Goal: Task Accomplishment & Management: Manage account settings

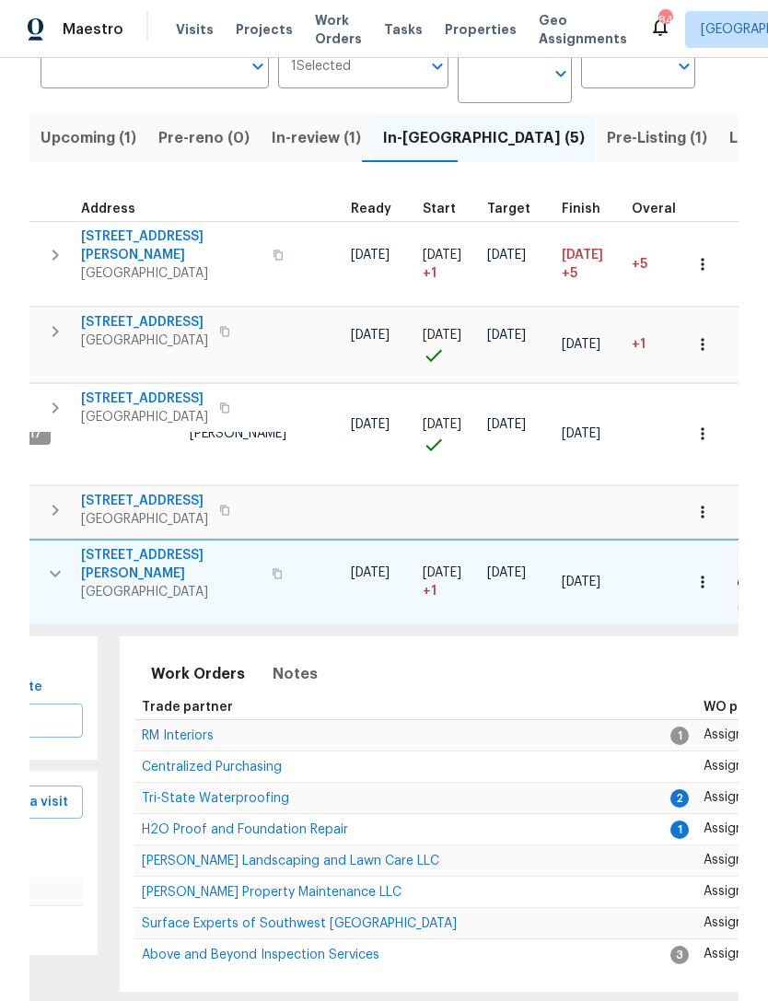
scroll to position [0, 275]
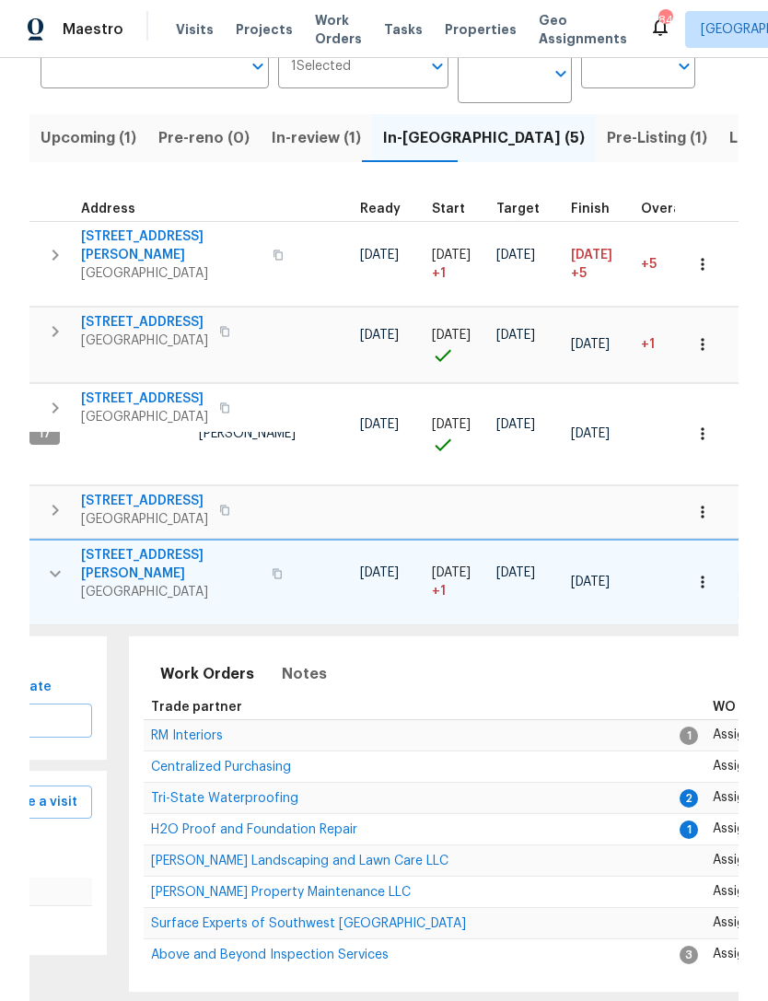
click at [315, 823] on span "H2O Proof and Foundation Repair" at bounding box center [254, 829] width 206 height 13
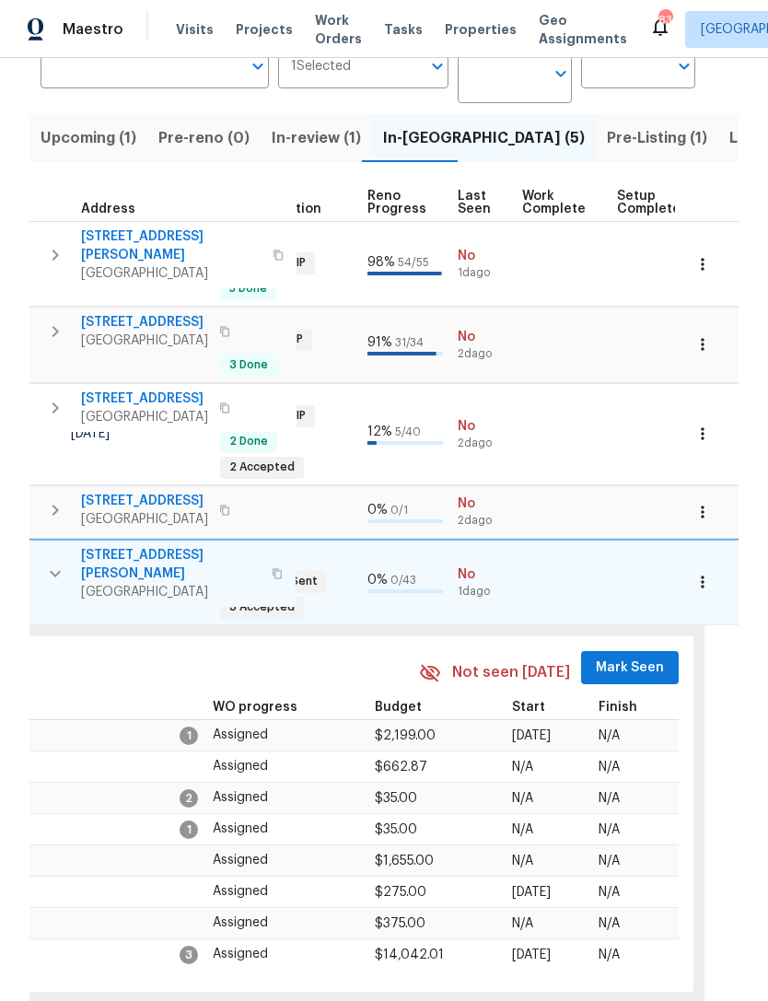
scroll to position [0, 787]
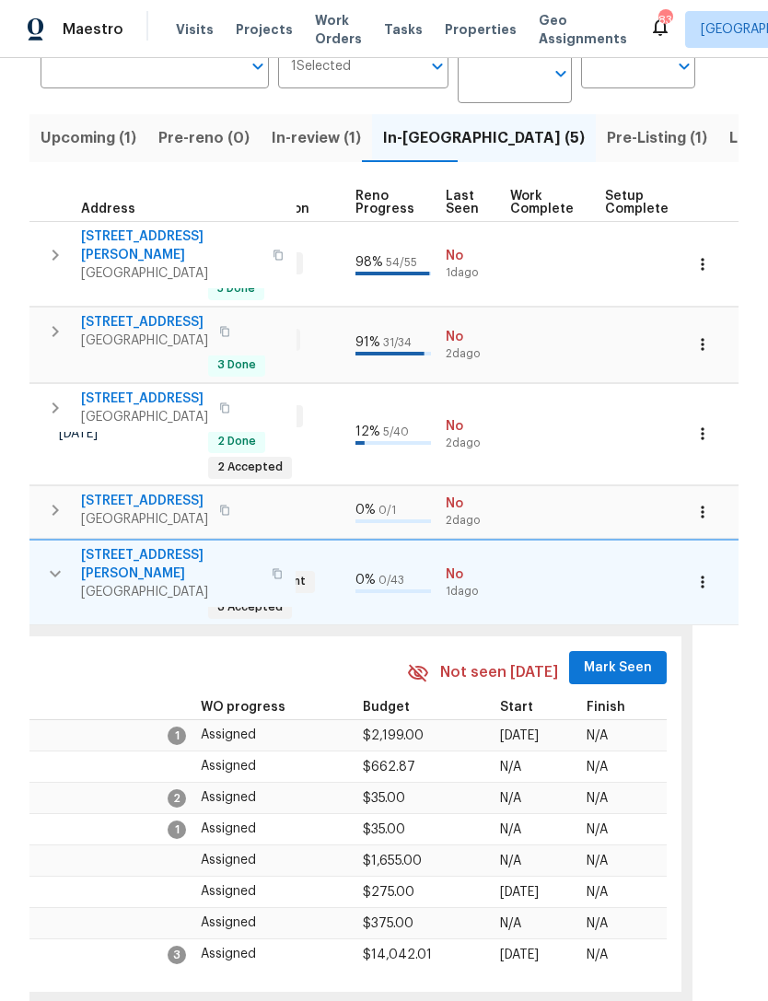
click at [630, 656] on span "Mark Seen" at bounding box center [618, 667] width 68 height 23
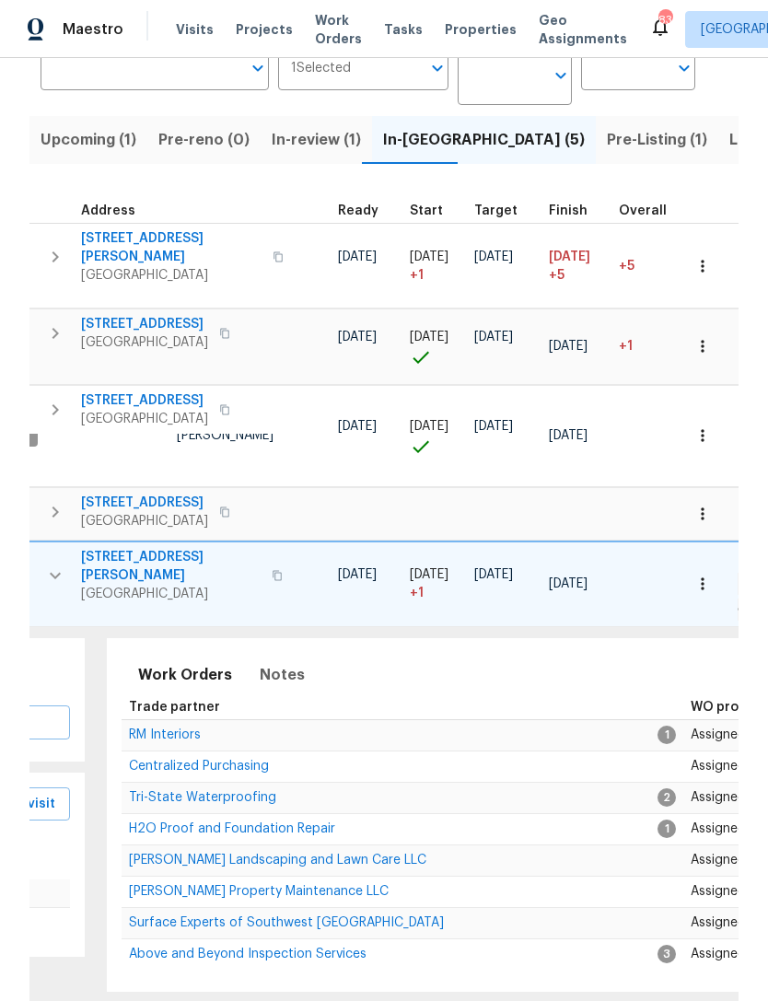
scroll to position [0, 337]
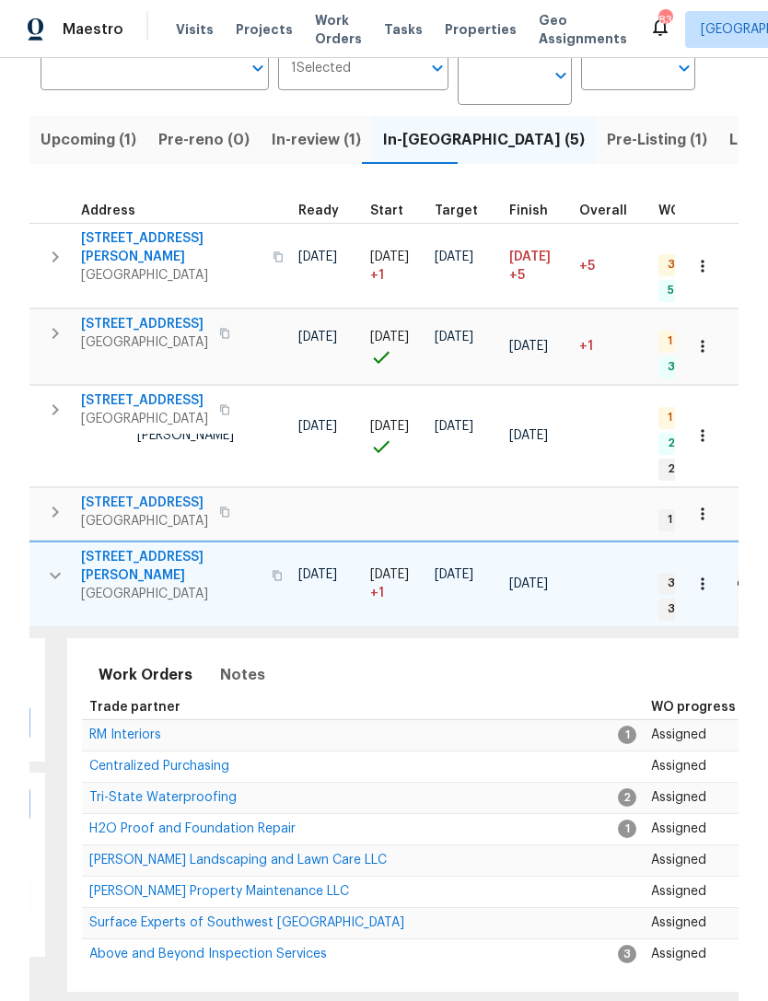
click at [248, 947] on span "Above and Beyond Inspection Services" at bounding box center [207, 953] width 237 height 13
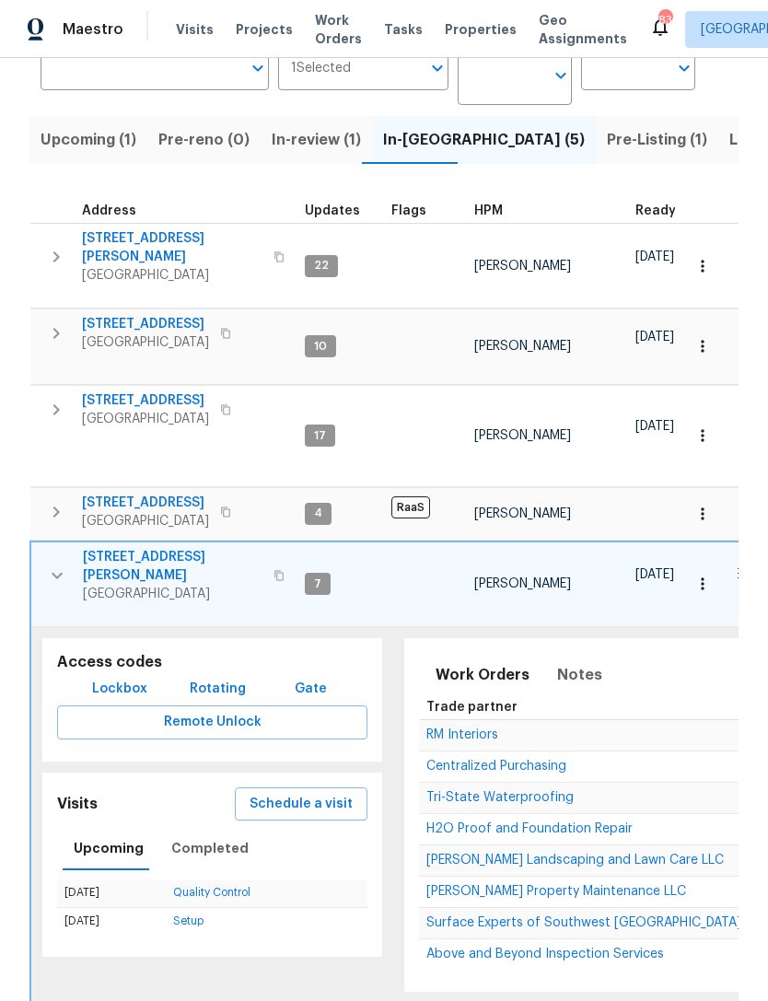
scroll to position [0, 0]
click at [57, 564] on icon "button" at bounding box center [57, 575] width 22 height 22
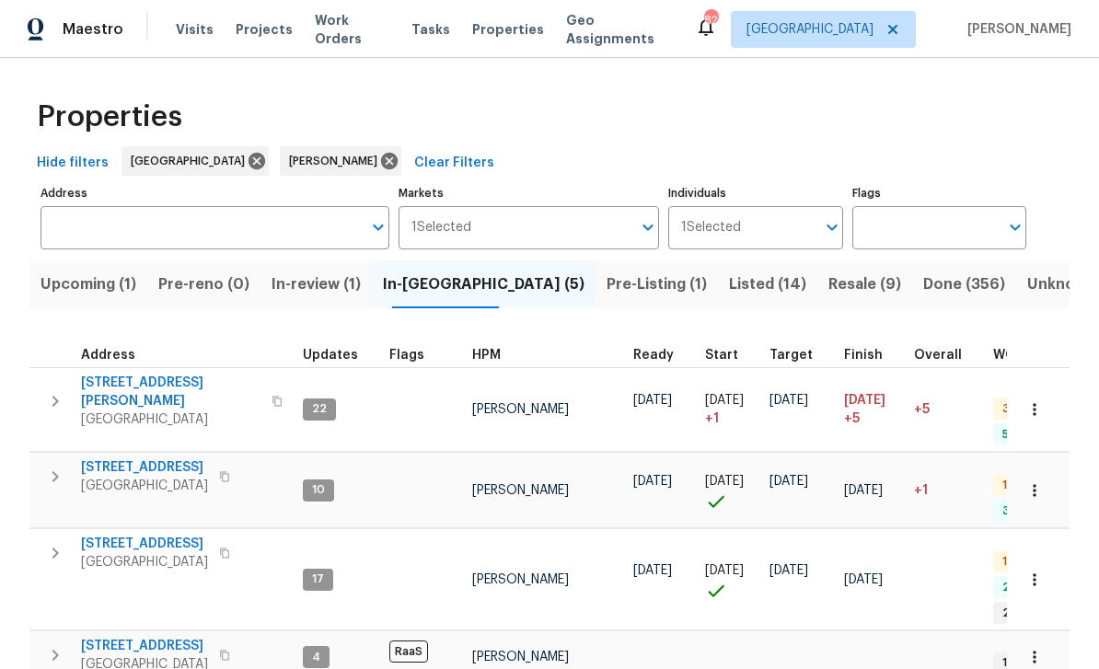
click at [767, 363] on div "Properties Hide filters Atlanta Jaydon Entrekin Clear Filters Address Address M…" at bounding box center [549, 451] width 1099 height 786
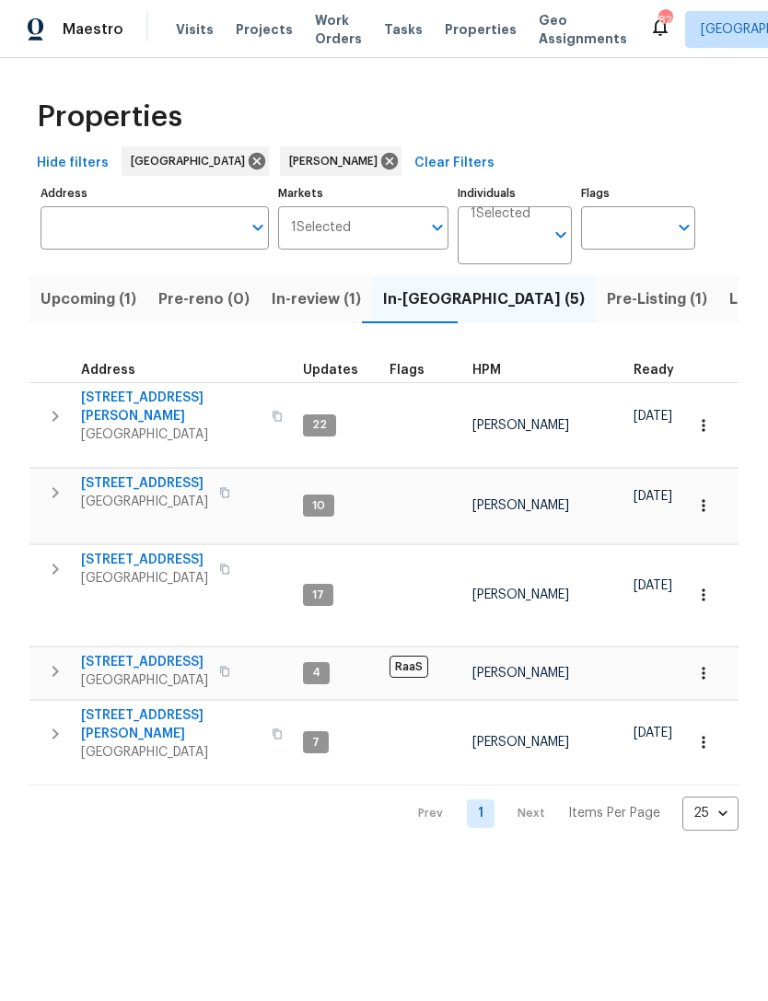
click at [37, 840] on div "Properties Hide filters Atlanta Jaydon Entrekin Clear Filters Address Address M…" at bounding box center [384, 459] width 768 height 802
click at [43, 402] on button "button" at bounding box center [55, 415] width 37 height 55
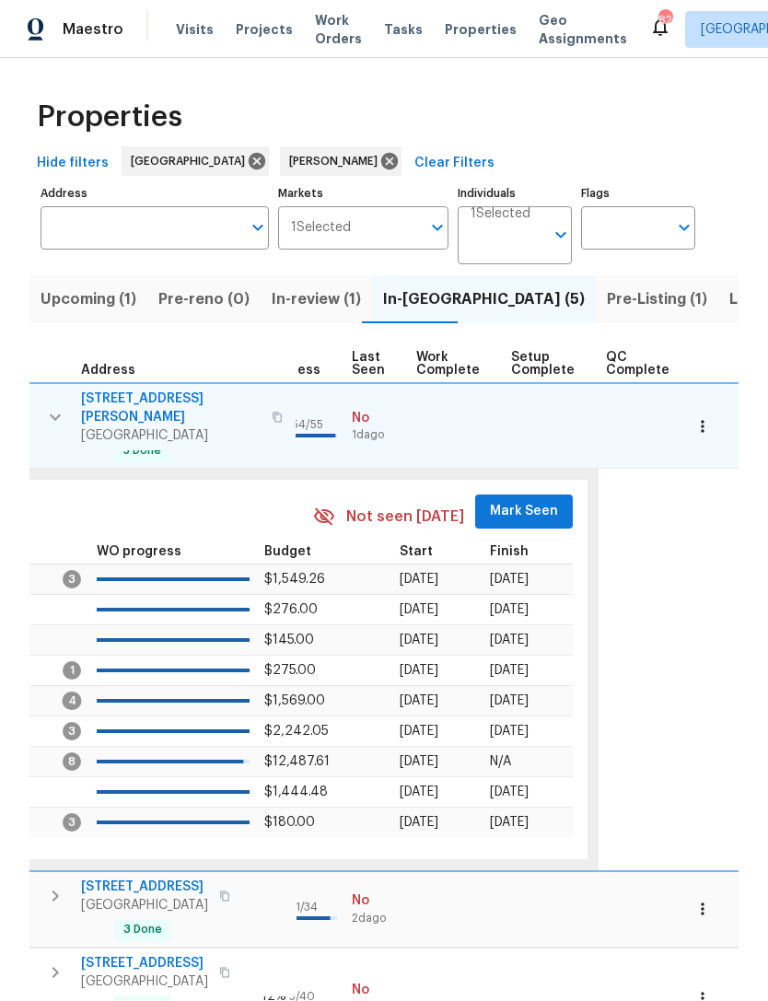
click at [509, 518] on button "Mark Seen" at bounding box center [524, 511] width 98 height 34
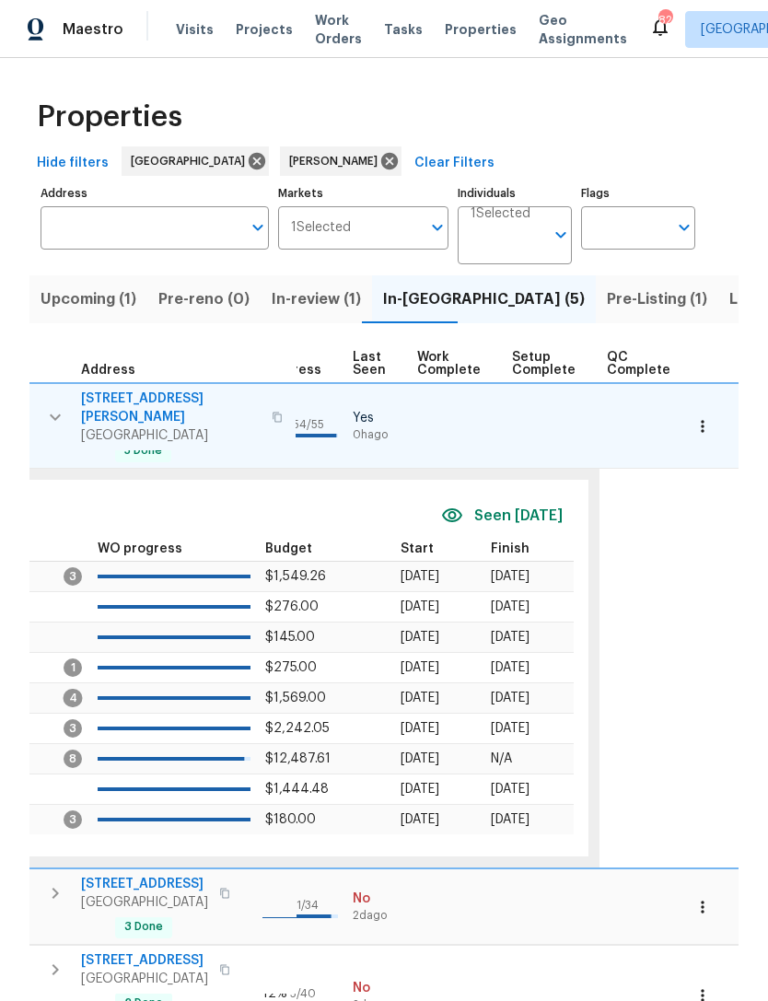
click at [521, 505] on span "Seen [DATE]" at bounding box center [518, 515] width 88 height 21
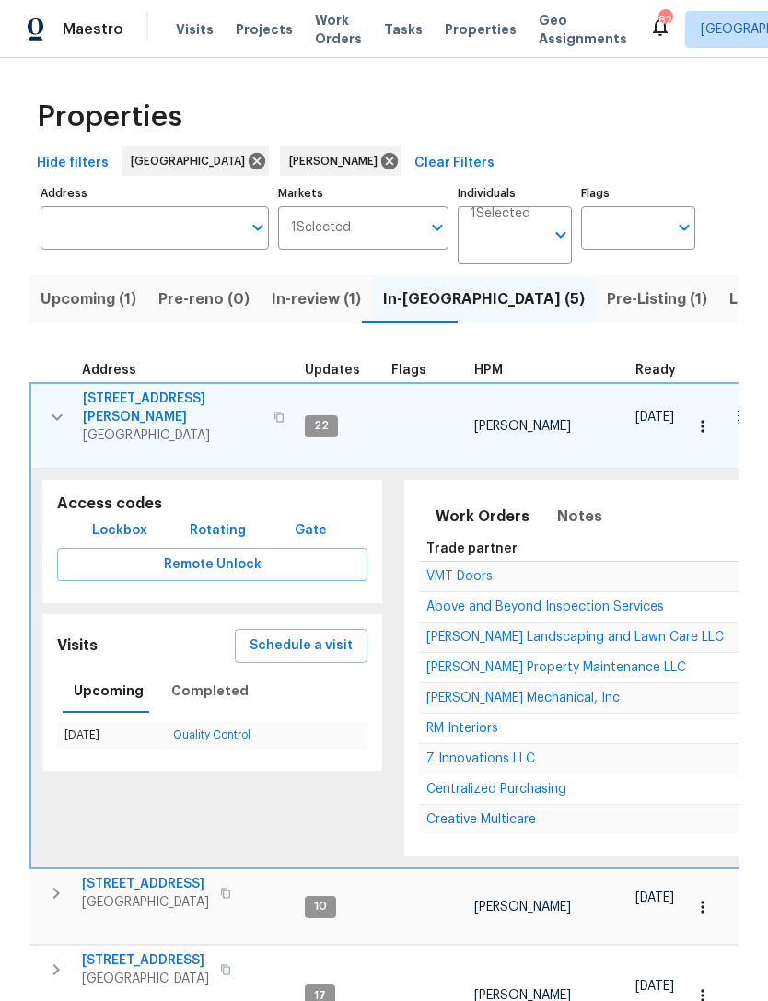
scroll to position [0, 0]
click at [563, 518] on span "Notes" at bounding box center [579, 517] width 45 height 26
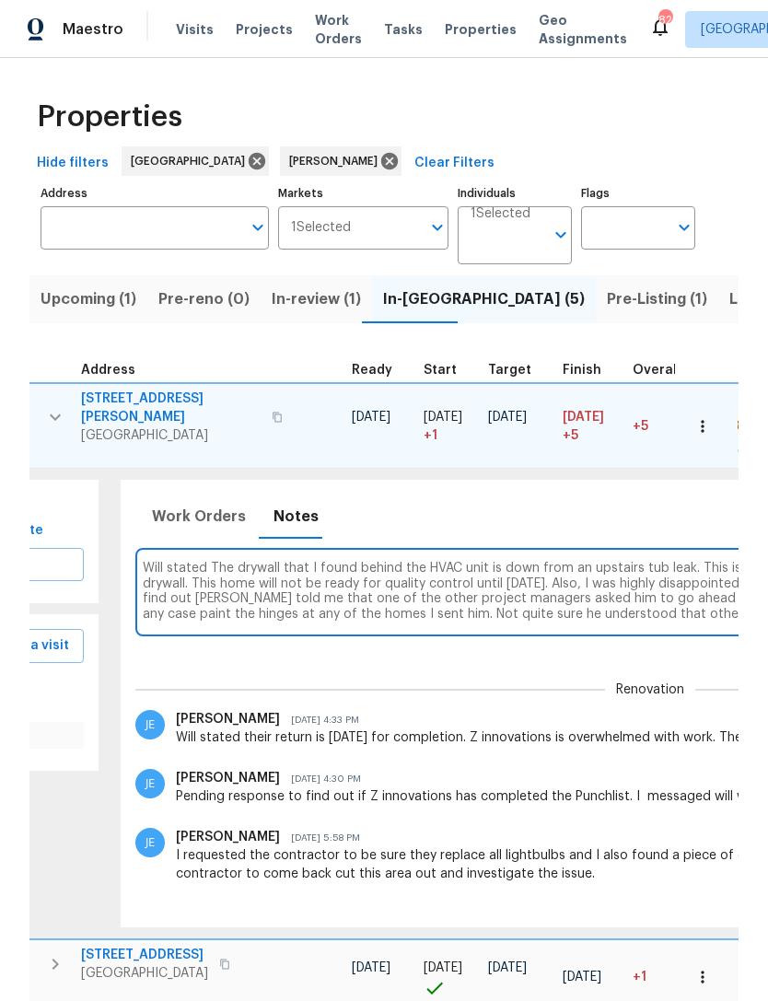
scroll to position [0, 293]
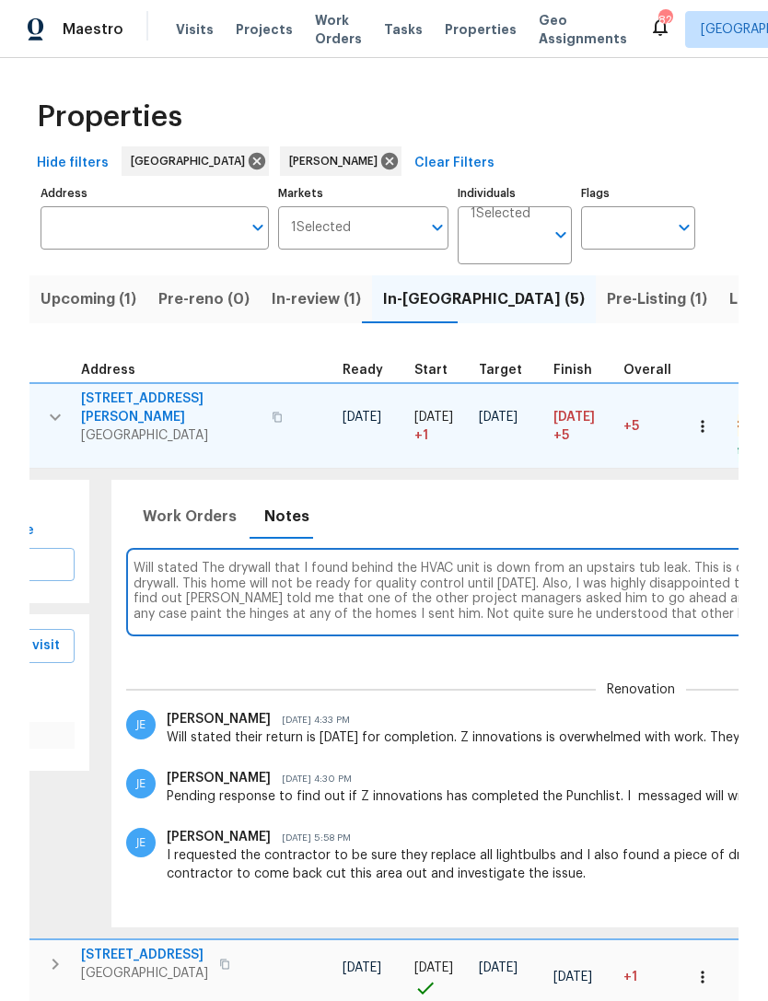
click at [504, 561] on textarea "Will stated The drywall that I found behind the HVAC unit is down from an upsta…" at bounding box center [640, 592] width 1014 height 62
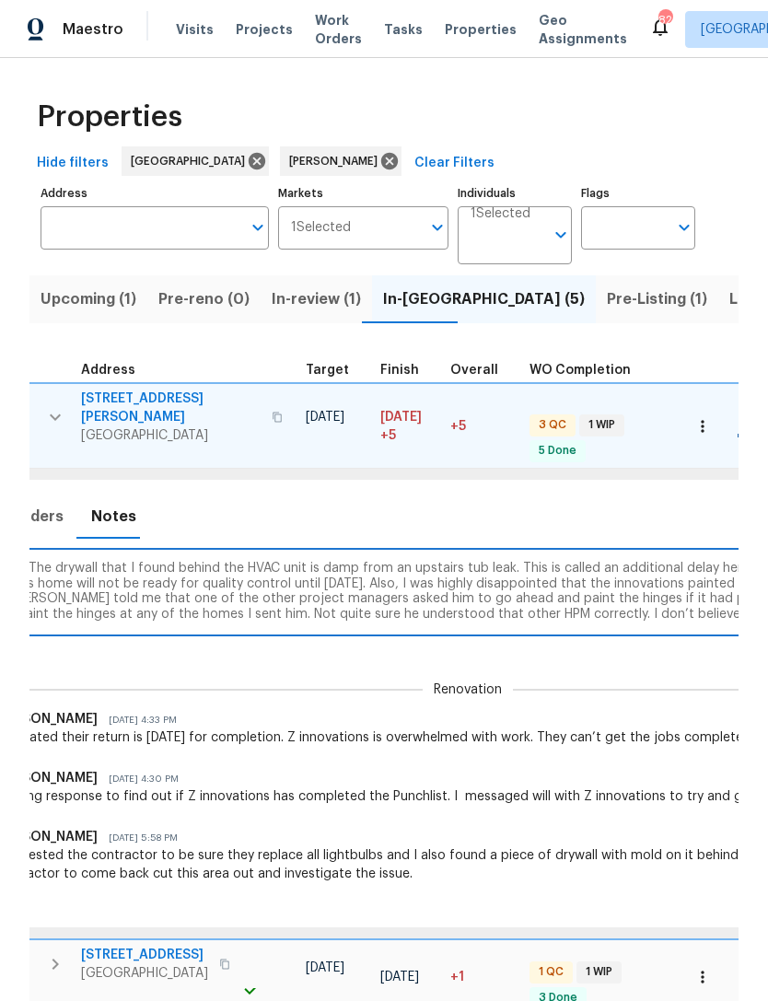
scroll to position [0, 469]
click at [634, 586] on textarea "Will stated The drywall that I found behind the HVAC unit is damp from an upsta…" at bounding box center [464, 592] width 1014 height 62
click at [553, 561] on textarea "Will stated The drywall that I found behind the HVAC unit is damp from an upsta…" at bounding box center [464, 592] width 1014 height 62
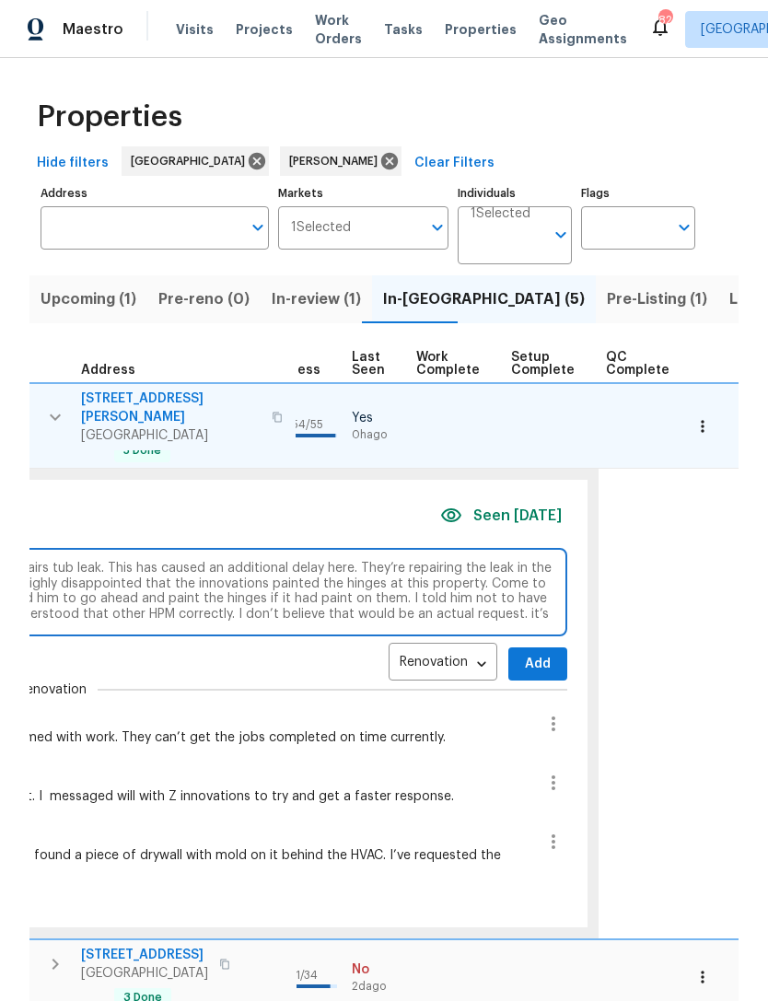
scroll to position [0, 880]
click at [514, 562] on textarea "Will stated The drywall that I found behind the HVAC unit is damp from an upsta…" at bounding box center [53, 592] width 1014 height 62
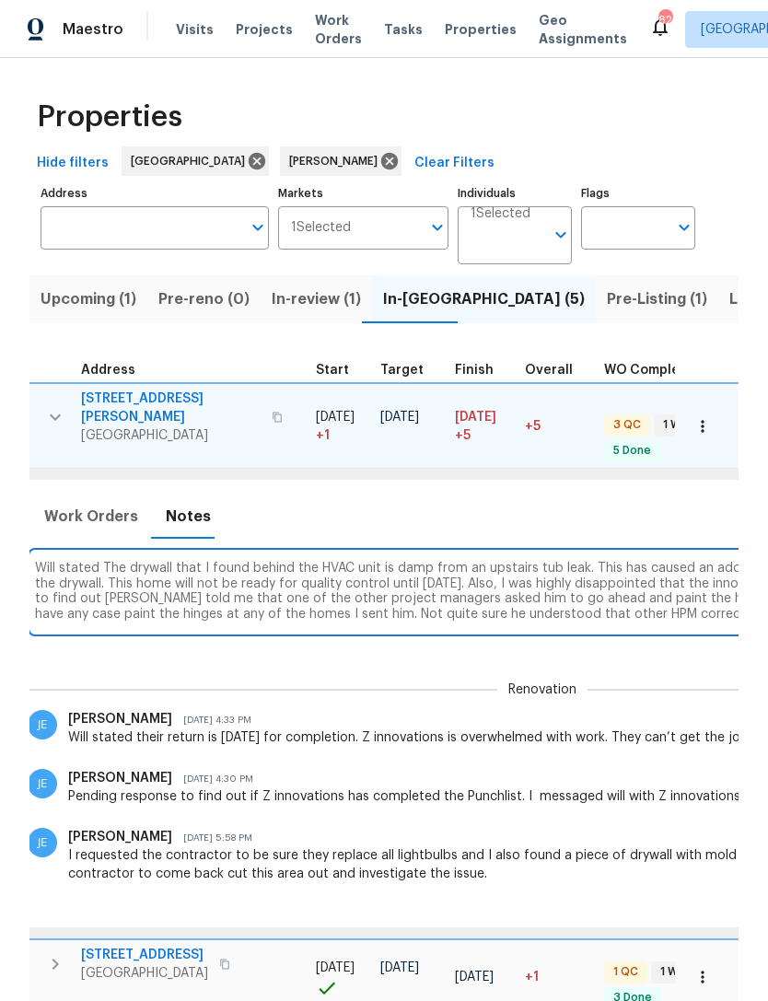
scroll to position [0, 410]
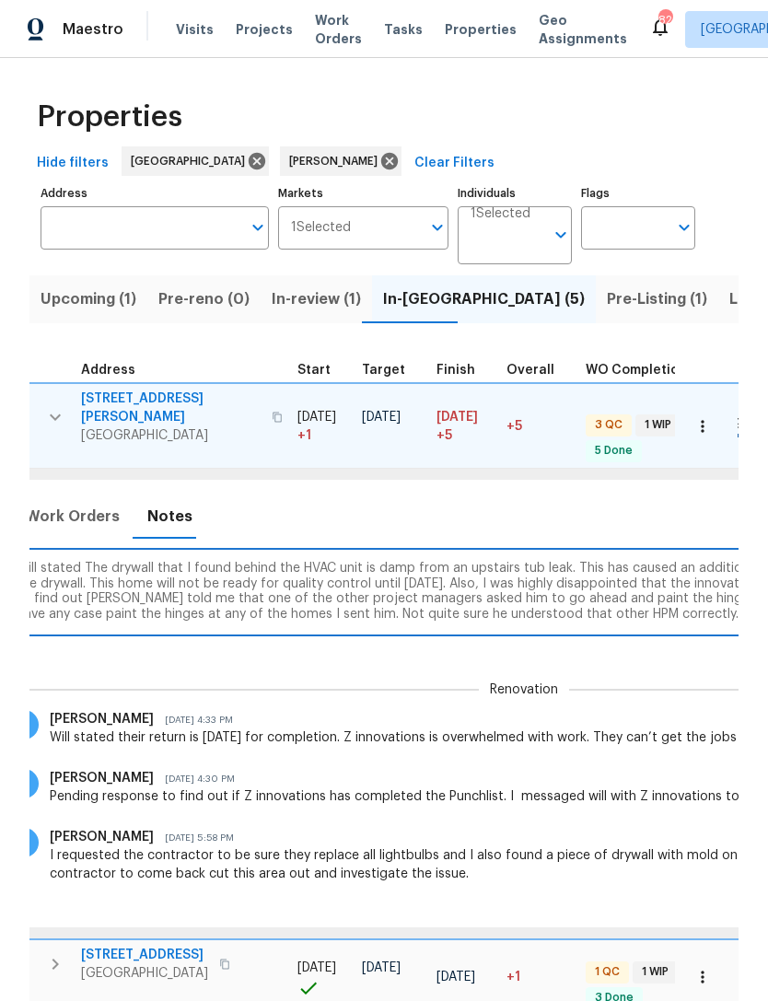
click at [620, 566] on textarea "Will stated The drywall that I found behind the HVAC unit is damp from an upsta…" at bounding box center [524, 592] width 1014 height 62
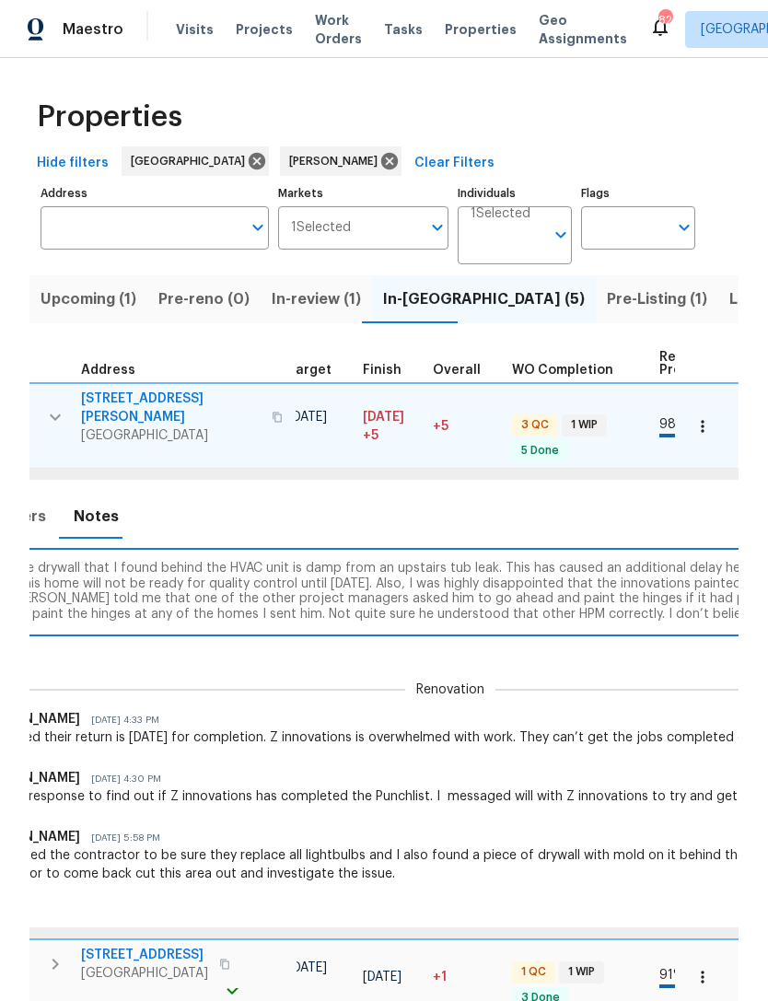
scroll to position [0, 487]
click at [612, 574] on textarea "Will stated The drywall that I found behind the HVAC unit is damp from an upsta…" at bounding box center [446, 592] width 1014 height 62
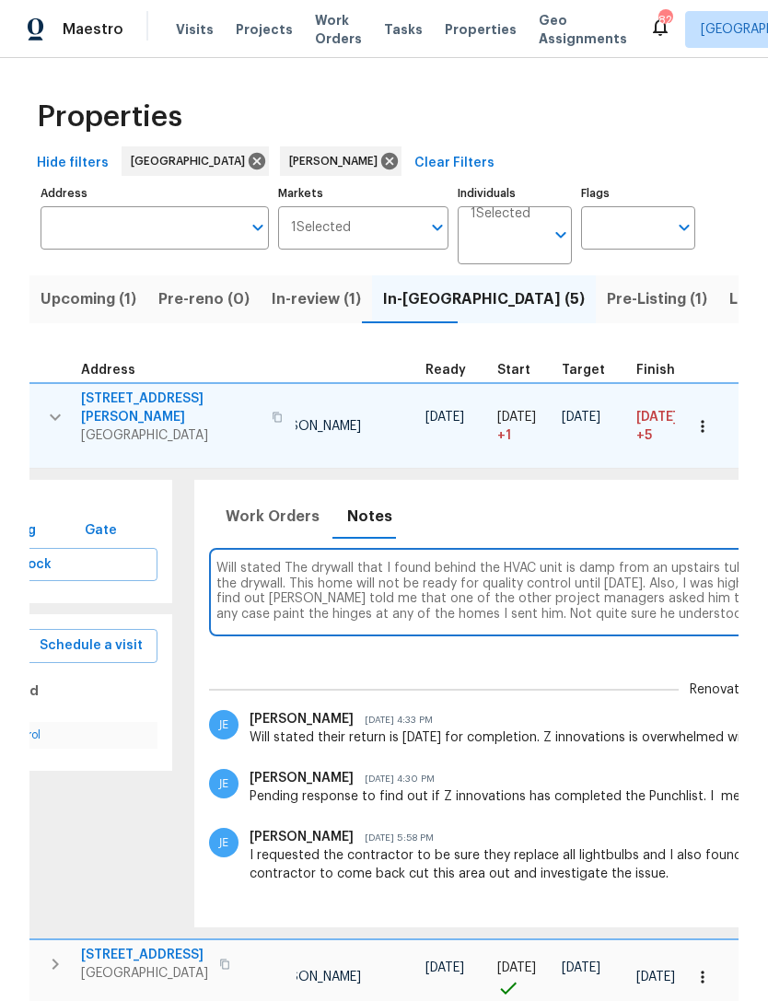
scroll to position [0, 198]
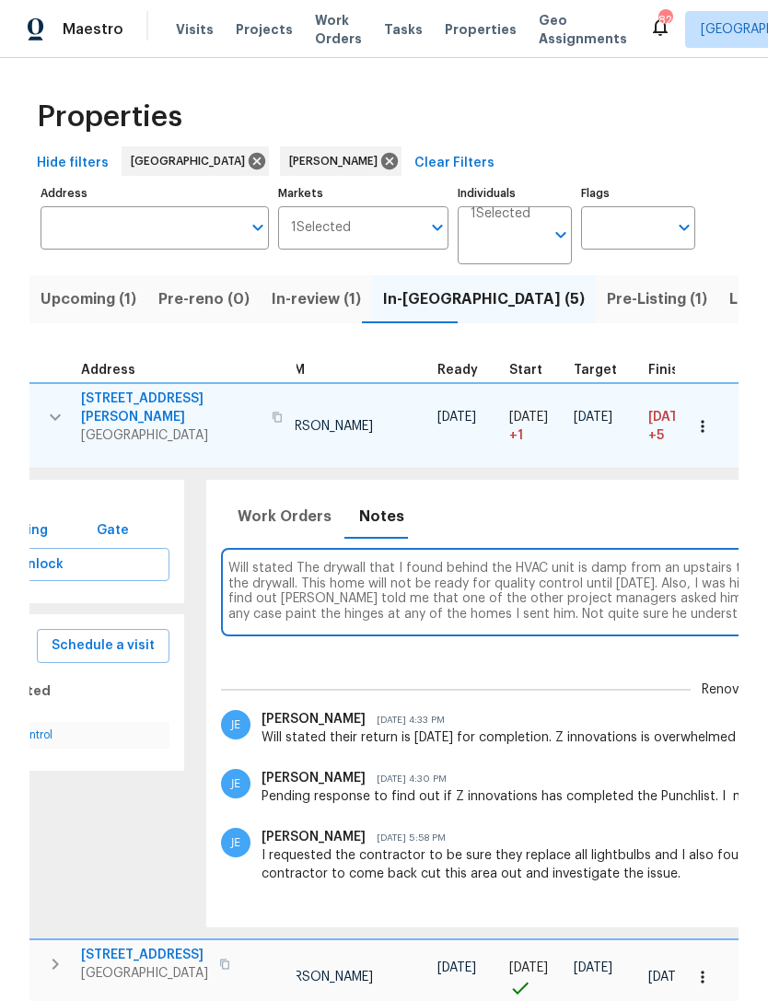
click at [596, 583] on textarea "Will stated The drywall that I found behind the HVAC unit is damp from an upsta…" at bounding box center [735, 592] width 1014 height 62
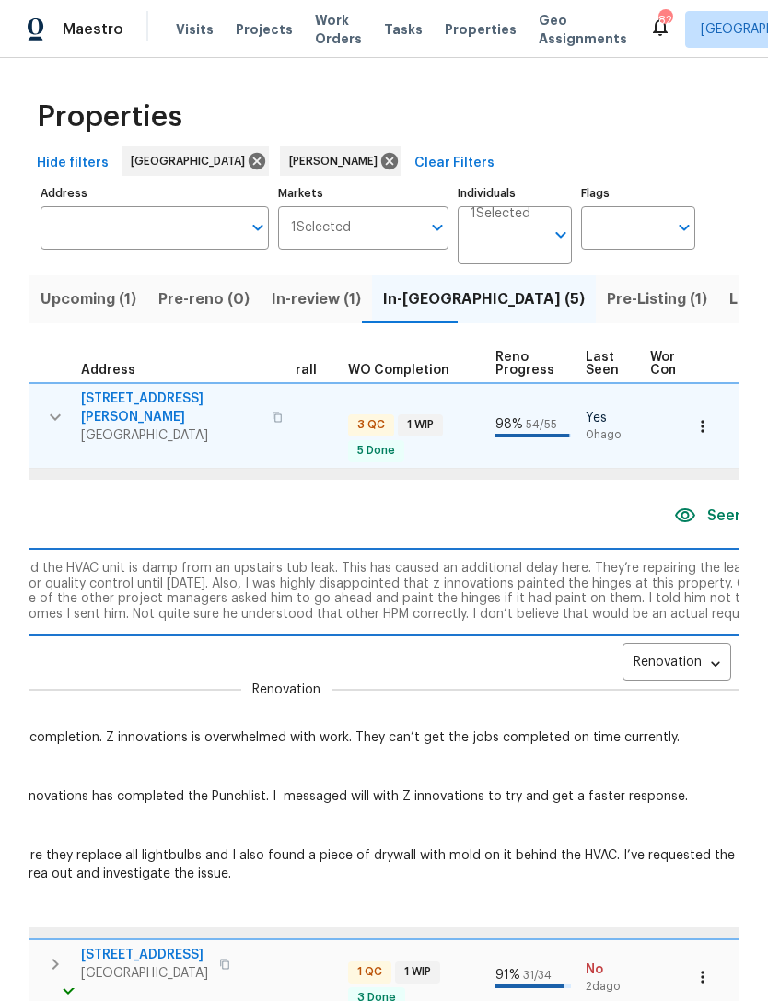
scroll to position [0, 652]
click at [663, 590] on textarea "Will stated The drywall that I found behind the HVAC unit is damp from an upsta…" at bounding box center [281, 592] width 1014 height 62
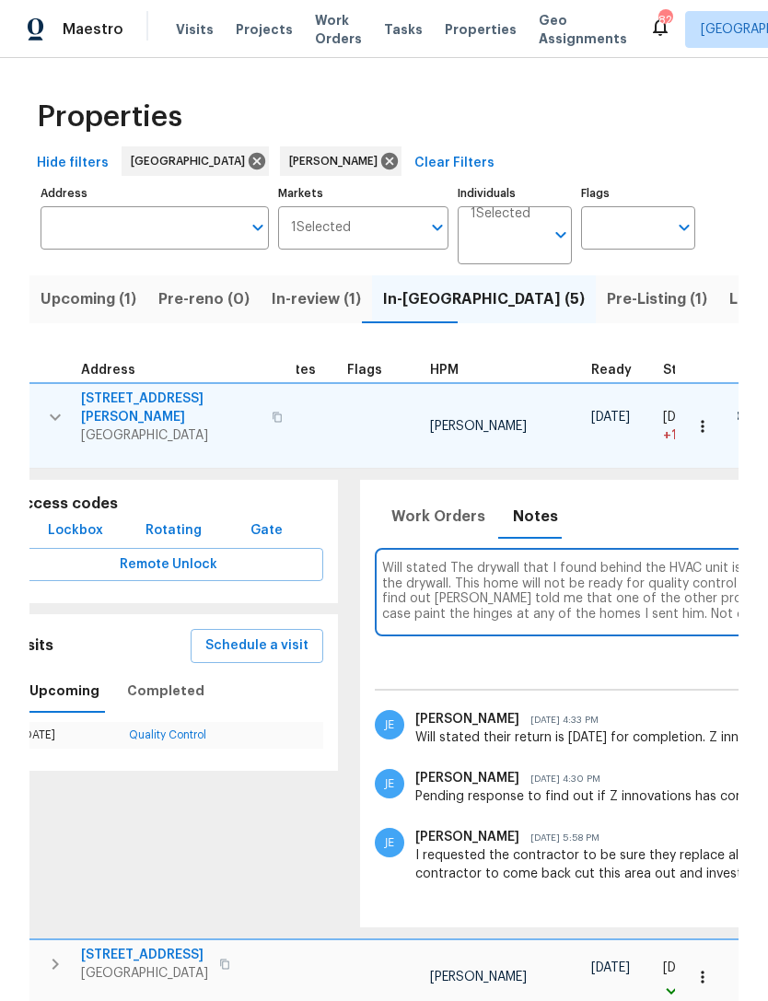
scroll to position [0, 52]
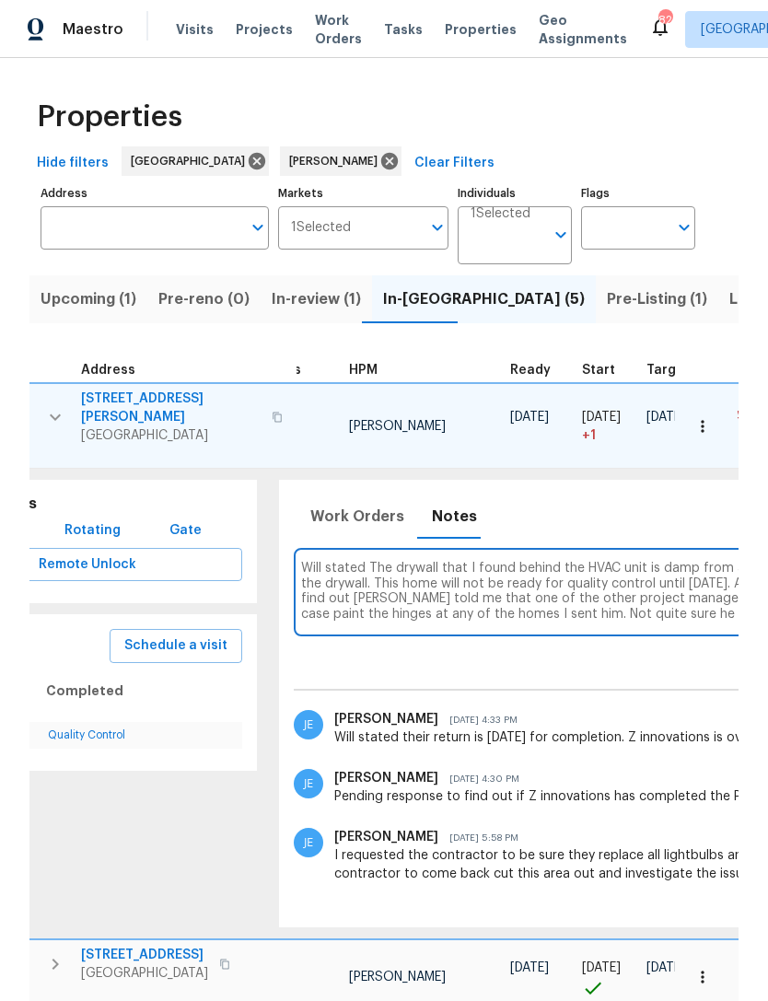
scroll to position [0, 127]
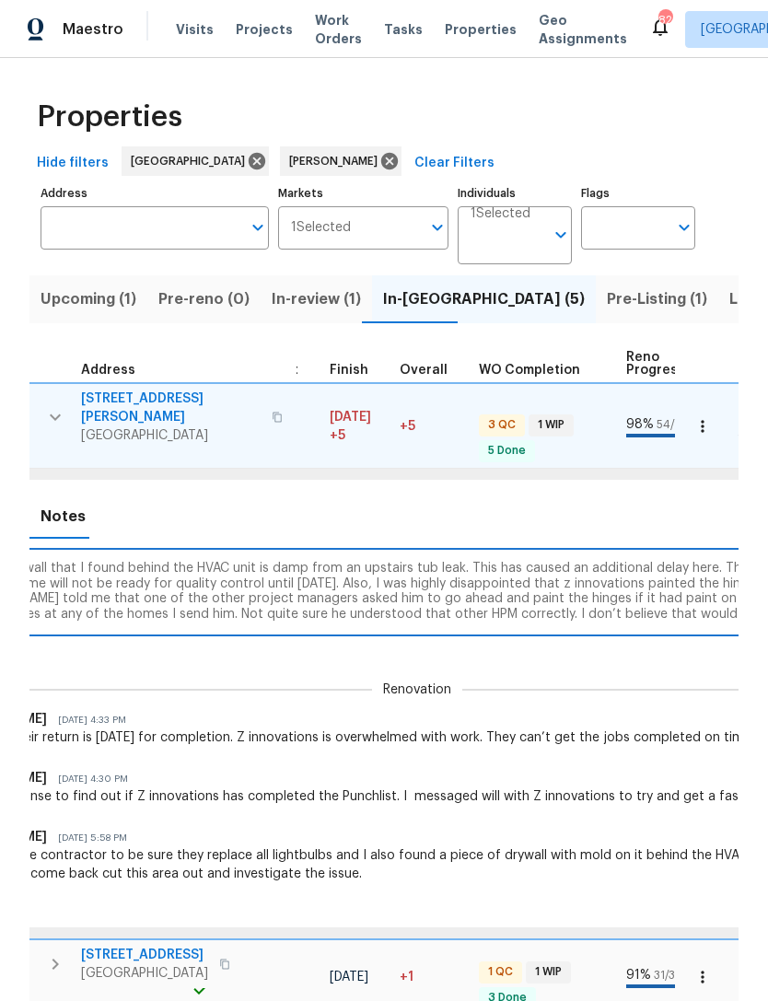
click at [671, 576] on textarea "Will stated The drywall that I found behind the HVAC unit is damp from an upsta…" at bounding box center [417, 592] width 1014 height 62
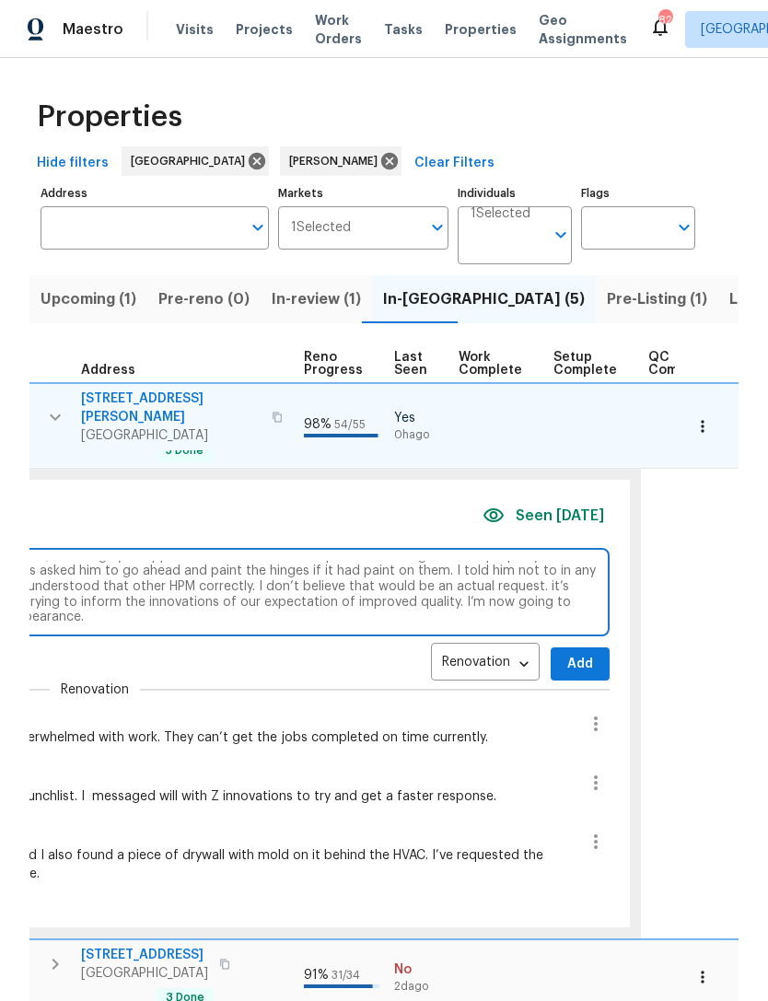
scroll to position [27, 0]
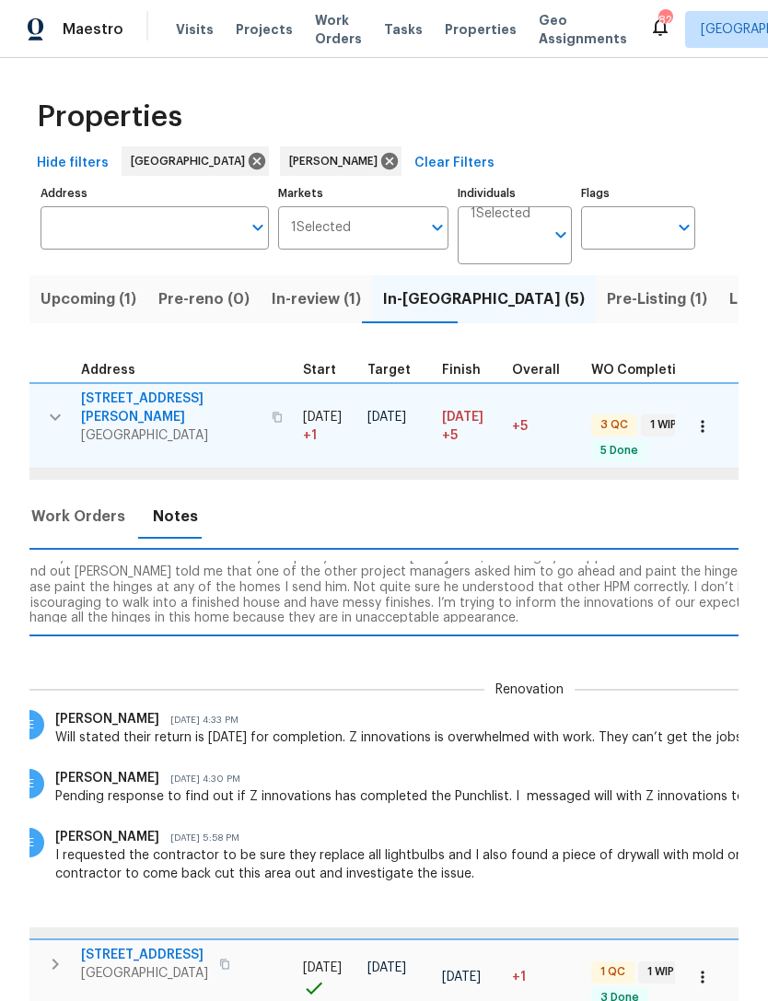
scroll to position [0, 415]
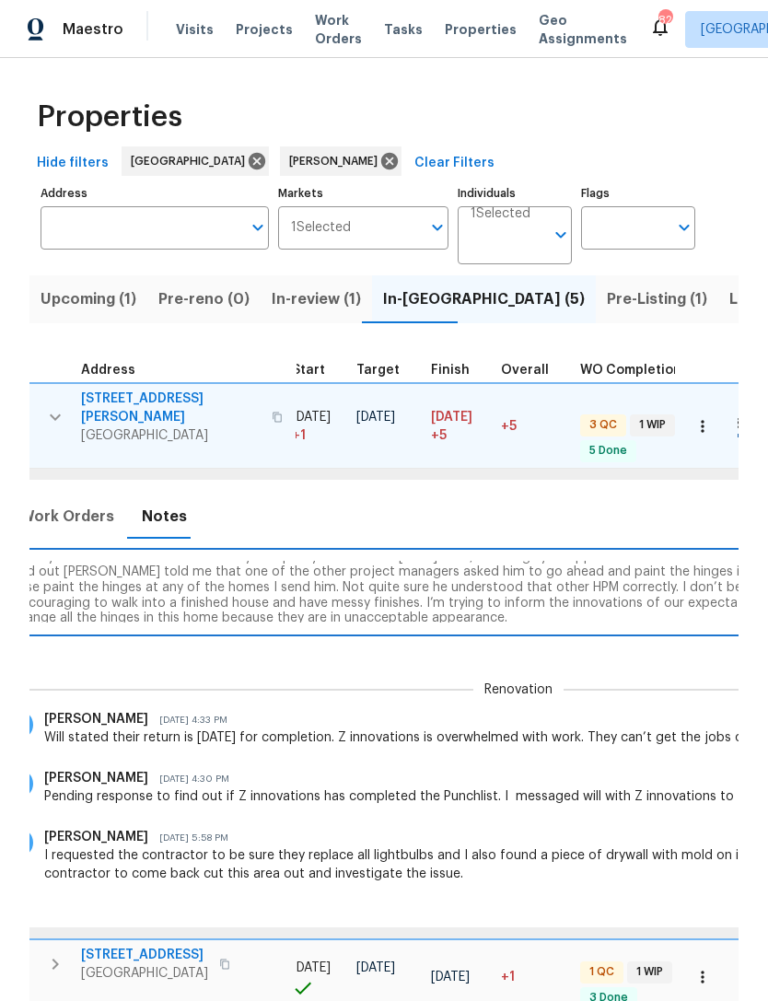
click at [499, 589] on textarea "Will stated The drywall that I found behind the HVAC unit is damp from an upsta…" at bounding box center [518, 592] width 1014 height 62
click at [446, 589] on textarea "Will stated The drywall that I found behind the HVAC unit is damp from an upsta…" at bounding box center [518, 592] width 1014 height 62
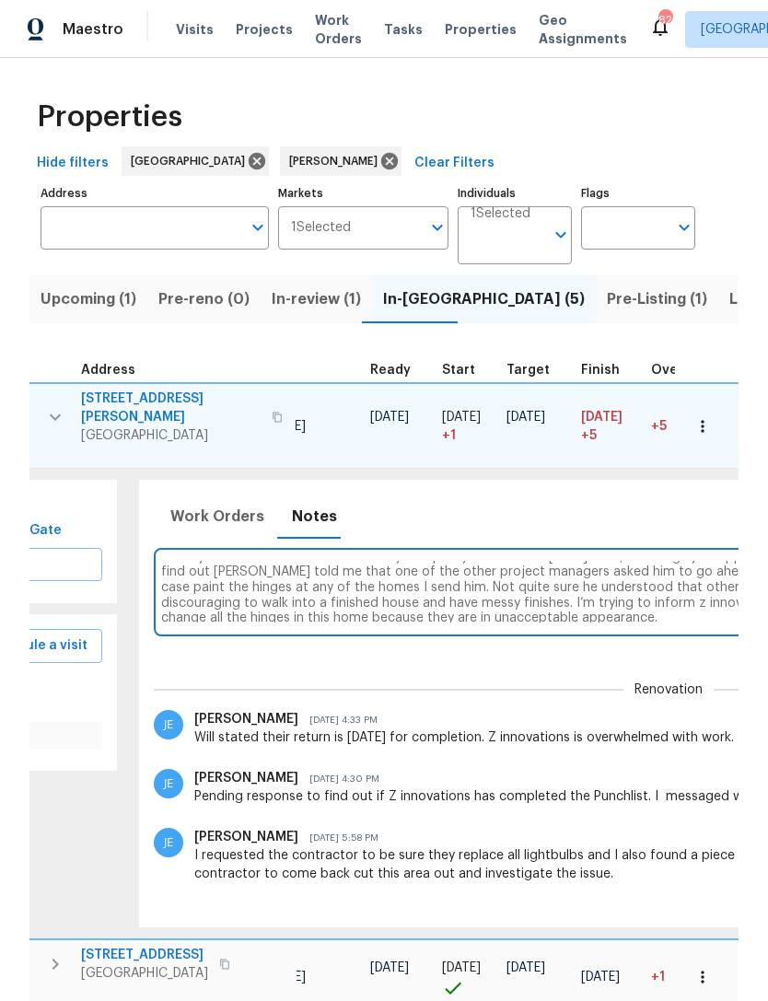
scroll to position [0, 253]
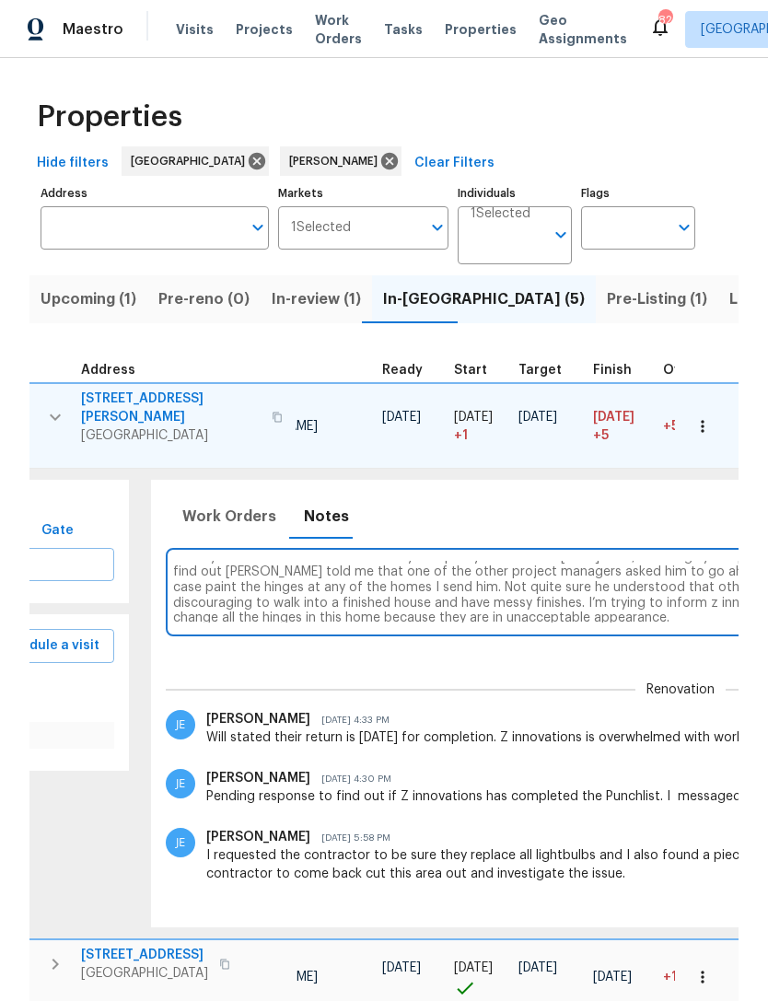
click at [562, 573] on textarea "Will stated The drywall that I found behind the HVAC unit is damp from an upsta…" at bounding box center [680, 592] width 1014 height 62
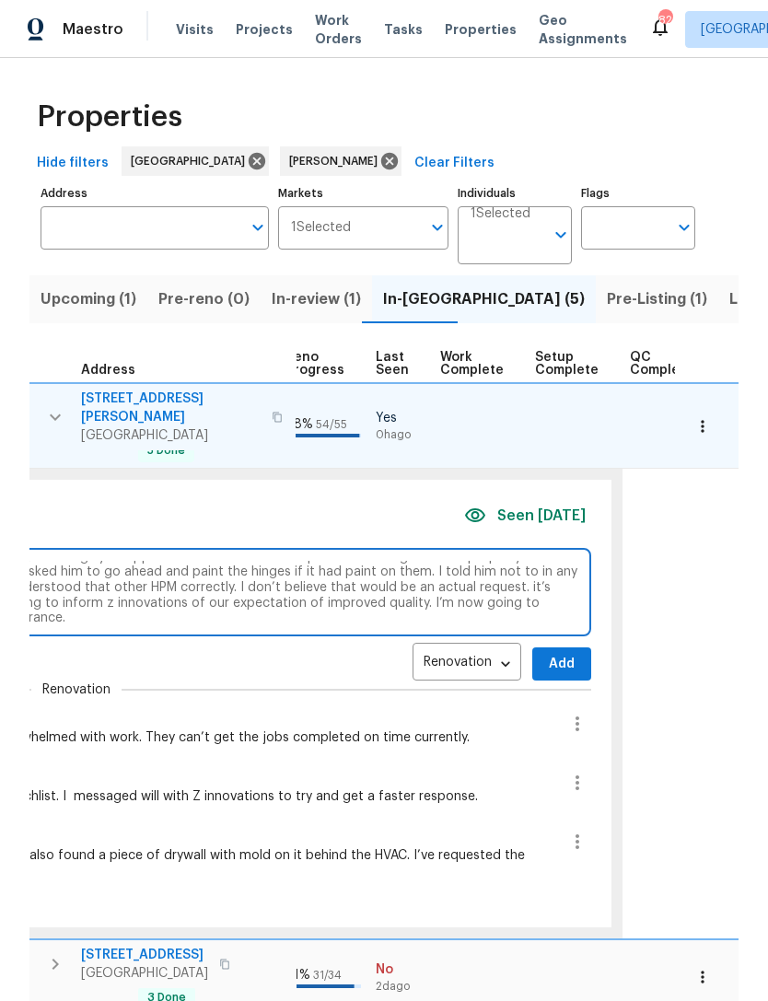
scroll to position [0, 872]
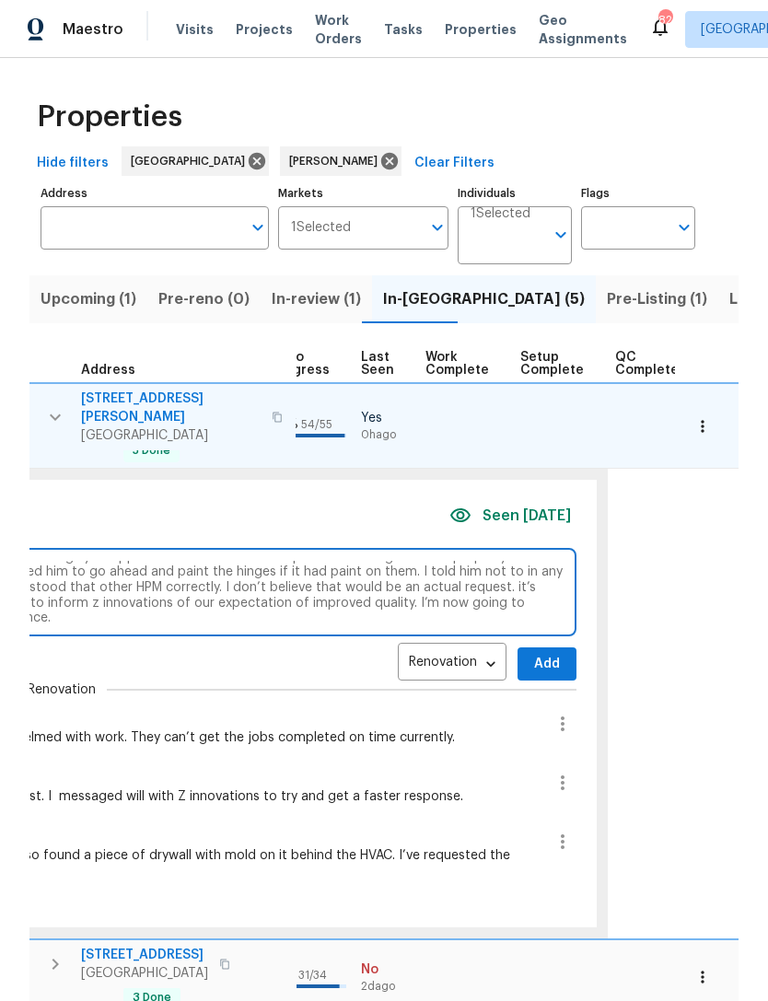
type textarea "Will stated The drywall that I found behind the HVAC unit is damp from an upsta…"
click at [534, 653] on span "Add" at bounding box center [546, 664] width 29 height 23
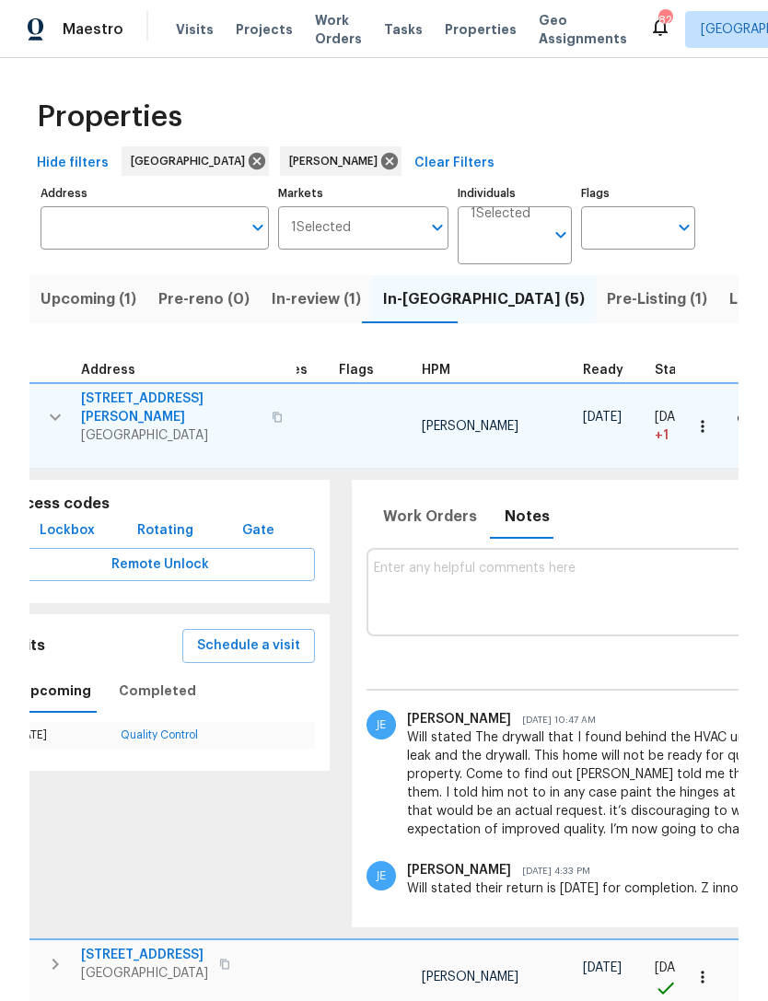
scroll to position [0, 17]
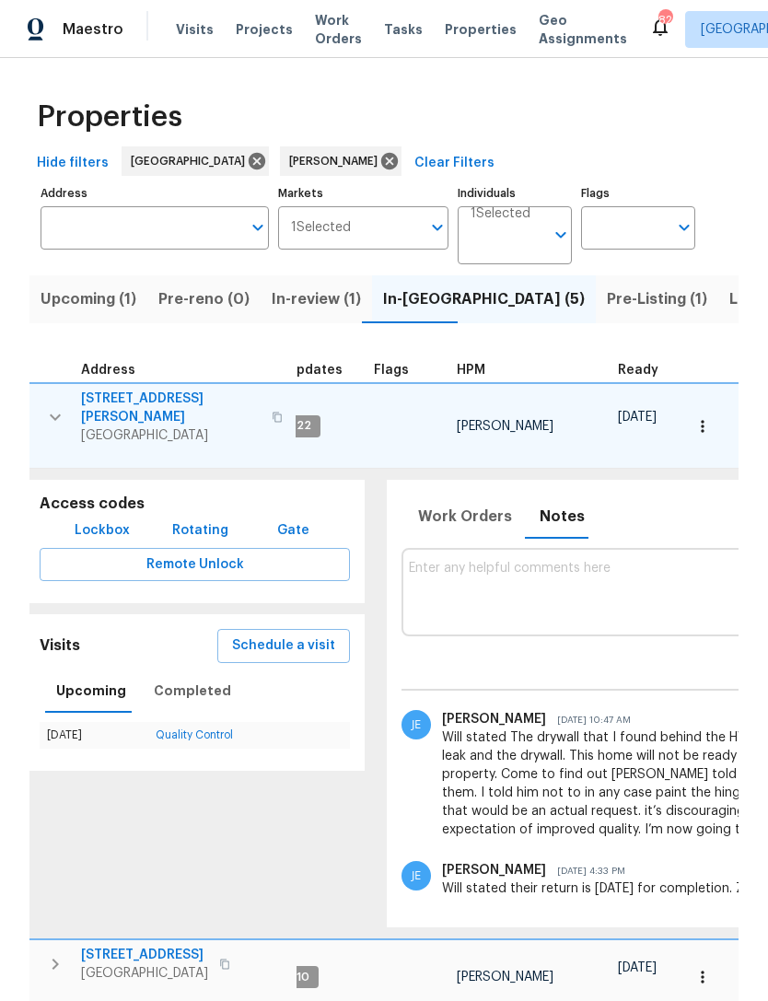
click at [44, 412] on icon "button" at bounding box center [55, 417] width 22 height 22
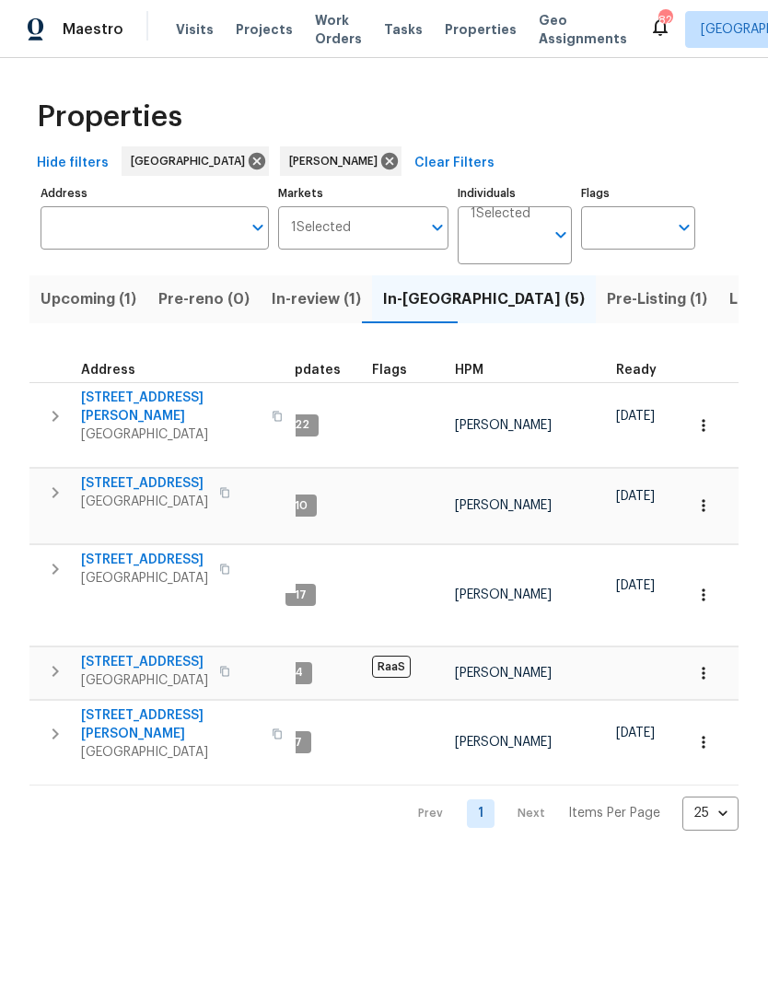
click at [44, 414] on icon "button" at bounding box center [55, 416] width 22 height 22
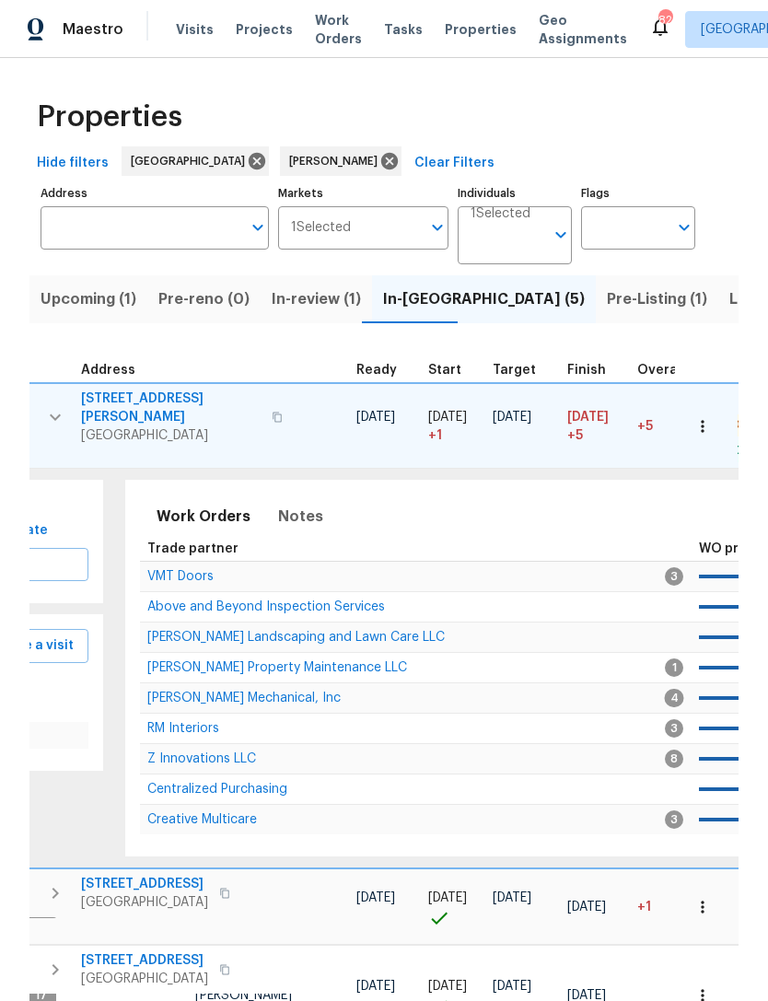
scroll to position [0, 273]
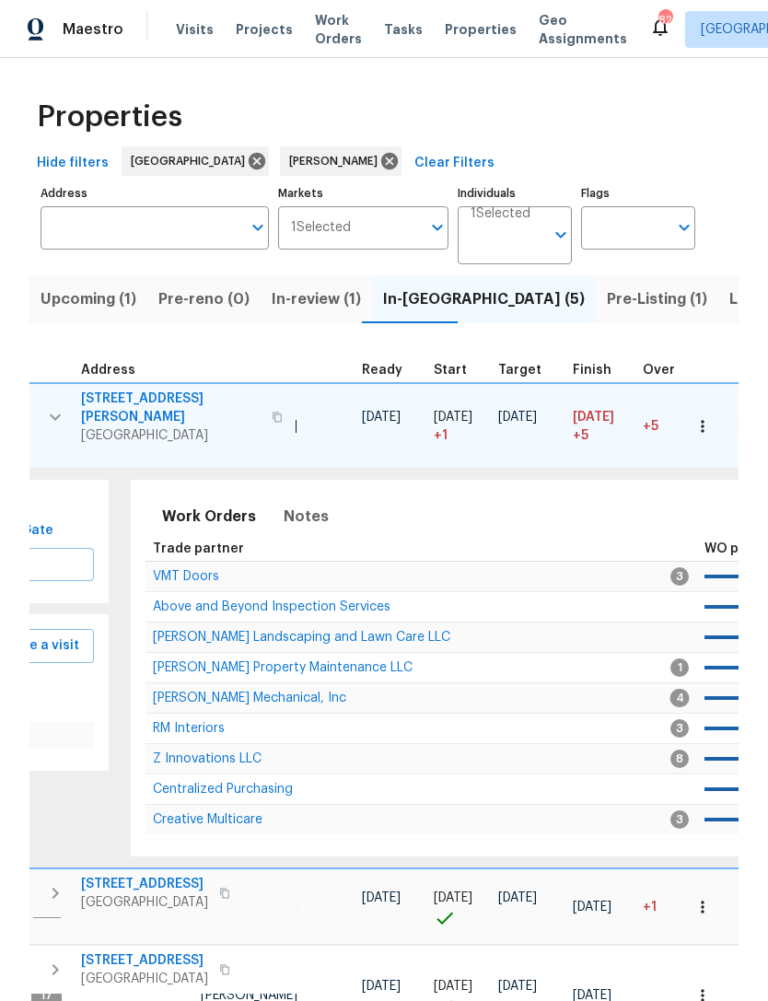
click at [179, 752] on span "Z Innovations LLC" at bounding box center [207, 758] width 109 height 13
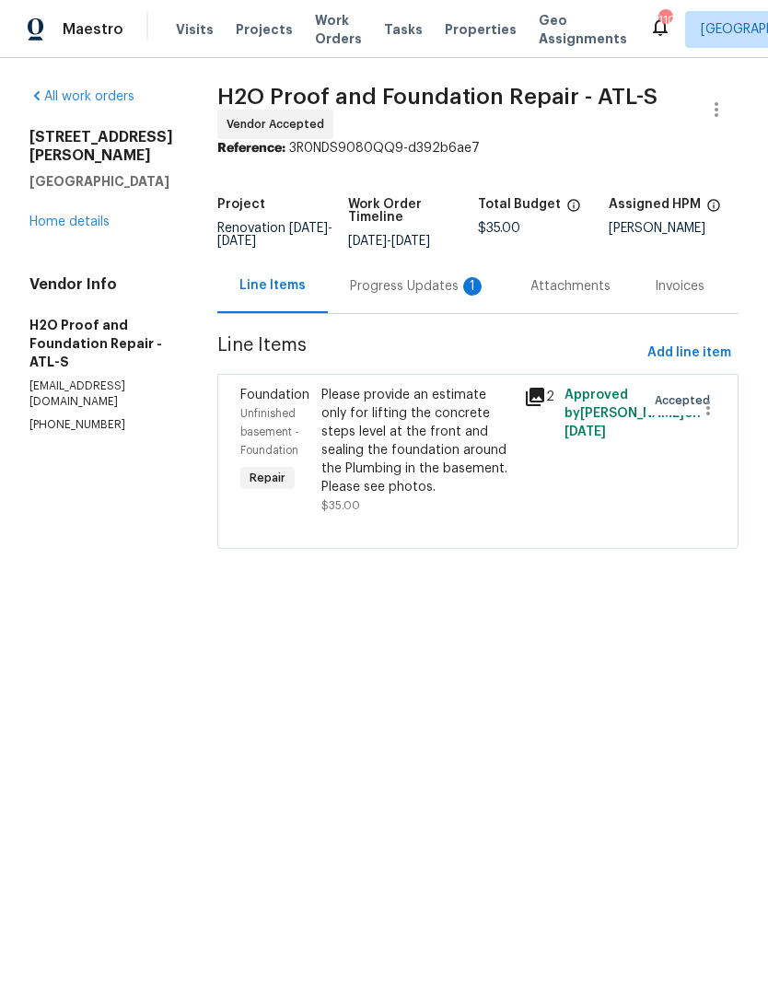
click at [386, 296] on div "Progress Updates 1" at bounding box center [418, 286] width 180 height 54
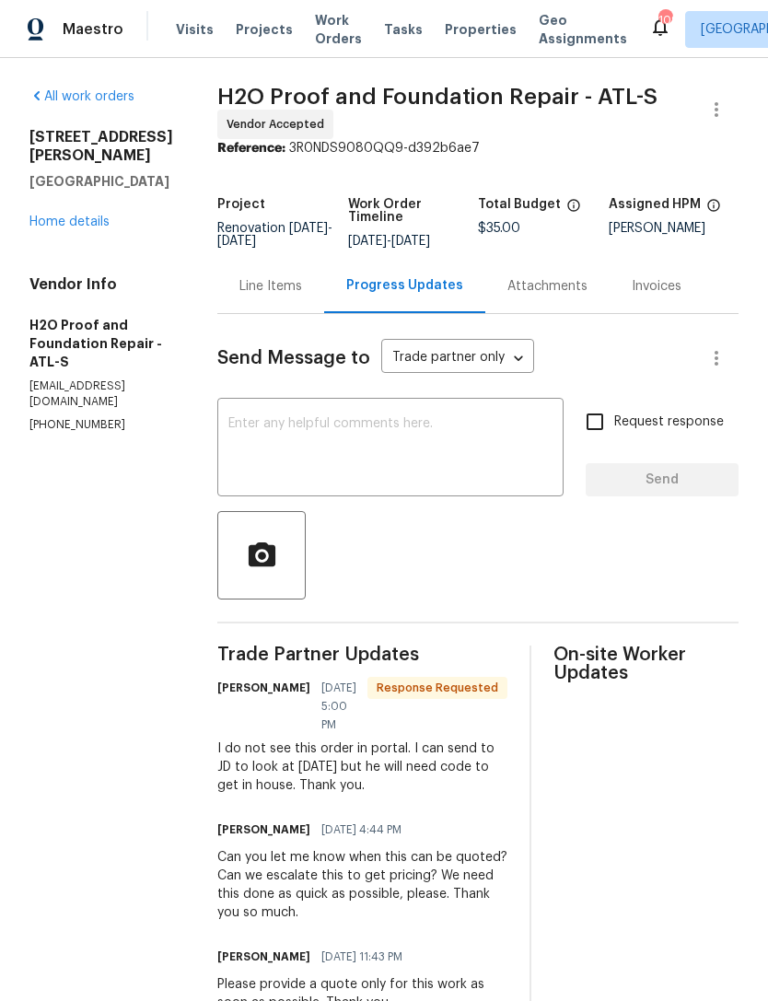
click at [74, 227] on link "Home details" at bounding box center [69, 221] width 80 height 13
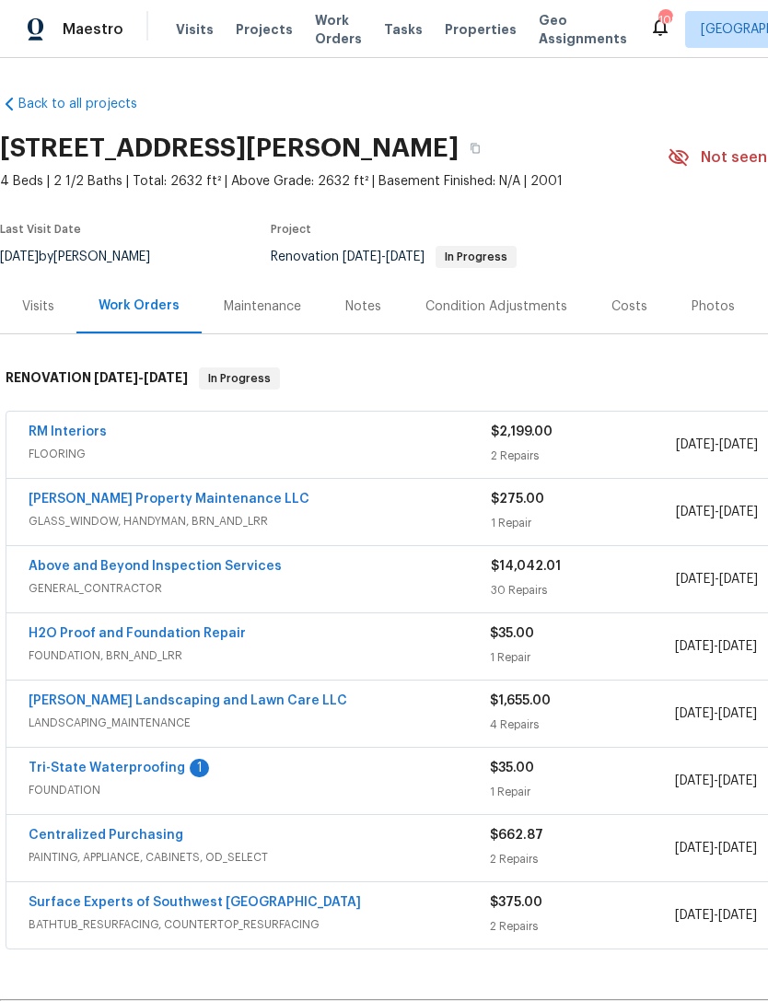
click at [89, 764] on link "Tri-State Waterproofing" at bounding box center [107, 767] width 156 height 13
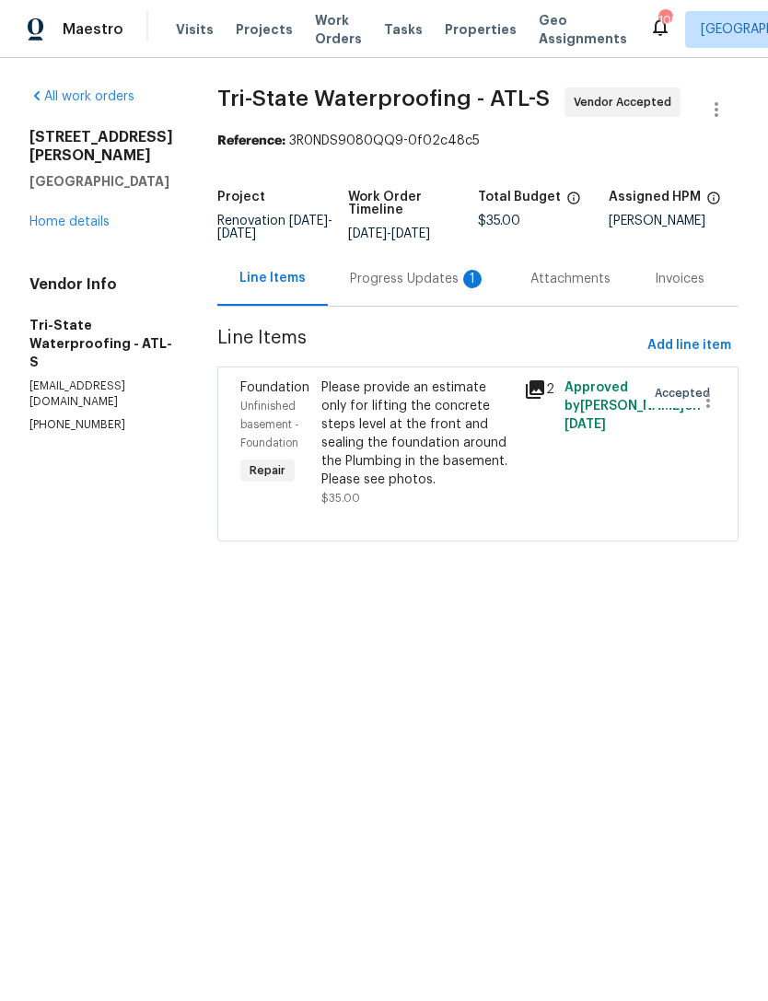
click at [411, 279] on div "Progress Updates 1" at bounding box center [418, 279] width 136 height 18
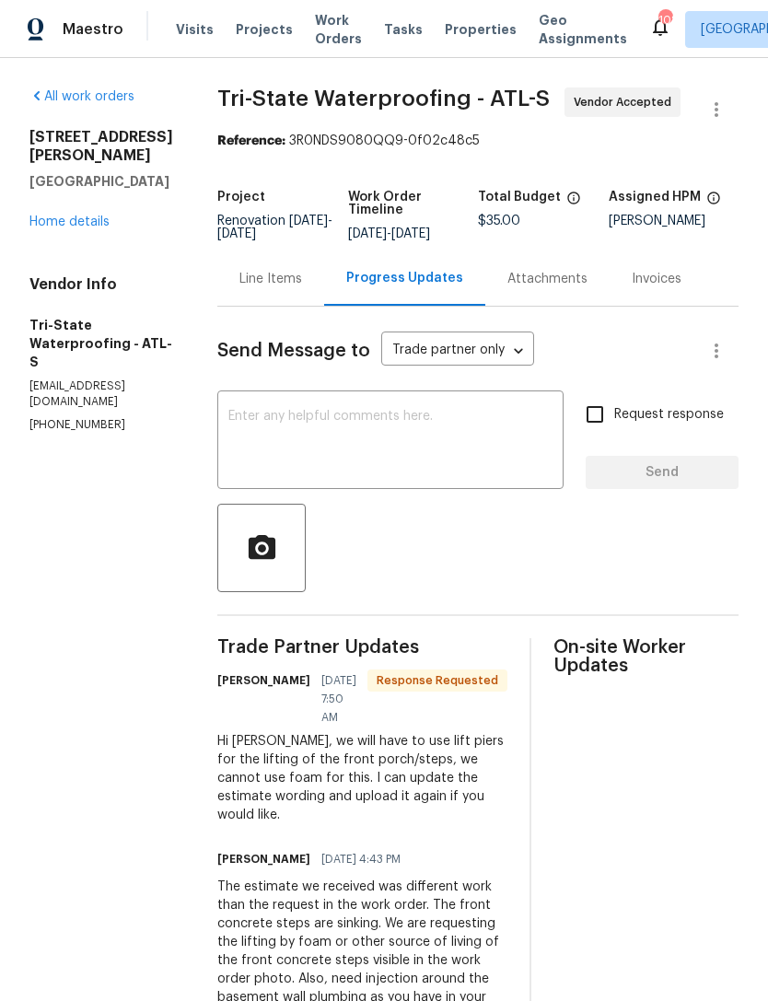
click at [300, 458] on textarea at bounding box center [390, 442] width 324 height 64
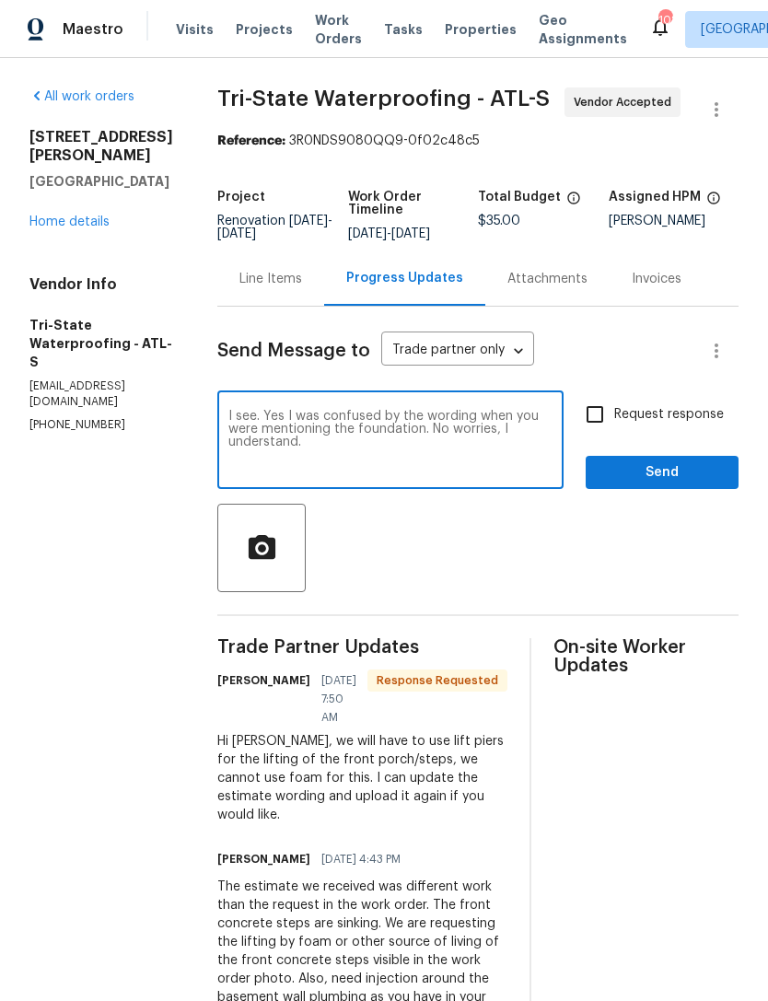
type textarea "I see. Yes I was confused by the wording when you were mentioning the foundatio…"
click at [659, 472] on span "Send" at bounding box center [661, 472] width 123 height 23
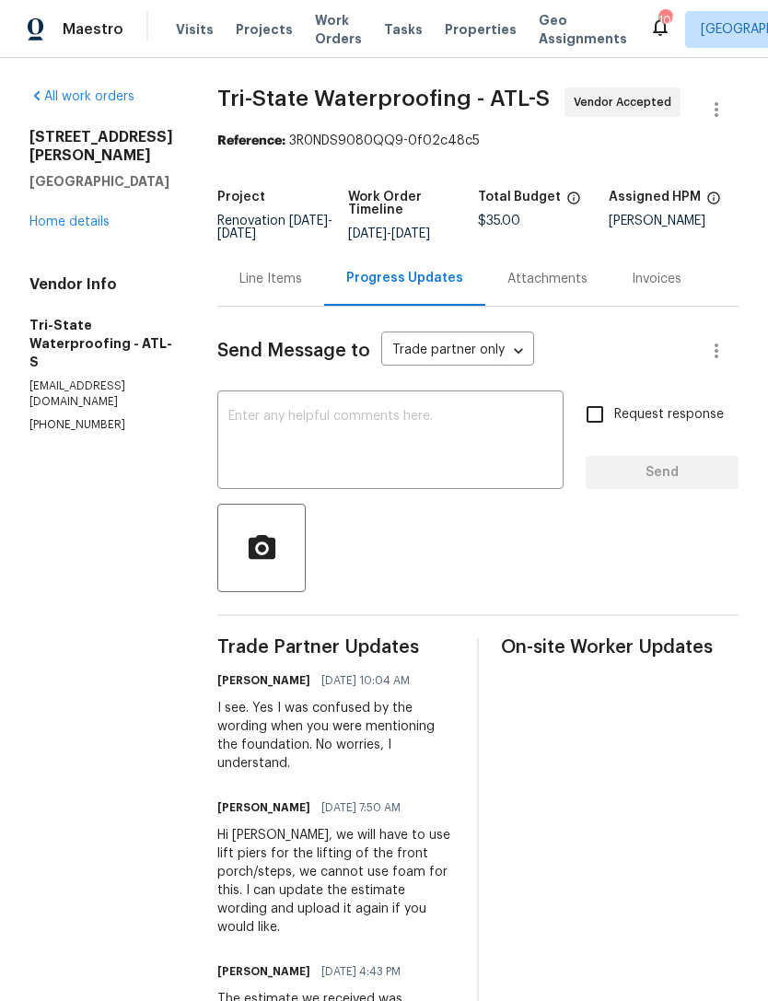
click at [58, 215] on link "Home details" at bounding box center [69, 221] width 80 height 13
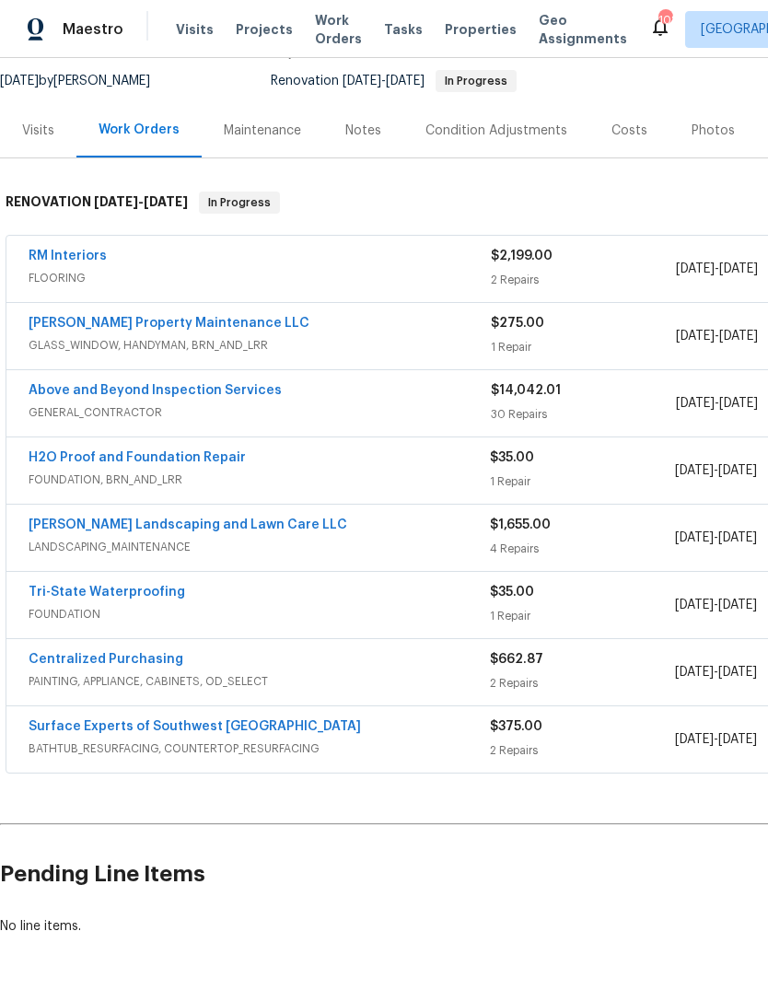
scroll to position [176, 0]
click at [353, 138] on div "Notes" at bounding box center [363, 131] width 36 height 18
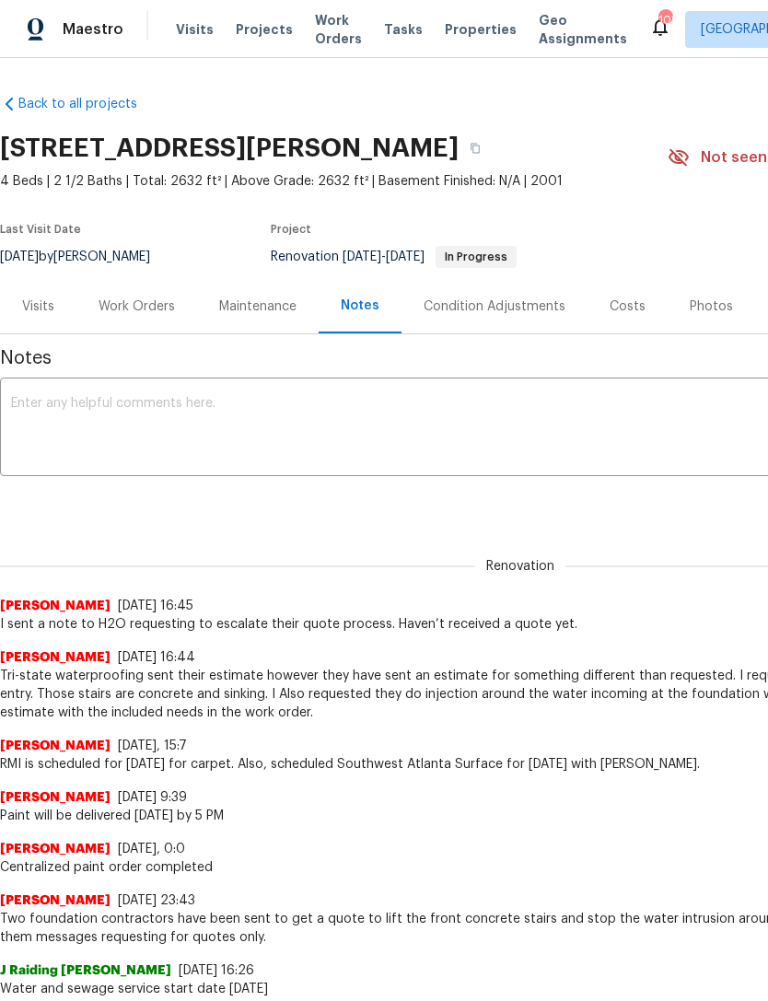
click at [72, 437] on textarea at bounding box center [520, 429] width 1018 height 64
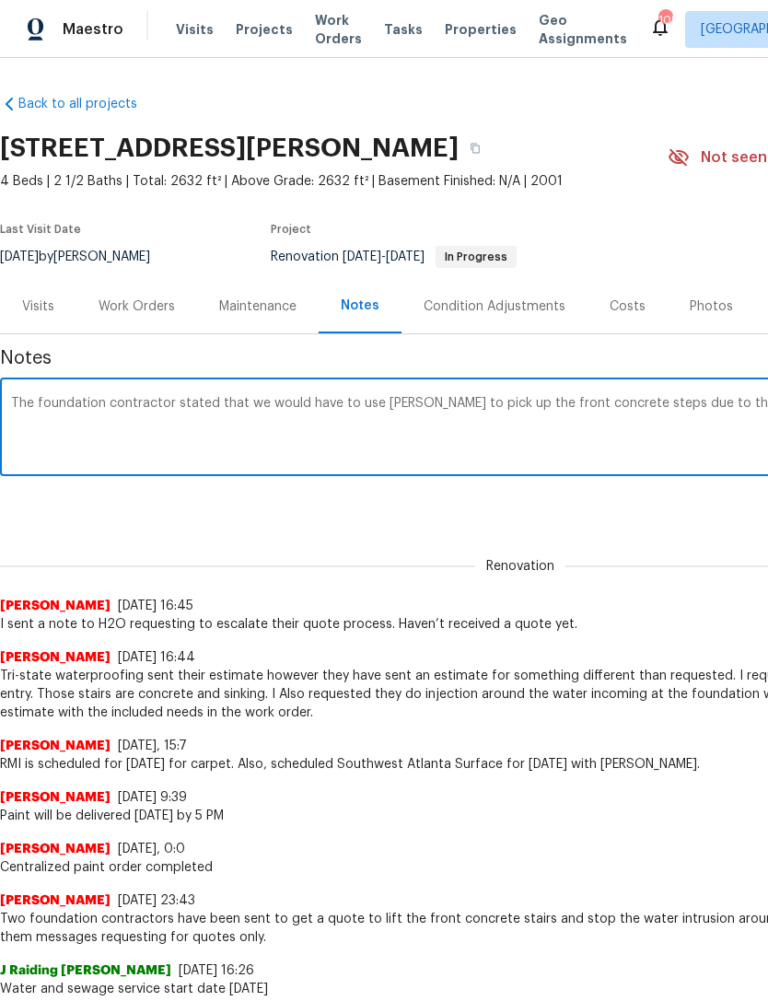
scroll to position [0, 272]
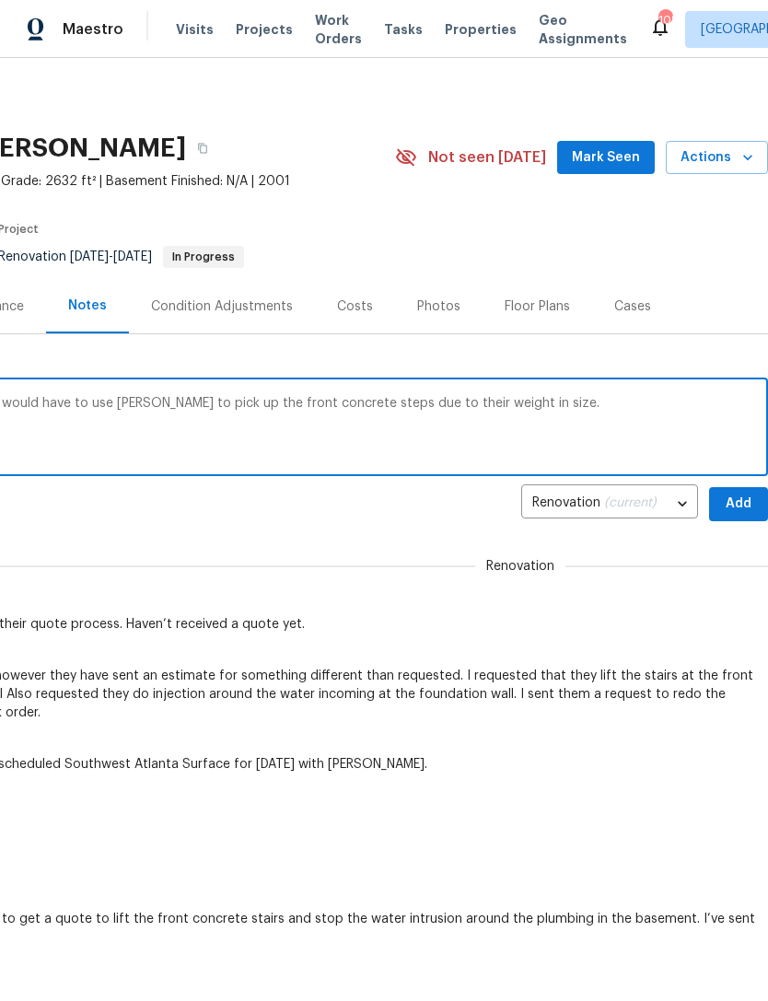
click at [484, 408] on textarea "The foundation contractor stated that we would have to use Pierce to pick up th…" at bounding box center [248, 429] width 1018 height 64
click at [604, 431] on textarea "The foundation contractor stated that we would have to use Pierce to pick up th…" at bounding box center [248, 429] width 1018 height 64
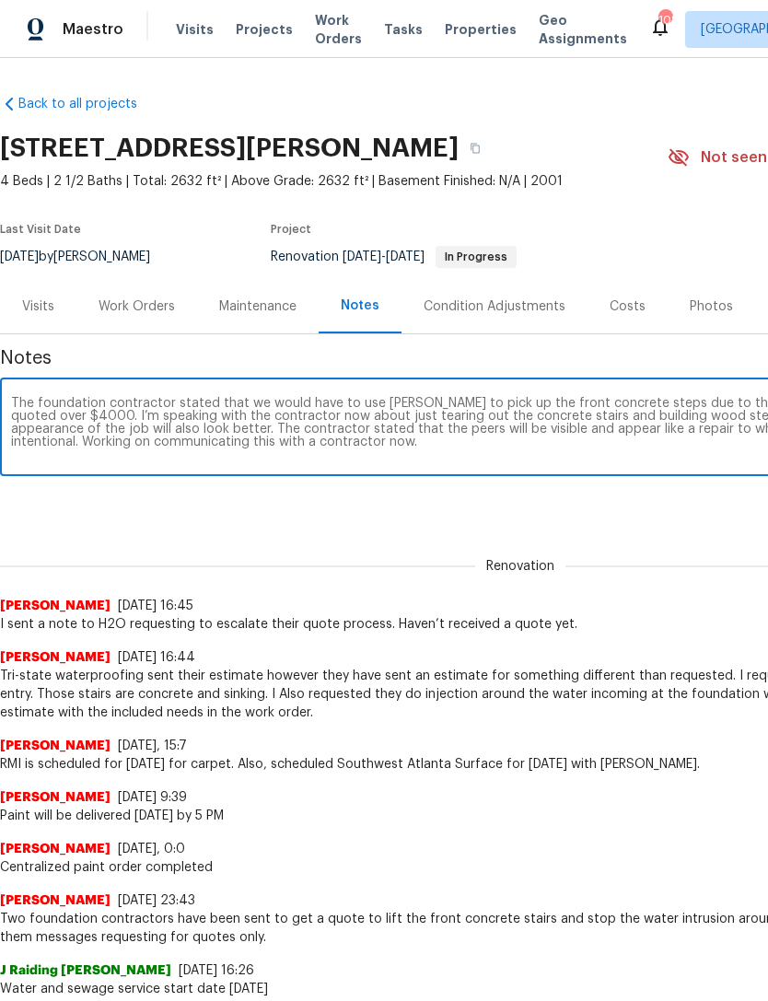
scroll to position [0, 0]
click at [400, 401] on textarea "The foundation contractor stated that we would have to use Pierce to pick up th…" at bounding box center [520, 429] width 1018 height 64
click at [572, 458] on textarea "The foundation contractor stated that we would have to use Piers to pick up the…" at bounding box center [520, 429] width 1018 height 64
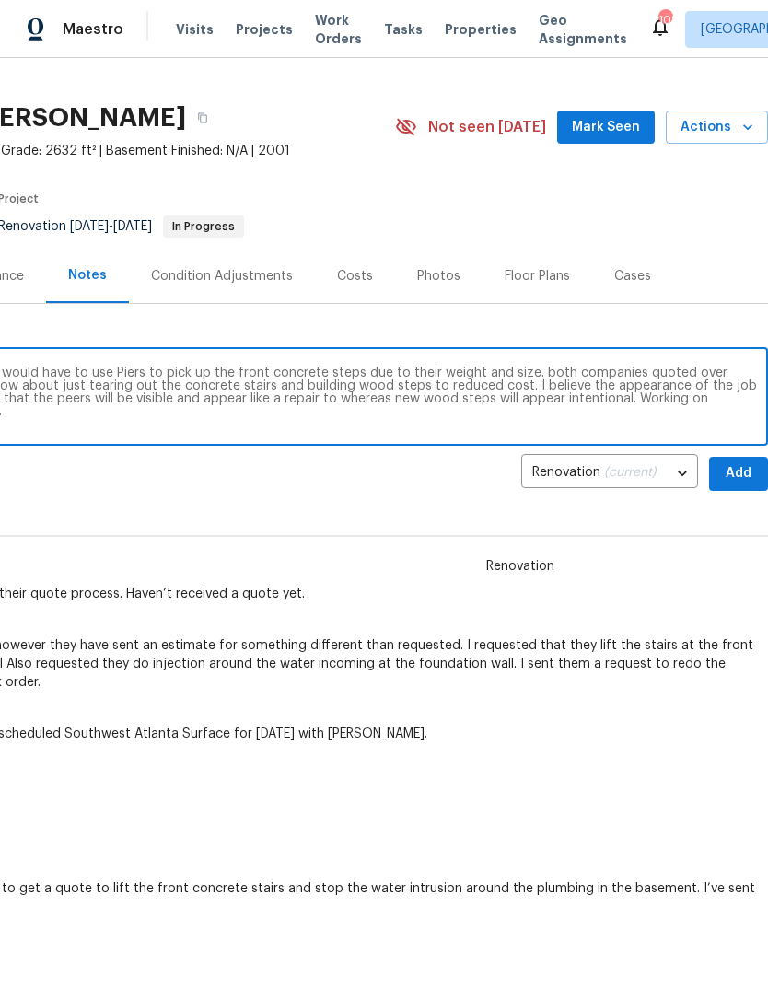
scroll to position [31, 272]
click at [557, 367] on textarea "The foundation contractor stated that we would have to use Piers to pick up the…" at bounding box center [248, 397] width 1018 height 64
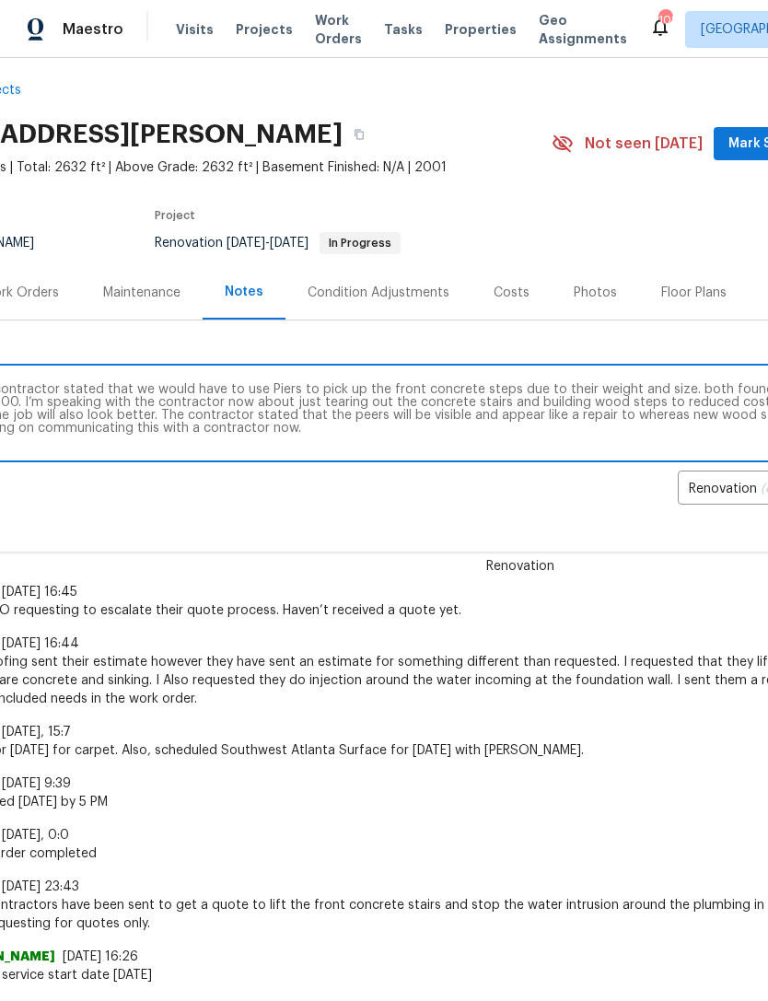
scroll to position [14, 117]
click at [644, 400] on textarea "The foundation contractor stated that we would have to use Piers to pick up the…" at bounding box center [403, 415] width 1018 height 64
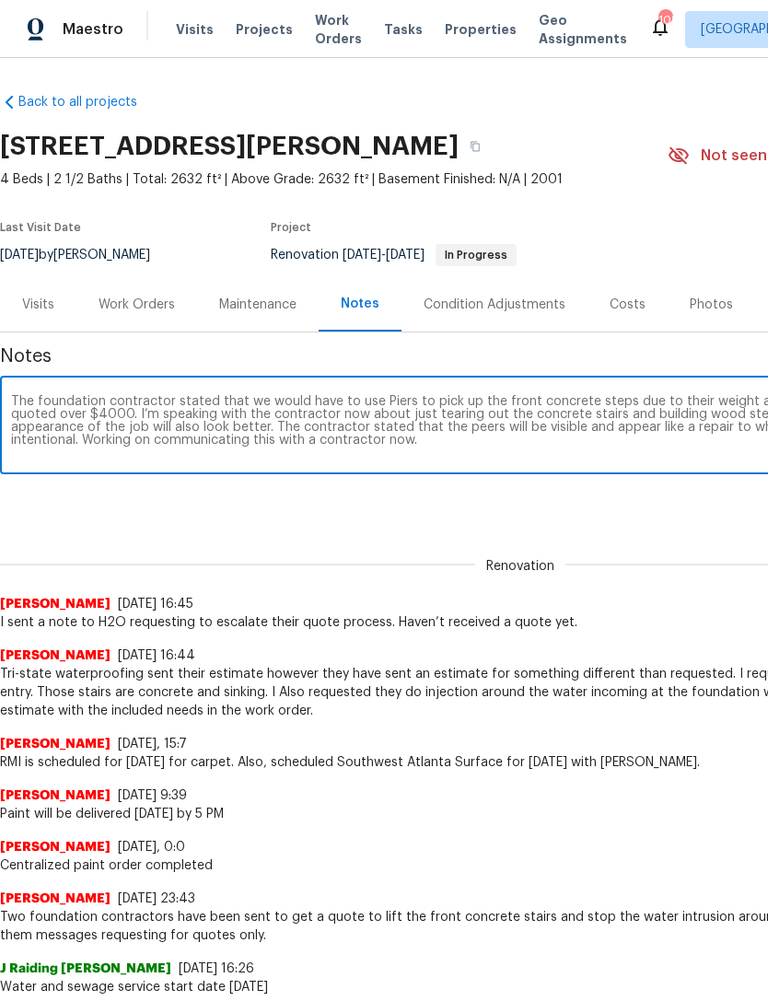
scroll to position [2, 0]
click at [261, 427] on textarea "The foundation contractor stated that we would have to use Piers to pick up the…" at bounding box center [520, 427] width 1018 height 64
click at [341, 433] on textarea "The foundation contractor stated that we would have to use Piers to pick up the…" at bounding box center [520, 427] width 1018 height 64
click at [342, 428] on textarea "The foundation contractor stated that we would have to use Piers to pick up the…" at bounding box center [520, 427] width 1018 height 64
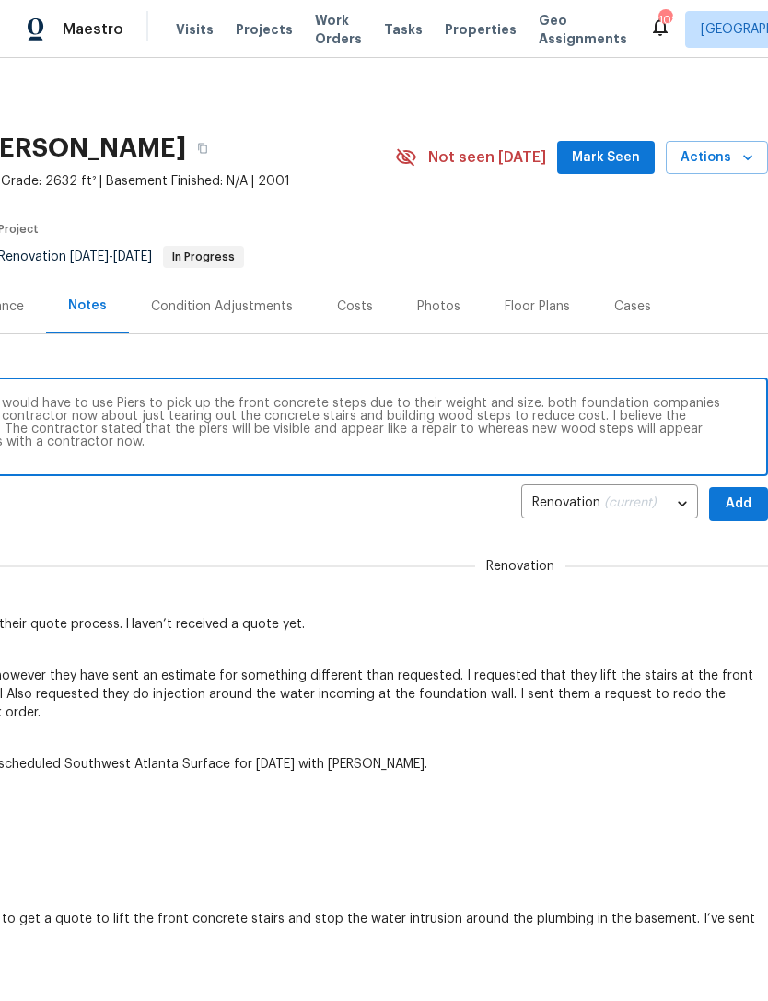
scroll to position [0, 272]
type textarea "The foundation contractor stated that we would have to use Piers to pick up the…"
click at [734, 512] on span "Add" at bounding box center [738, 503] width 29 height 23
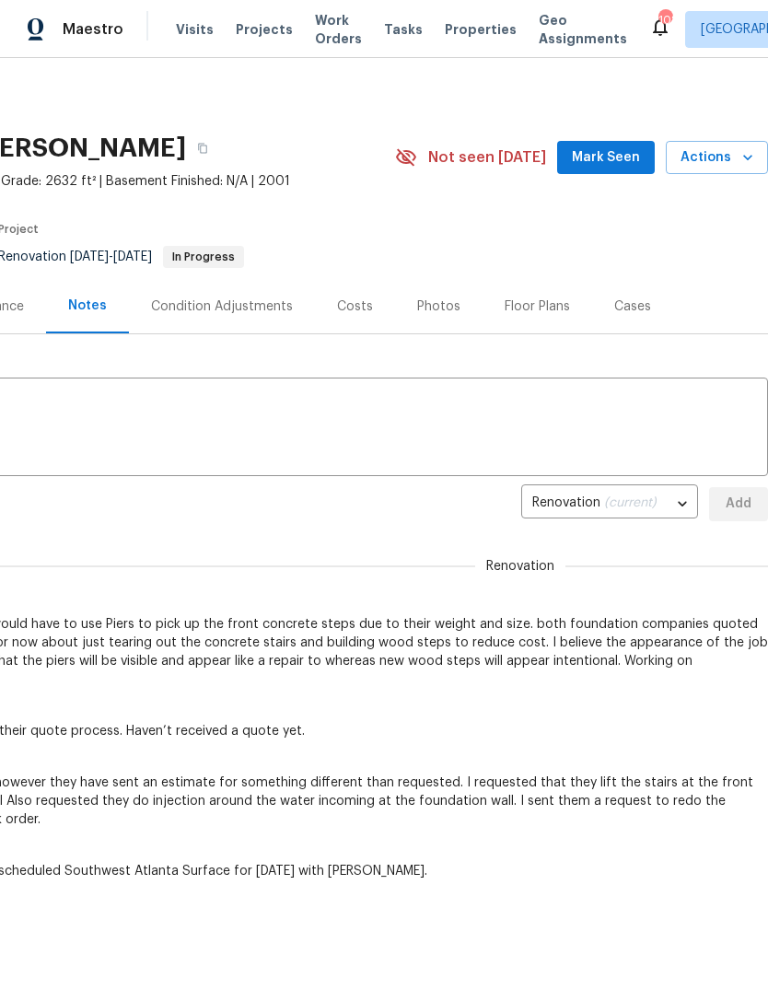
click at [610, 151] on span "Mark Seen" at bounding box center [606, 157] width 68 height 23
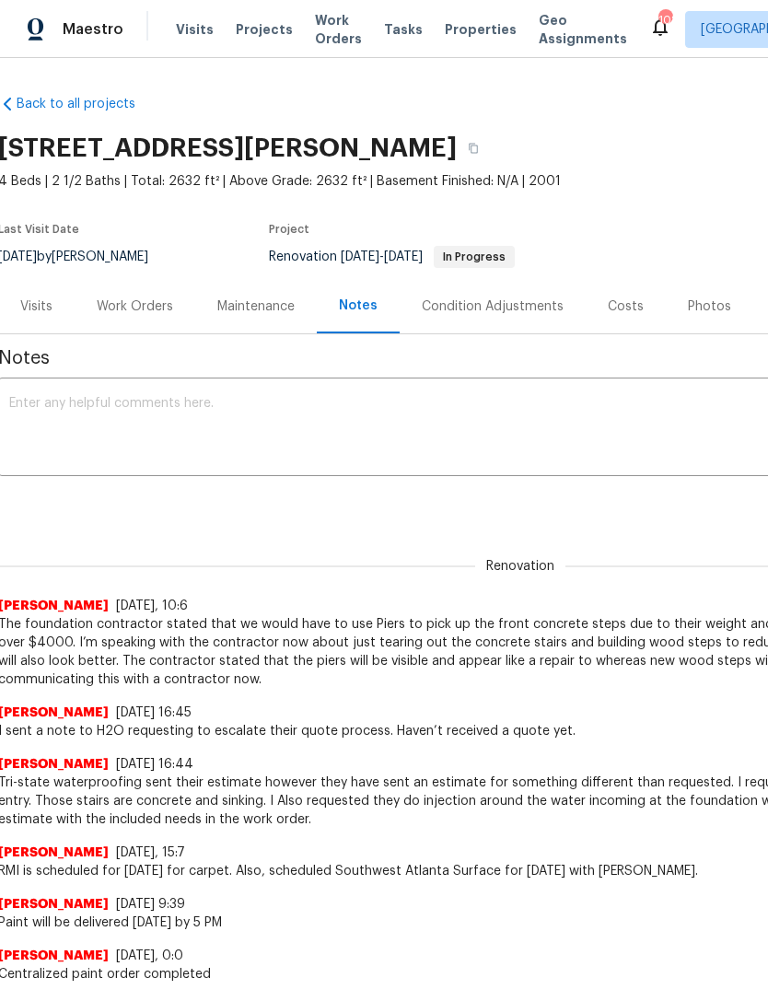
scroll to position [0, 2]
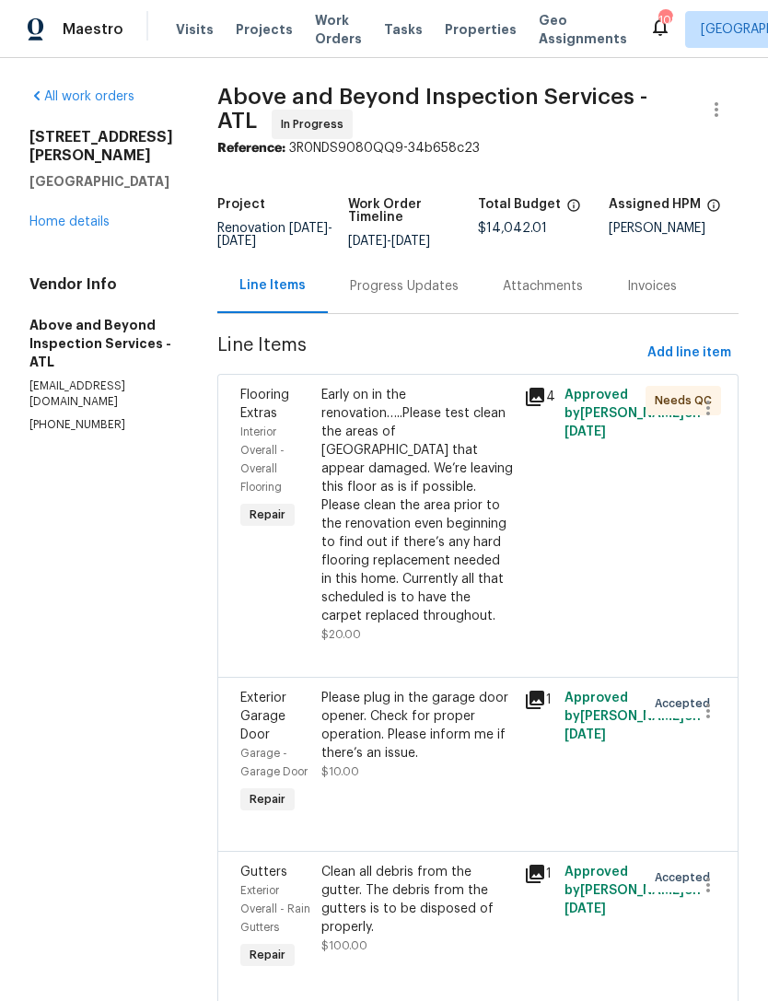
click at [458, 499] on div "Early on in the renovation…..Please test clean the areas of LVP that appear dam…" at bounding box center [416, 505] width 191 height 239
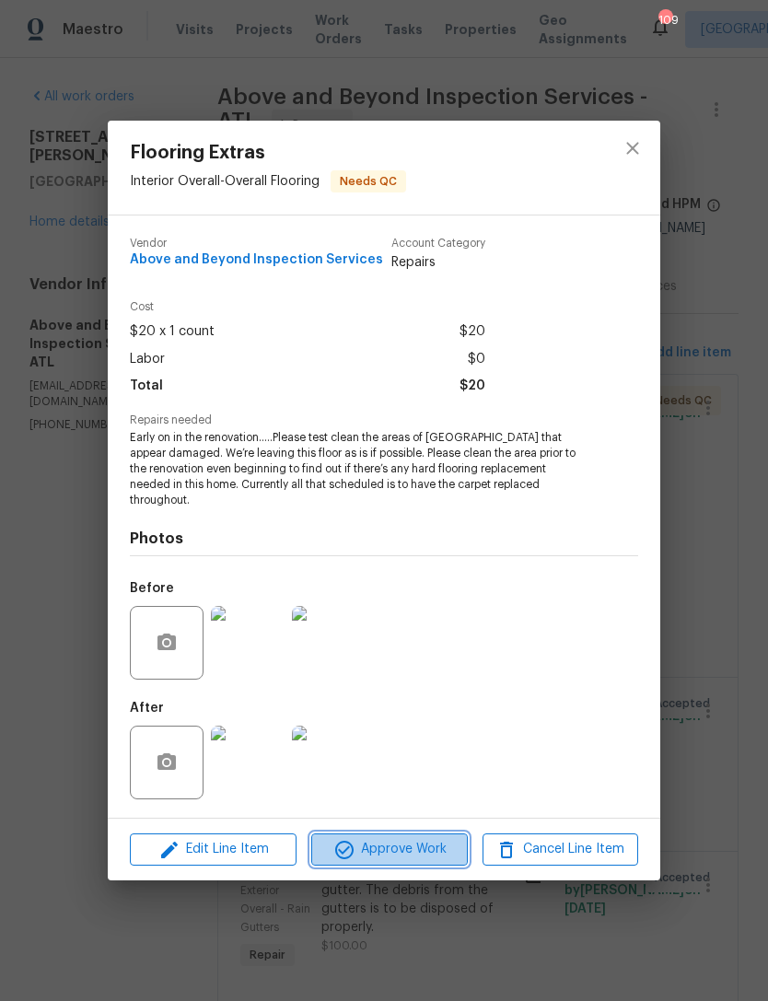
click at [366, 844] on span "Approve Work" at bounding box center [389, 849] width 145 height 23
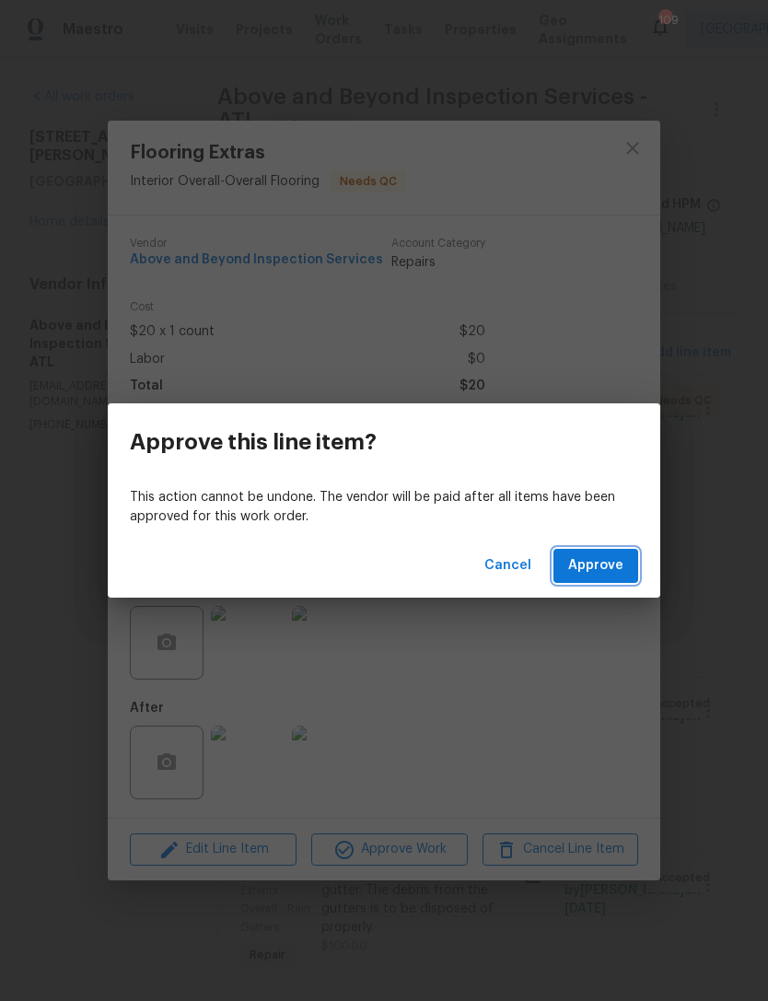
click at [608, 565] on span "Approve" at bounding box center [595, 565] width 55 height 23
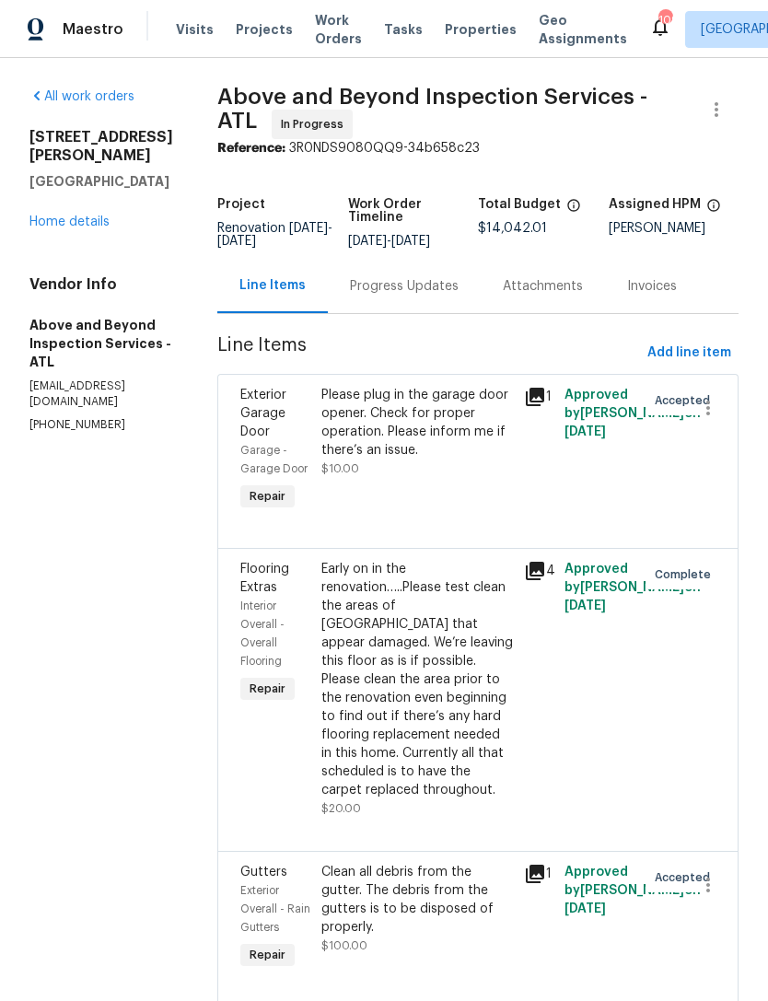
click at [75, 215] on link "Home details" at bounding box center [69, 221] width 80 height 13
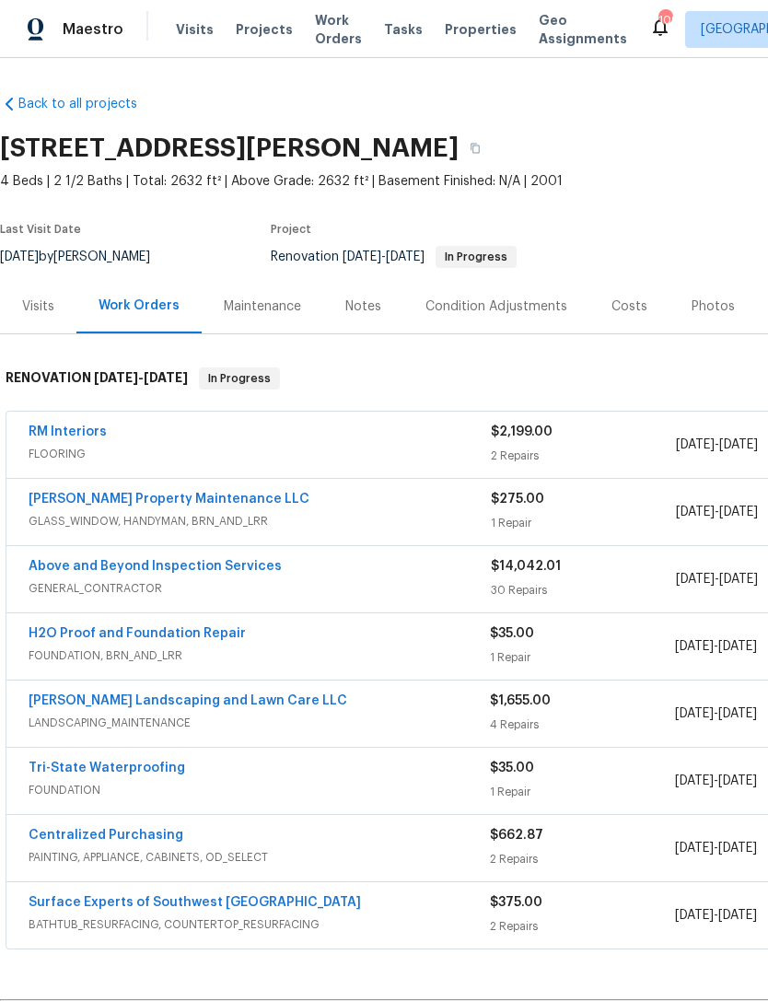
click at [357, 302] on div "Notes" at bounding box center [363, 306] width 36 height 18
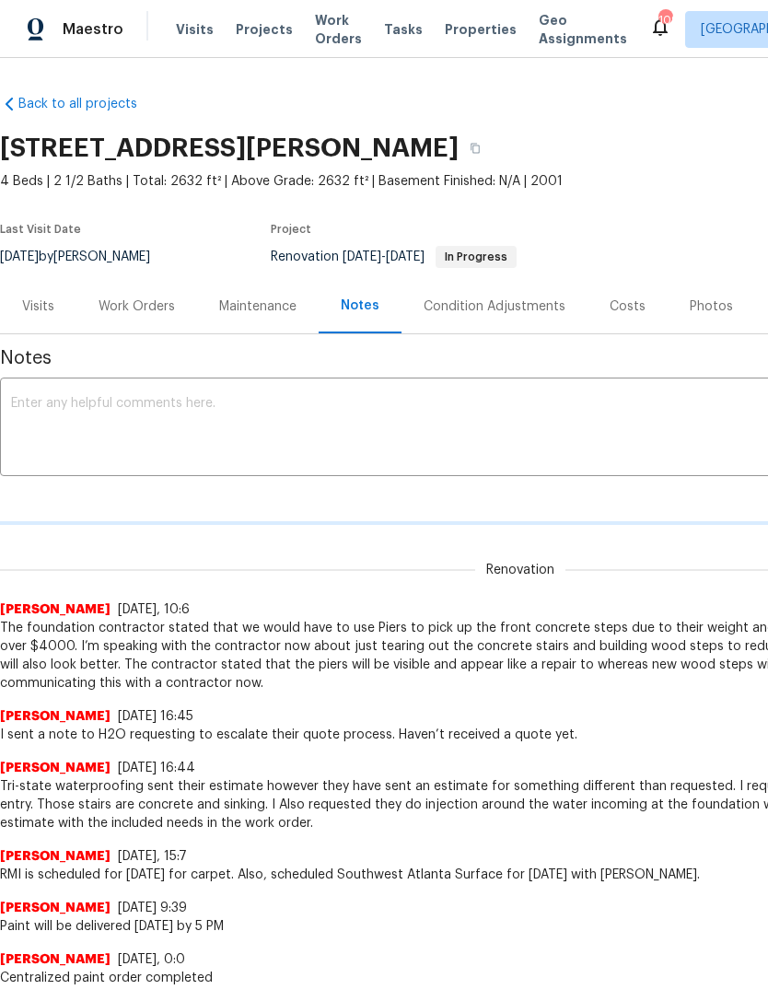
click at [357, 434] on textarea at bounding box center [520, 429] width 1018 height 64
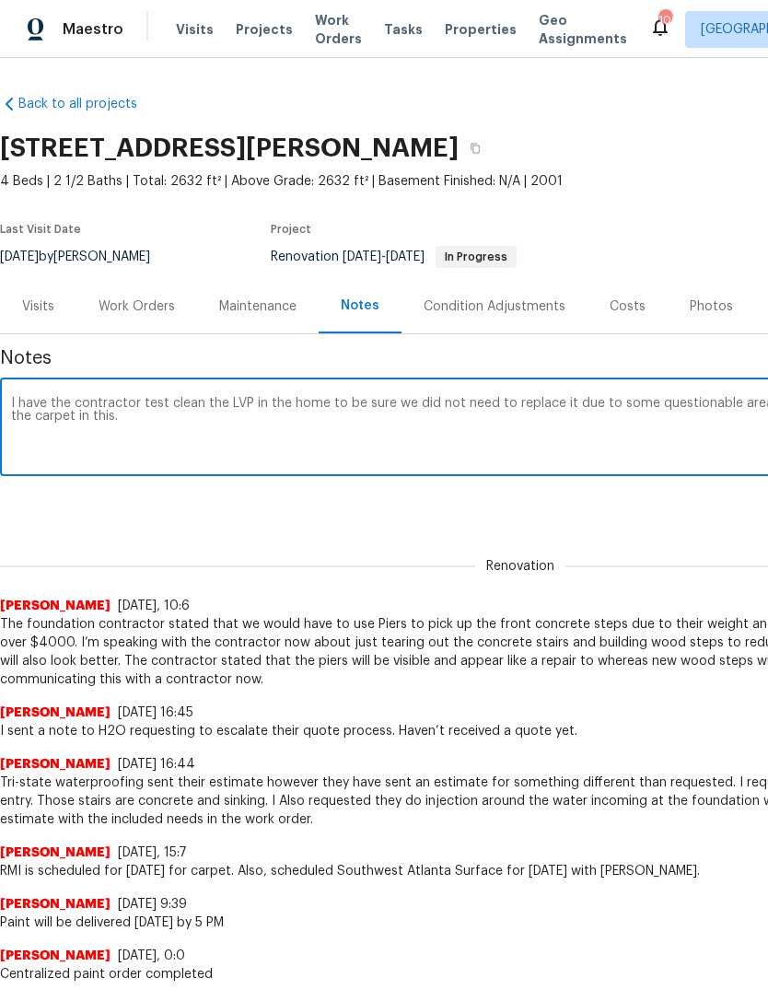
click at [54, 397] on textarea "I have the contractor test clean the LVP in the home to be sure we did not need…" at bounding box center [520, 429] width 1018 height 64
click at [41, 404] on textarea "I have the contractor test clean the LVP in the home to be sure we did not need…" at bounding box center [520, 429] width 1018 height 64
click at [179, 433] on textarea "I had the contractor test clean the LVP in the home to be sure we did not need …" at bounding box center [520, 429] width 1018 height 64
click at [357, 455] on textarea "I had the contractor test clean the LVP in the home to be sure we did not need …" at bounding box center [520, 429] width 1018 height 64
click at [267, 427] on textarea "I had the contractor test clean the LVP in the home to be sure we did not need …" at bounding box center [520, 429] width 1018 height 64
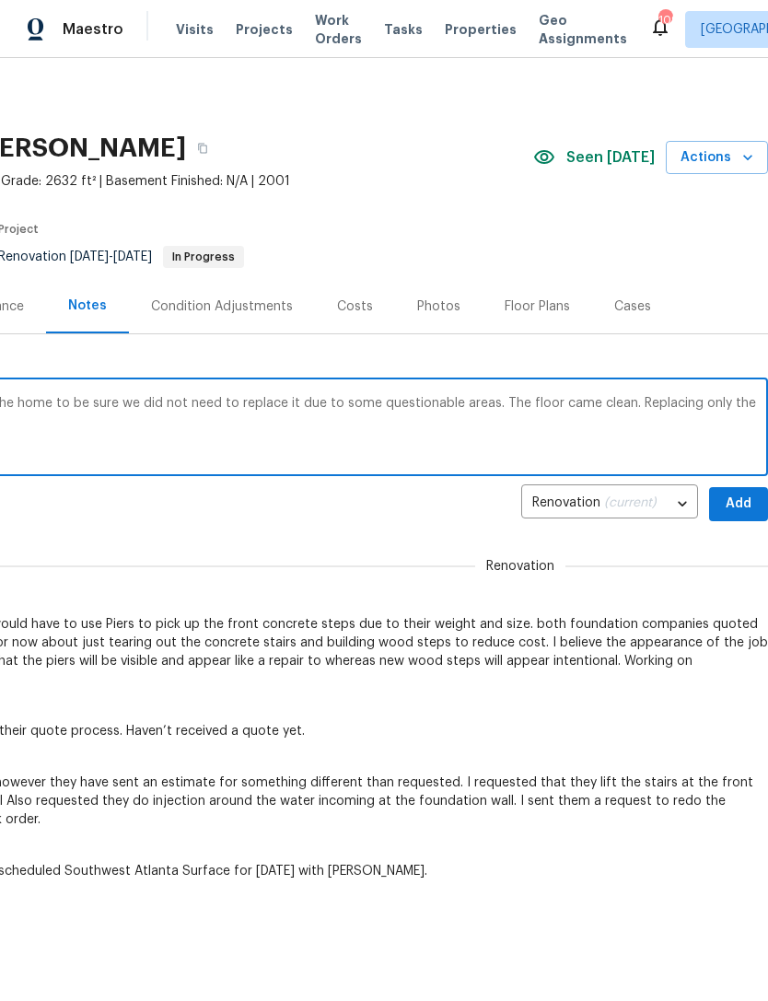
scroll to position [-1, 280]
type textarea "I had the contractor test clean the LVP in the home to be sure we did not need …"
click at [742, 512] on span "Add" at bounding box center [738, 503] width 29 height 23
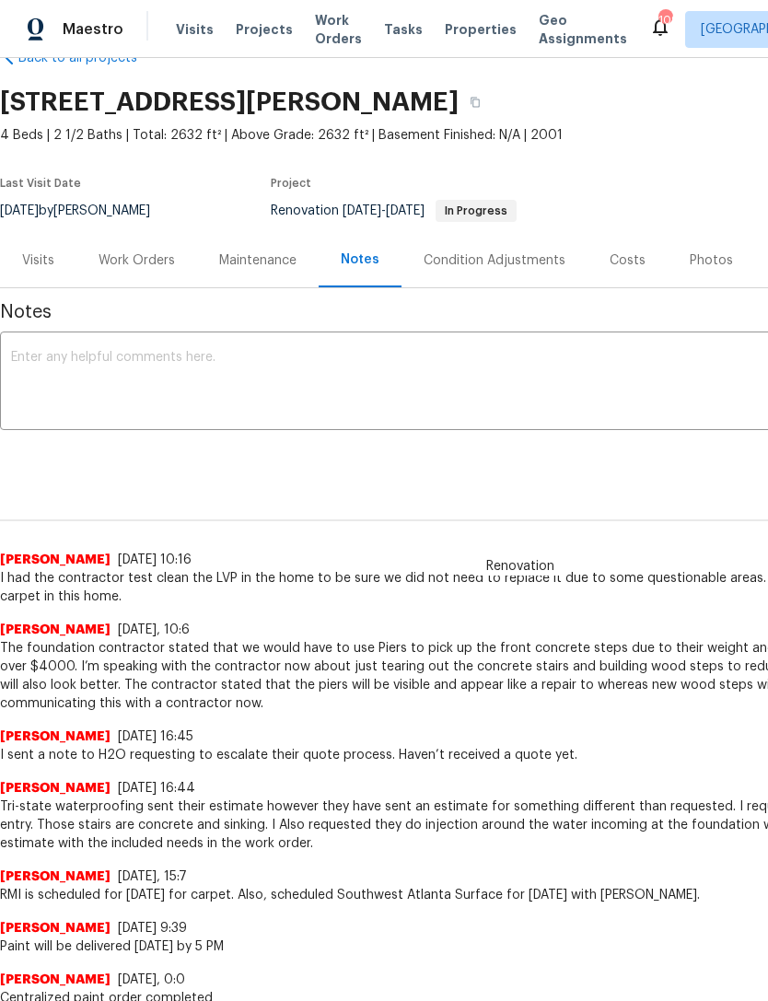
scroll to position [46, 0]
click at [145, 258] on div "Work Orders" at bounding box center [136, 260] width 76 height 18
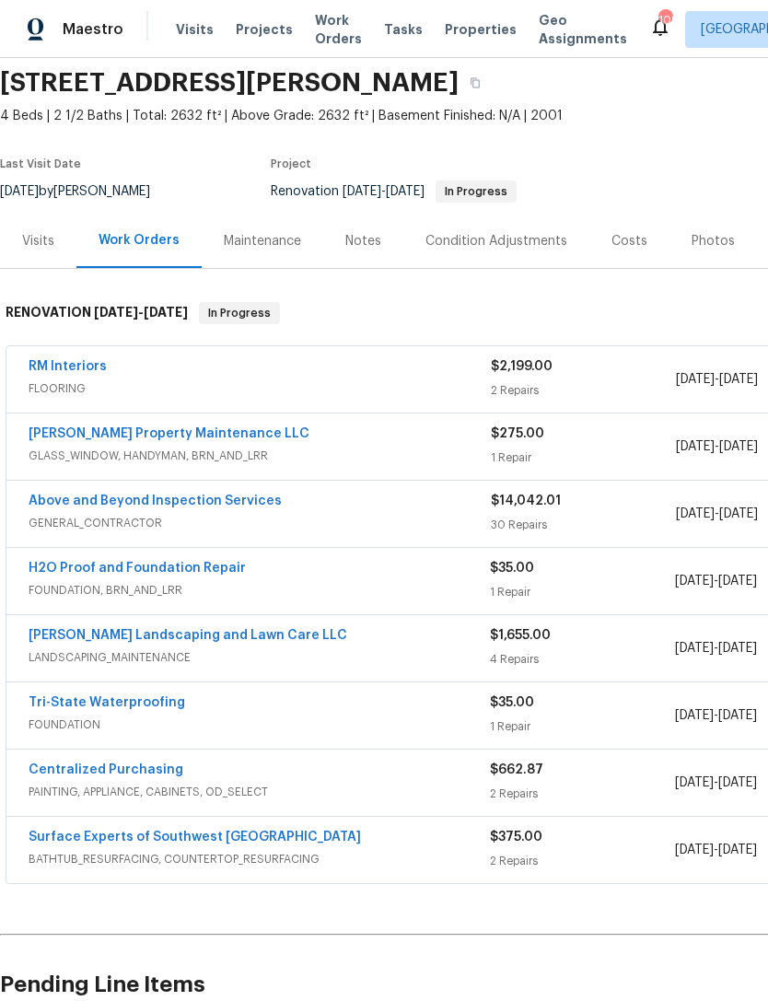
scroll to position [65, 0]
click at [253, 504] on link "Above and Beyond Inspection Services" at bounding box center [155, 500] width 253 height 13
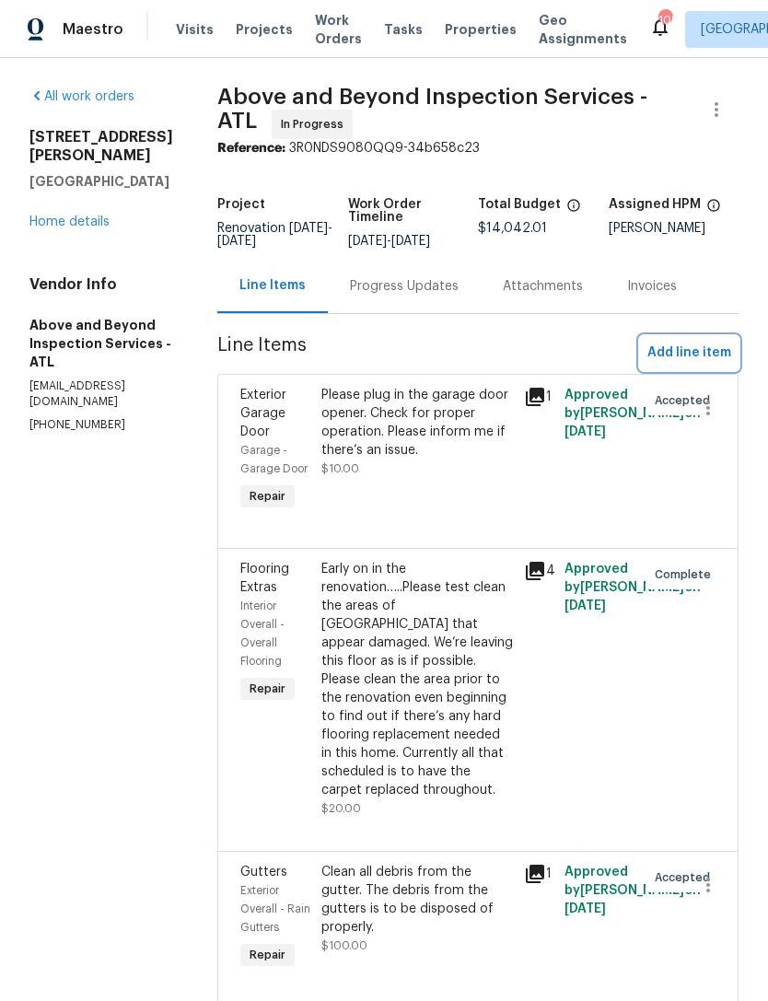
click at [697, 365] on span "Add line item" at bounding box center [689, 353] width 84 height 23
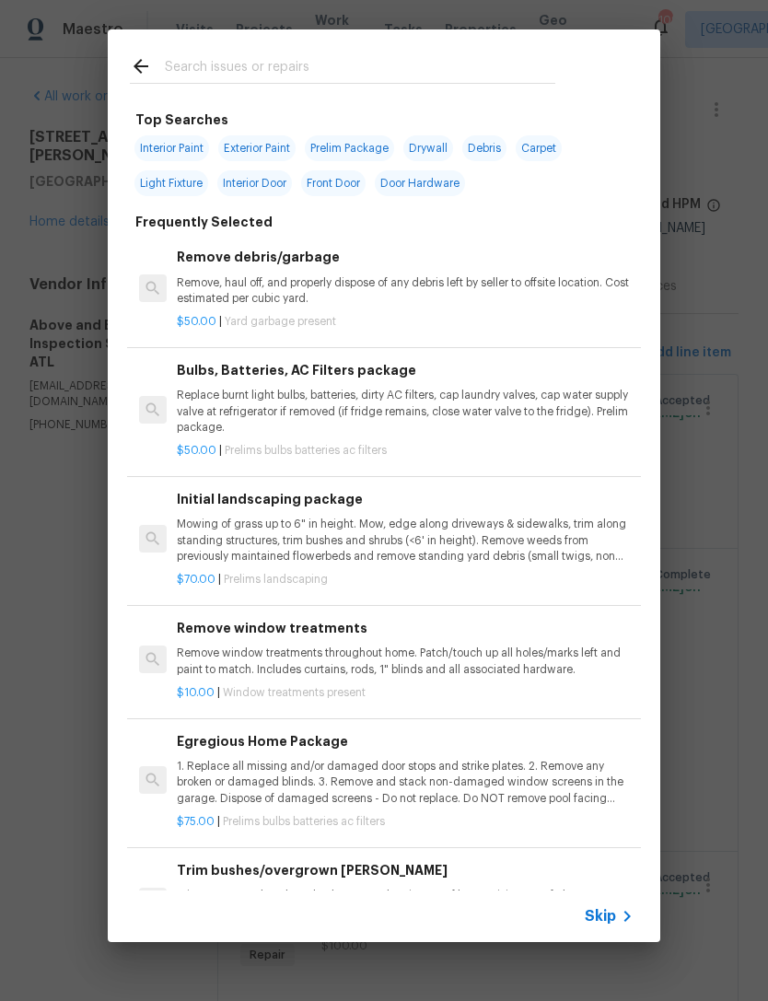
click at [413, 67] on input "text" at bounding box center [360, 69] width 390 height 28
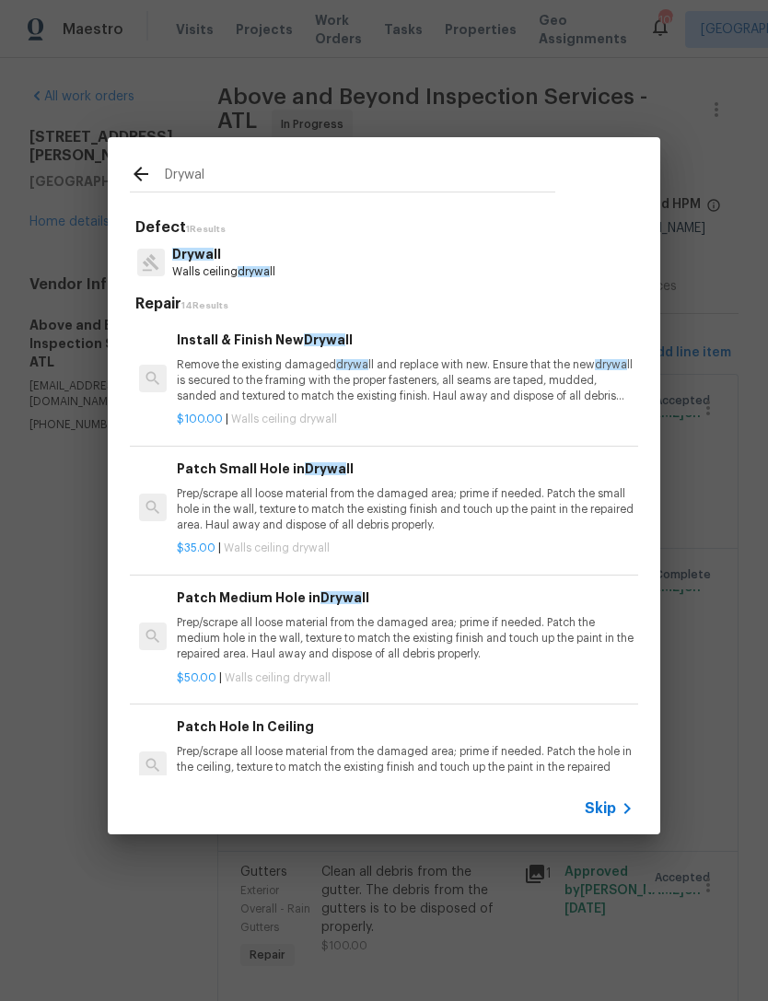
type input "Drywall"
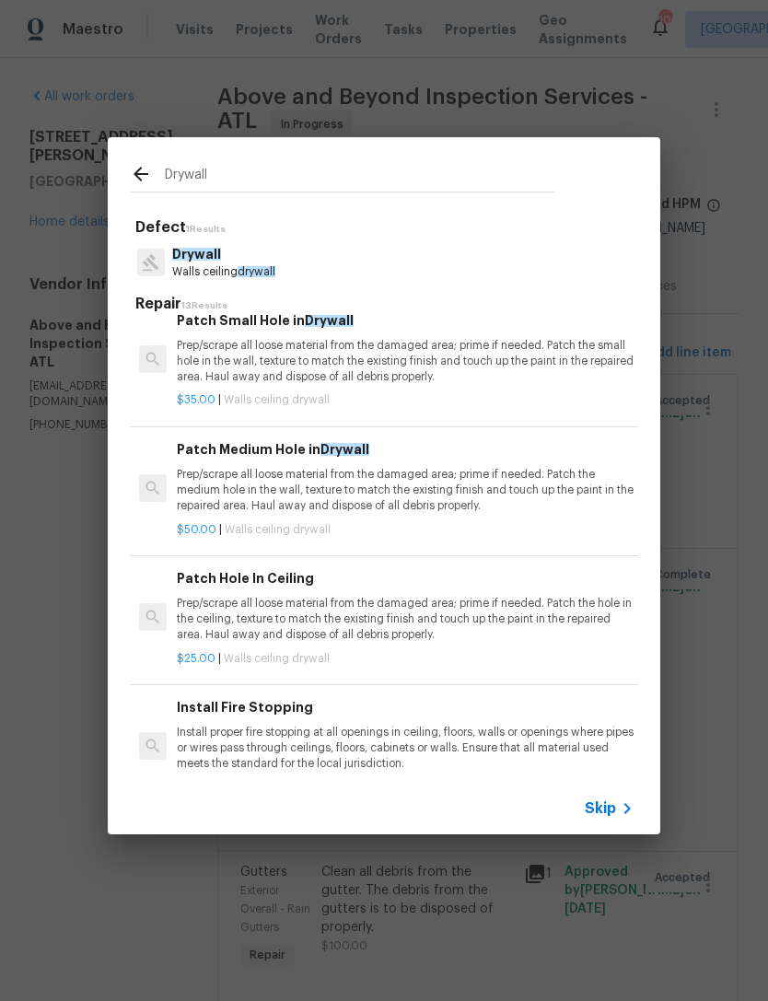
scroll to position [147, 0]
click at [310, 440] on h6 "Patch Medium Hole in Drywall" at bounding box center [405, 450] width 457 height 20
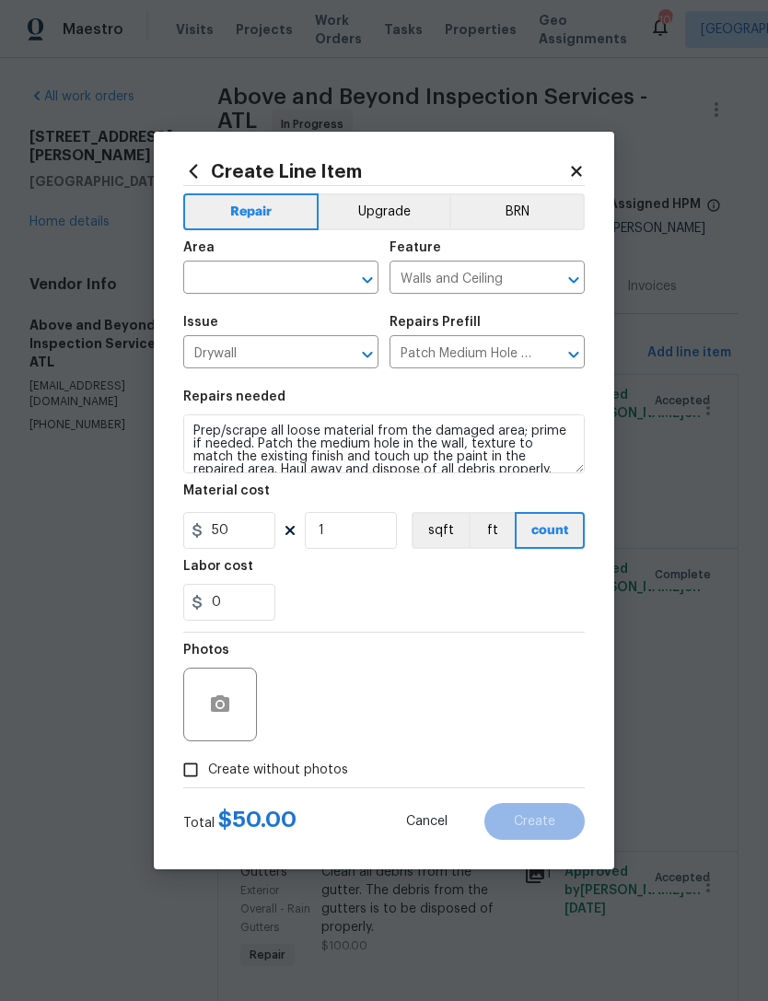
click at [252, 279] on input "text" at bounding box center [255, 279] width 144 height 29
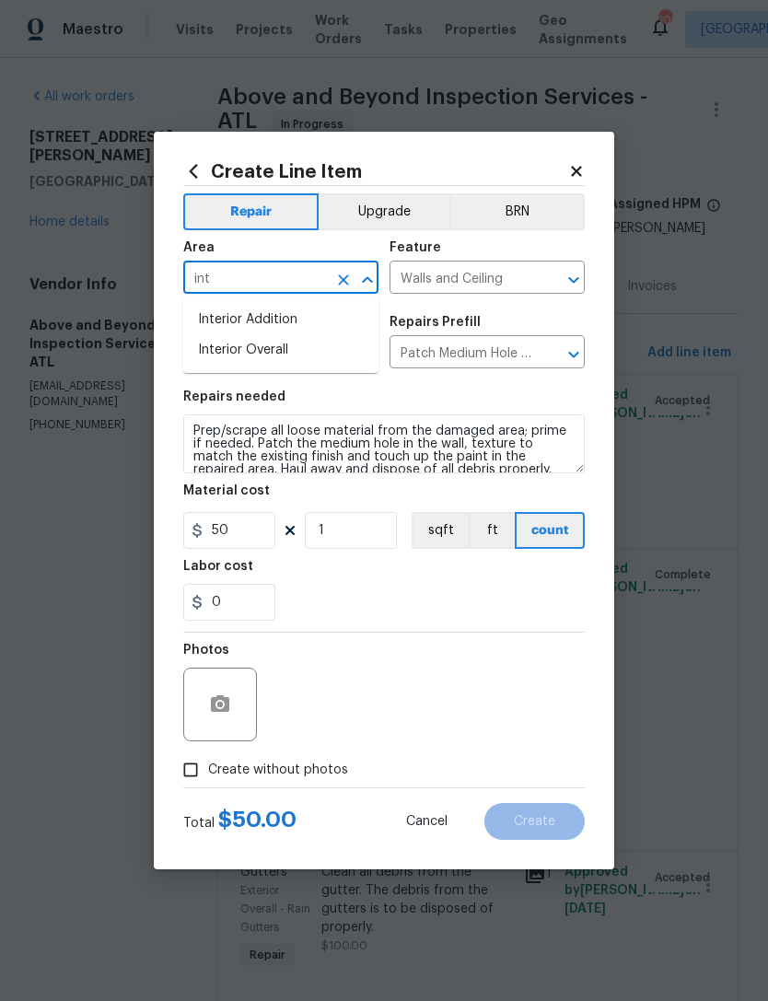
click at [283, 363] on li "Interior Overall" at bounding box center [280, 350] width 195 height 30
type input "Interior Overall"
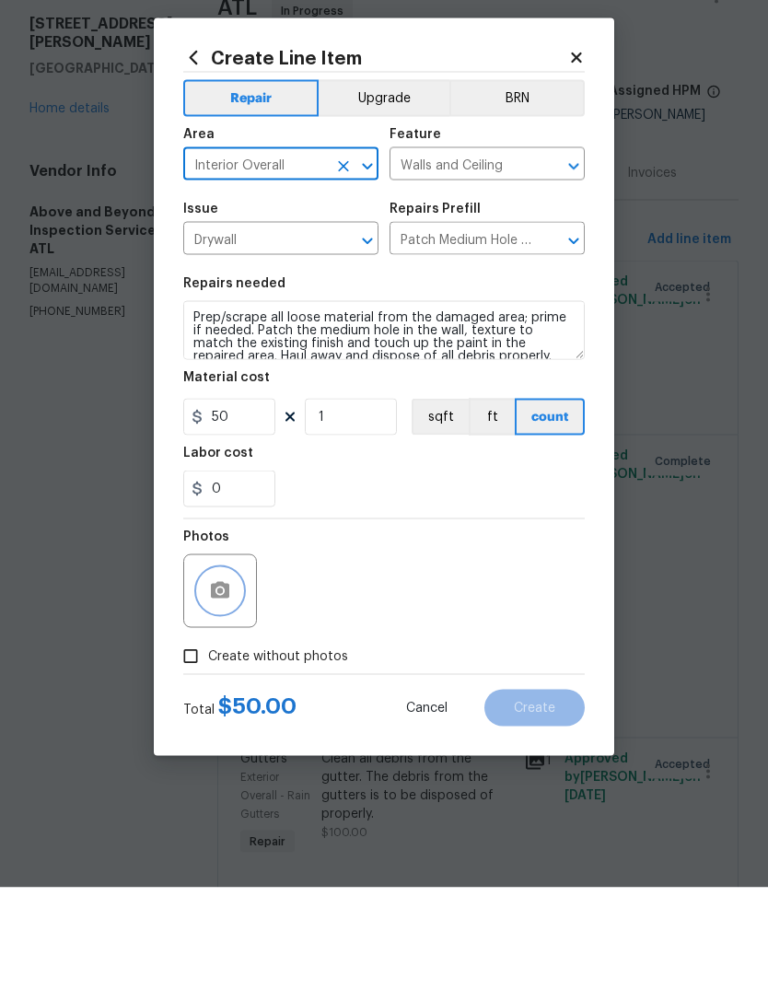
click at [231, 682] on button "button" at bounding box center [220, 704] width 44 height 44
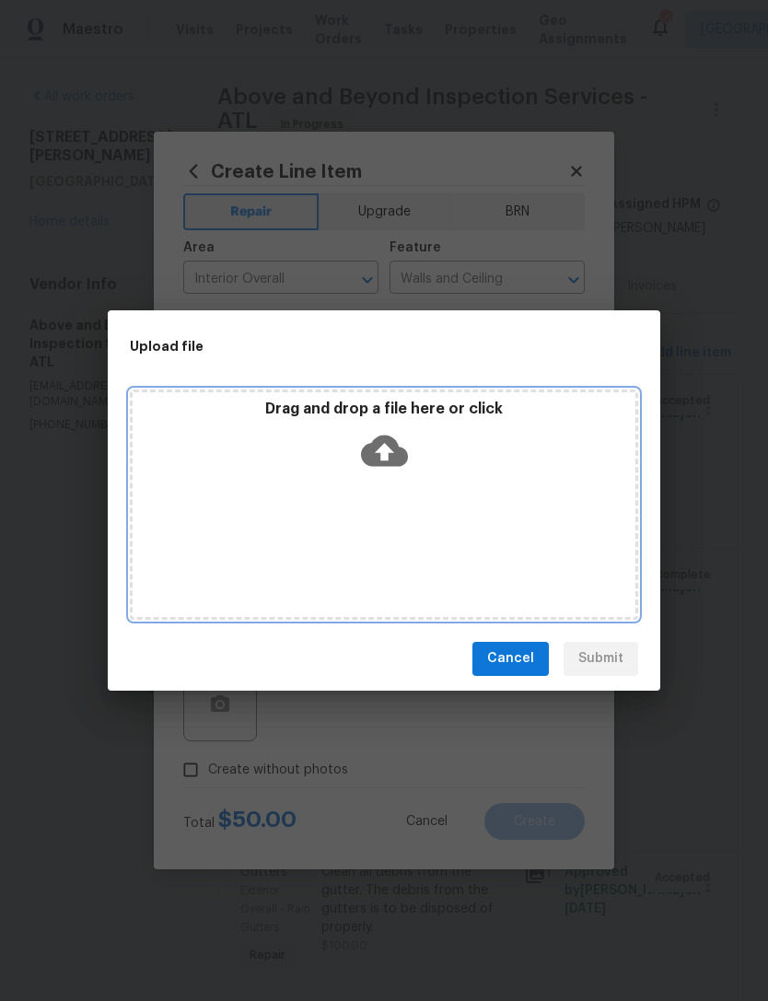
click at [403, 446] on icon at bounding box center [384, 450] width 47 height 47
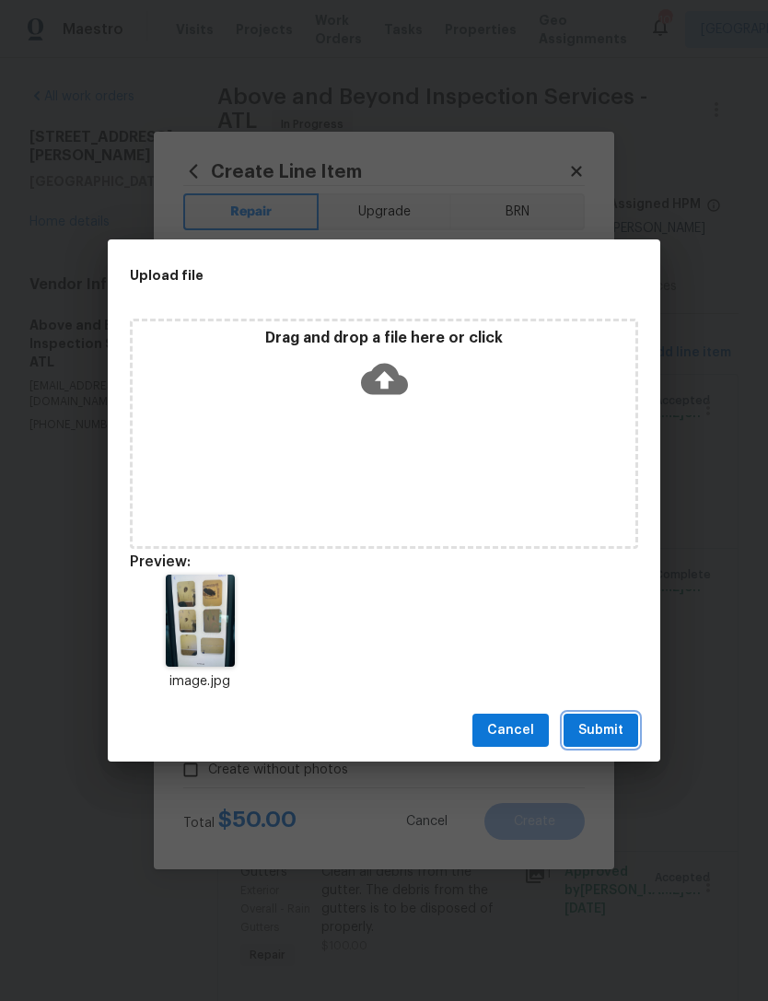
click at [626, 725] on button "Submit" at bounding box center [600, 730] width 75 height 34
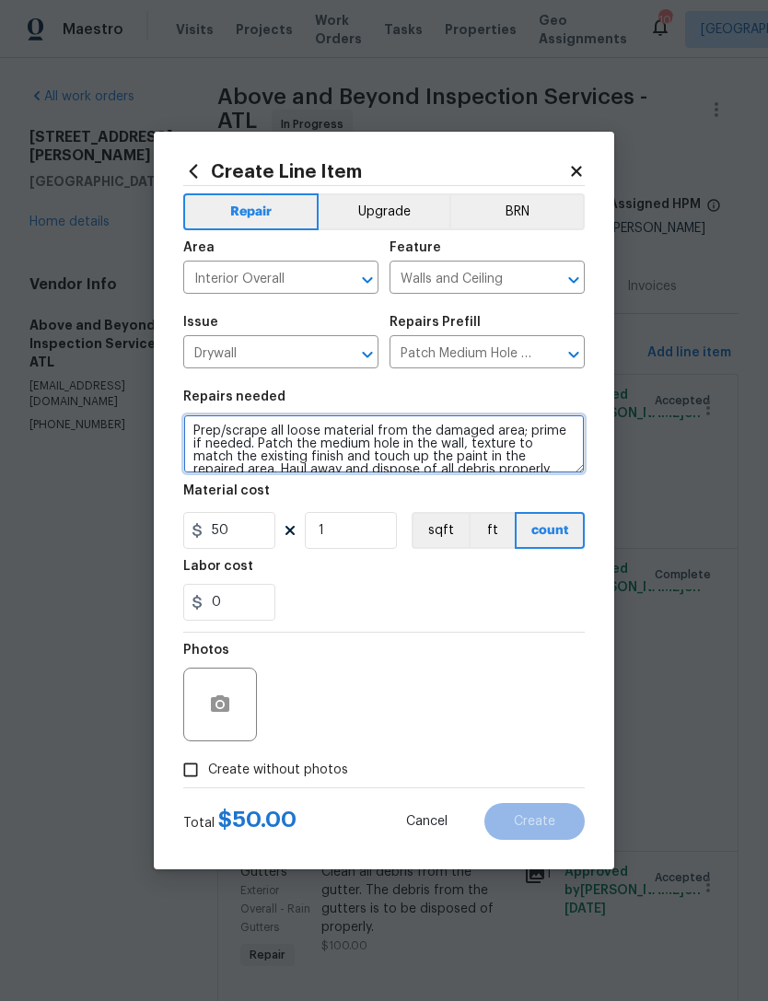
click at [196, 434] on textarea "Prep/scrape all loose material from the damaged area; prime if needed. Patch th…" at bounding box center [383, 443] width 401 height 59
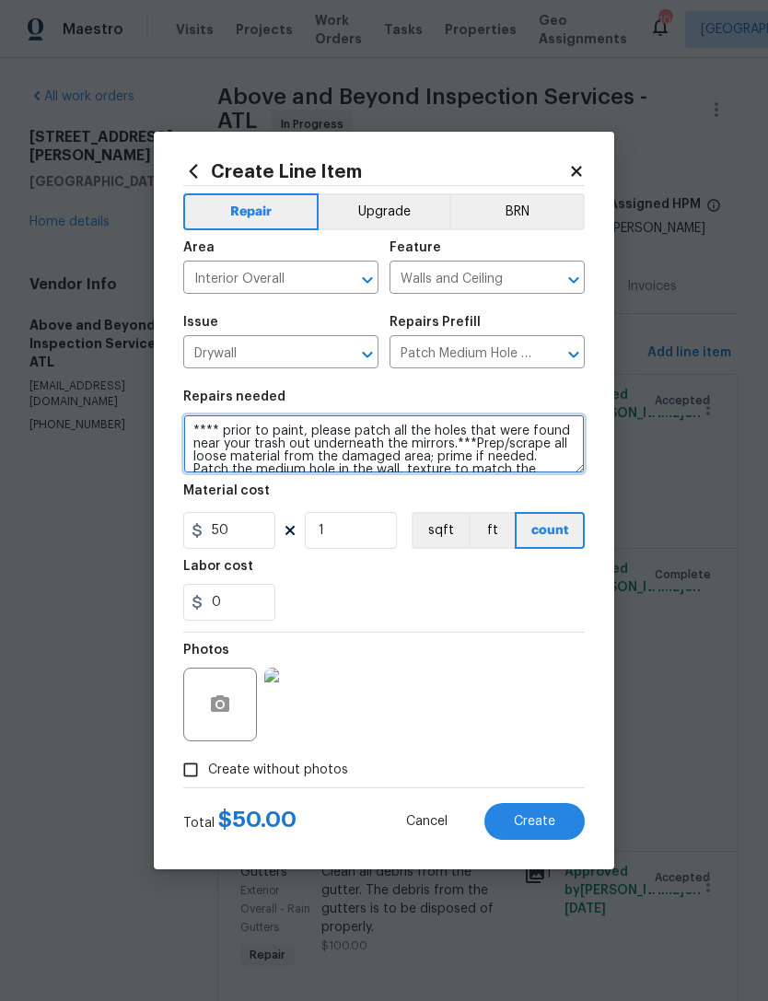
click at [214, 441] on textarea "**** prior to paint, please patch all the holes that were found near your trash…" at bounding box center [383, 443] width 401 height 59
type textarea "**** prior to paint, please patch all the holes that were found during your tra…"
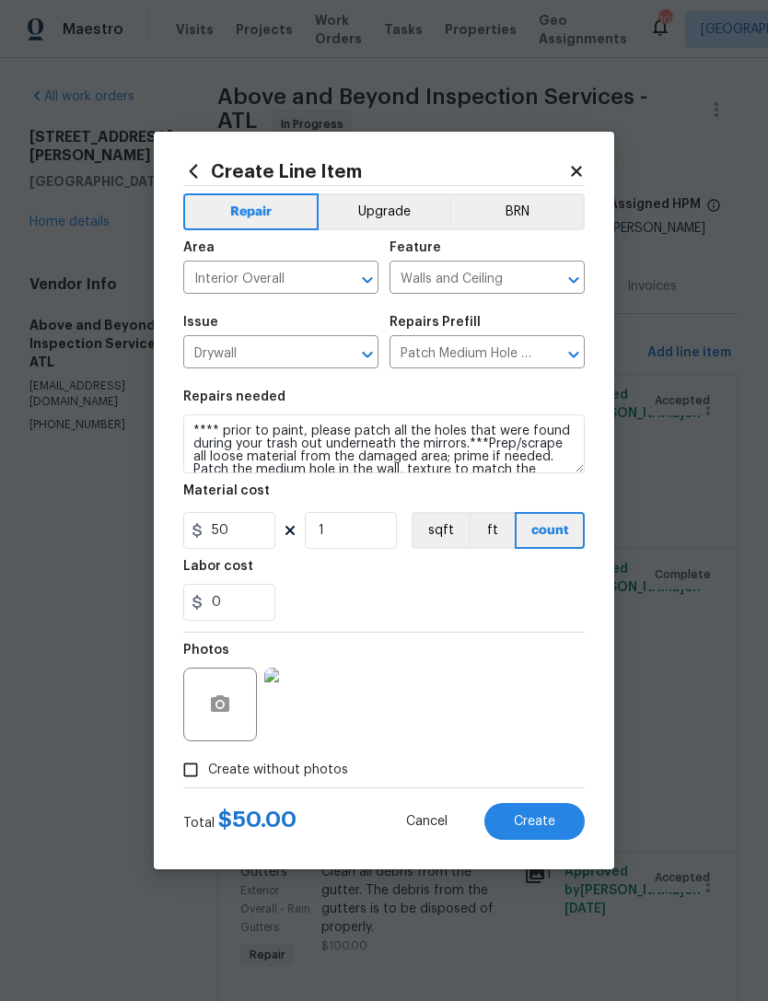
click at [423, 597] on div "0" at bounding box center [383, 602] width 401 height 37
click at [341, 560] on section "Repairs needed **** prior to paint, please patch all the holes that were found …" at bounding box center [383, 505] width 401 height 252
click at [348, 549] on input "1" at bounding box center [351, 530] width 92 height 37
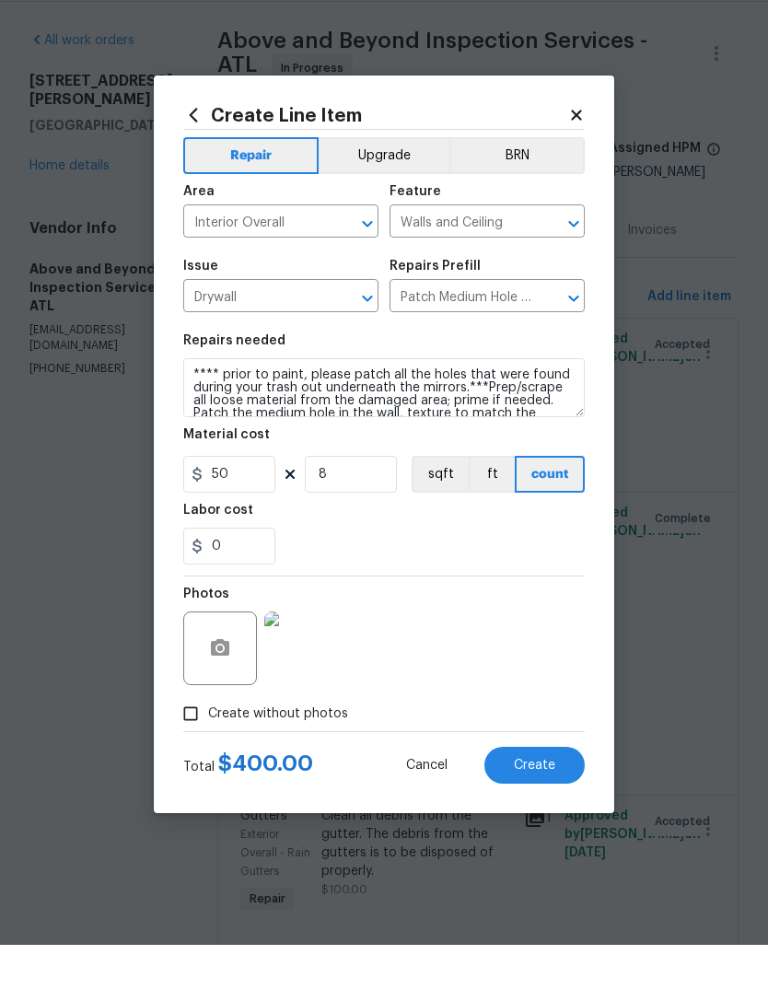
click at [514, 584] on div "0" at bounding box center [383, 602] width 401 height 37
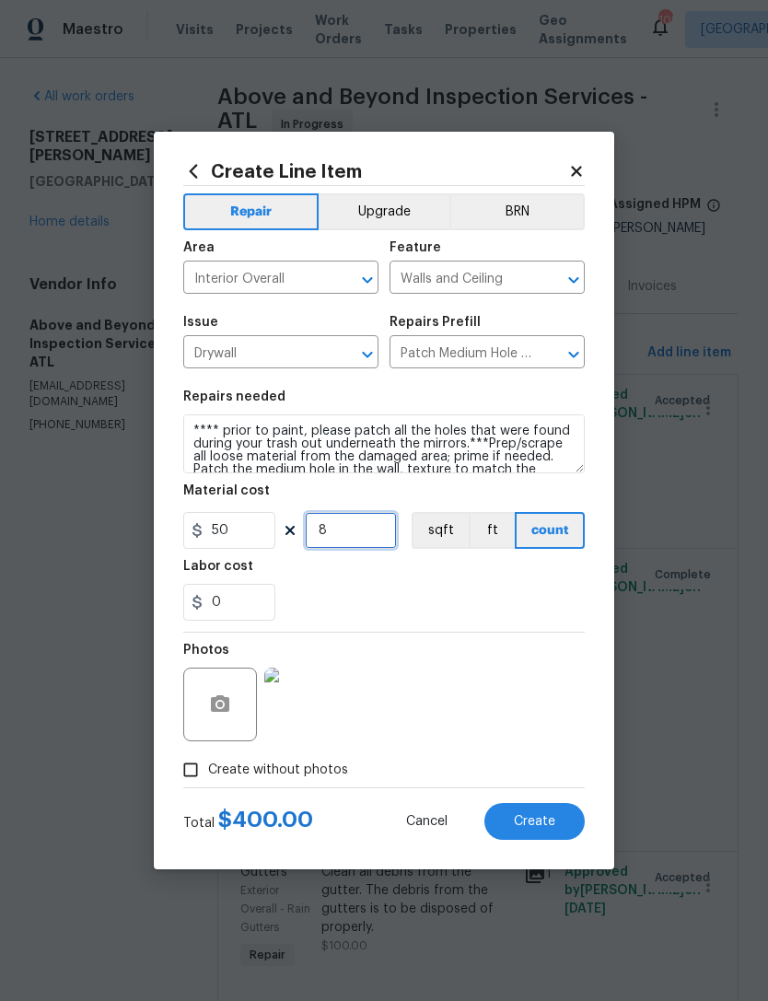
click at [363, 540] on input "8" at bounding box center [351, 530] width 92 height 37
click at [454, 596] on div "0" at bounding box center [383, 602] width 401 height 37
click at [548, 828] on span "Create" at bounding box center [534, 822] width 41 height 14
type input "0"
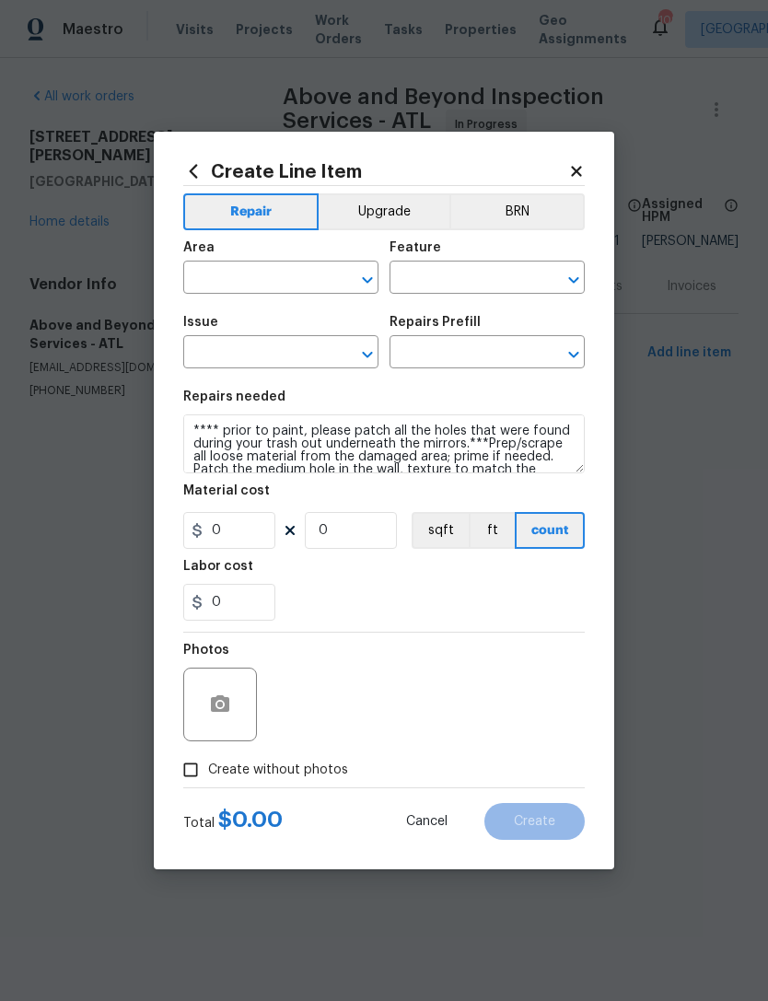
scroll to position [0, 0]
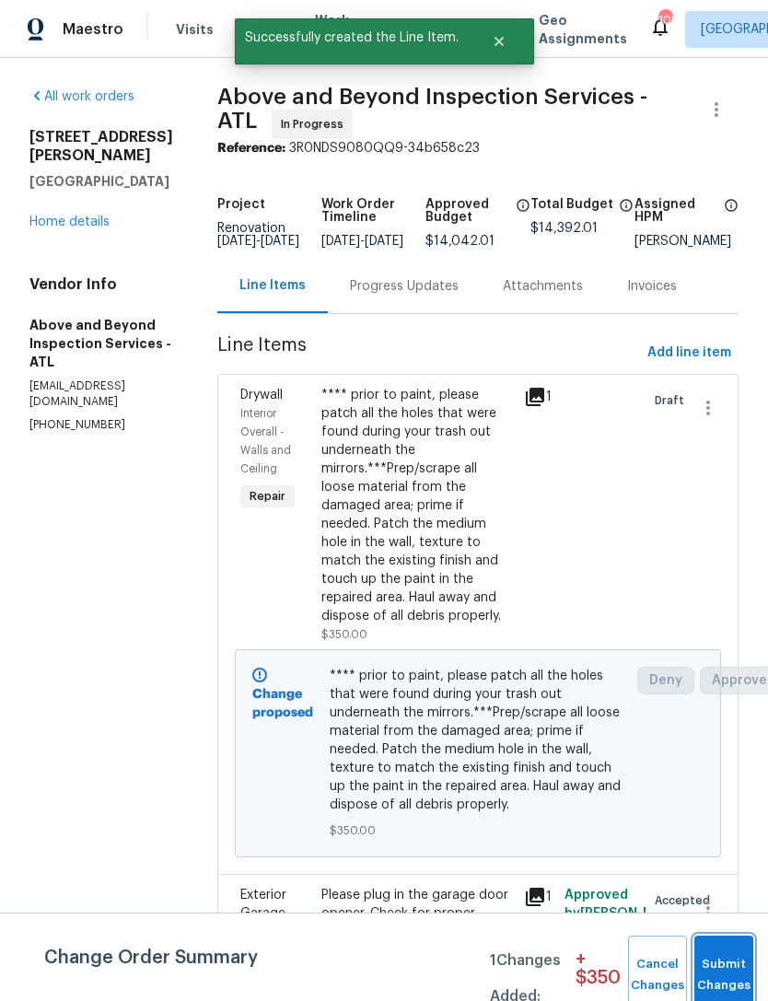
click at [724, 966] on button "Submit Changes" at bounding box center [723, 974] width 59 height 79
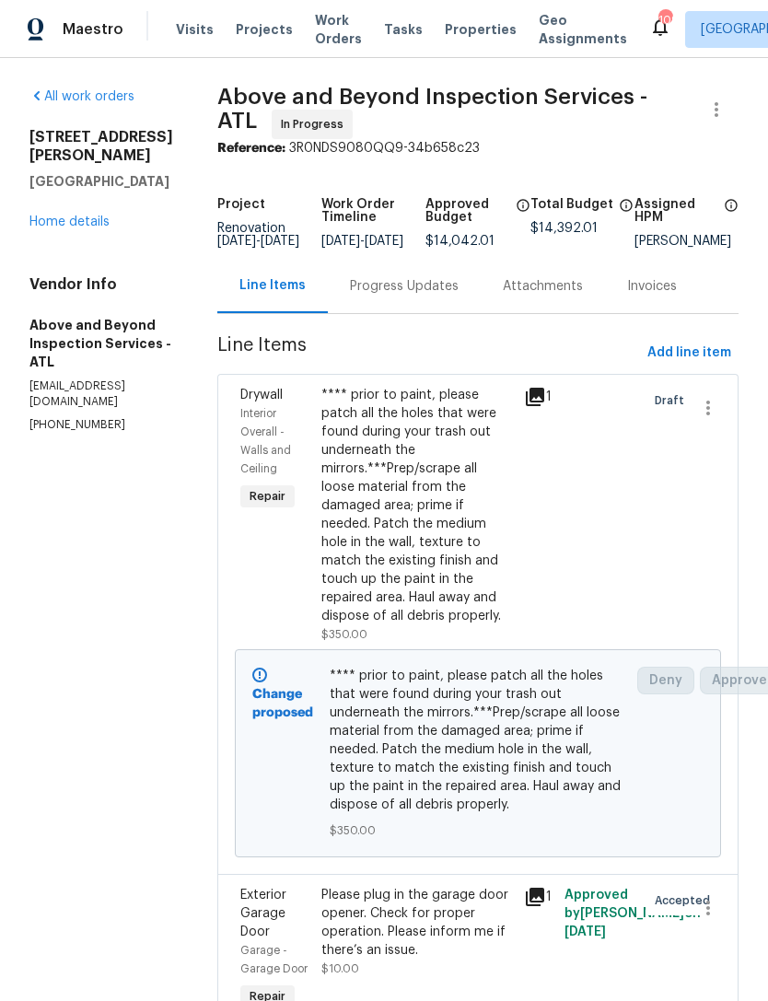
click at [91, 227] on div "All work orders 4469 White Hill Pl Douglasville, GA 30135 Home details Vendor I…" at bounding box center [101, 259] width 144 height 345
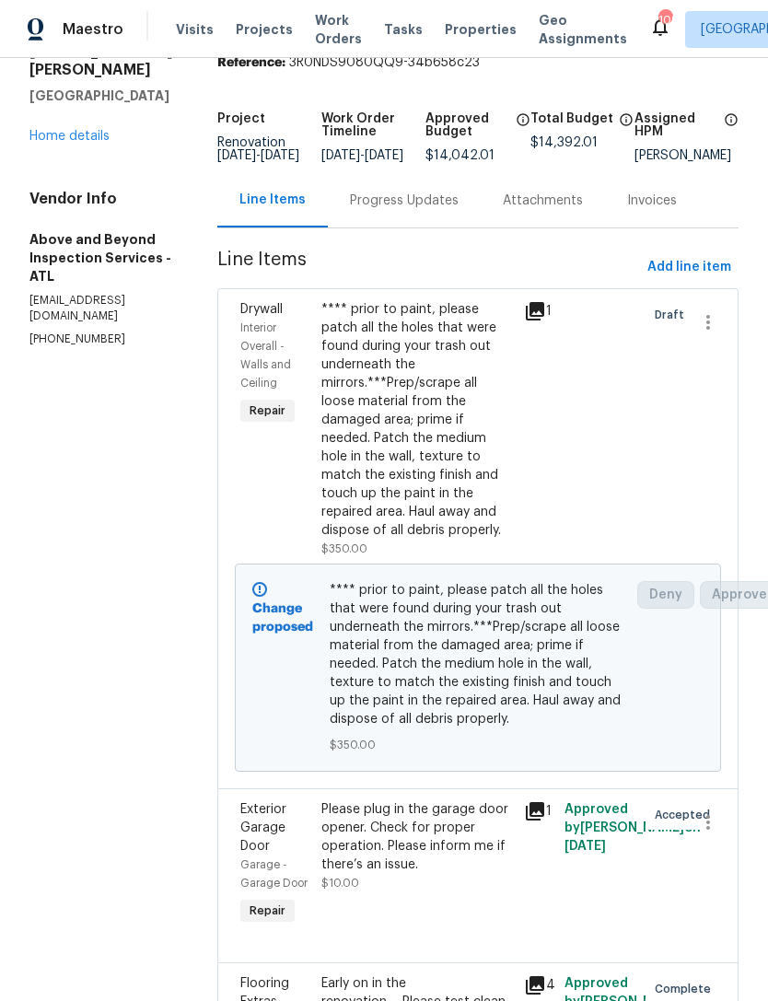
scroll to position [92, 0]
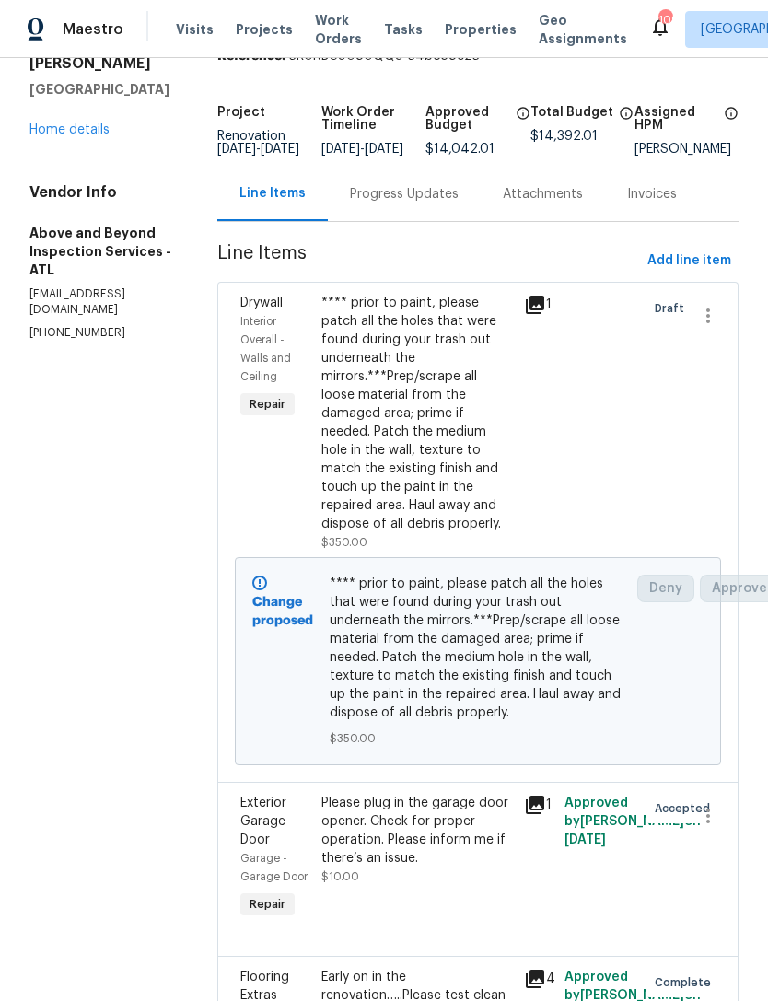
click at [90, 123] on link "Home details" at bounding box center [69, 129] width 80 height 13
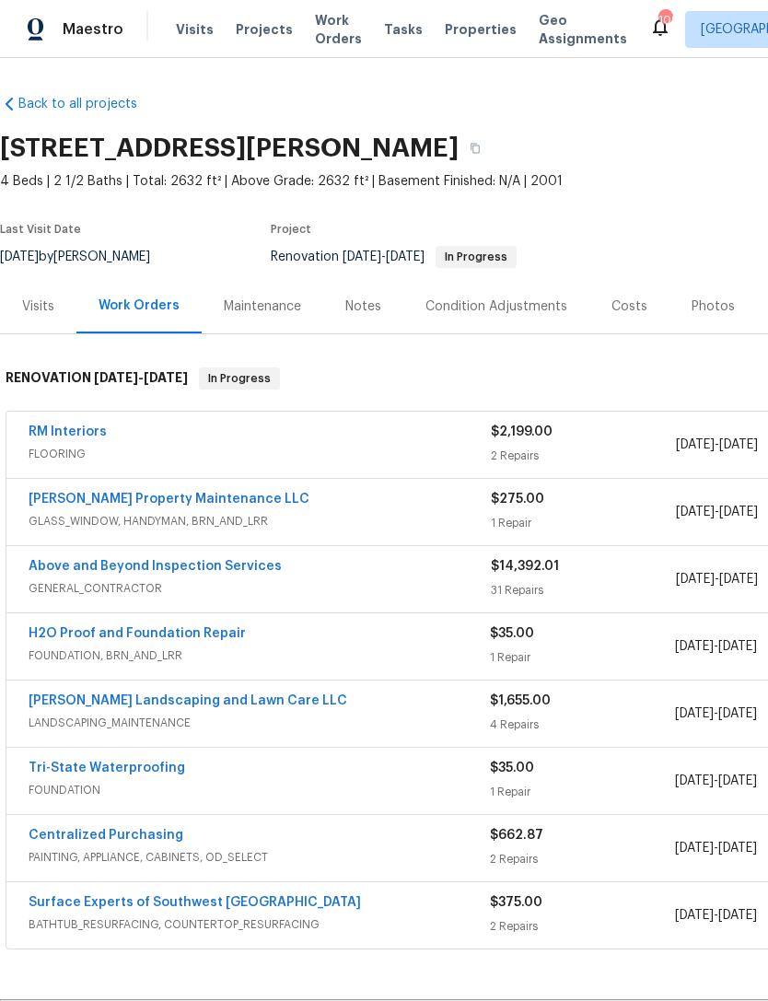
click at [355, 330] on div "Notes" at bounding box center [363, 306] width 80 height 54
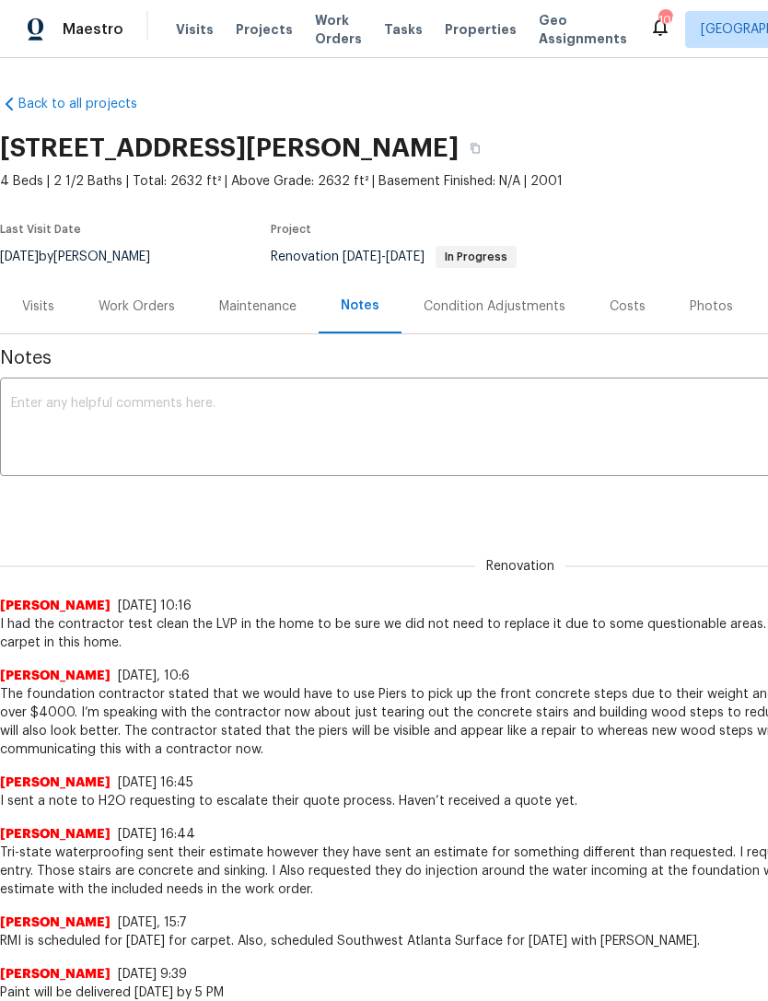
click at [413, 425] on textarea at bounding box center [520, 429] width 1018 height 64
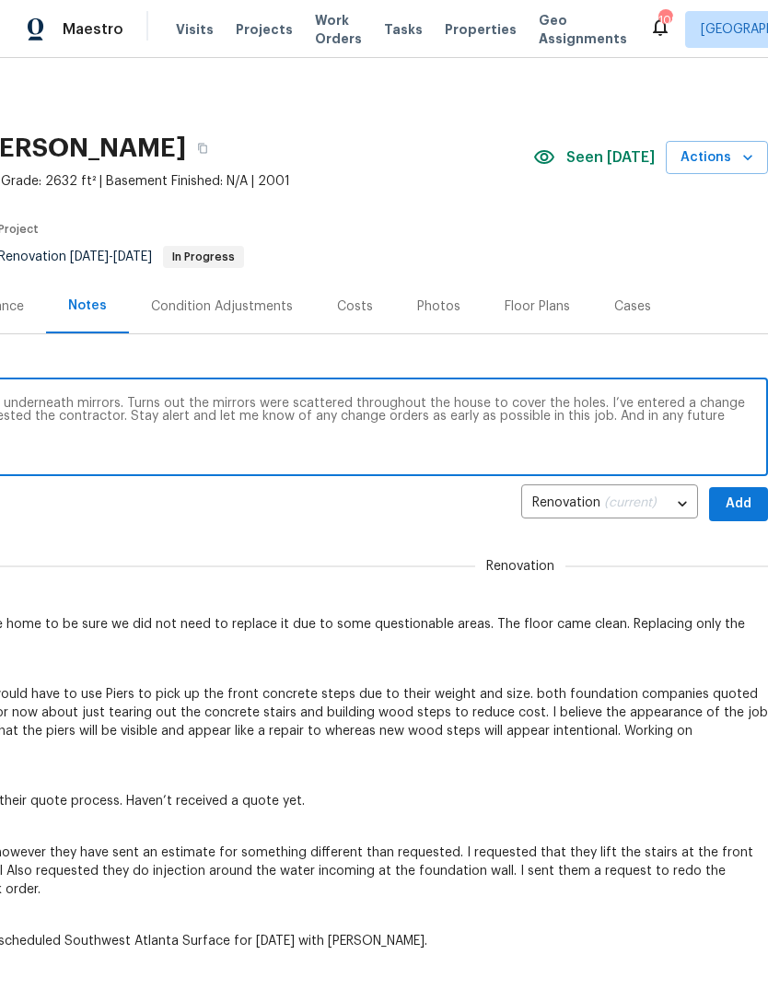
scroll to position [0, 272]
click at [623, 415] on textarea "Contractor found multiple holes in the wall underneath mirrors. Turns out the m…" at bounding box center [248, 429] width 1018 height 64
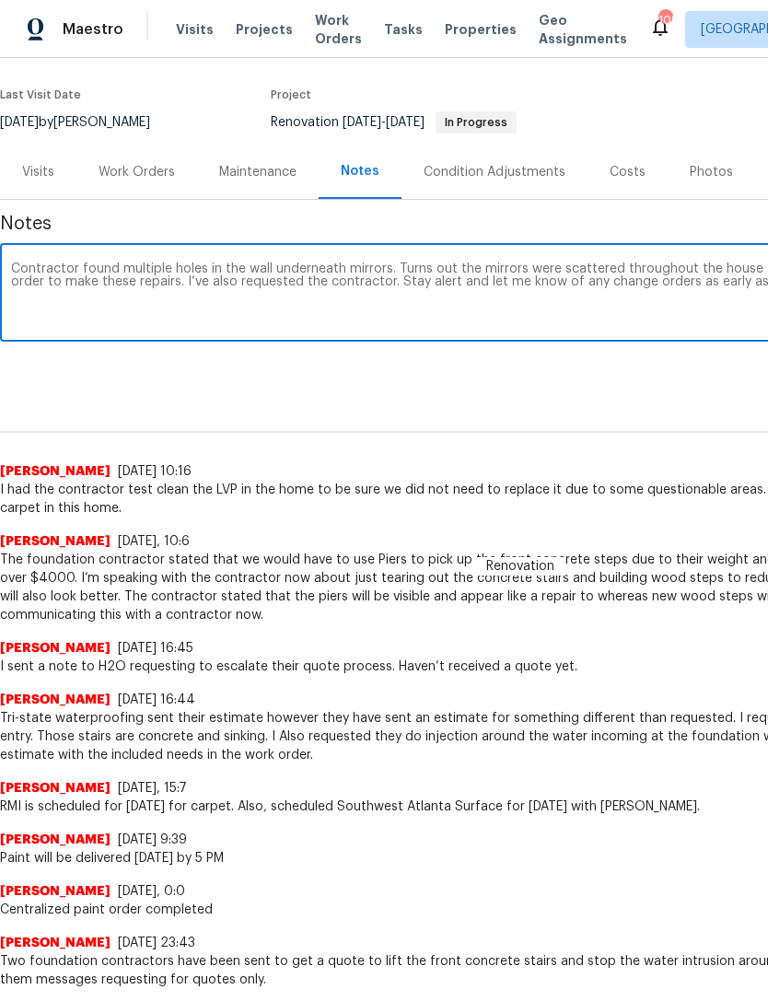
scroll to position [134, 0]
click at [402, 284] on textarea "Contractor found multiple holes in the wall underneath mirrors. Turns out the m…" at bounding box center [520, 294] width 1018 height 64
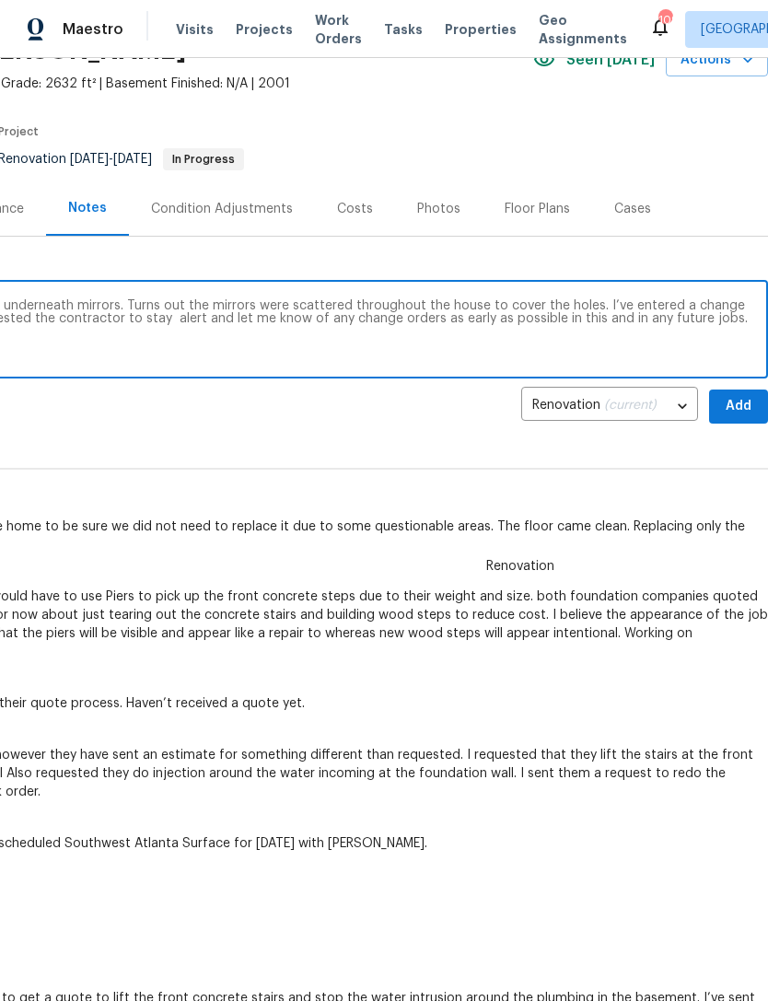
scroll to position [99, 272]
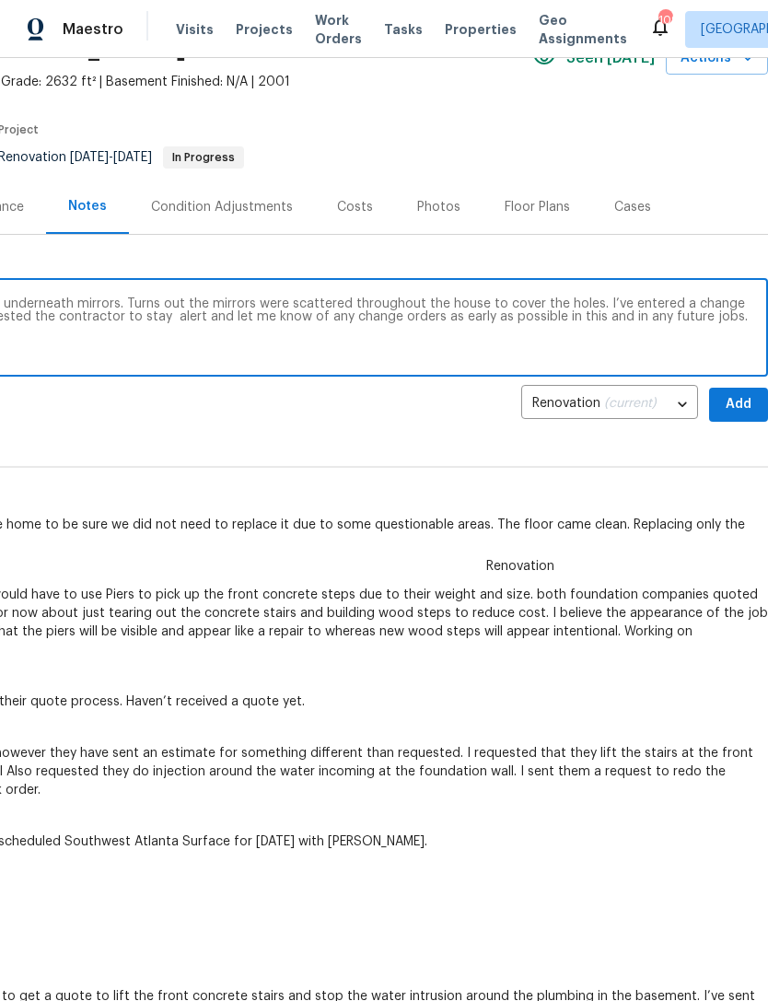
type textarea "Contractor found multiple holes in the wall underneath mirrors. Turns out the m…"
click at [743, 402] on span "Add" at bounding box center [738, 404] width 29 height 23
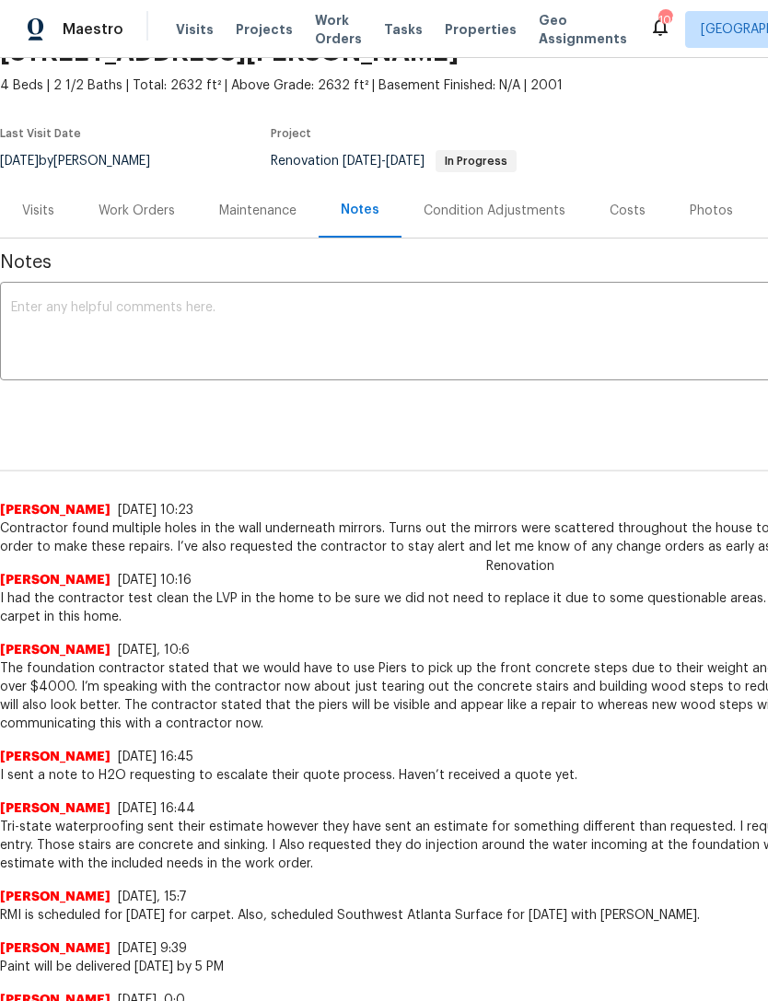
scroll to position [97, 0]
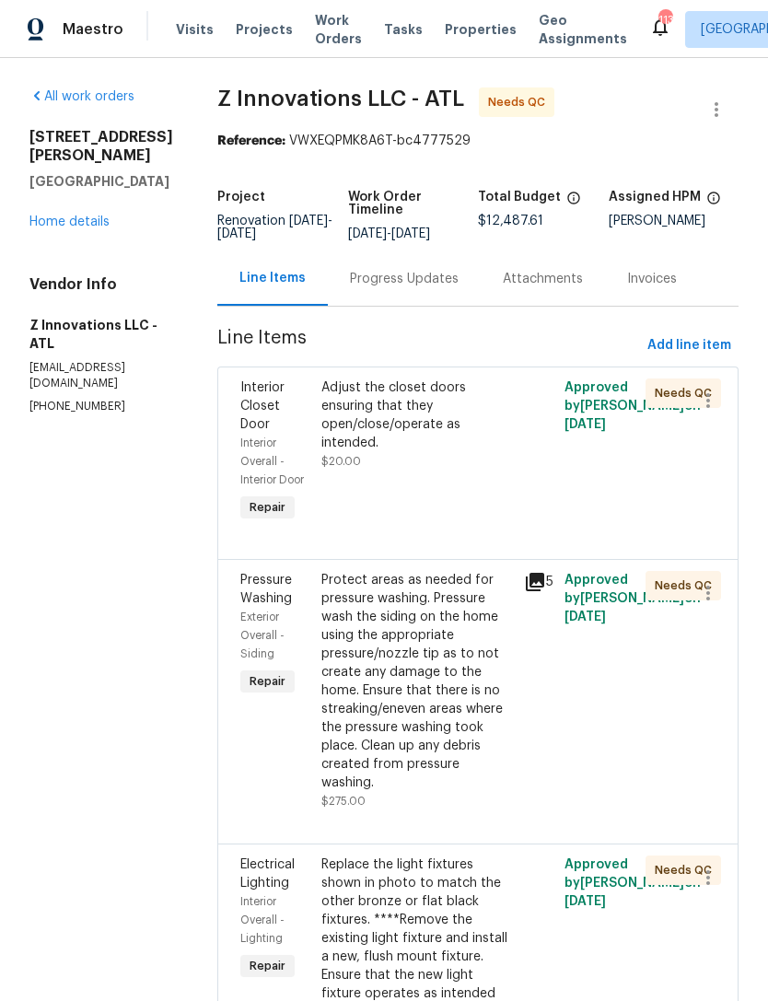
click at [287, 437] on div "Interior Overall - Interior Door" at bounding box center [275, 461] width 70 height 55
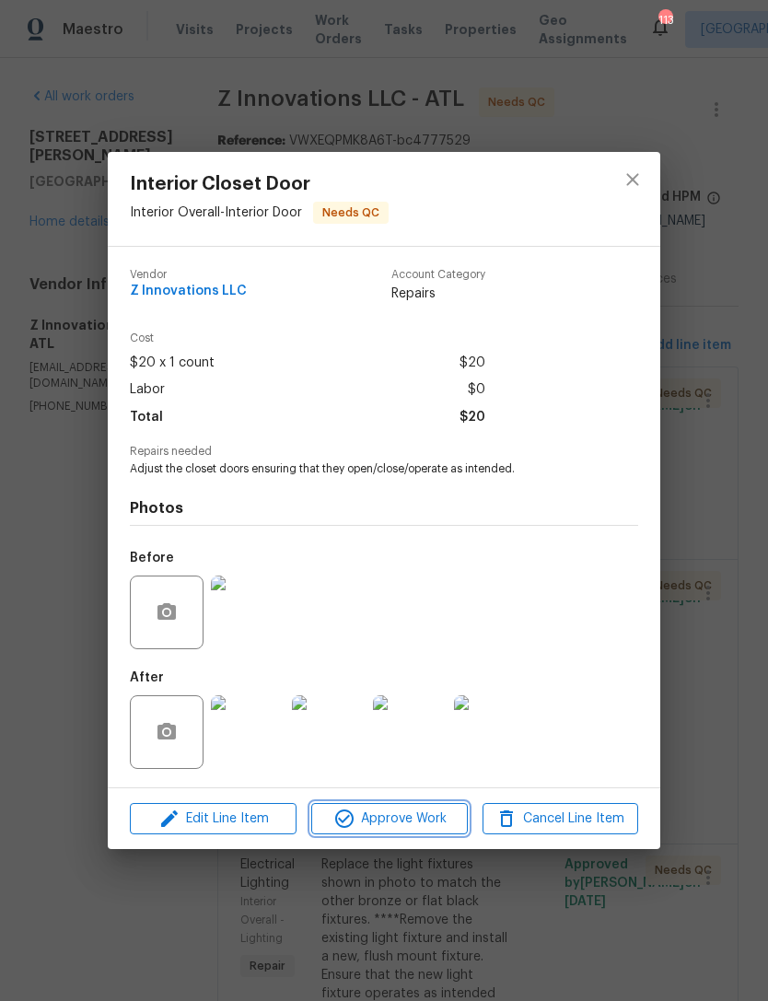
click at [370, 827] on span "Approve Work" at bounding box center [389, 818] width 145 height 23
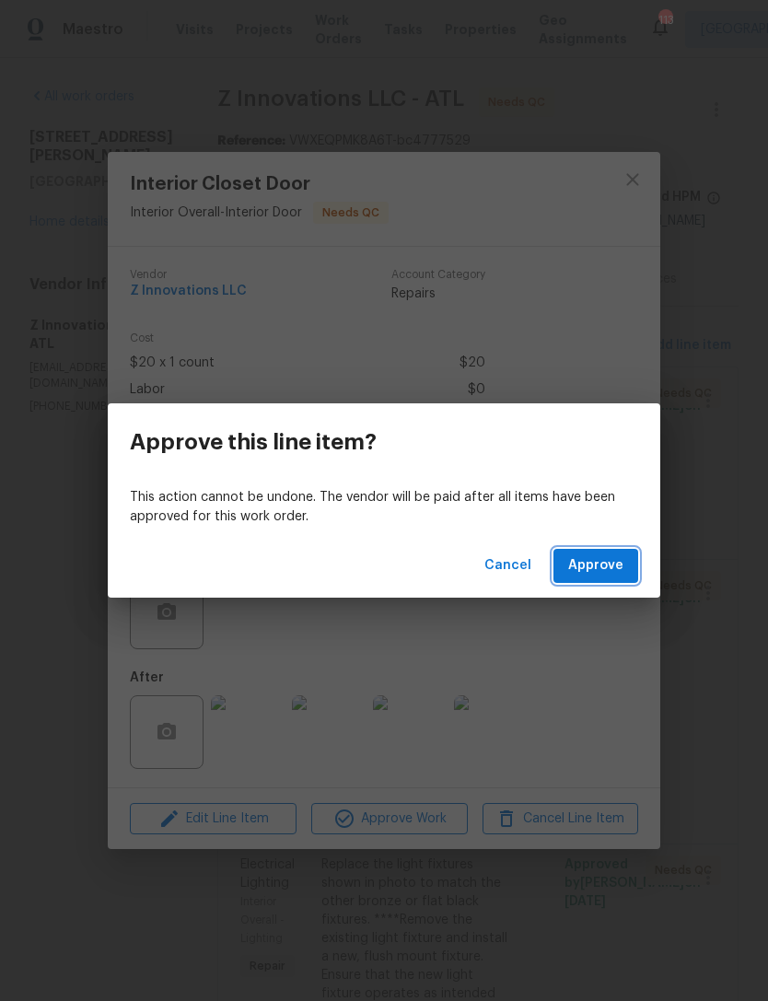
click at [618, 569] on span "Approve" at bounding box center [595, 565] width 55 height 23
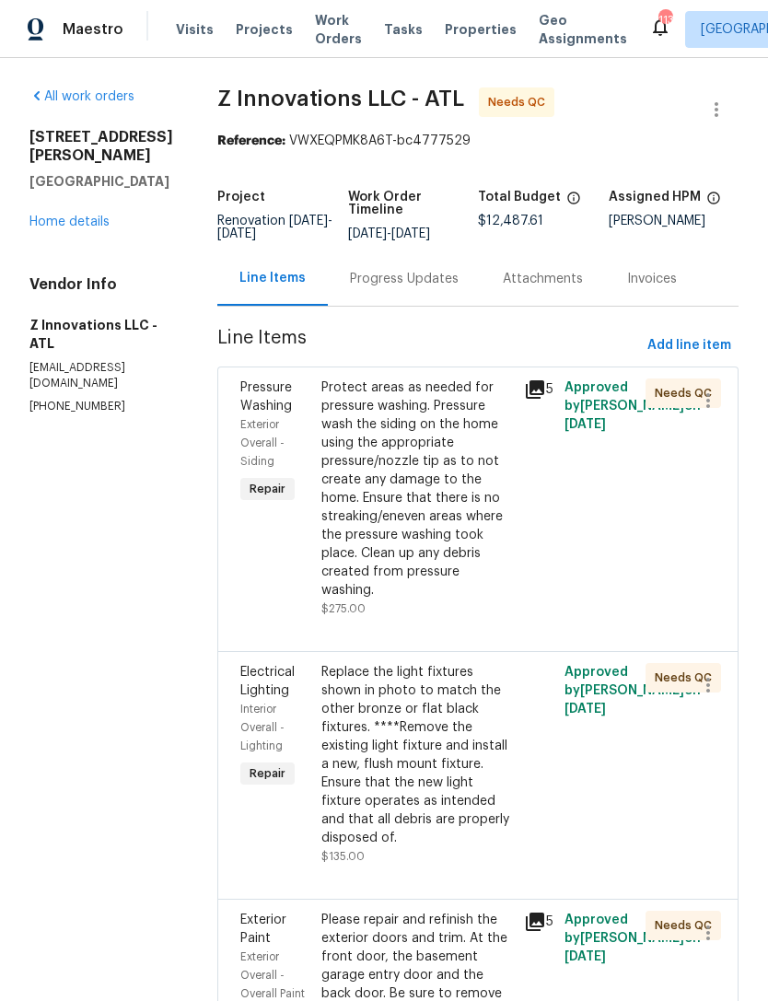
click at [338, 449] on div "Protect areas as needed for pressure washing. Pressure wash the siding on the h…" at bounding box center [416, 488] width 191 height 221
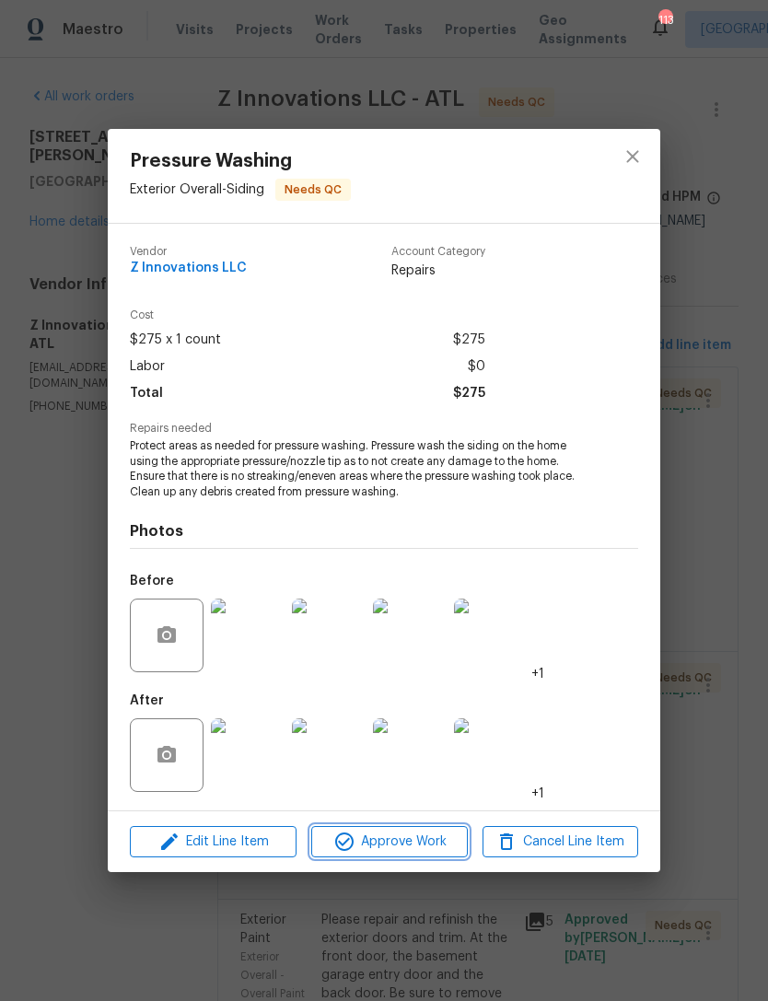
click at [362, 855] on button "Approve Work" at bounding box center [389, 842] width 156 height 32
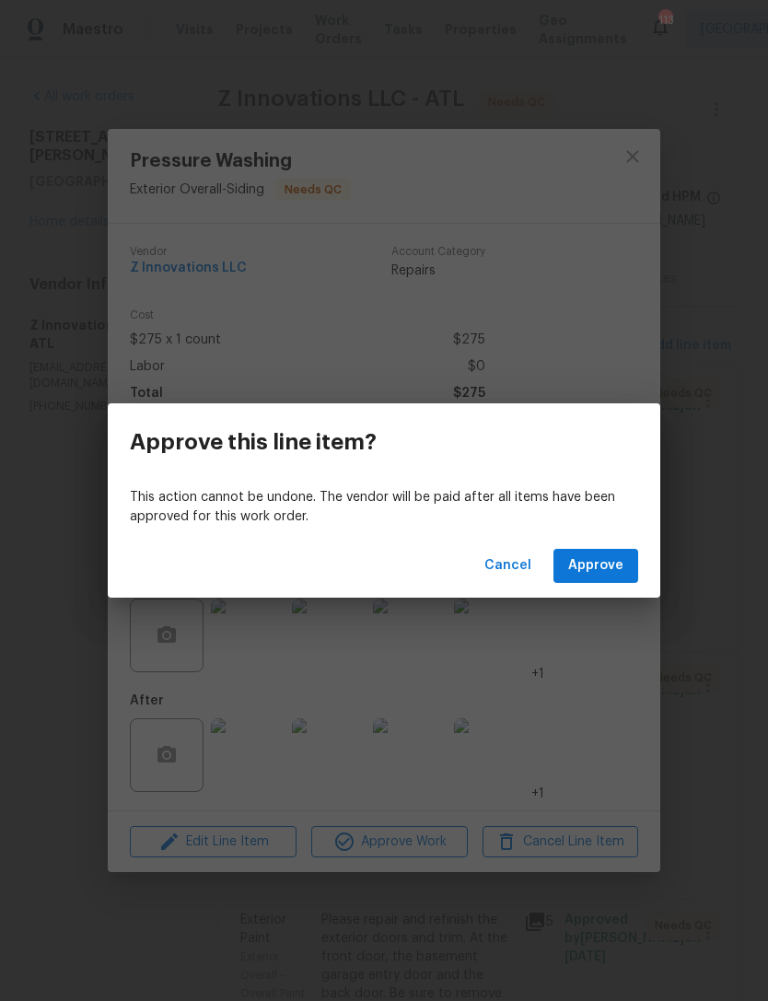
click at [613, 543] on div "Cancel Approve" at bounding box center [384, 566] width 552 height 64
click at [621, 568] on span "Approve" at bounding box center [595, 565] width 55 height 23
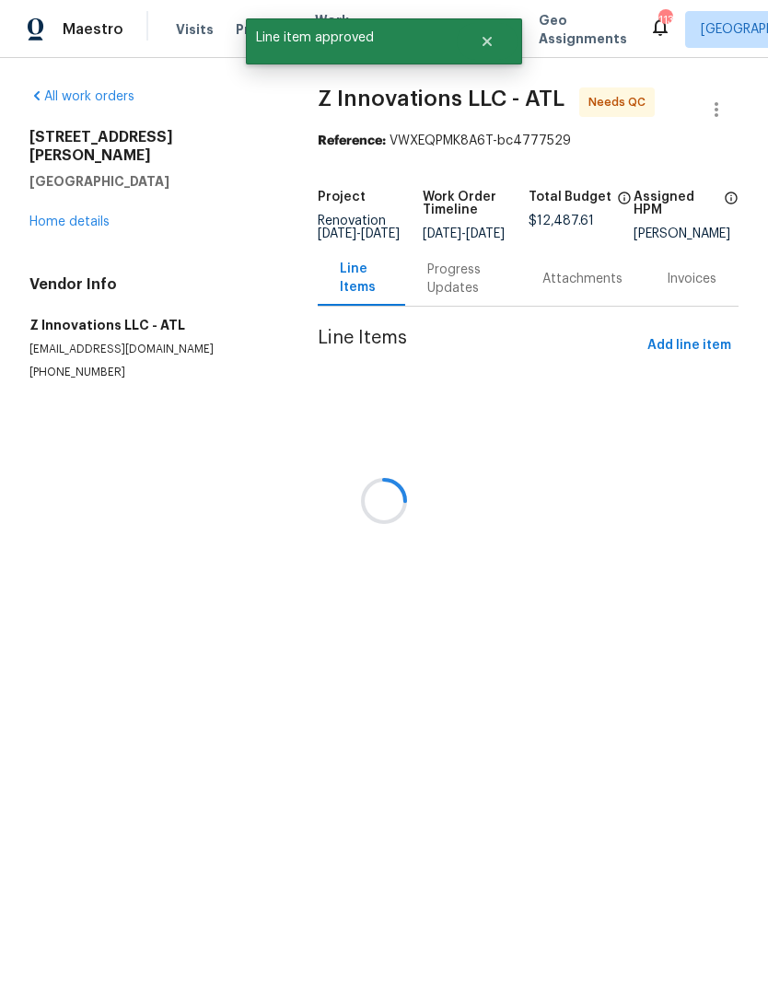
scroll to position [3, 0]
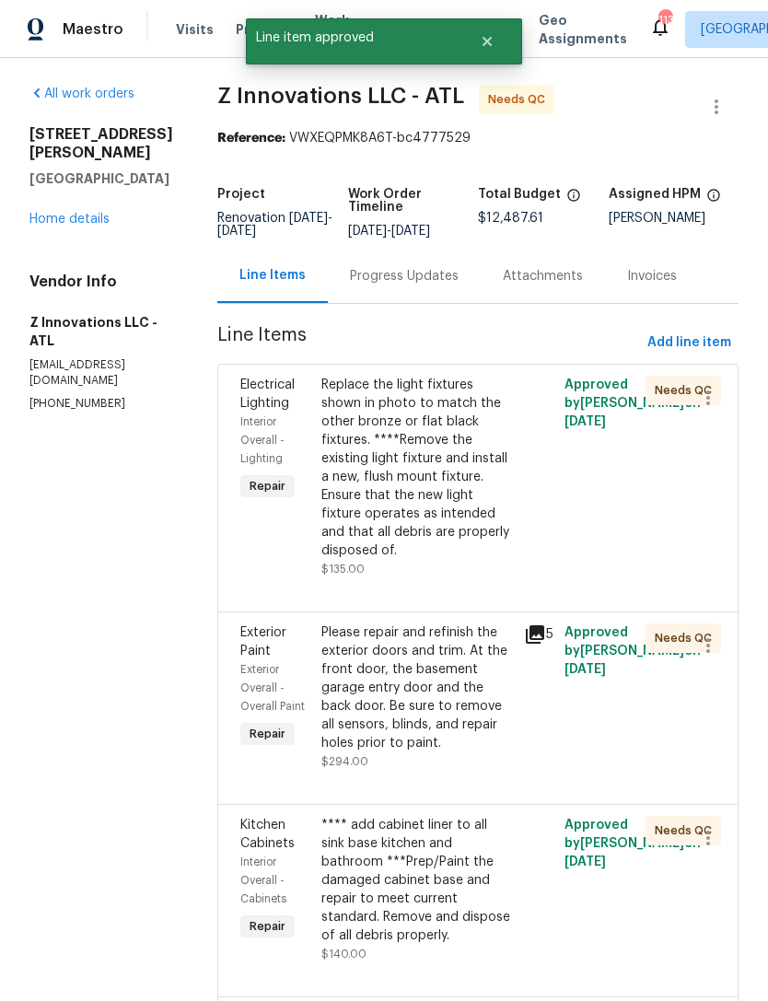
click at [71, 223] on link "Home details" at bounding box center [69, 219] width 80 height 13
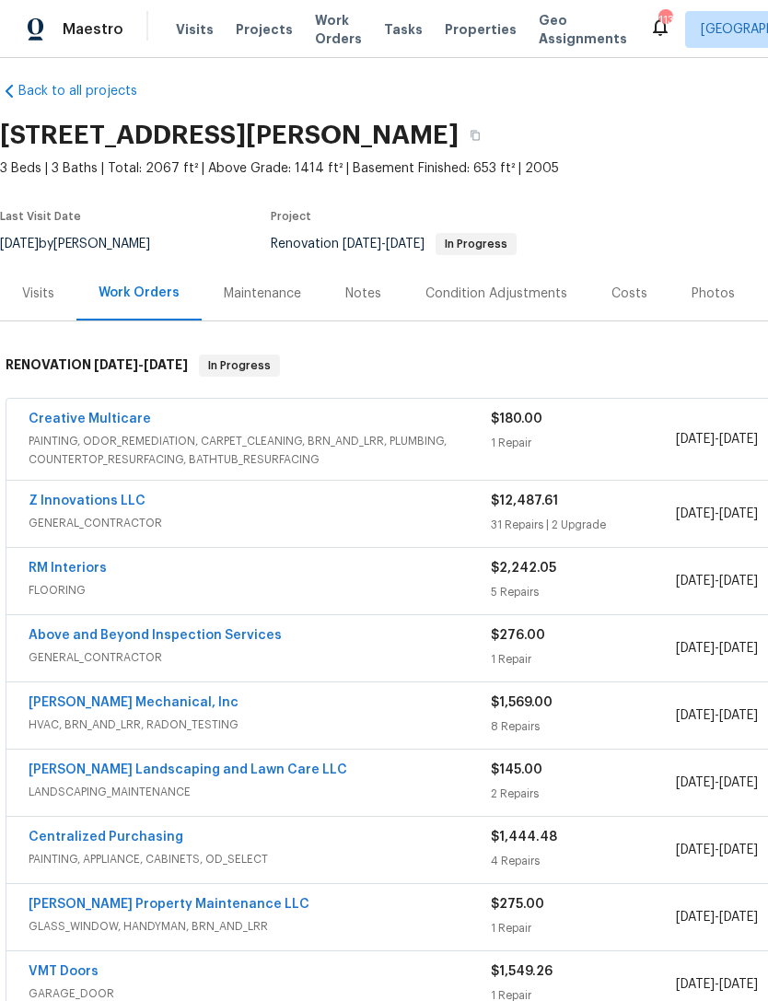
scroll to position [13, 0]
click at [83, 504] on link "Z Innovations LLC" at bounding box center [87, 500] width 117 height 13
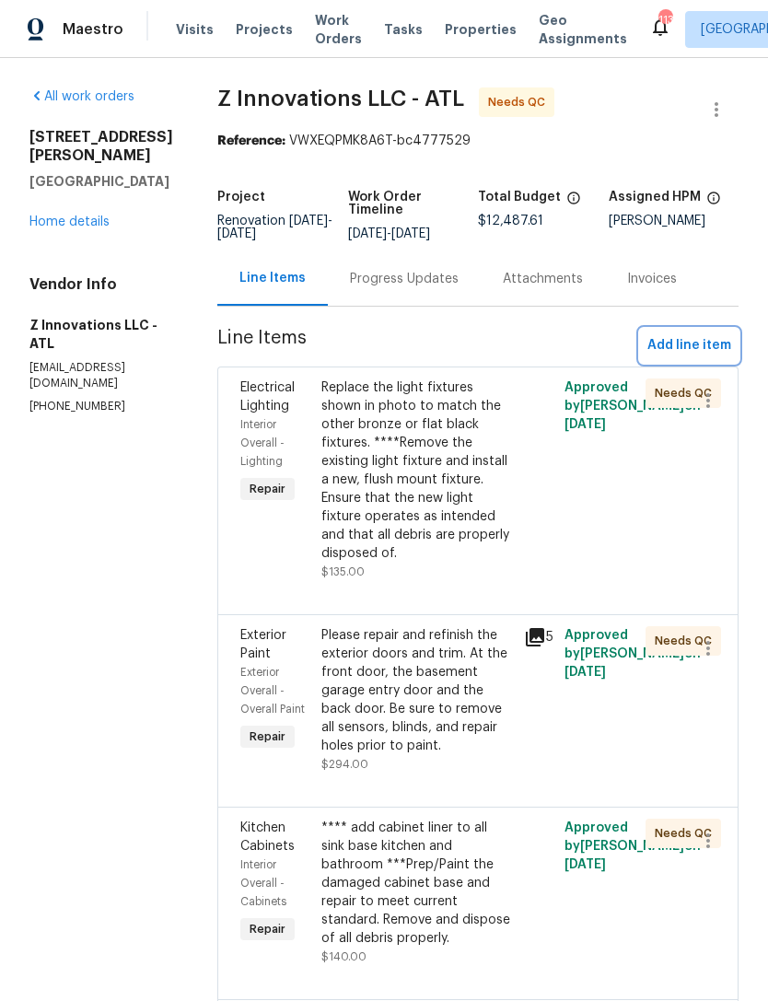
click at [712, 340] on span "Add line item" at bounding box center [689, 345] width 84 height 23
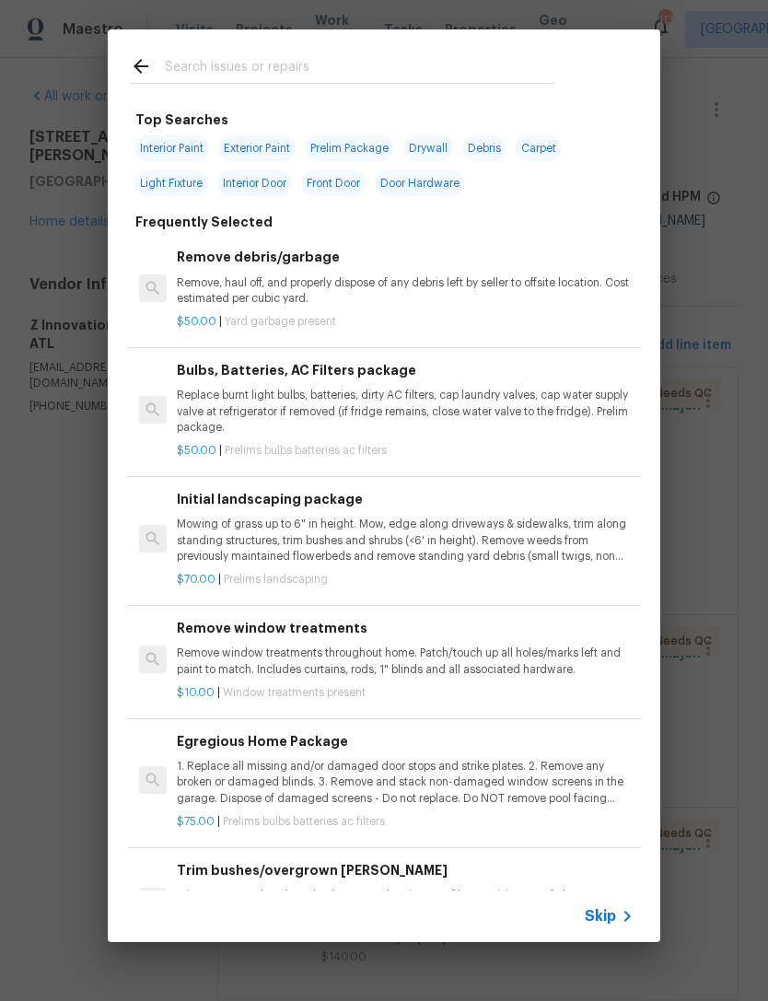
click at [401, 57] on input "text" at bounding box center [360, 69] width 390 height 28
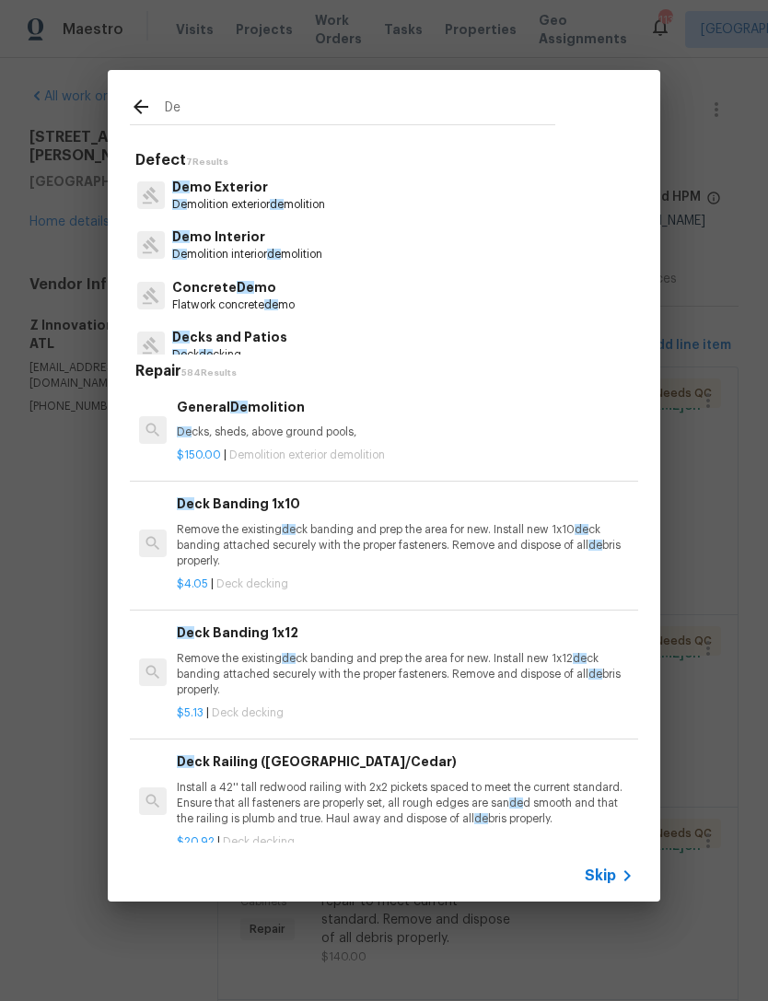
type input "D"
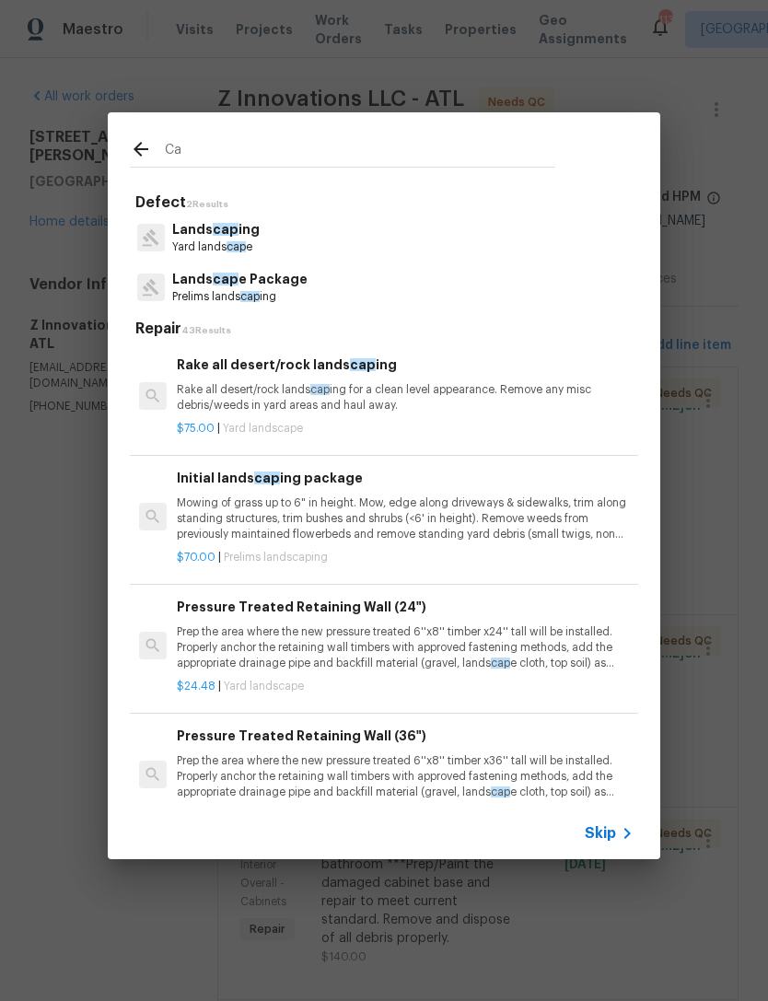
type input "C"
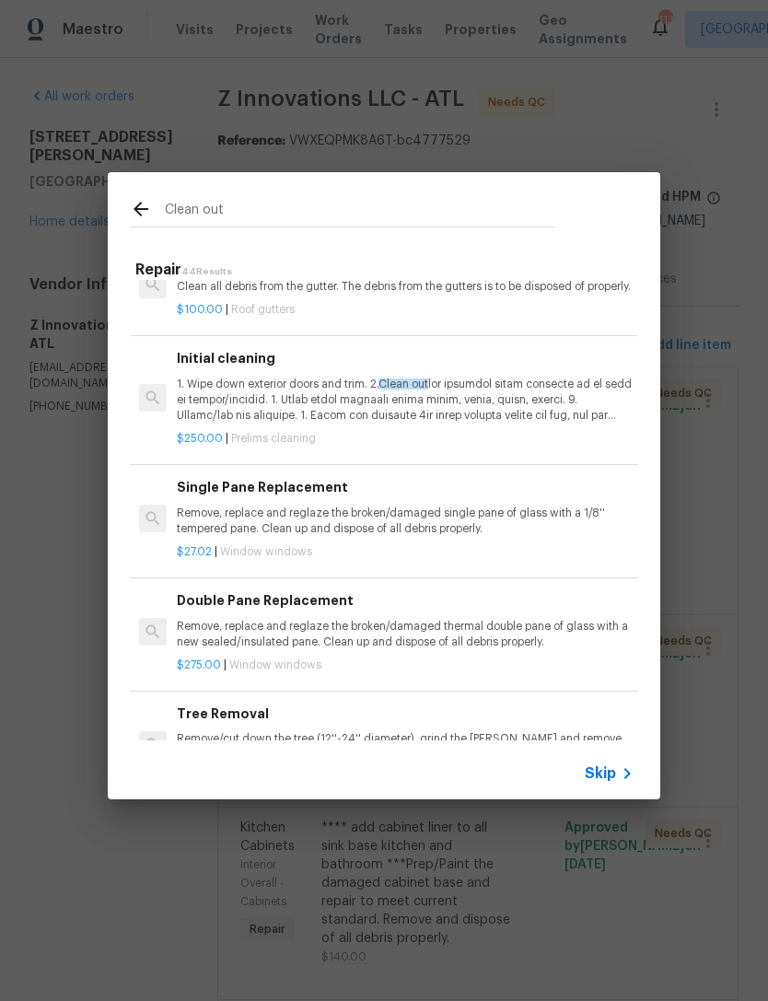
scroll to position [140, 0]
type input "C"
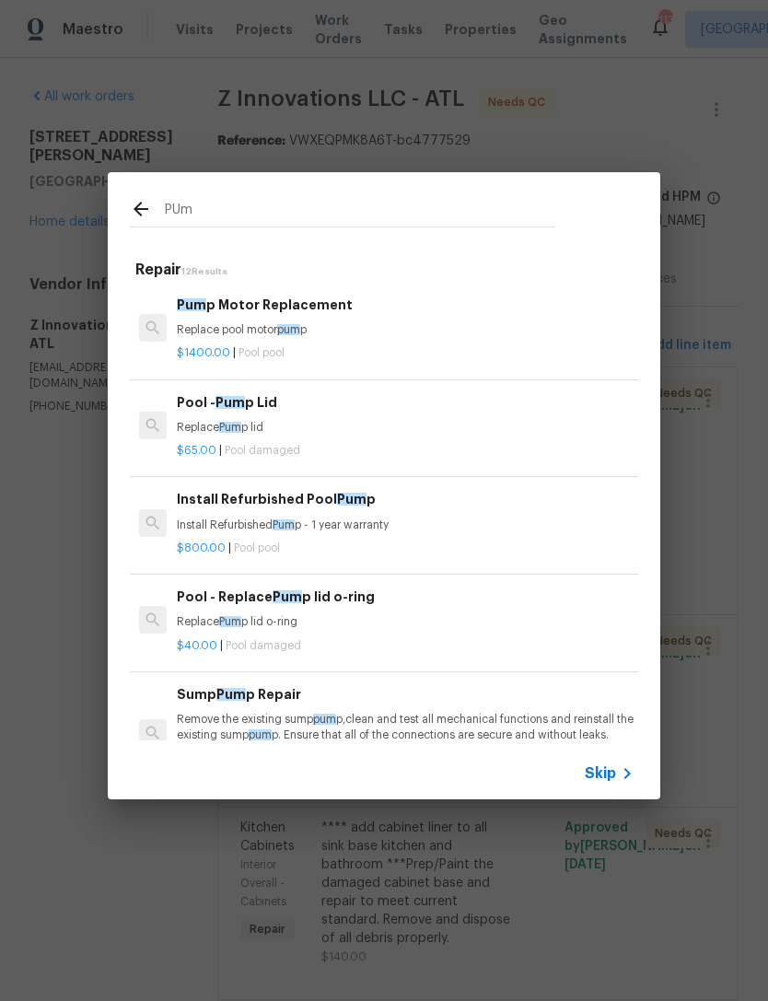
type input "PUmb"
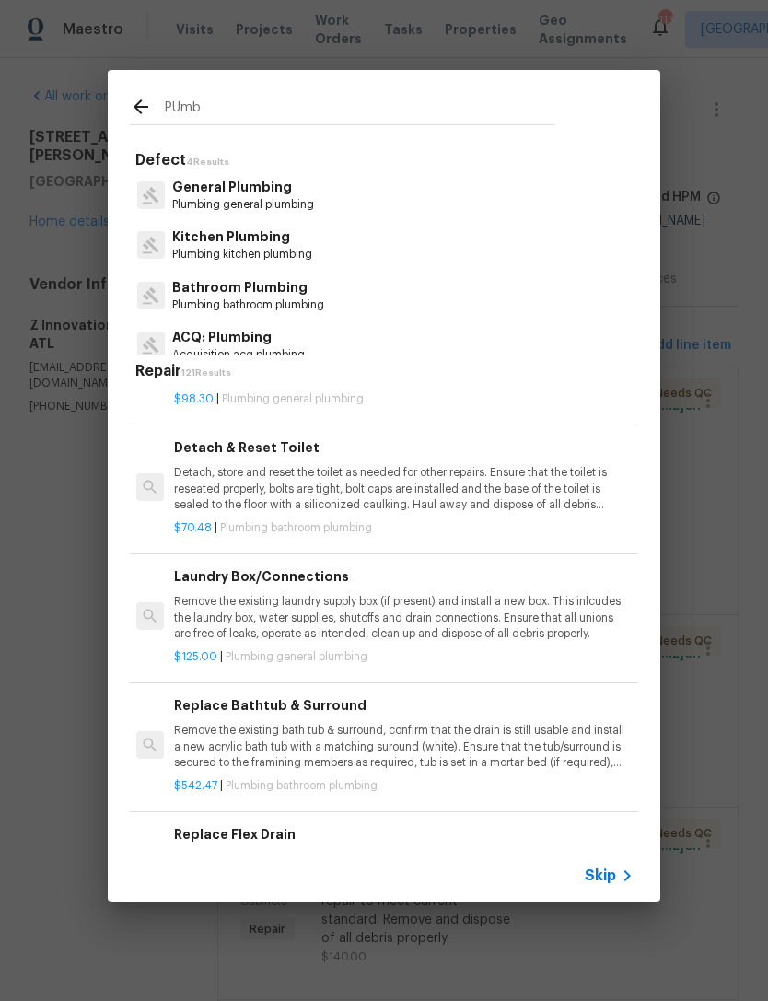
scroll to position [2604, 3]
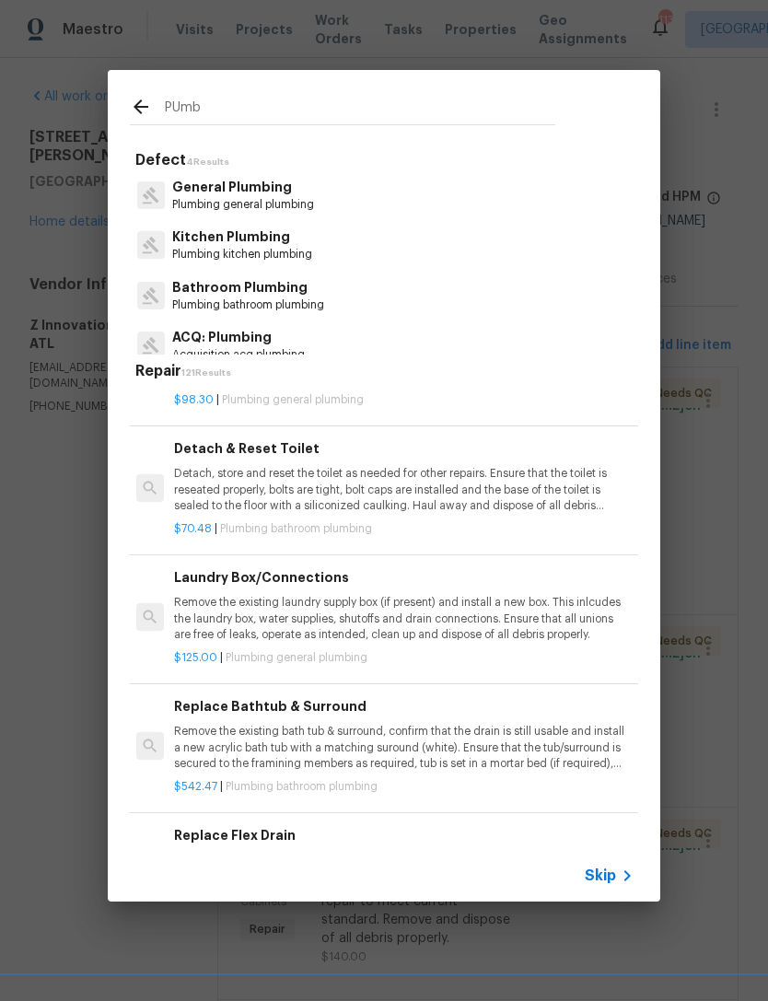
click at [315, 466] on p "Detach, store and reset the toilet as needed for other repairs. Ensure that the…" at bounding box center [402, 489] width 457 height 47
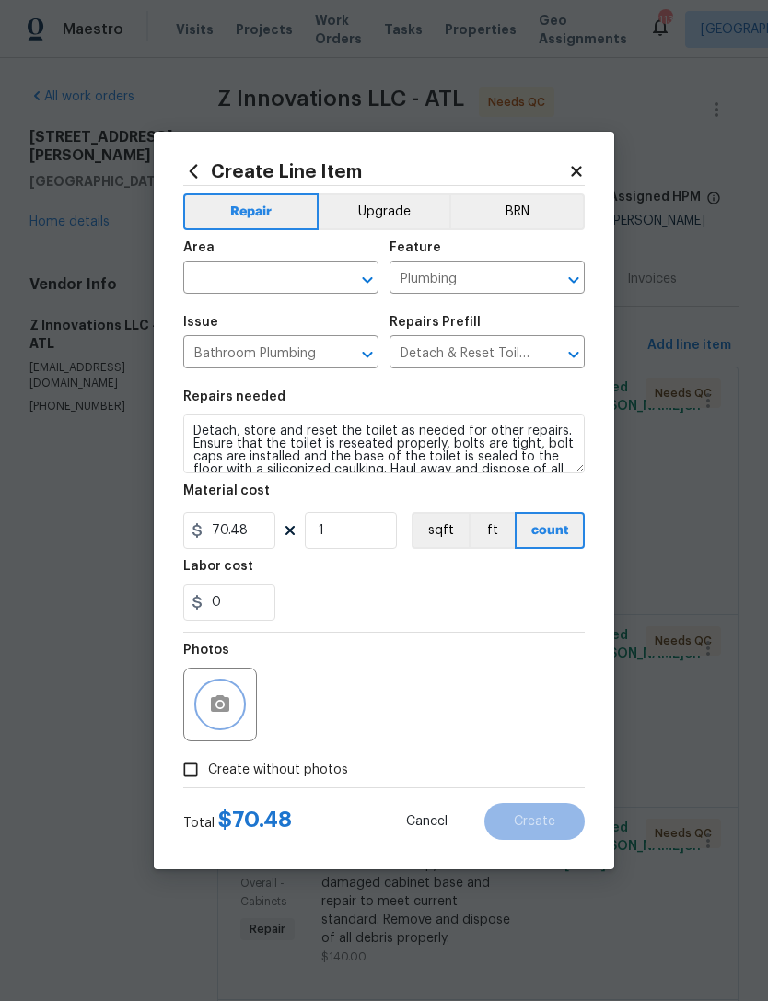
click at [235, 704] on button "button" at bounding box center [220, 704] width 44 height 44
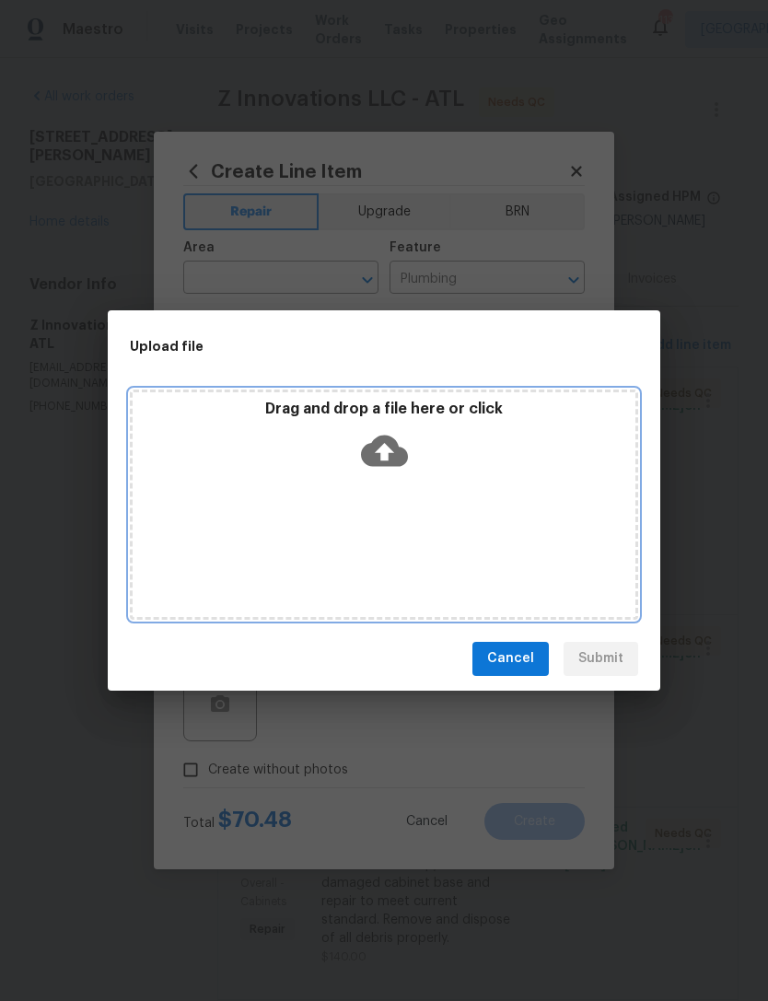
click at [384, 450] on icon at bounding box center [384, 450] width 47 height 47
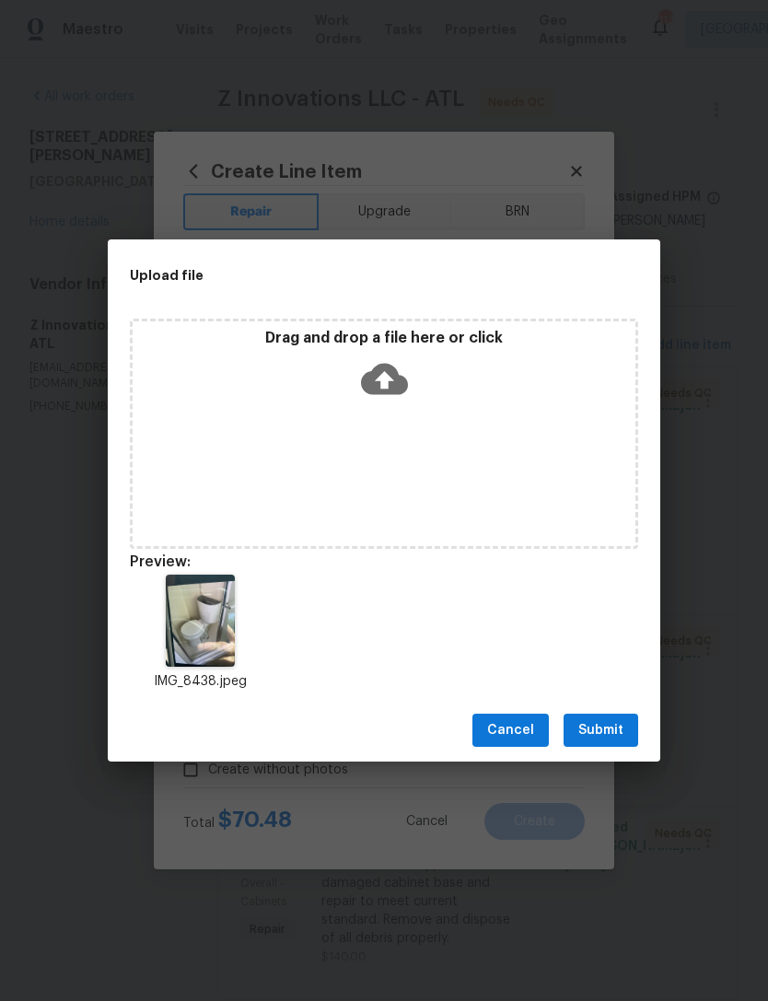
click at [608, 729] on span "Submit" at bounding box center [600, 730] width 45 height 23
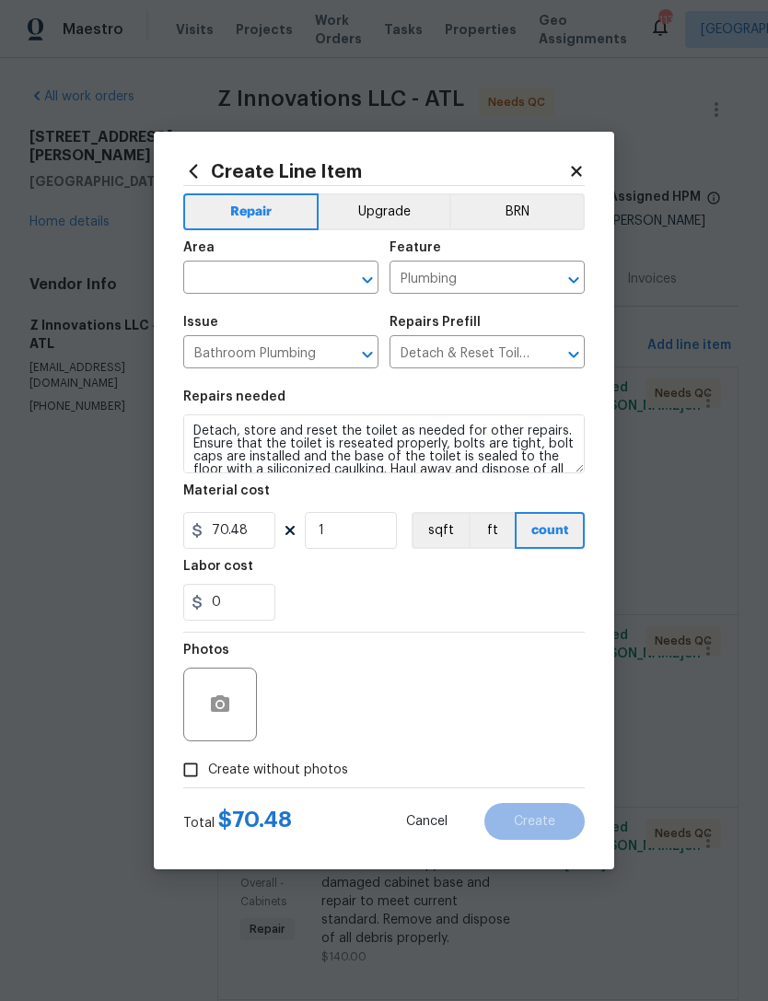
click at [261, 271] on input "text" at bounding box center [255, 279] width 144 height 29
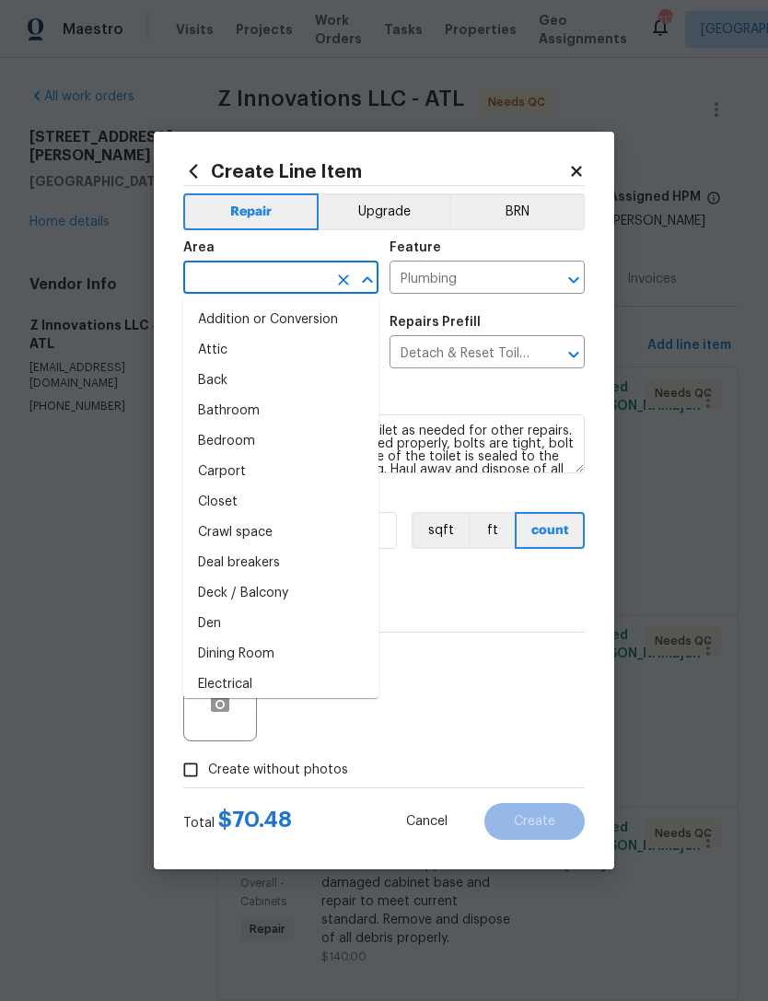
type input "i"
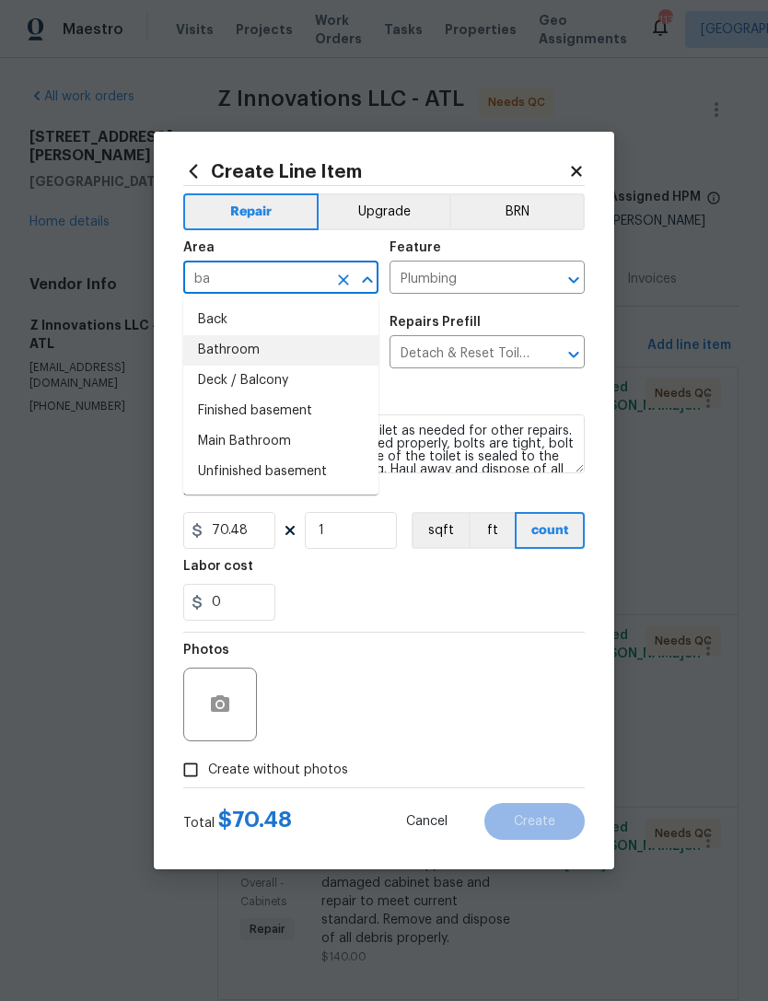
click at [280, 356] on li "Bathroom" at bounding box center [280, 350] width 195 height 30
type input "Bathroom"
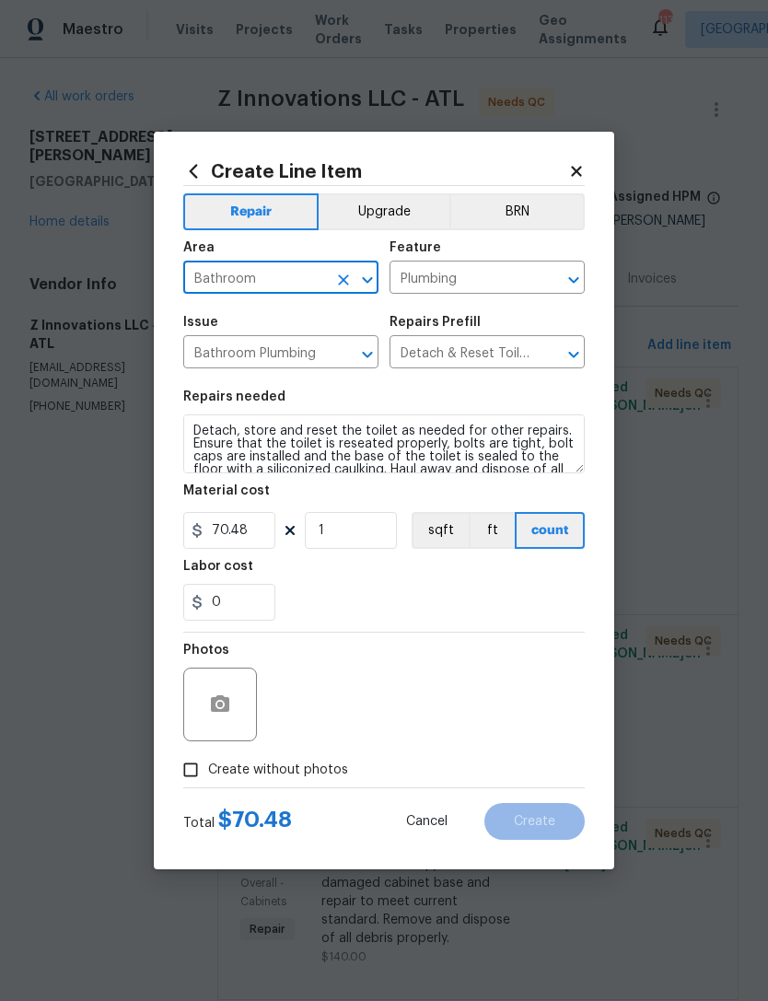
click at [428, 592] on div "0" at bounding box center [383, 602] width 401 height 37
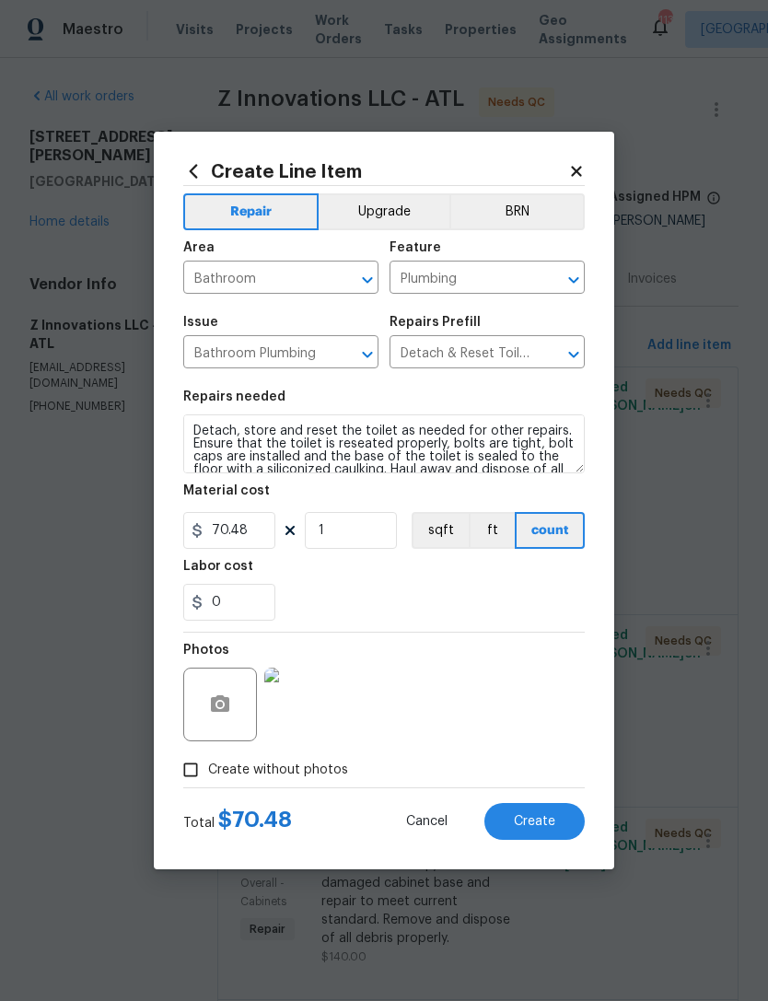
click at [550, 811] on button "Create" at bounding box center [534, 821] width 100 height 37
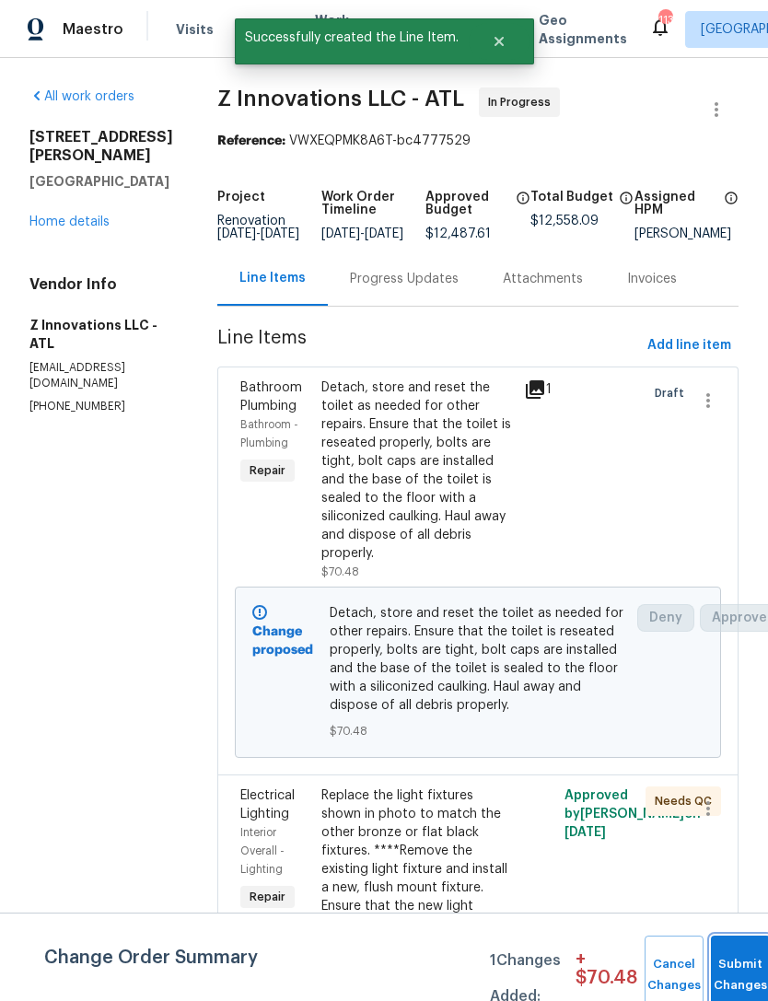
click at [732, 959] on button "Submit Changes" at bounding box center [740, 974] width 59 height 79
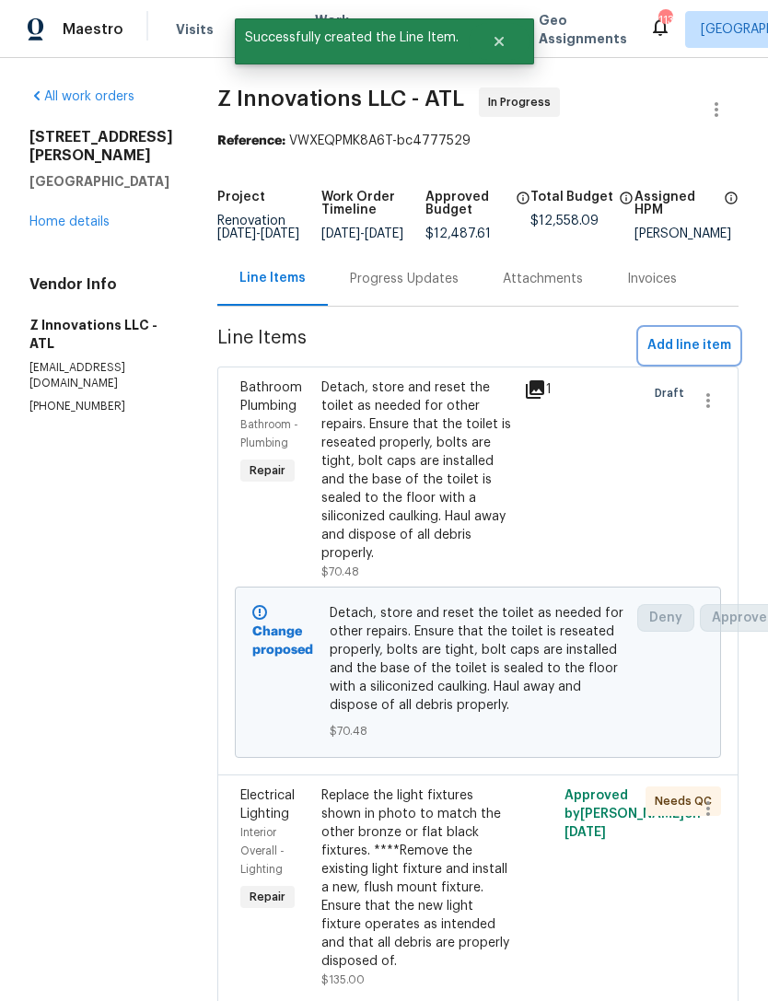
click at [701, 348] on span "Add line item" at bounding box center [689, 345] width 84 height 23
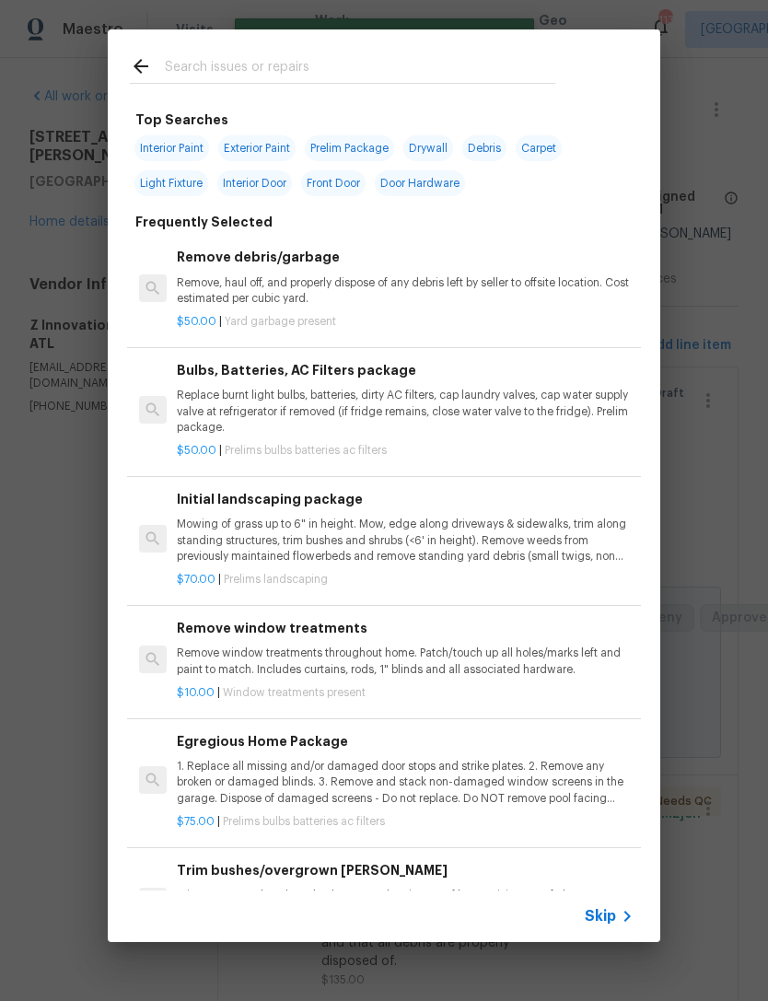
click at [326, 56] on input "text" at bounding box center [360, 69] width 390 height 28
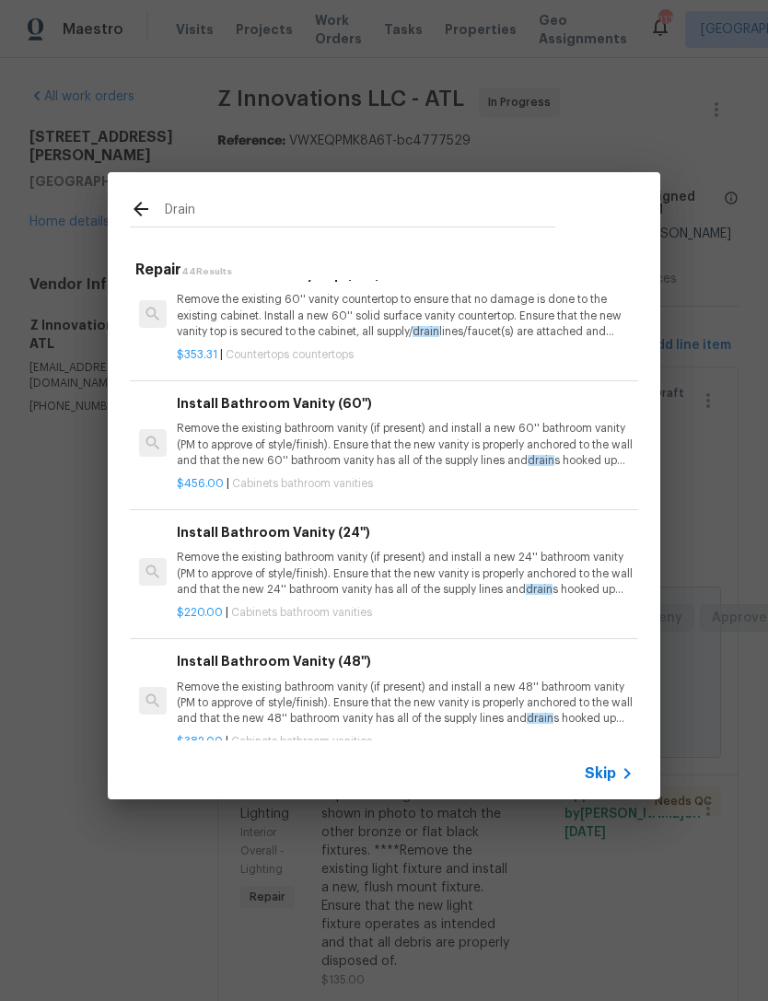
scroll to position [4305, 0]
type input "D"
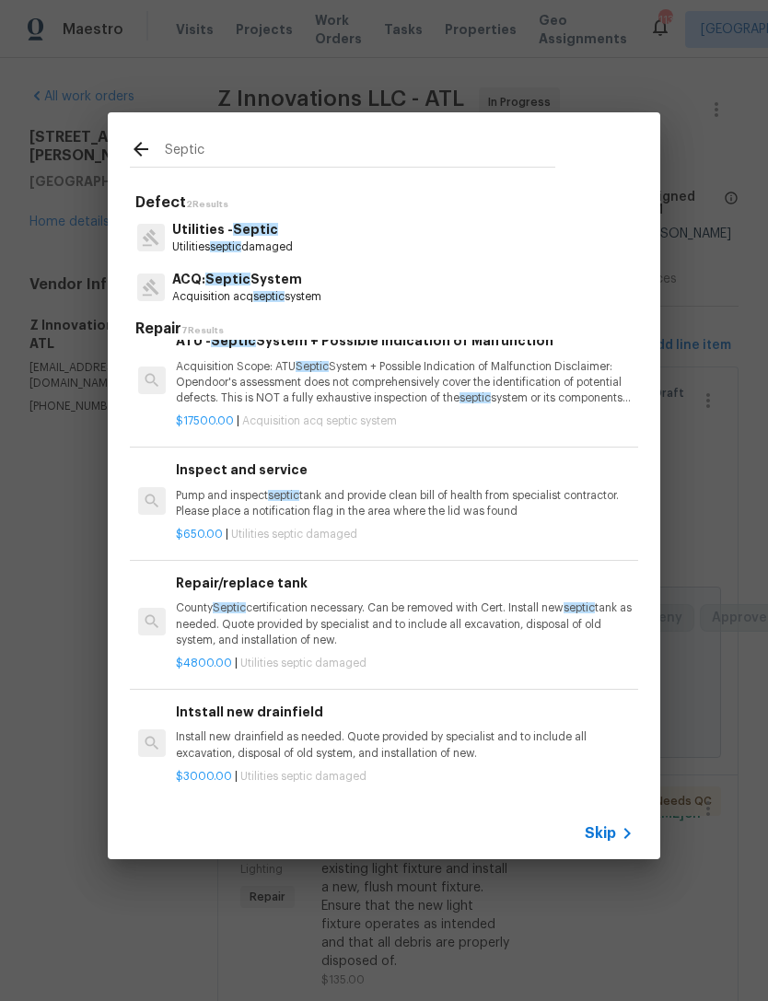
scroll to position [344, 1]
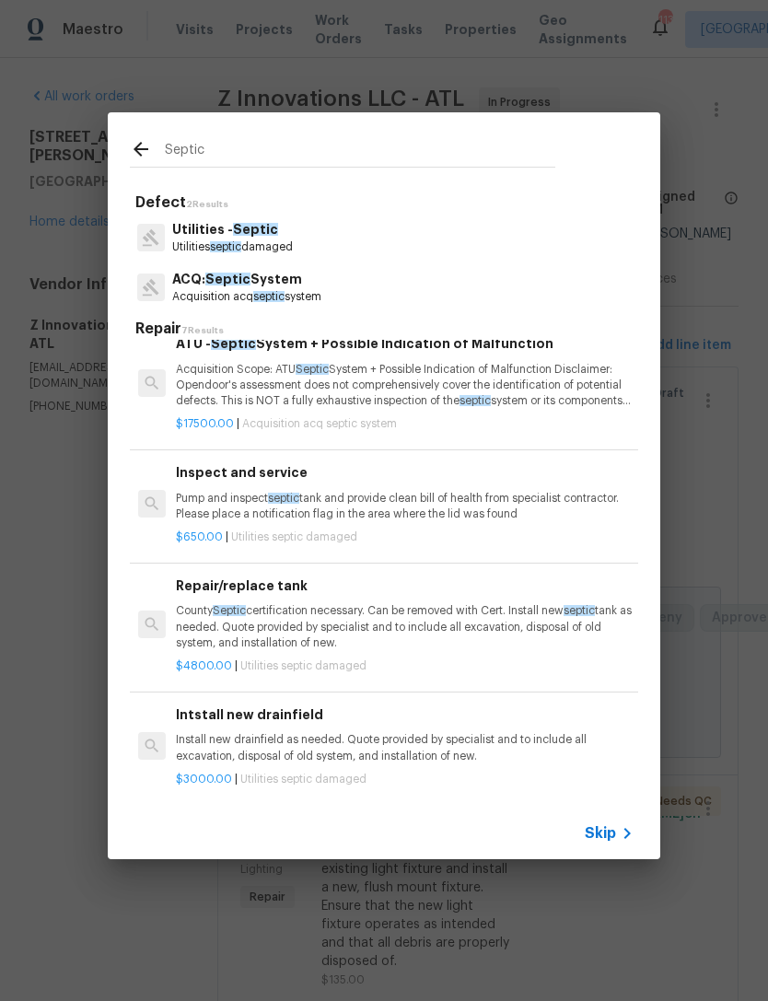
click at [327, 159] on input "Septic" at bounding box center [360, 152] width 390 height 28
type input "S"
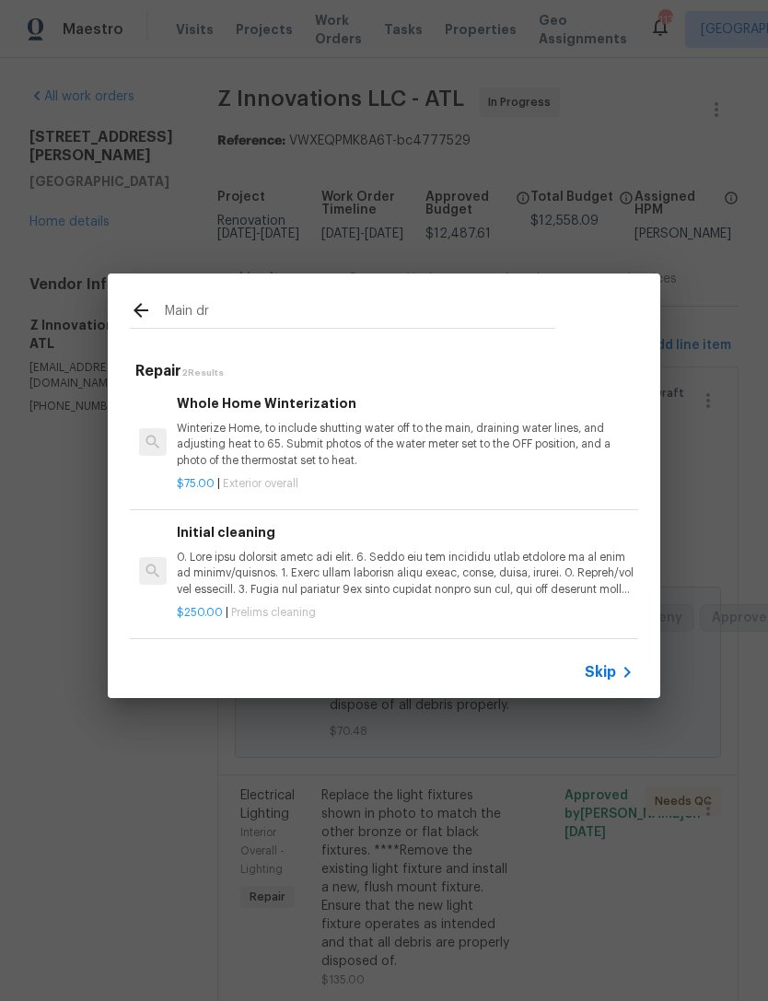
scroll to position [3, 0]
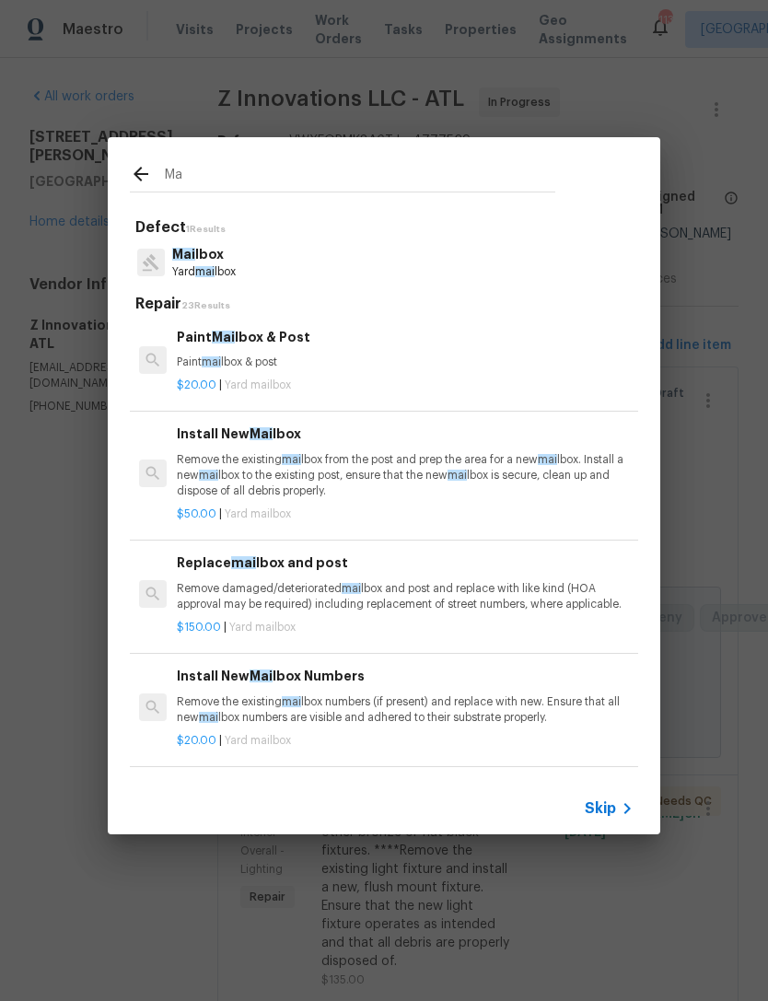
type input "M"
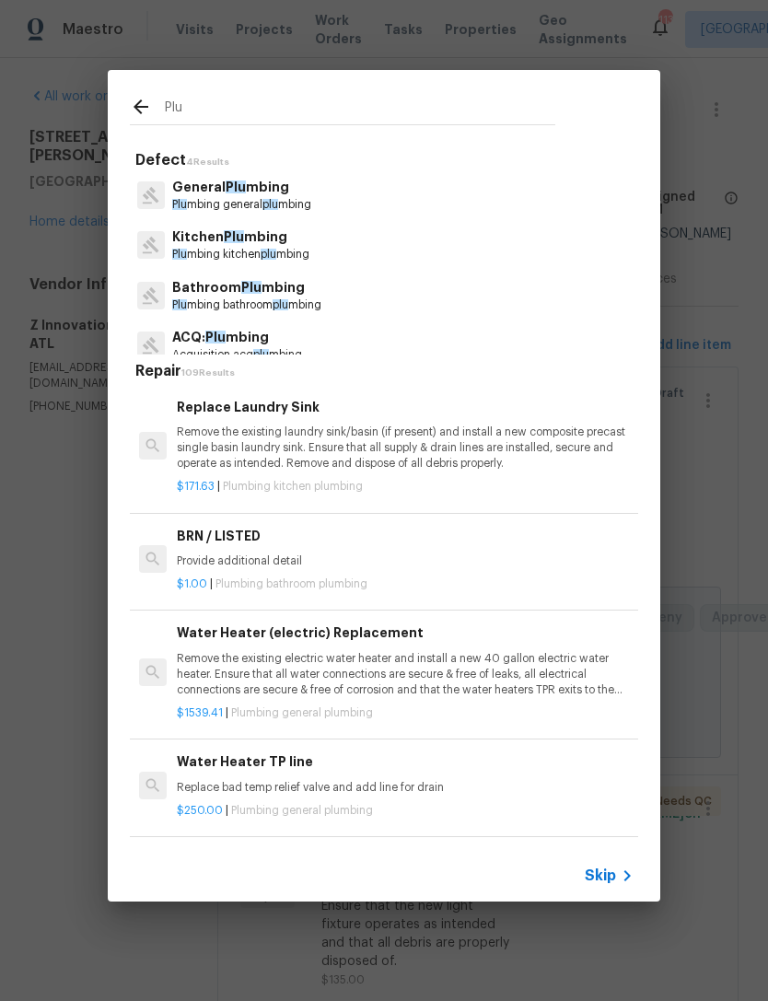
type input "Plun"
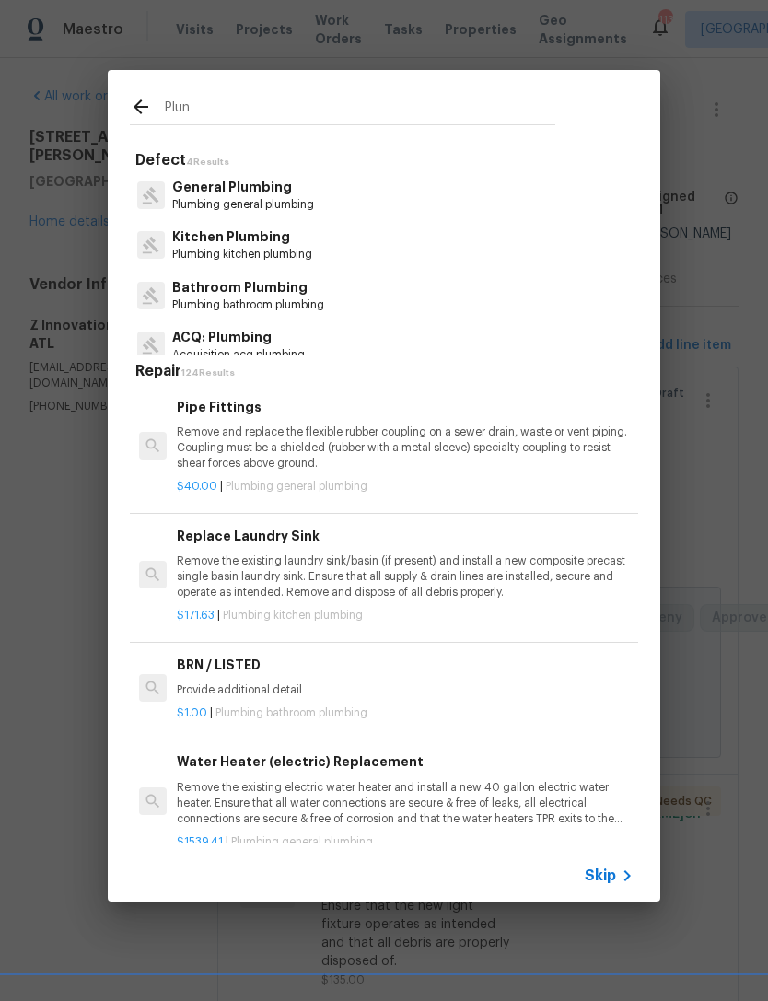
click at [248, 193] on p "General Plumbing" at bounding box center [243, 187] width 142 height 19
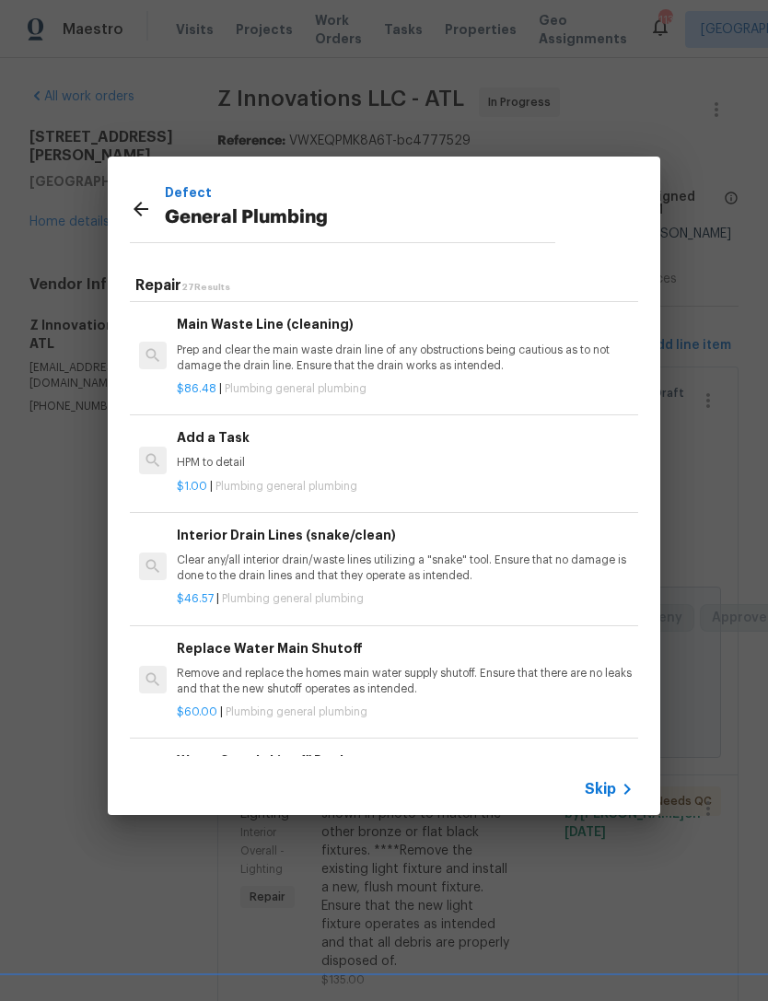
scroll to position [1963, 0]
click at [203, 455] on p "HPM to detail" at bounding box center [405, 463] width 457 height 16
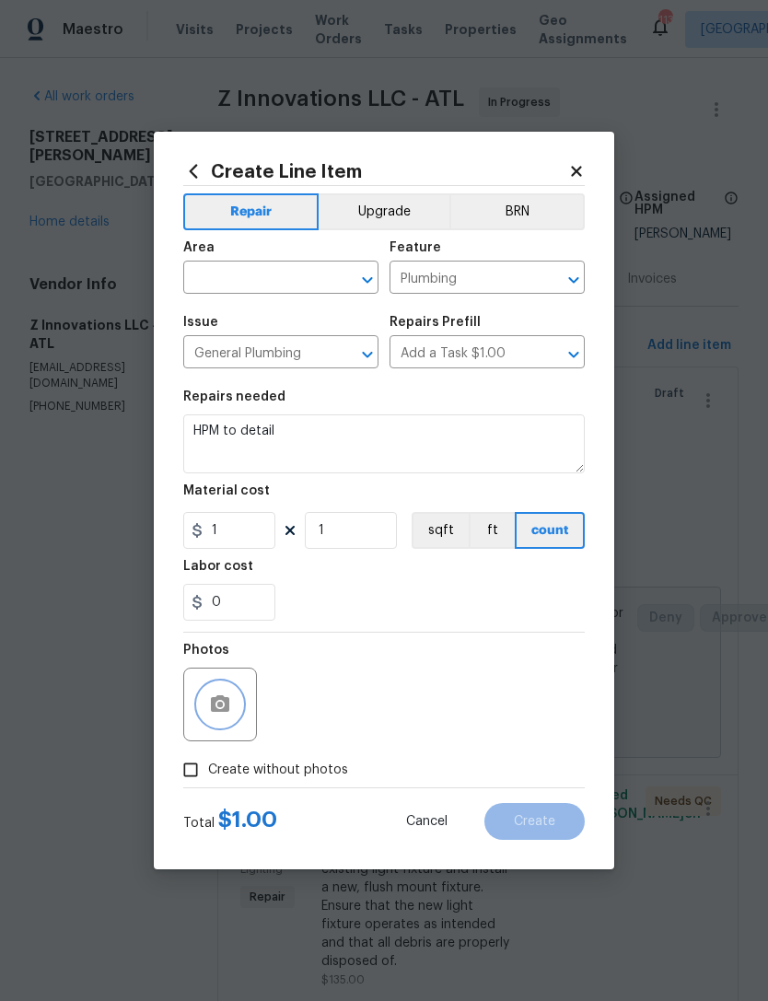
click at [241, 707] on button "button" at bounding box center [220, 704] width 44 height 44
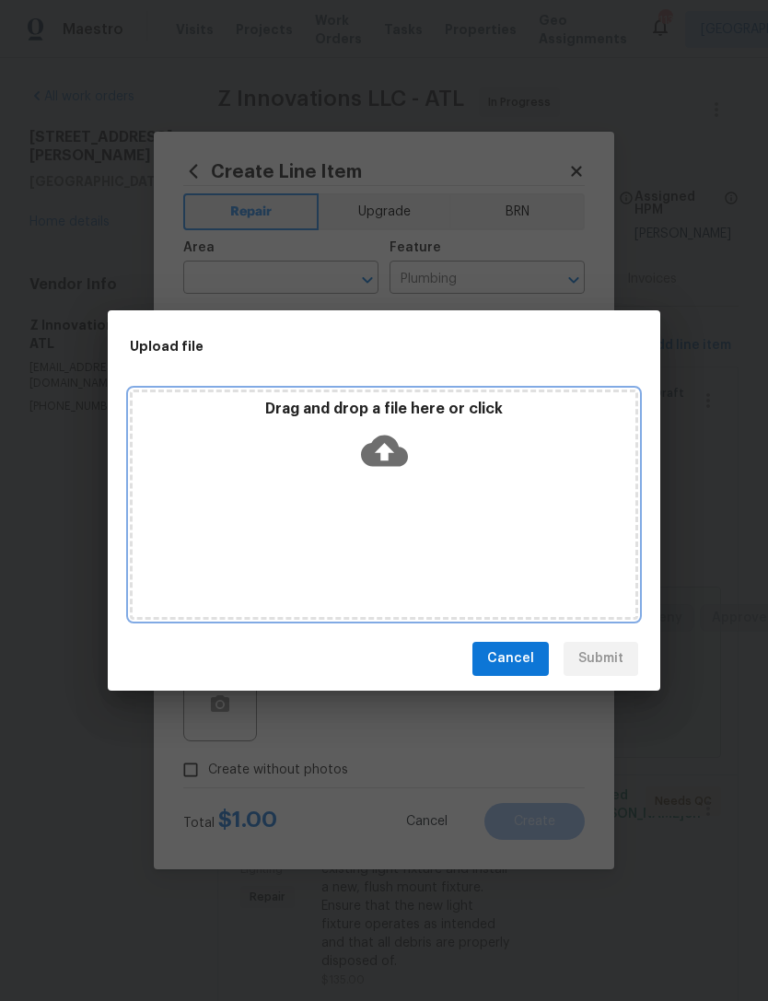
click at [399, 456] on icon at bounding box center [384, 449] width 47 height 31
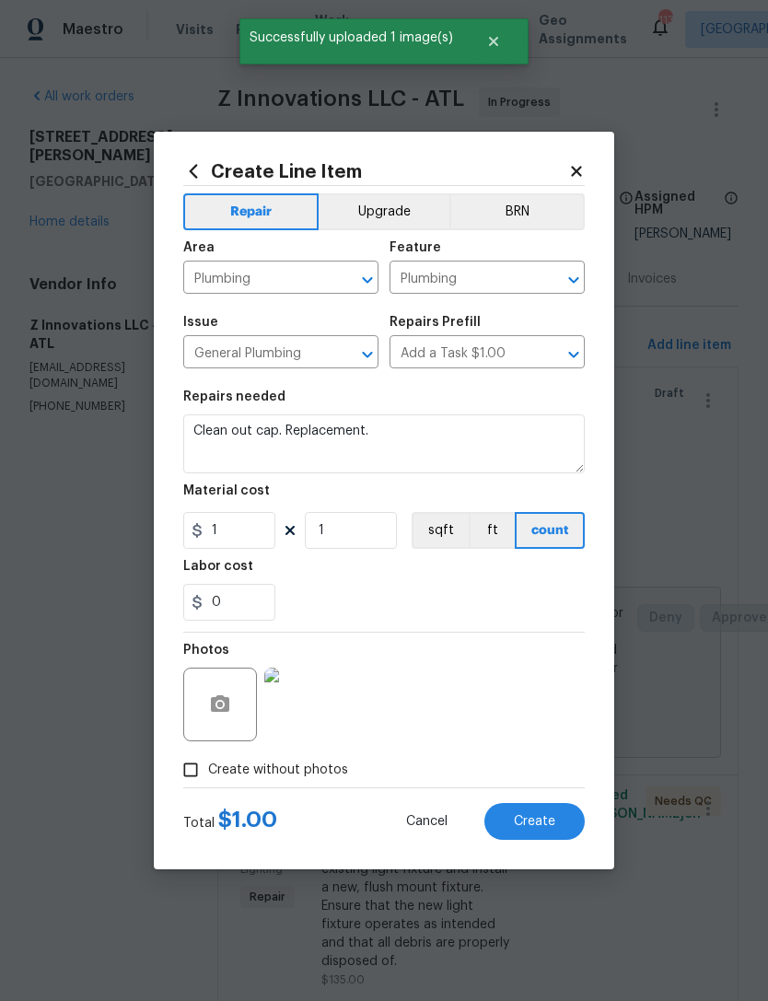
click at [294, 437] on textarea "Clean out cap. Replacement." at bounding box center [383, 443] width 401 height 59
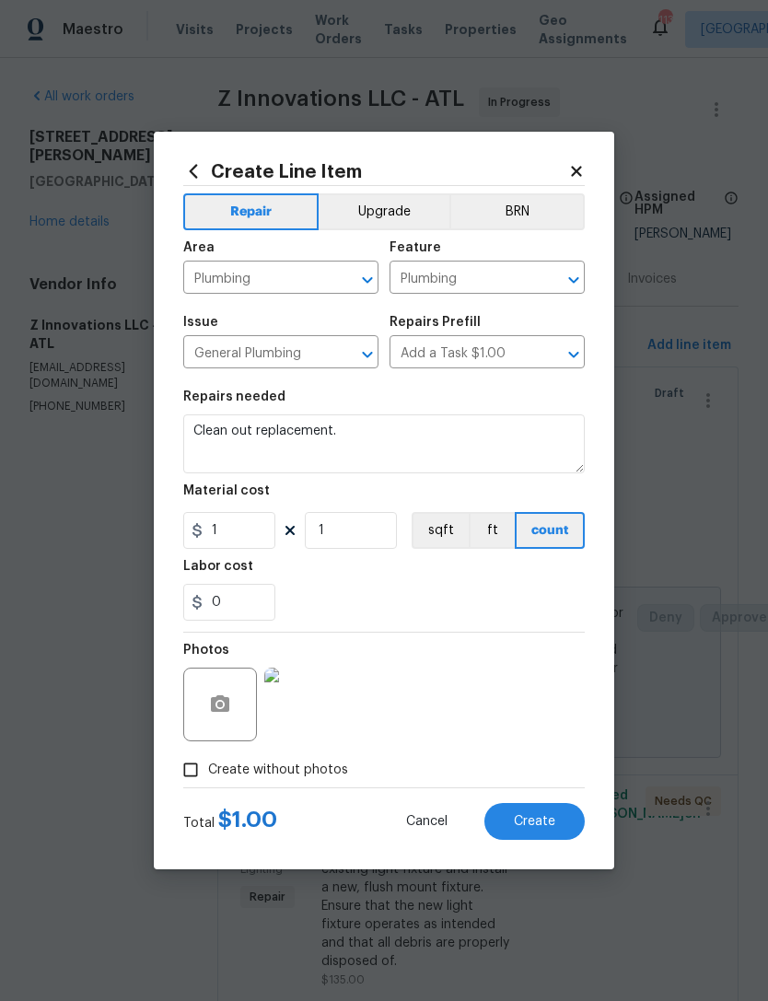
click at [250, 428] on textarea "Clean out replacement." at bounding box center [383, 443] width 401 height 59
type textarea "Clean out cap replacement."
click at [237, 548] on input "1" at bounding box center [229, 530] width 92 height 37
type input "40"
click at [423, 603] on div "0" at bounding box center [383, 602] width 401 height 37
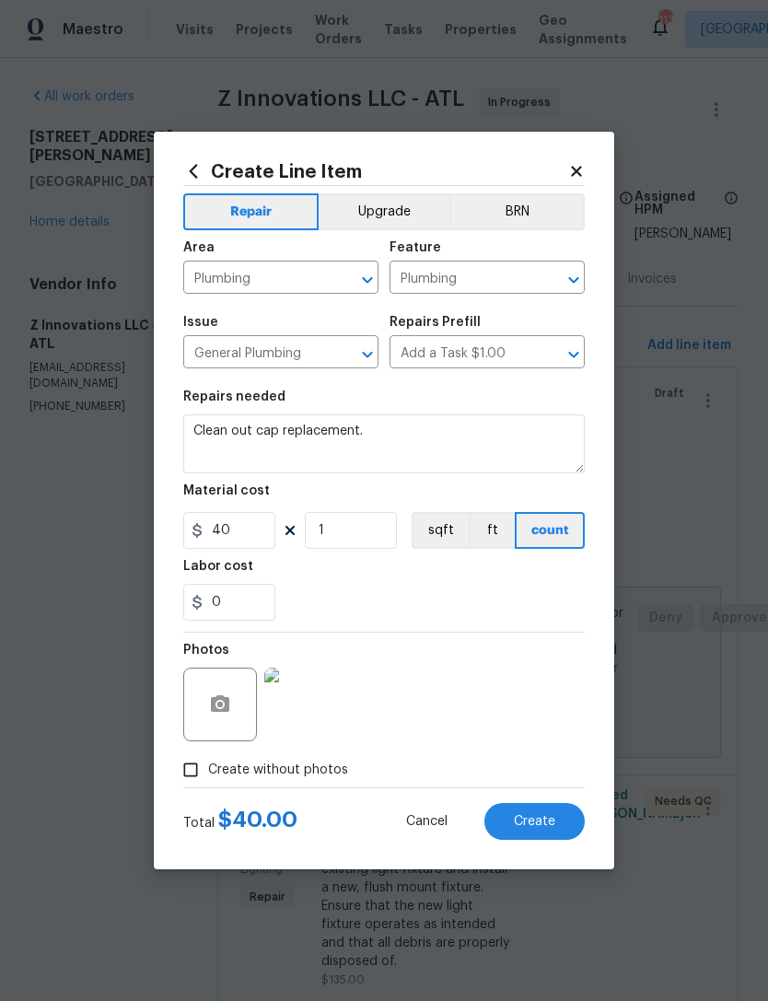
click at [538, 828] on span "Create" at bounding box center [534, 822] width 41 height 14
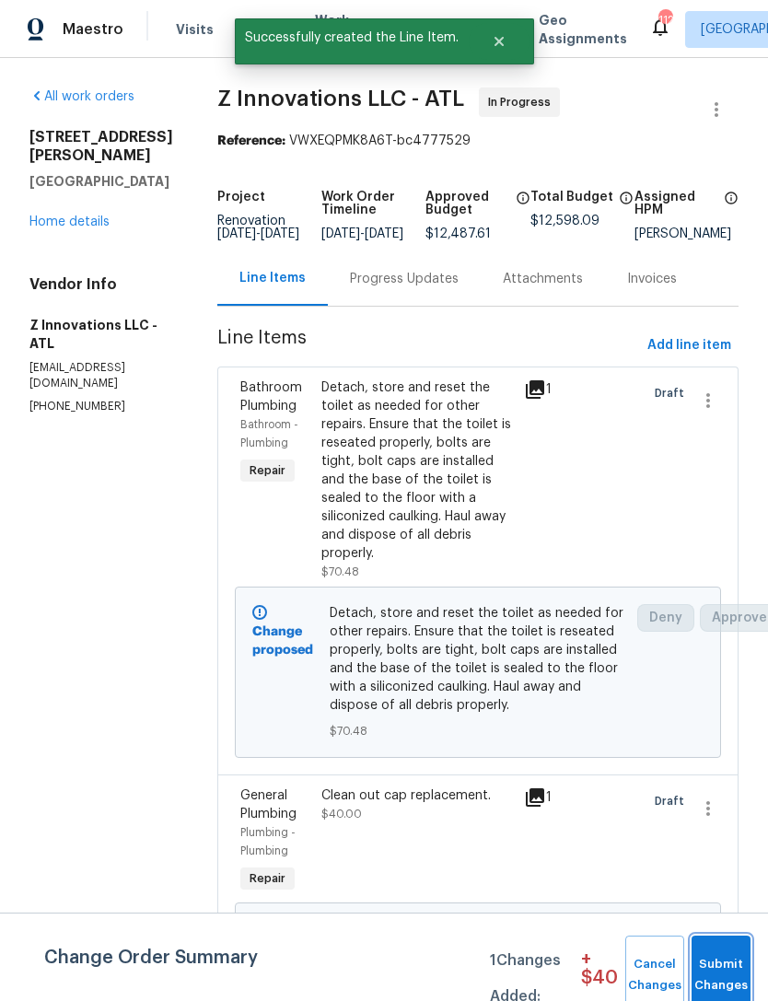
click at [729, 966] on span "Submit Changes" at bounding box center [721, 975] width 41 height 42
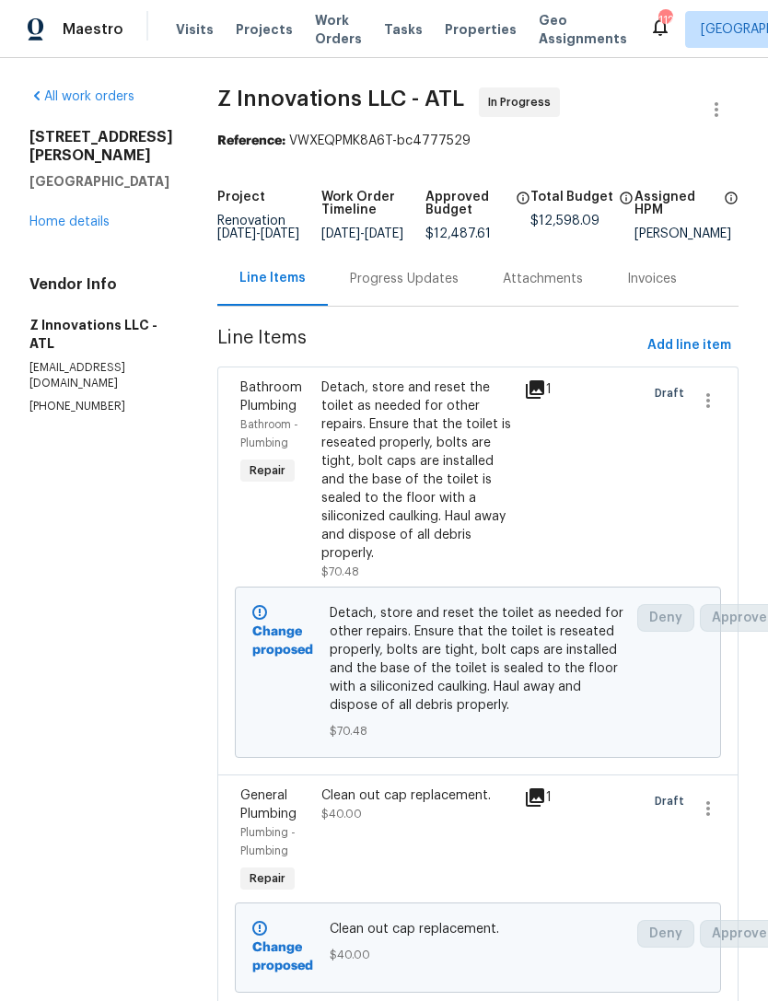
click at [421, 288] on div "Progress Updates" at bounding box center [404, 279] width 109 height 18
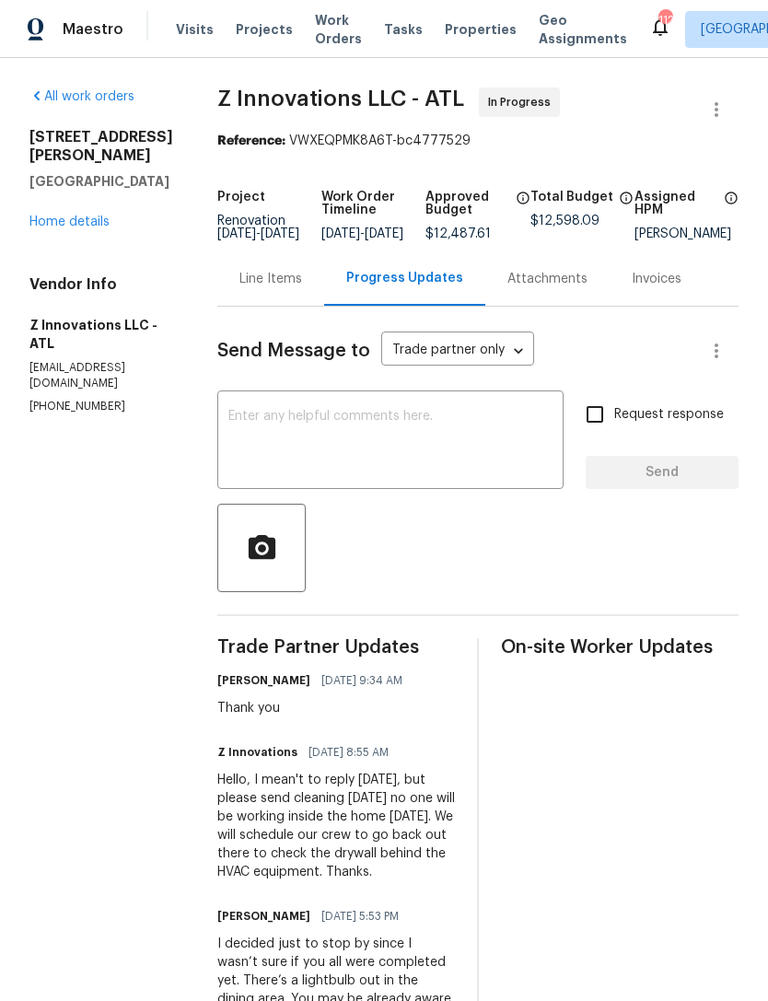
click at [330, 428] on textarea at bounding box center [390, 442] width 324 height 64
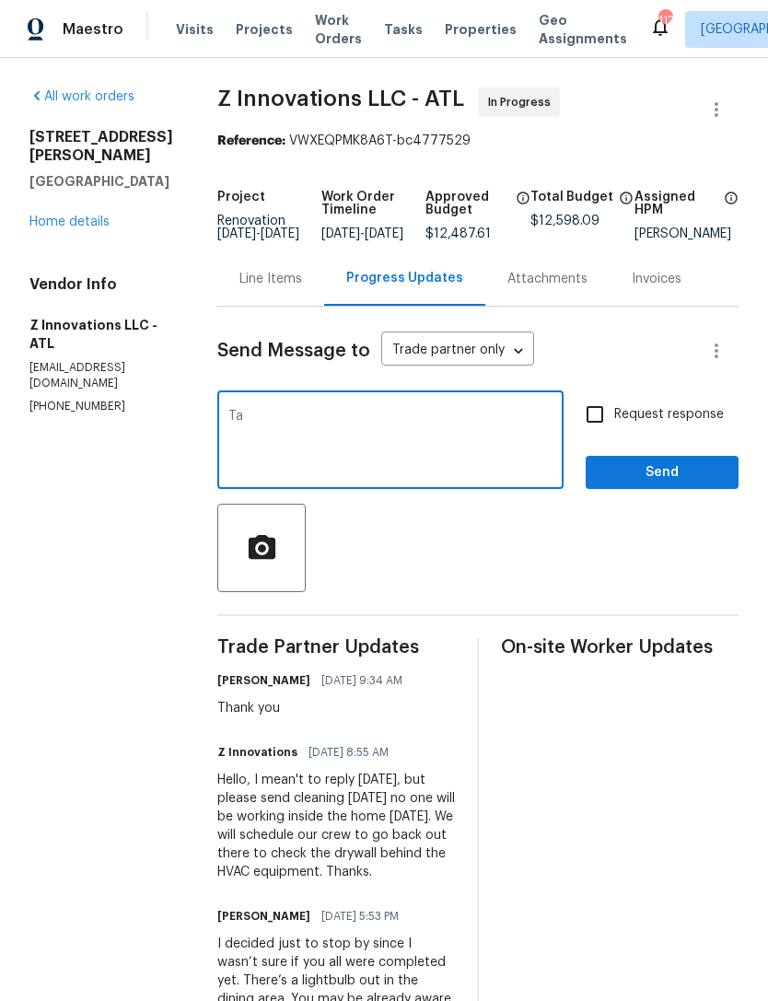
type textarea "T"
click at [96, 226] on link "Home details" at bounding box center [69, 221] width 80 height 13
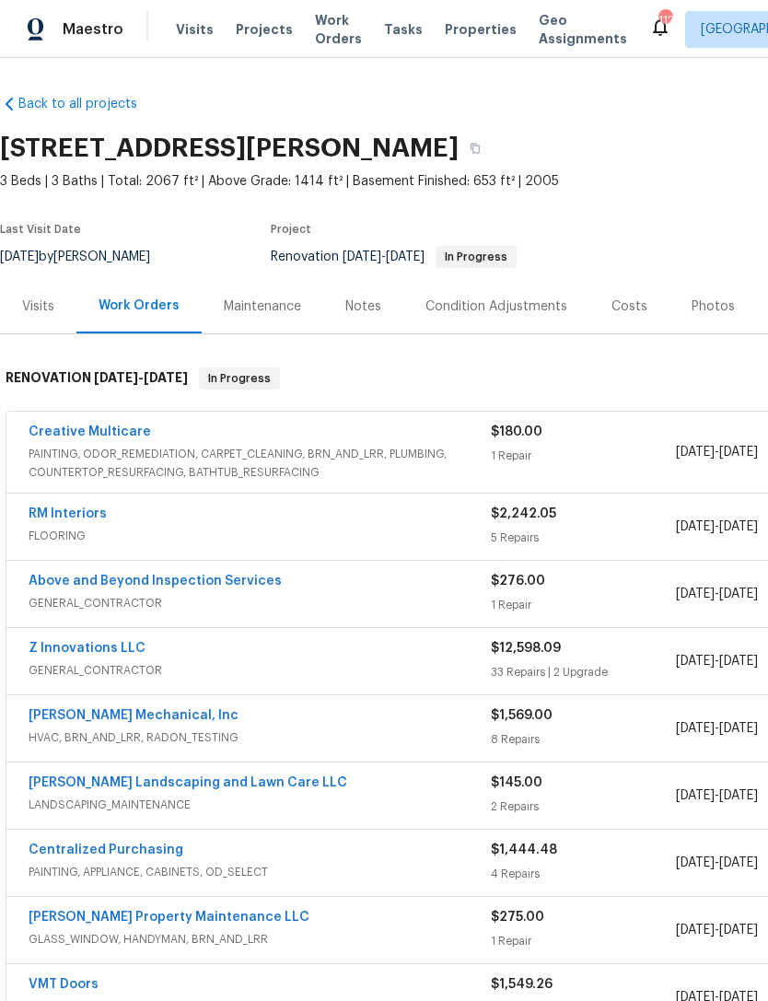
click at [116, 647] on link "Z Innovations LLC" at bounding box center [87, 648] width 117 height 13
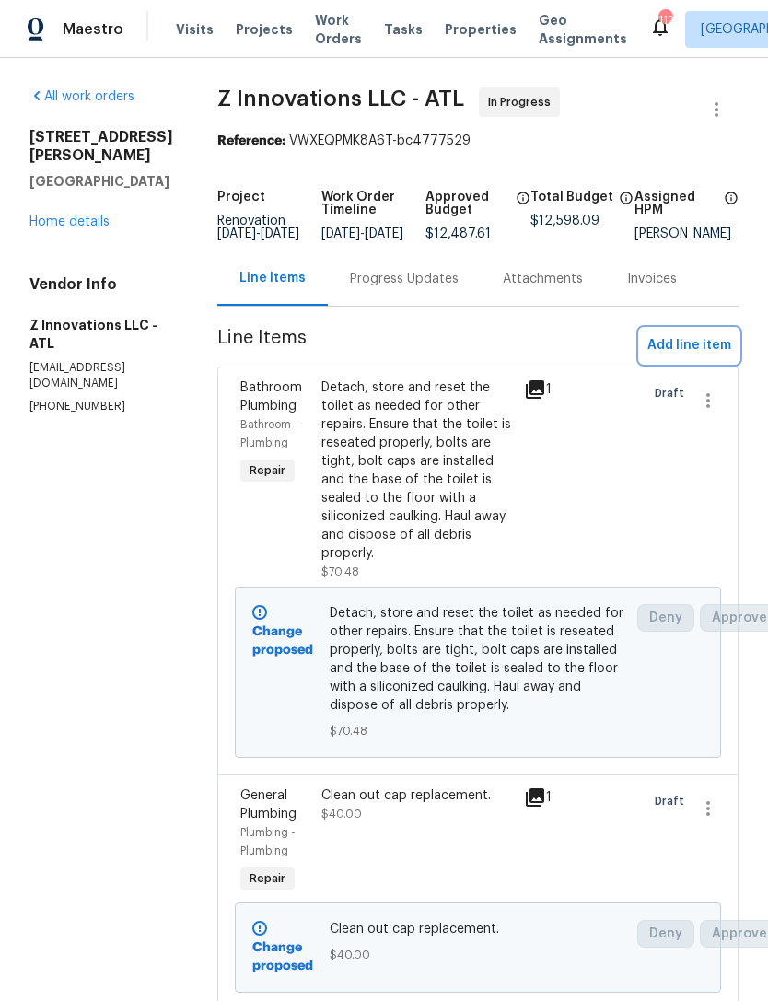
click at [680, 357] on span "Add line item" at bounding box center [689, 345] width 84 height 23
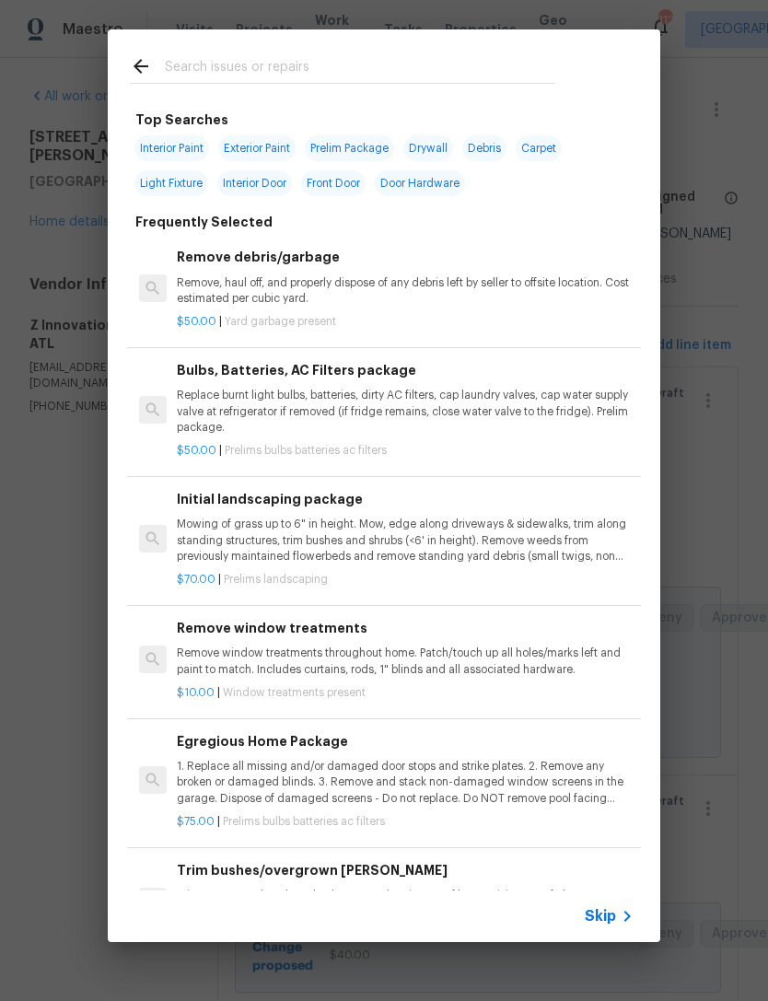
click at [301, 63] on input "text" at bounding box center [360, 69] width 390 height 28
click at [365, 82] on input "text" at bounding box center [360, 69] width 390 height 28
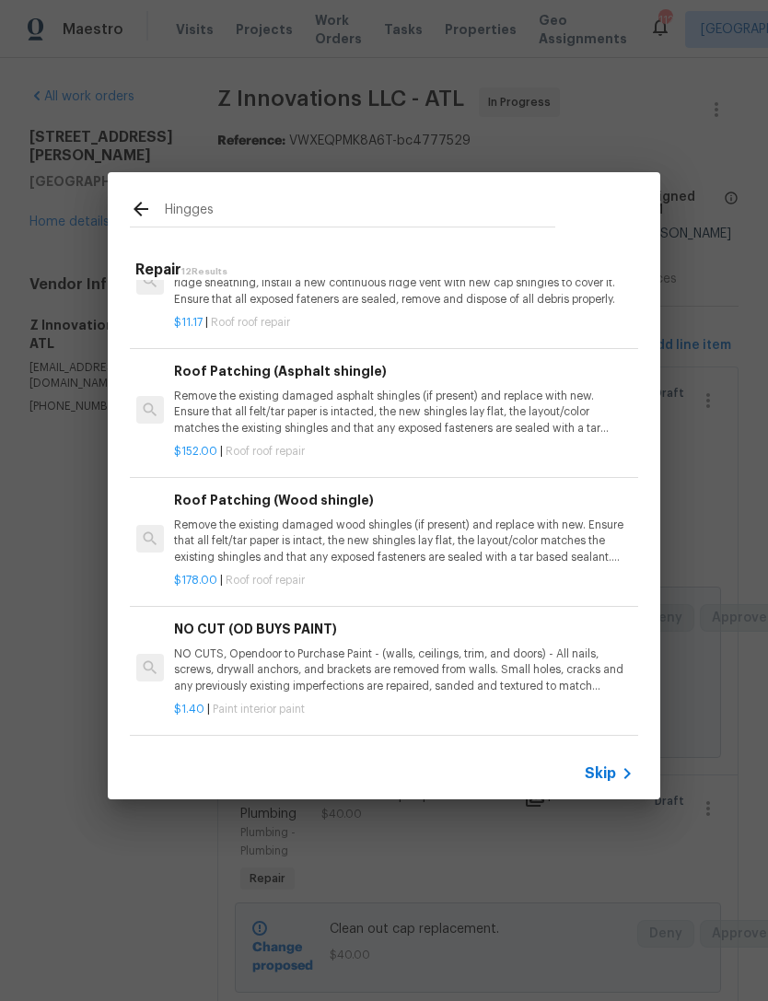
scroll to position [855, 3]
type input "H"
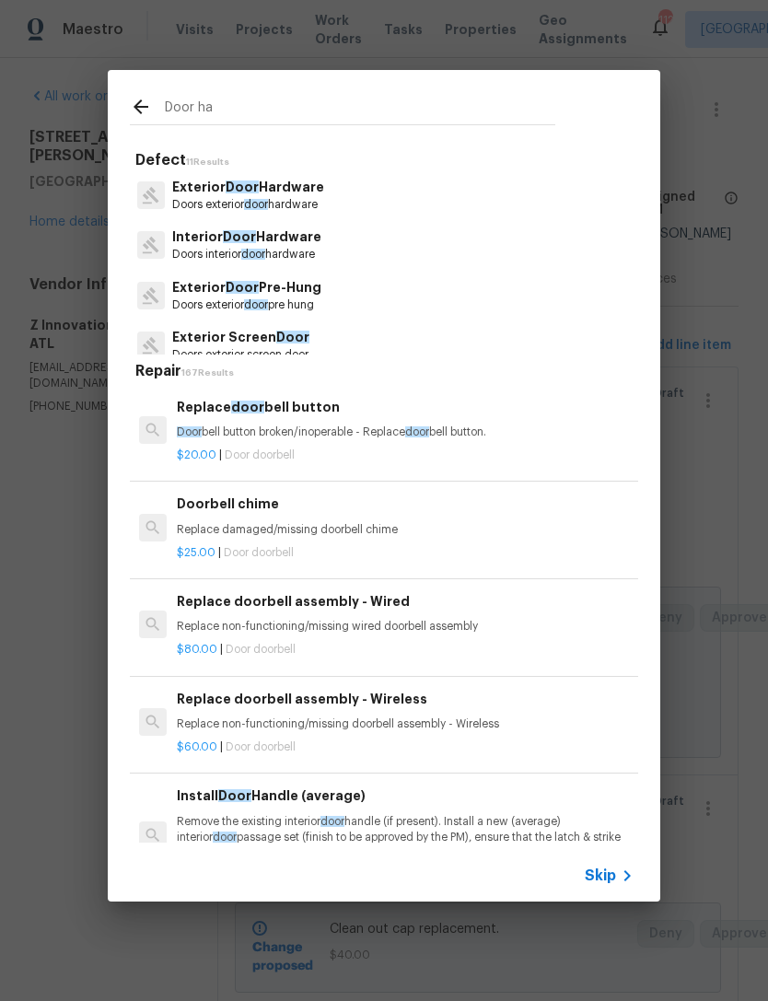
type input "Door har"
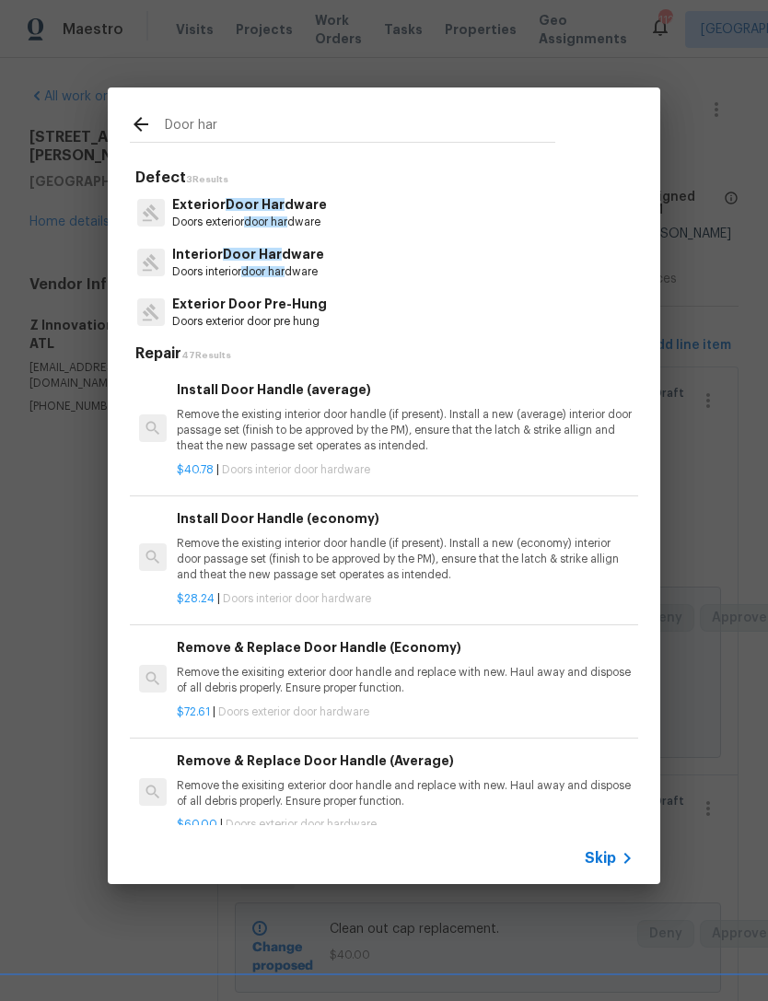
click at [319, 275] on p "Doors interior door har dware" at bounding box center [248, 272] width 152 height 16
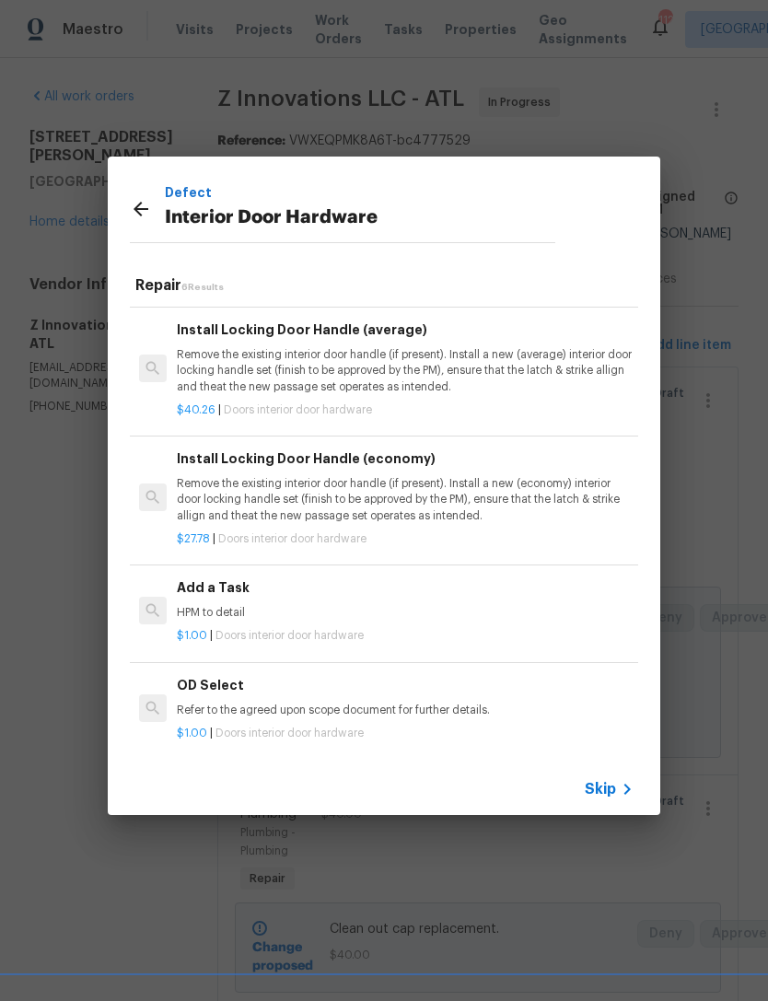
scroll to position [248, 0]
click at [150, 198] on icon at bounding box center [141, 209] width 22 height 22
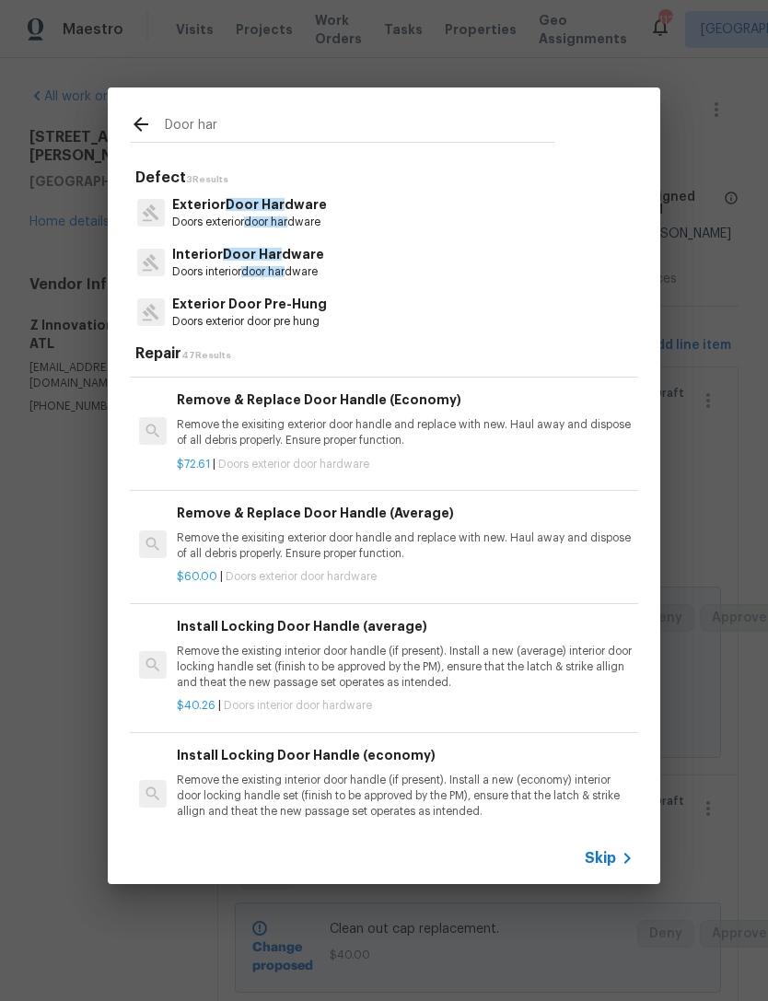
click at [344, 125] on input "Door har" at bounding box center [360, 127] width 390 height 28
type input "D"
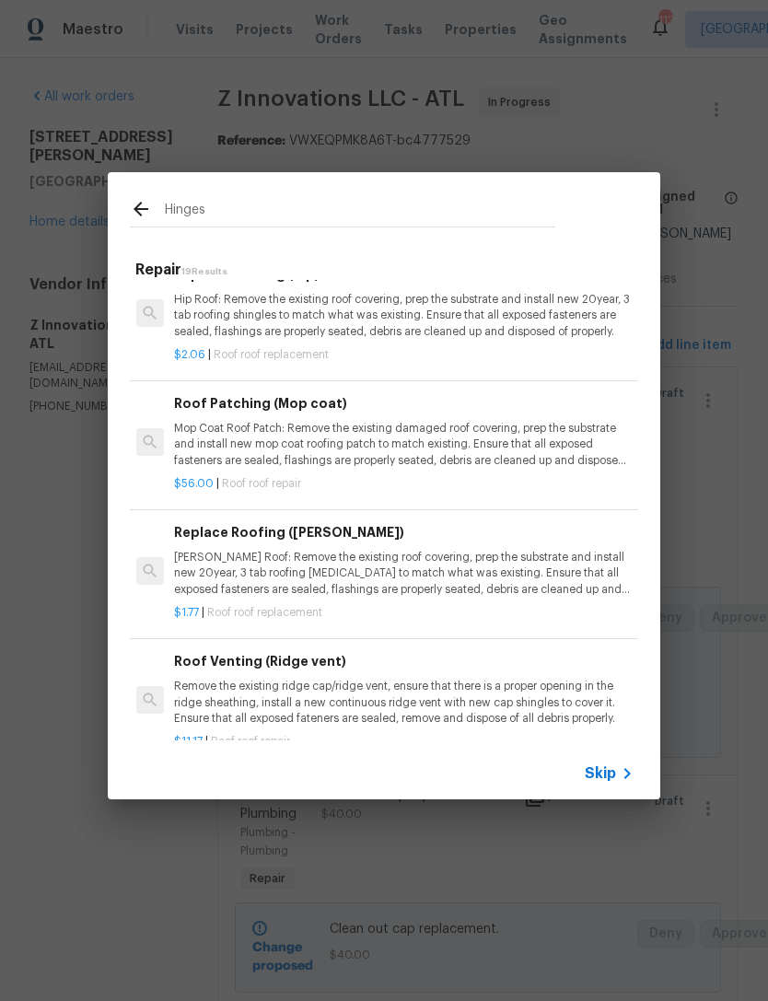
scroll to position [1081, 3]
type input "H"
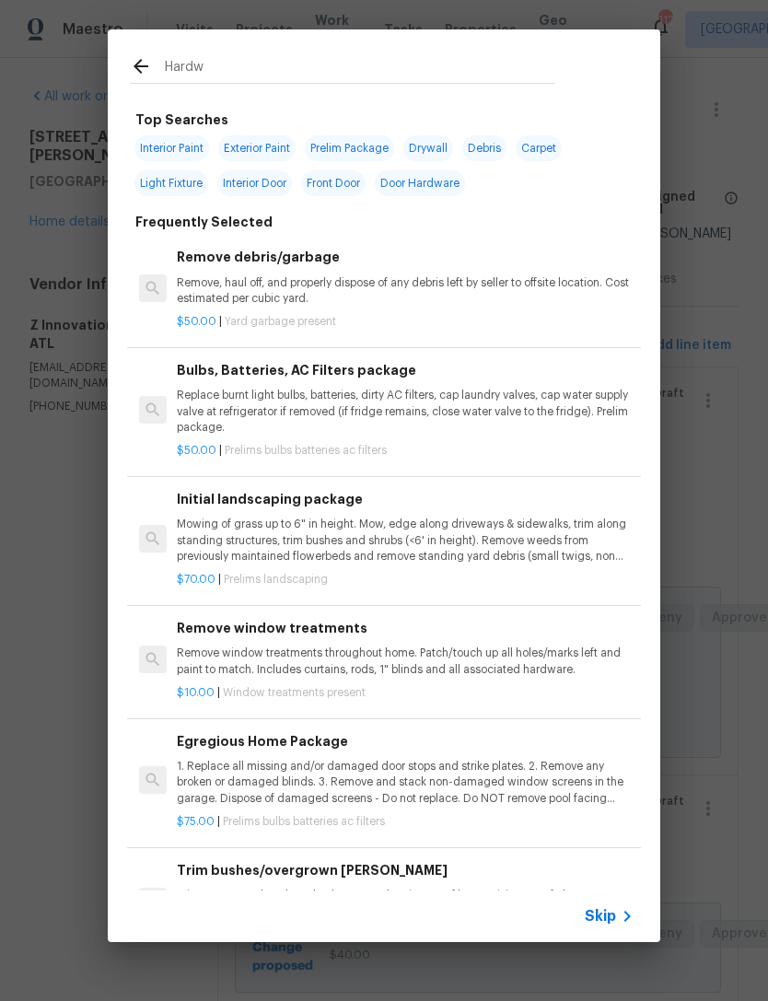
type input "Hardwa"
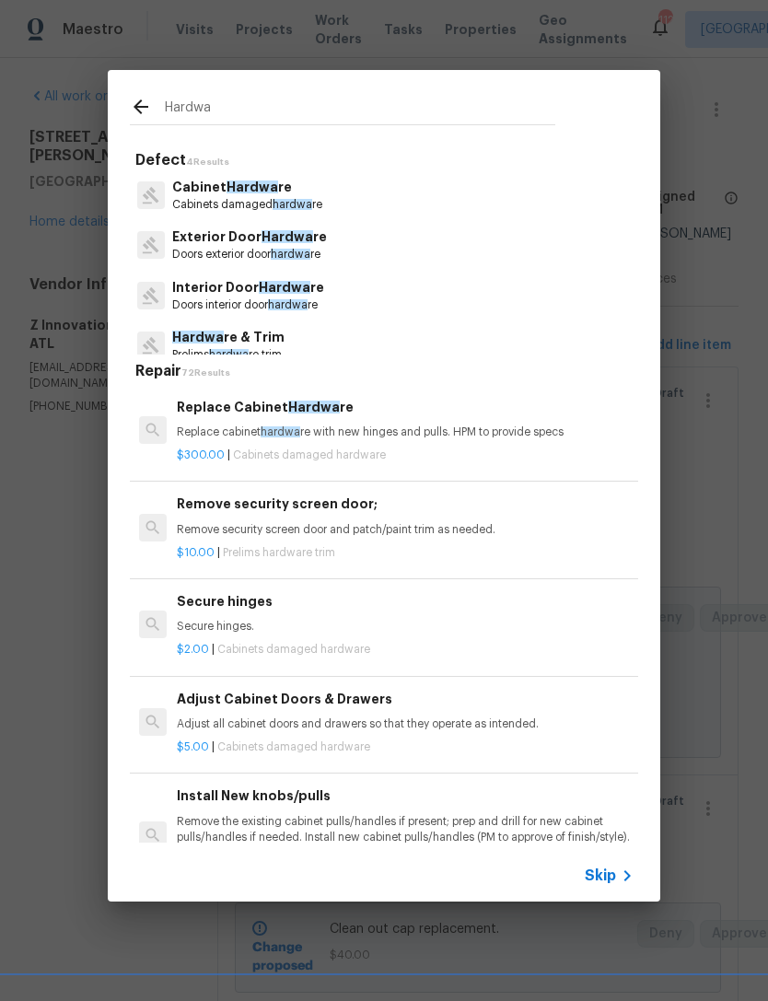
click at [284, 305] on span "hardwa" at bounding box center [288, 304] width 40 height 11
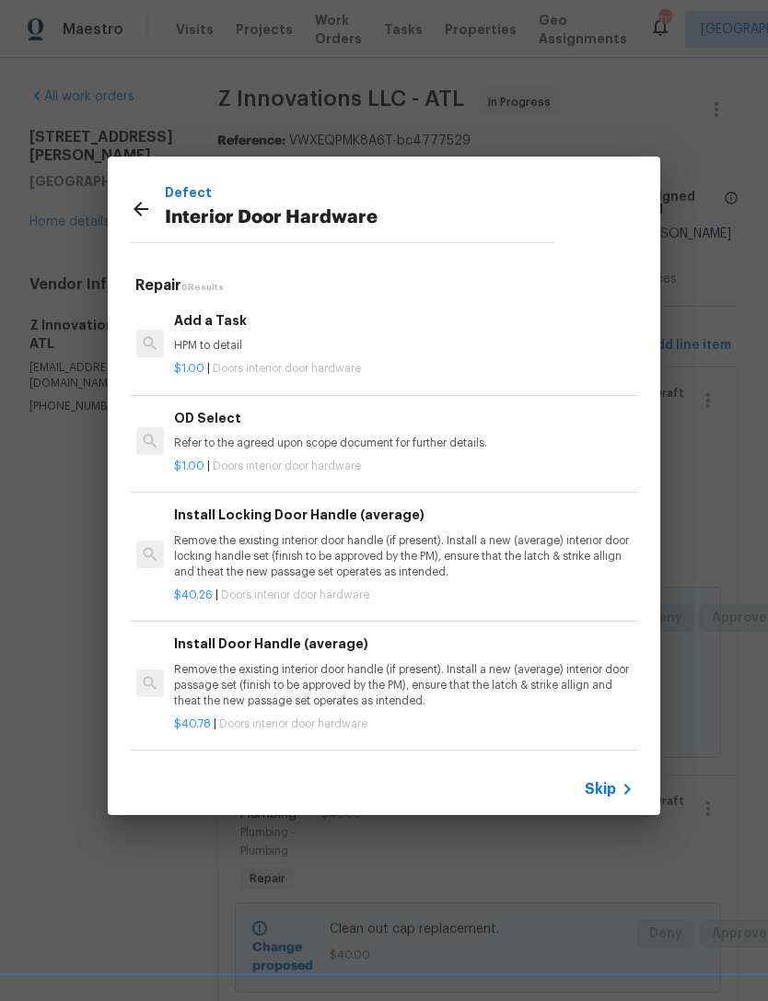
scroll to position [0, 3]
click at [192, 324] on h6 "Add a Task" at bounding box center [402, 320] width 457 height 20
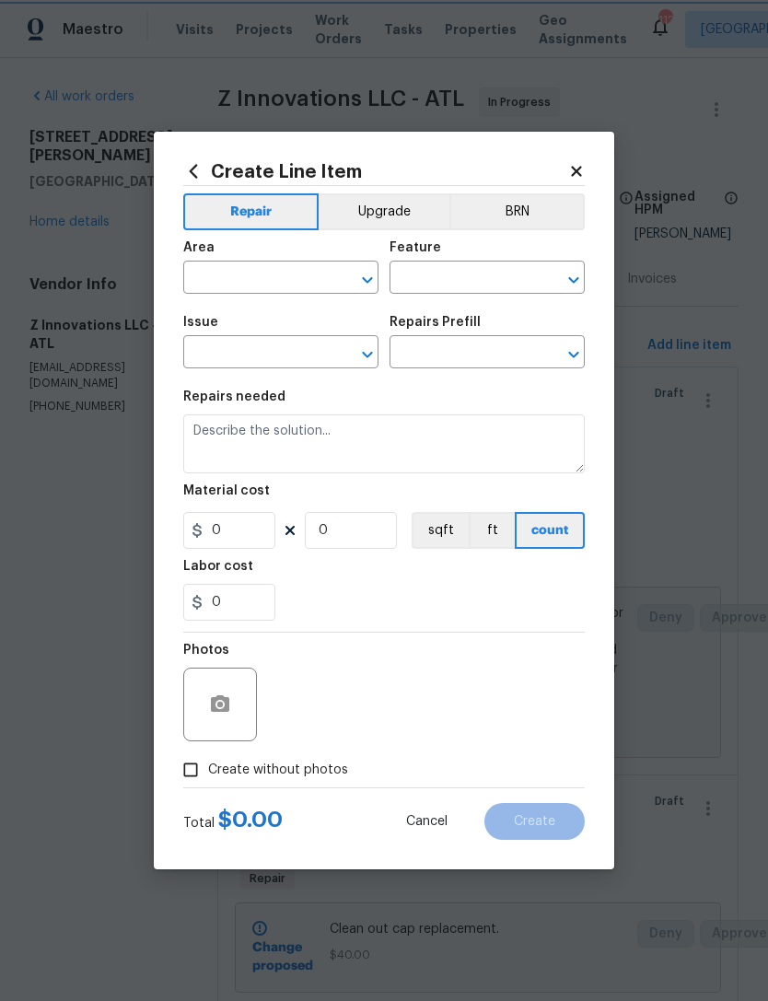
type input "Interior Door"
type input "Interior Door Hardware"
type input "Add a Task $1.00"
type textarea "HPM to detail"
type input "1"
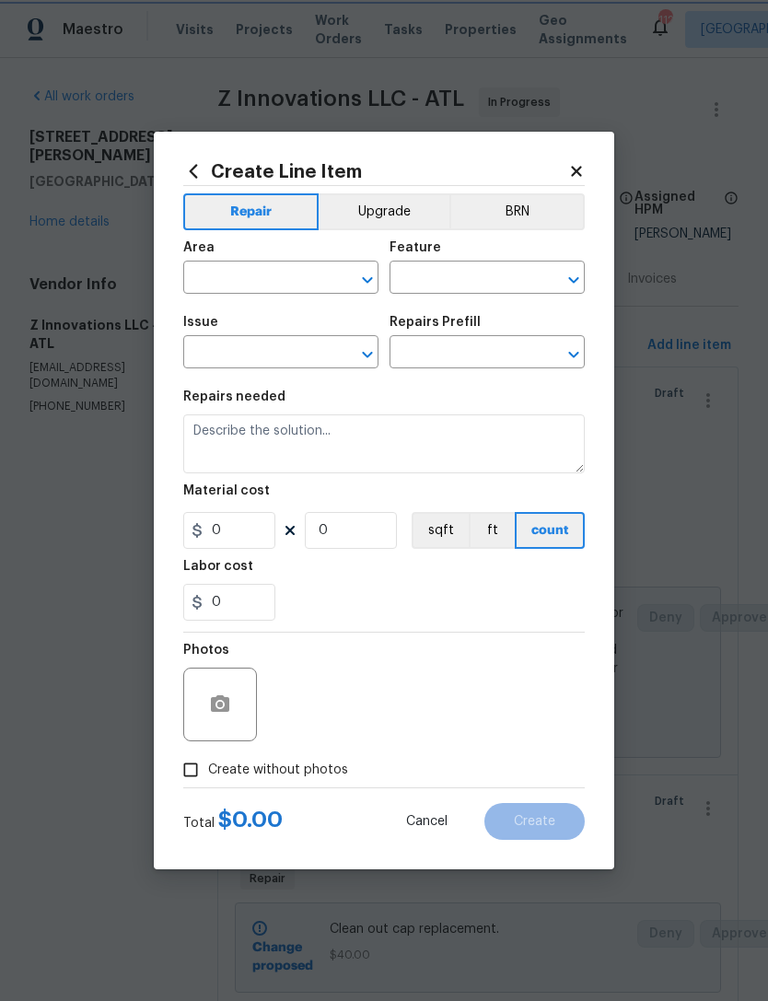
type input "1"
click at [261, 277] on input "text" at bounding box center [255, 279] width 144 height 29
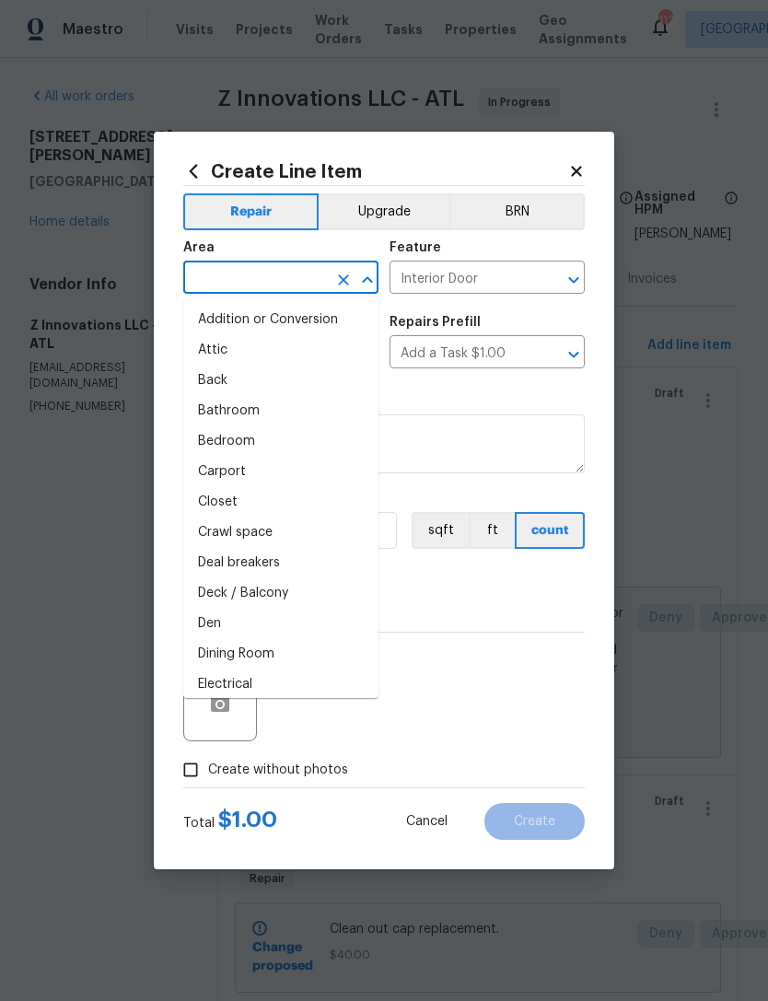
type input "d"
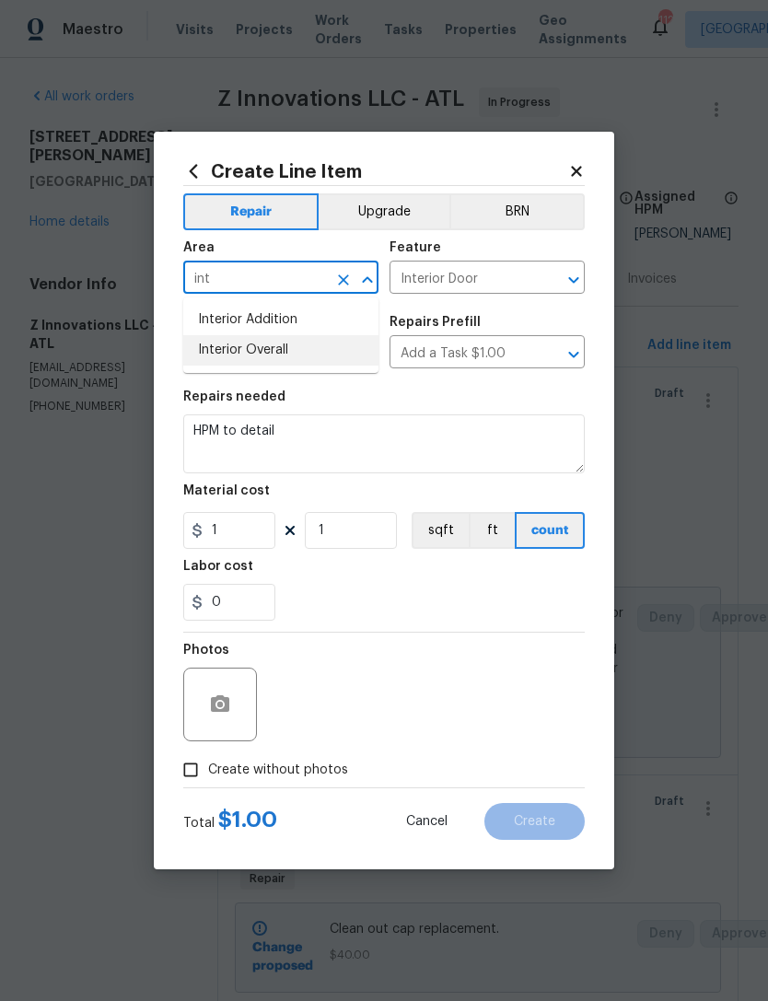
click at [335, 354] on li "Interior Overall" at bounding box center [280, 350] width 195 height 30
type input "Interior Overall"
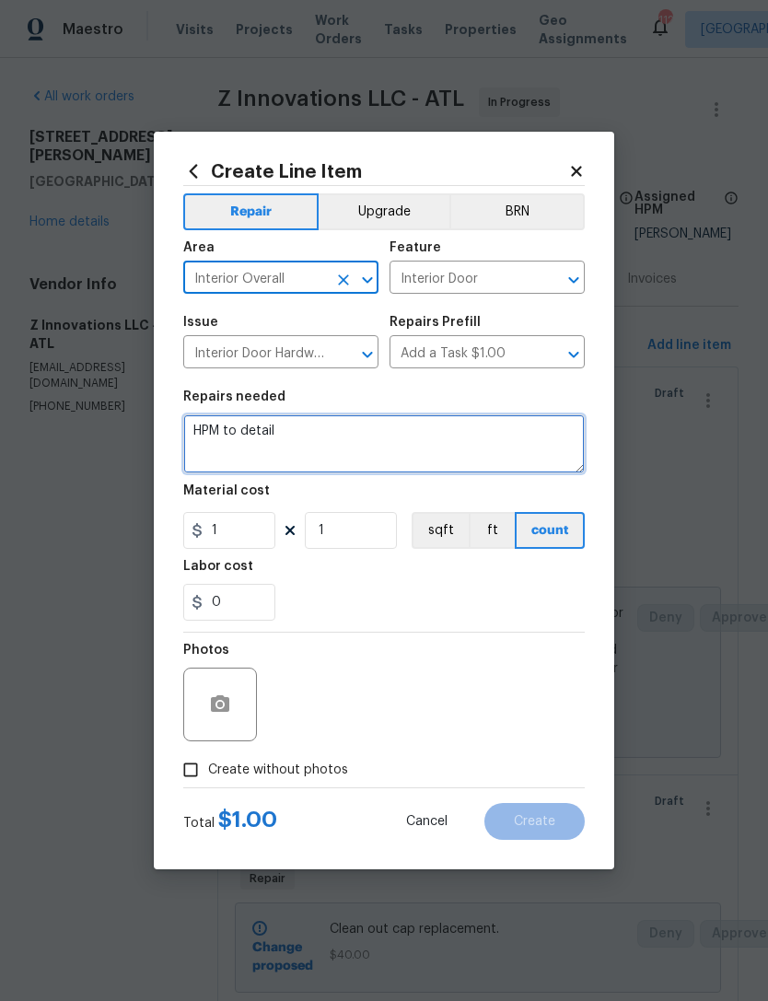
click at [492, 445] on textarea "HPM to detail" at bounding box center [383, 443] width 401 height 59
type textarea "H"
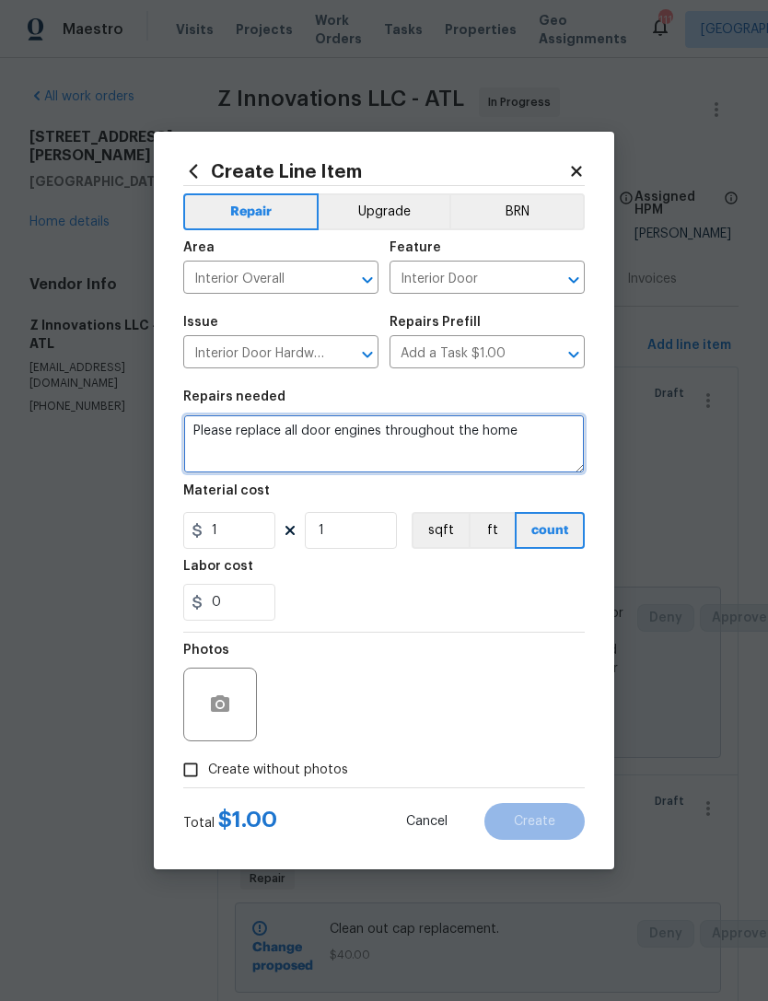
click at [370, 430] on textarea "Please replace all door engines throughout the home" at bounding box center [383, 443] width 401 height 59
click at [310, 442] on textarea "Please replace all door hinges throughout the home" at bounding box center [383, 443] width 401 height 59
click at [312, 423] on textarea "Please replace all door hinges throughout the home" at bounding box center [383, 443] width 401 height 59
click at [307, 433] on textarea "Please replace all door hinges throughout the home" at bounding box center [383, 443] width 401 height 59
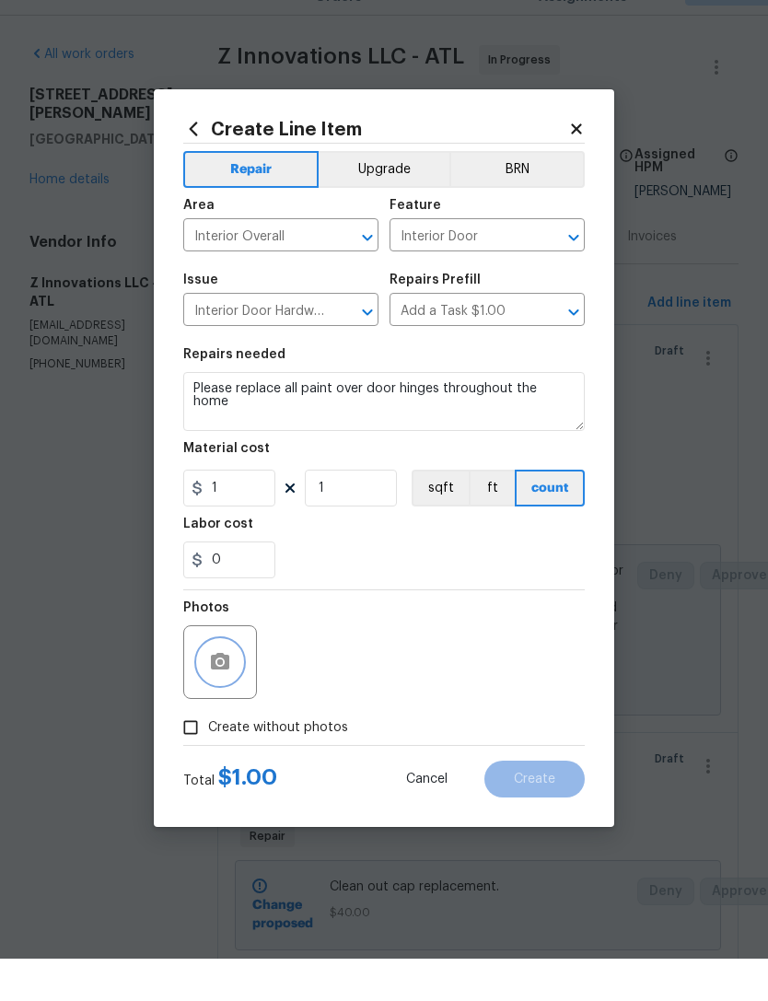
click at [214, 693] on icon "button" at bounding box center [220, 704] width 22 height 22
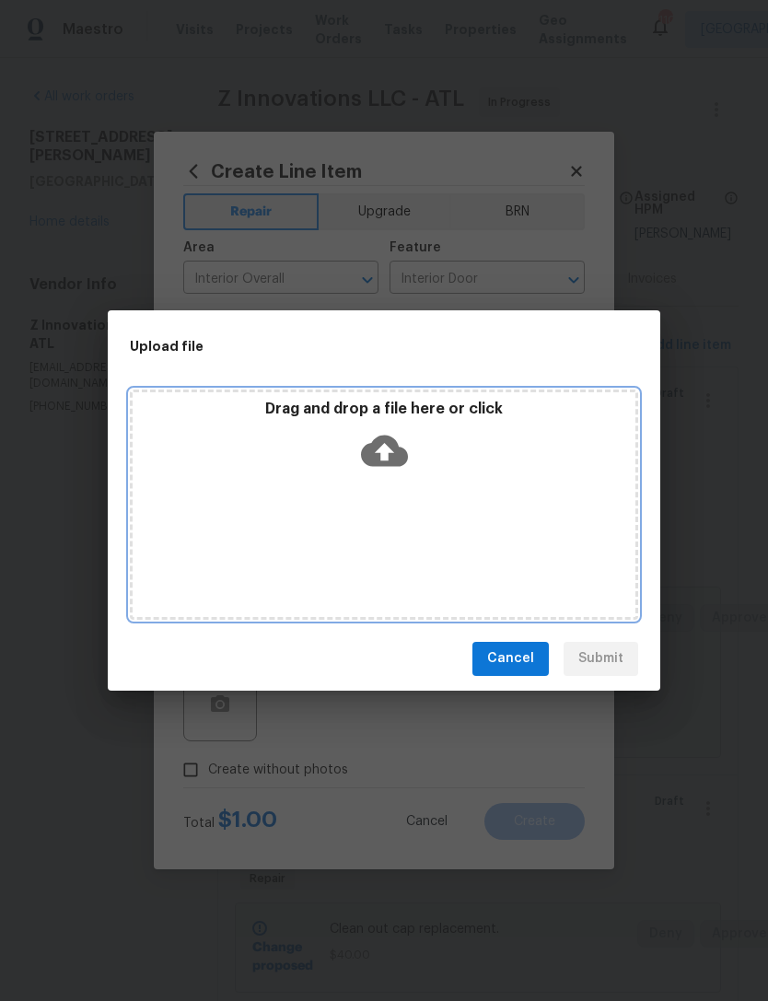
click at [397, 446] on icon at bounding box center [384, 449] width 47 height 31
click at [393, 450] on icon at bounding box center [384, 449] width 47 height 31
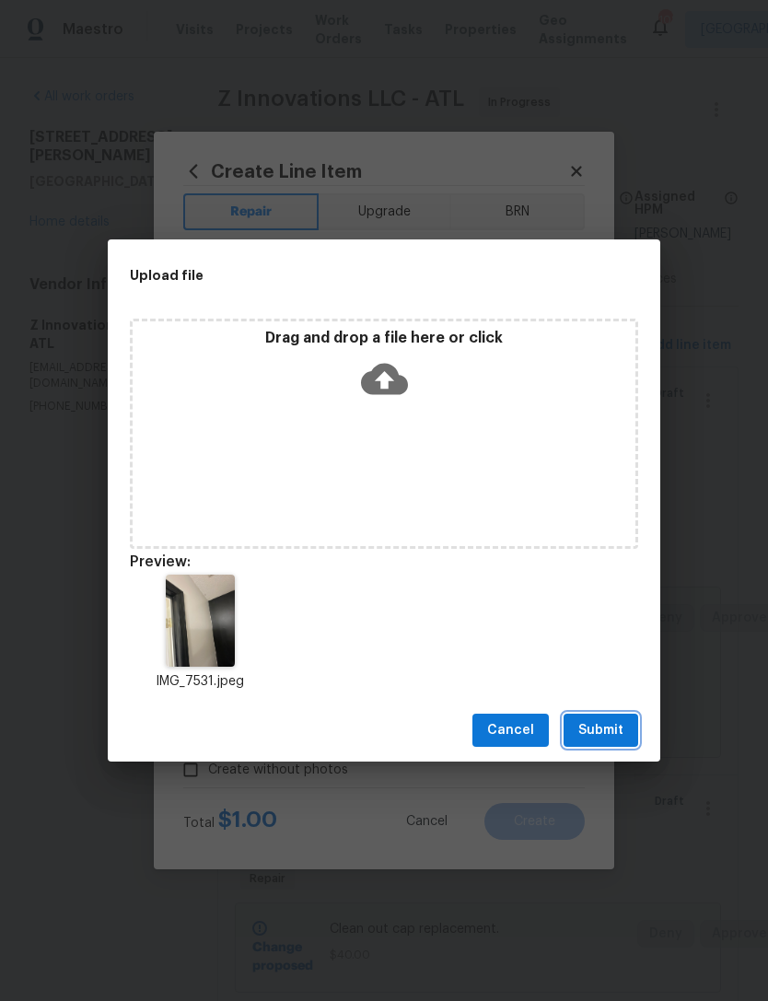
click at [615, 728] on span "Submit" at bounding box center [600, 730] width 45 height 23
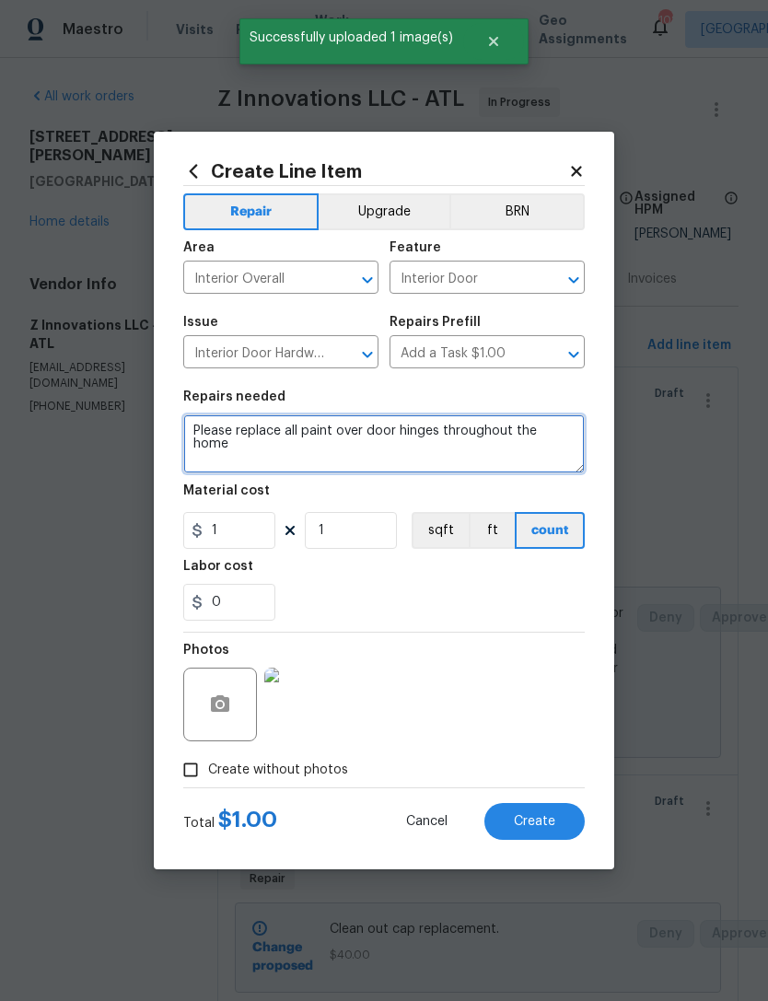
click at [345, 429] on textarea "Please replace all paint over door hinges throughout the home" at bounding box center [383, 443] width 401 height 59
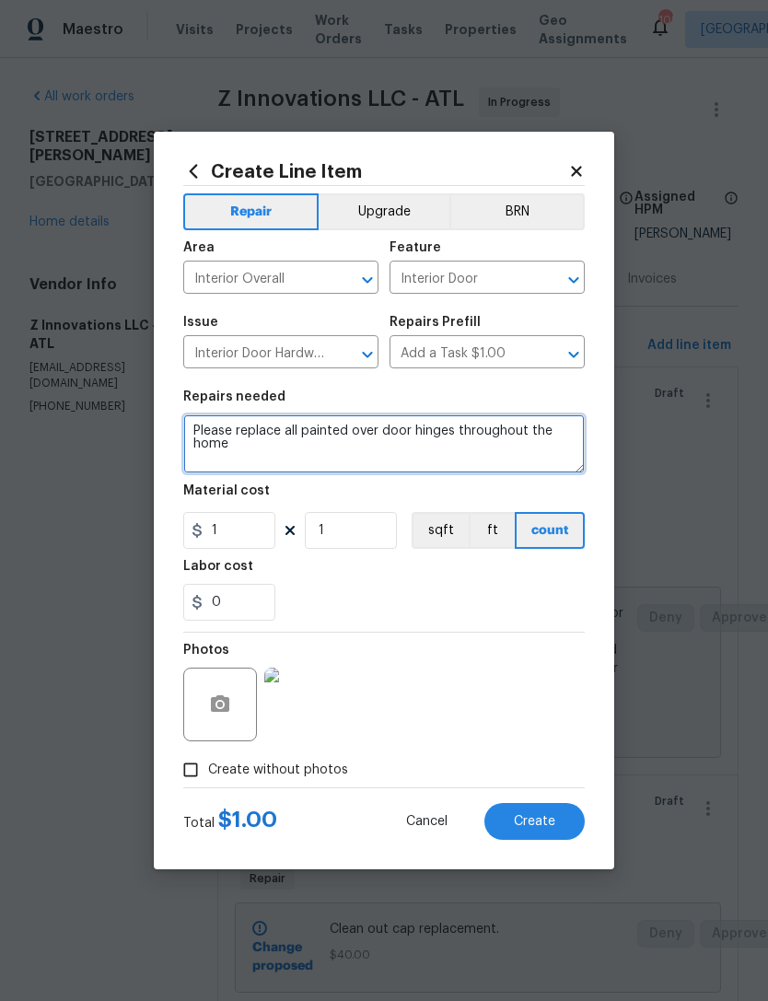
type textarea "Please replace all painted over door hinges throughout the home"
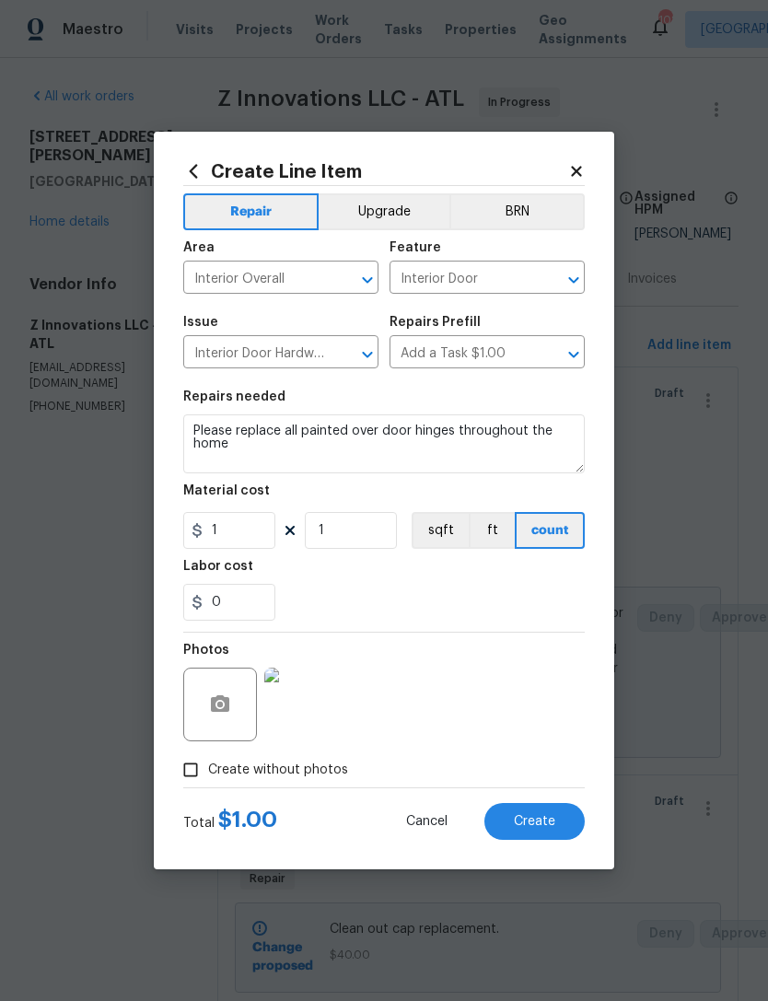
click at [463, 598] on div "0" at bounding box center [383, 602] width 401 height 37
click at [253, 522] on input "1" at bounding box center [229, 530] width 92 height 37
click at [251, 538] on input "51" at bounding box center [229, 530] width 92 height 37
type input "5"
click at [382, 521] on input "1" at bounding box center [351, 530] width 92 height 37
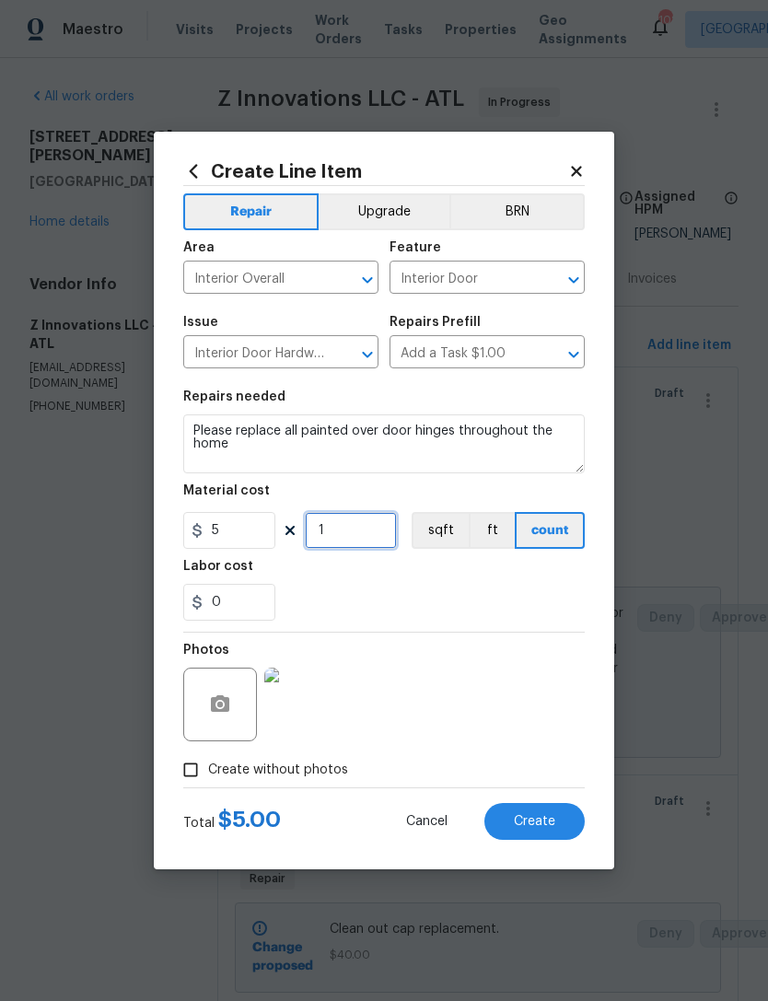
click at [365, 527] on input "1" at bounding box center [351, 530] width 92 height 37
type input "48"
click at [469, 597] on div "0" at bounding box center [383, 602] width 401 height 37
click at [550, 828] on span "Create" at bounding box center [534, 822] width 41 height 14
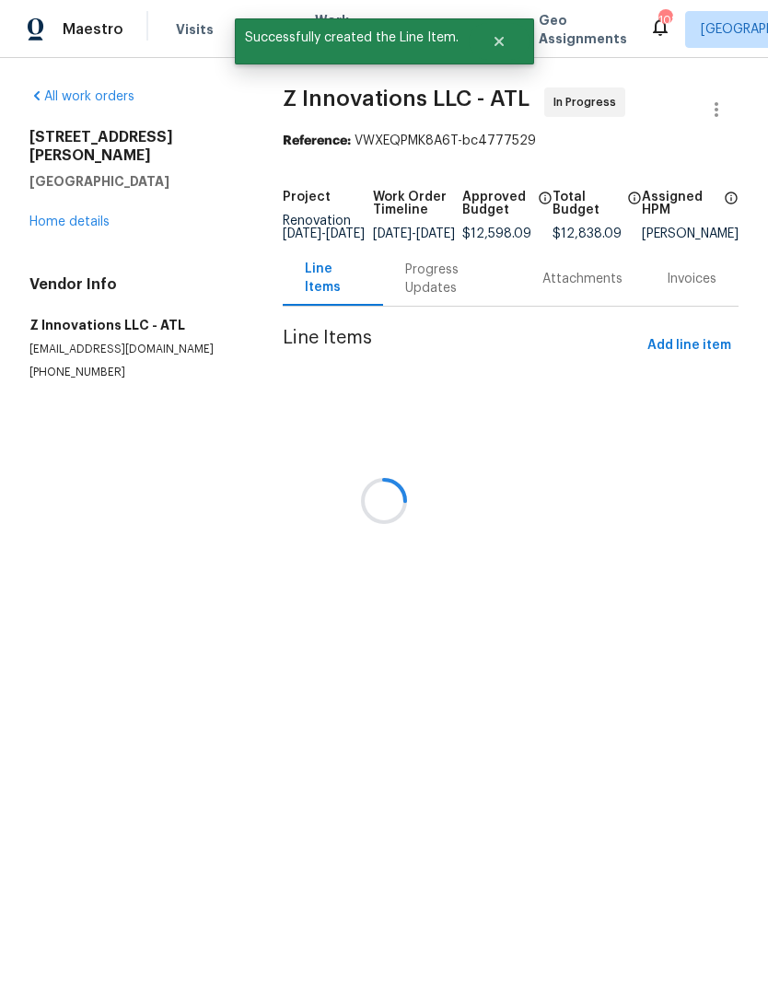
scroll to position [0, 0]
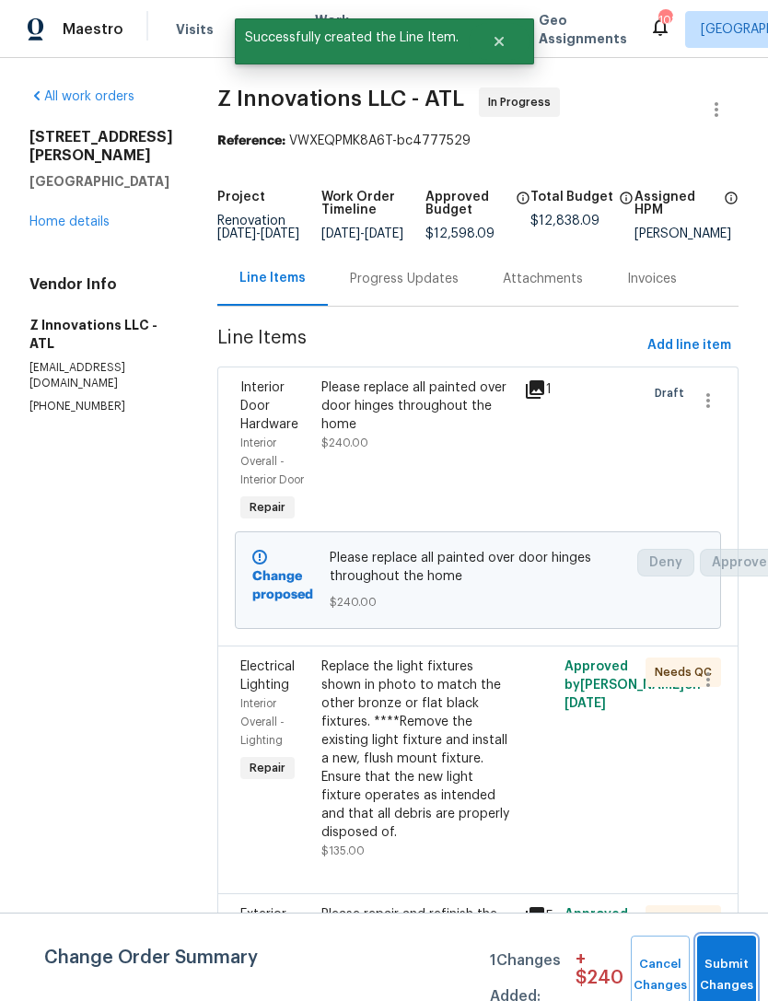
click at [723, 967] on button "Submit Changes" at bounding box center [726, 974] width 59 height 79
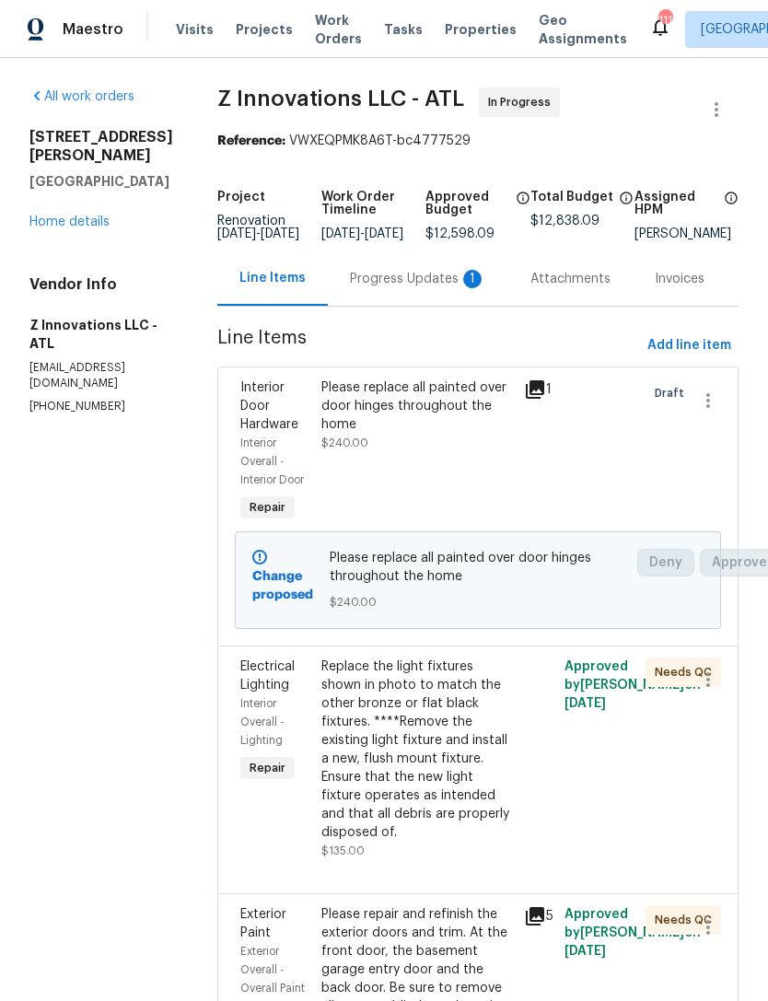
click at [72, 211] on div "3771 Tackett Rd Douglasville, GA 30135 Home details" at bounding box center [101, 179] width 144 height 103
click at [68, 226] on link "Home details" at bounding box center [69, 221] width 80 height 13
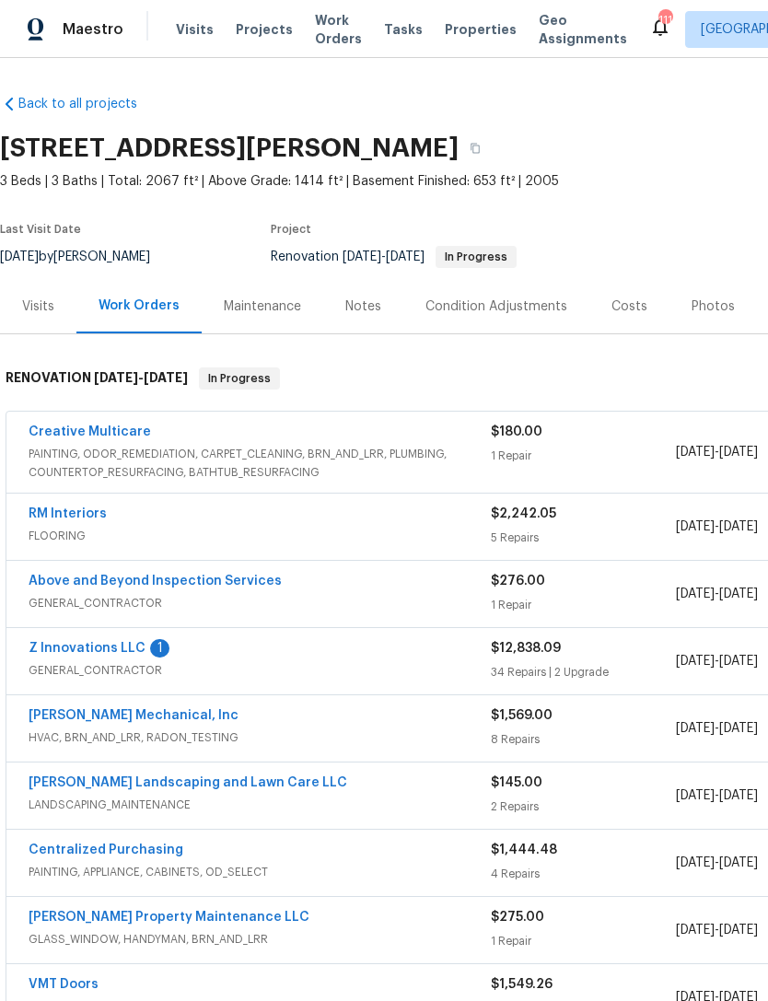
click at [78, 649] on link "Z Innovations LLC" at bounding box center [87, 648] width 117 height 13
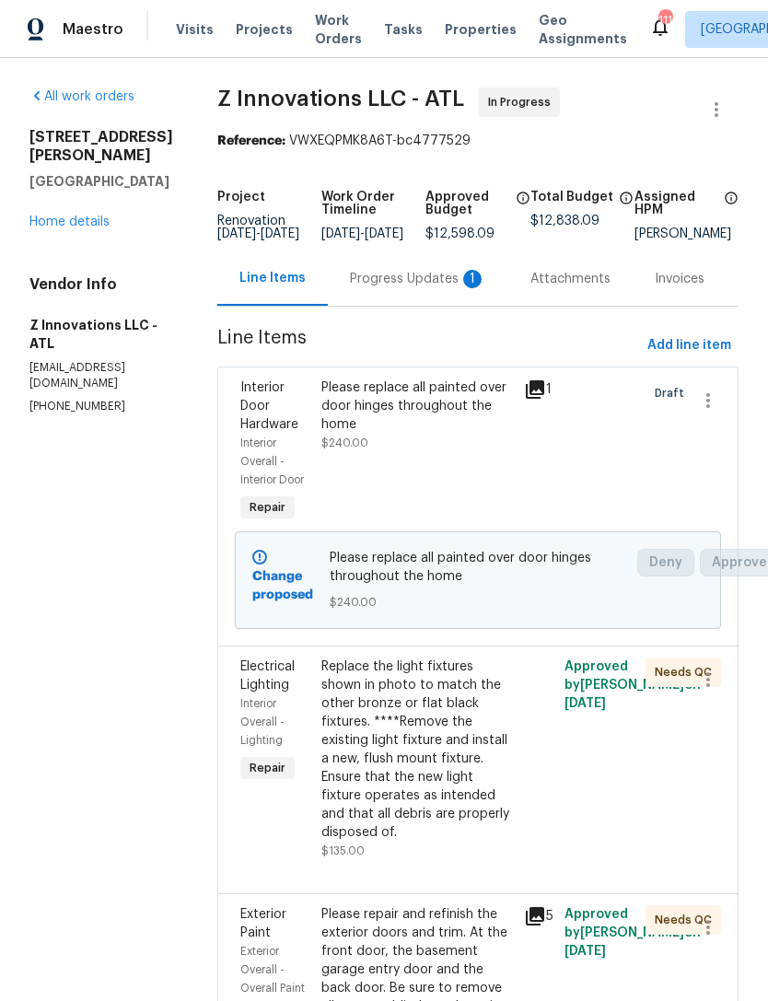
click at [399, 288] on div "Progress Updates 1" at bounding box center [418, 279] width 136 height 18
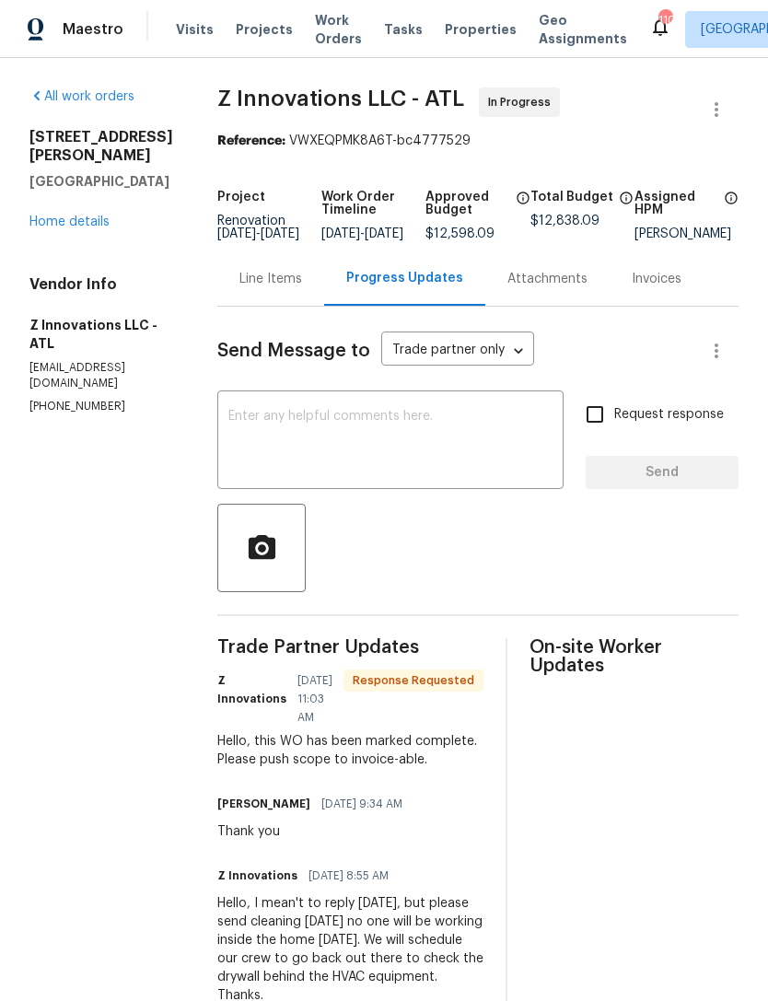
click at [72, 224] on link "Home details" at bounding box center [69, 221] width 80 height 13
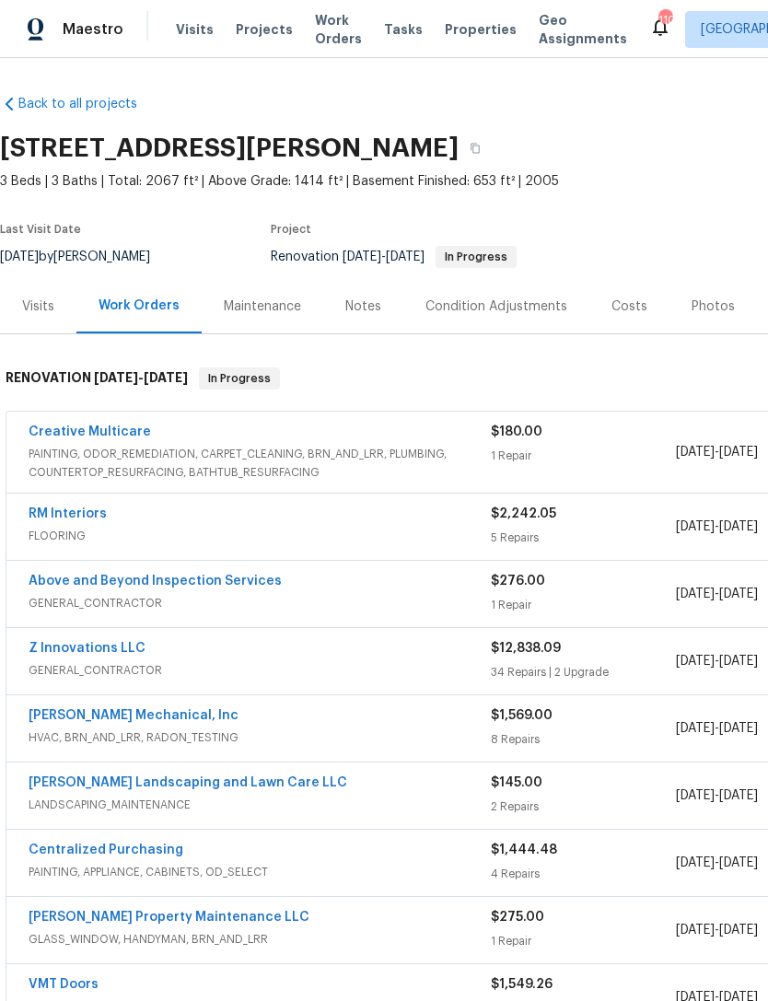
click at [87, 648] on link "Z Innovations LLC" at bounding box center [87, 648] width 117 height 13
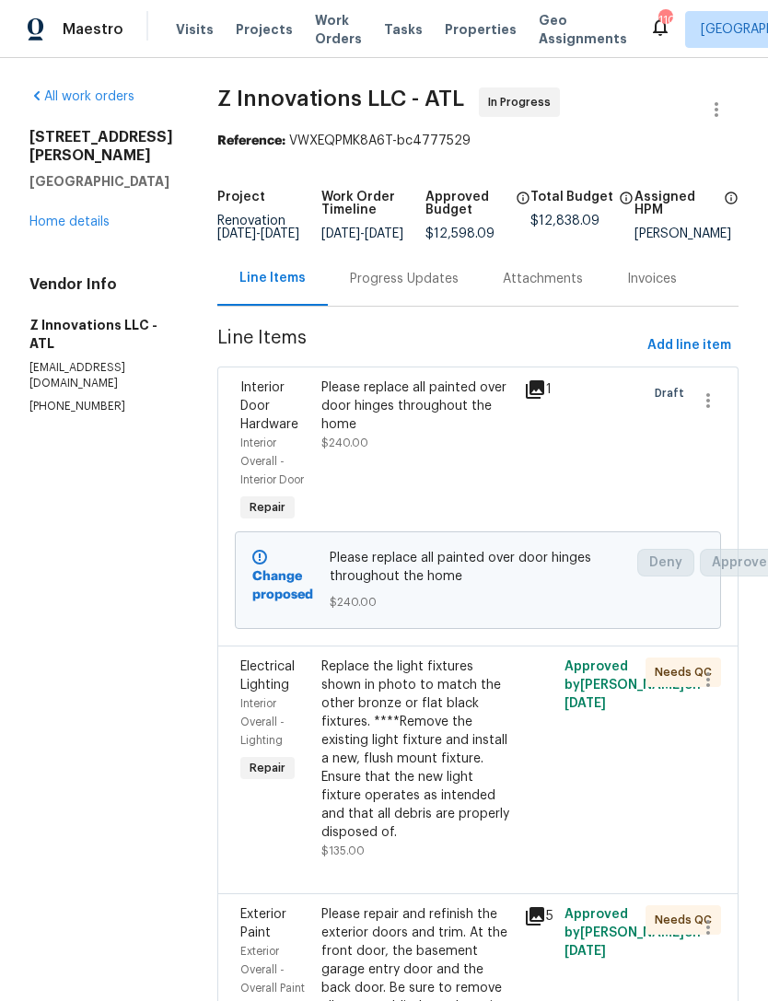
click at [70, 224] on link "Home details" at bounding box center [69, 221] width 80 height 13
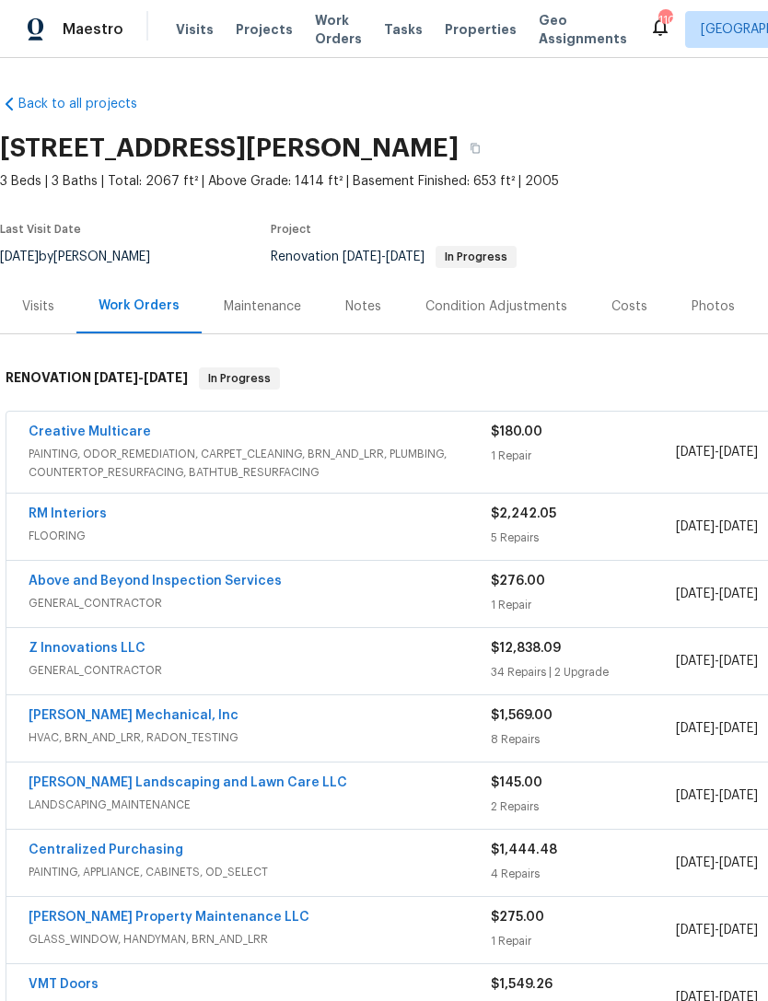
click at [372, 312] on div "Notes" at bounding box center [363, 306] width 36 height 18
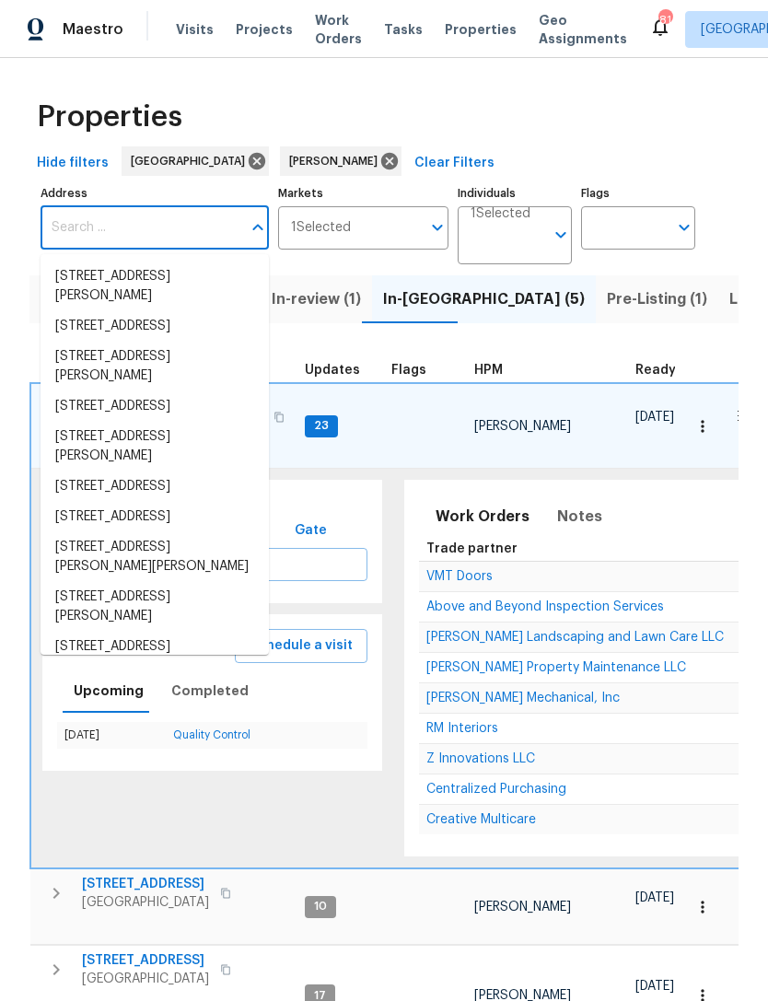
scroll to position [0, 273]
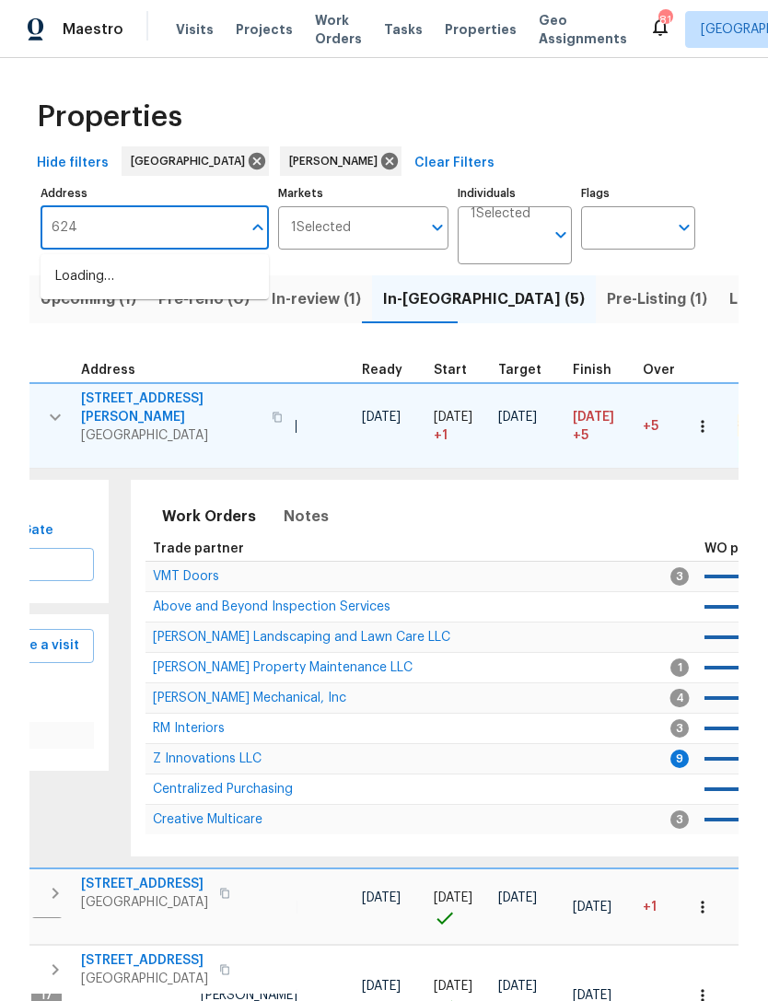
type input "6240"
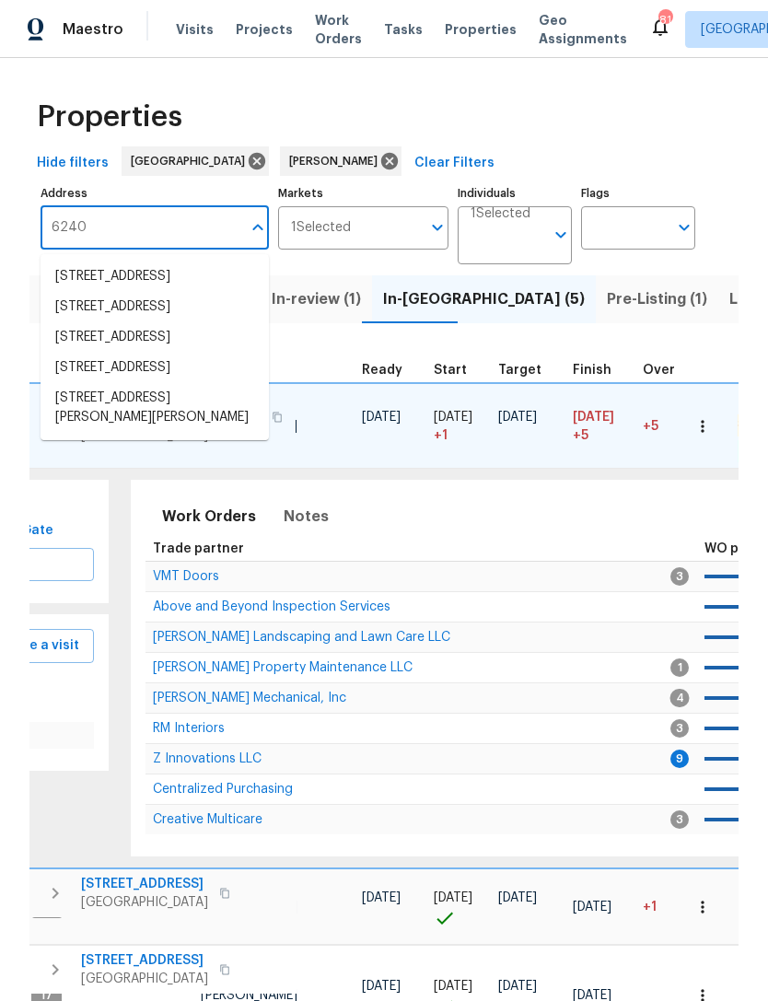
click at [175, 383] on li "[STREET_ADDRESS]" at bounding box center [155, 368] width 228 height 30
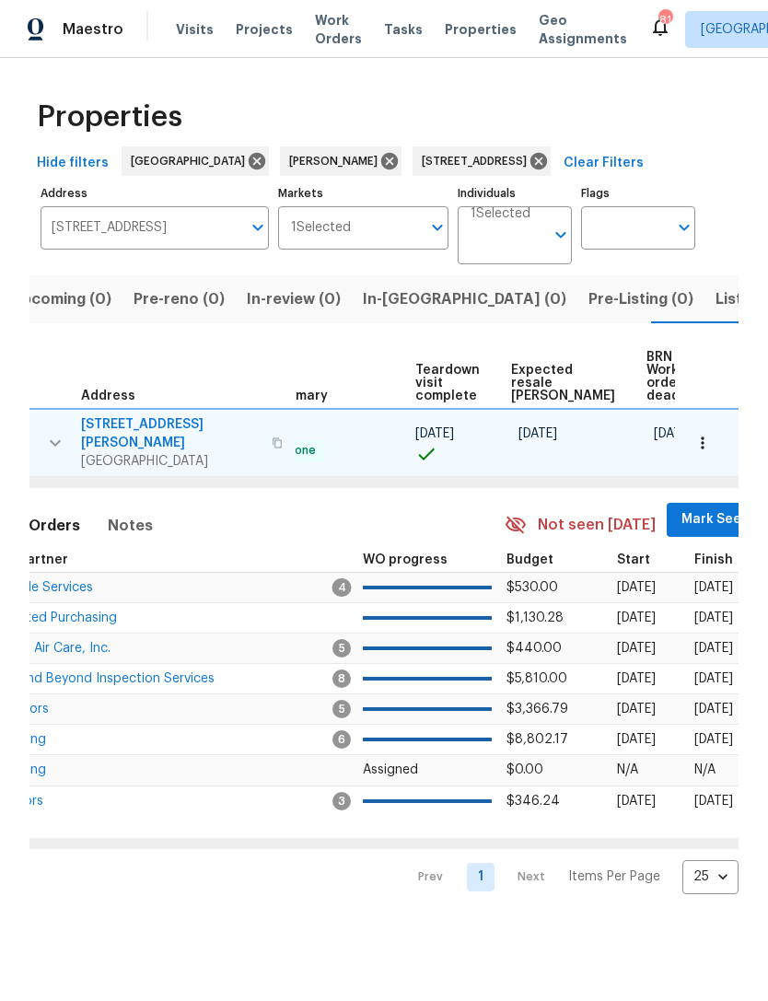
scroll to position [0, 368]
click at [682, 508] on span "Mark Seen" at bounding box center [716, 519] width 68 height 23
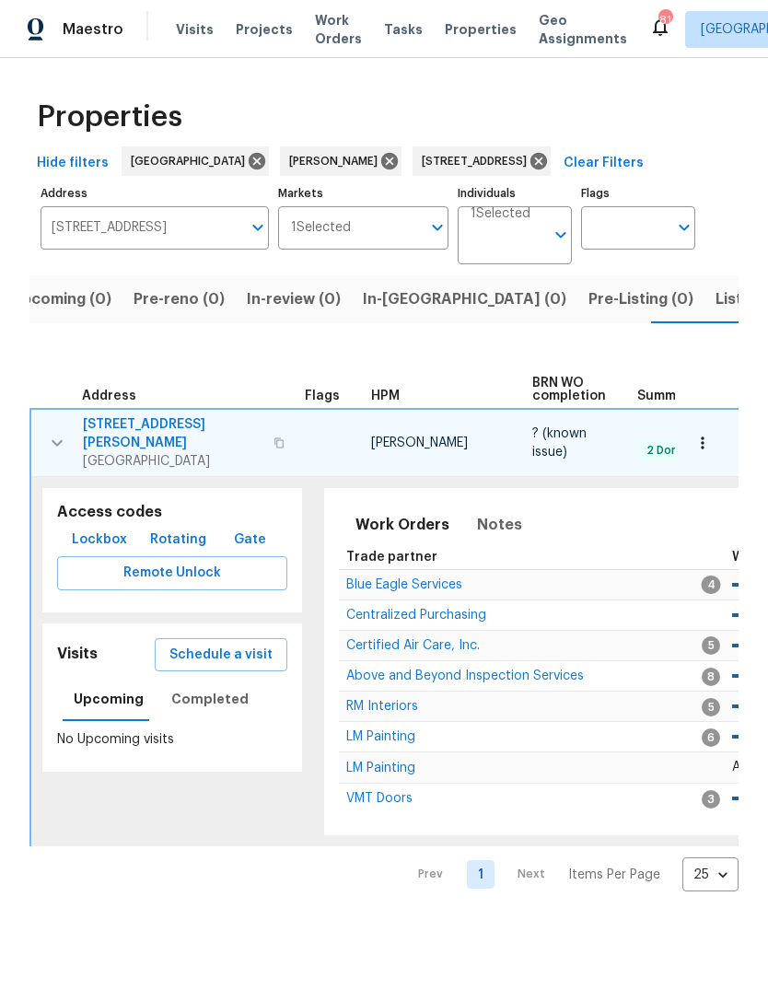
scroll to position [0, 0]
click at [372, 581] on span "Blue Eagle Services" at bounding box center [404, 584] width 116 height 13
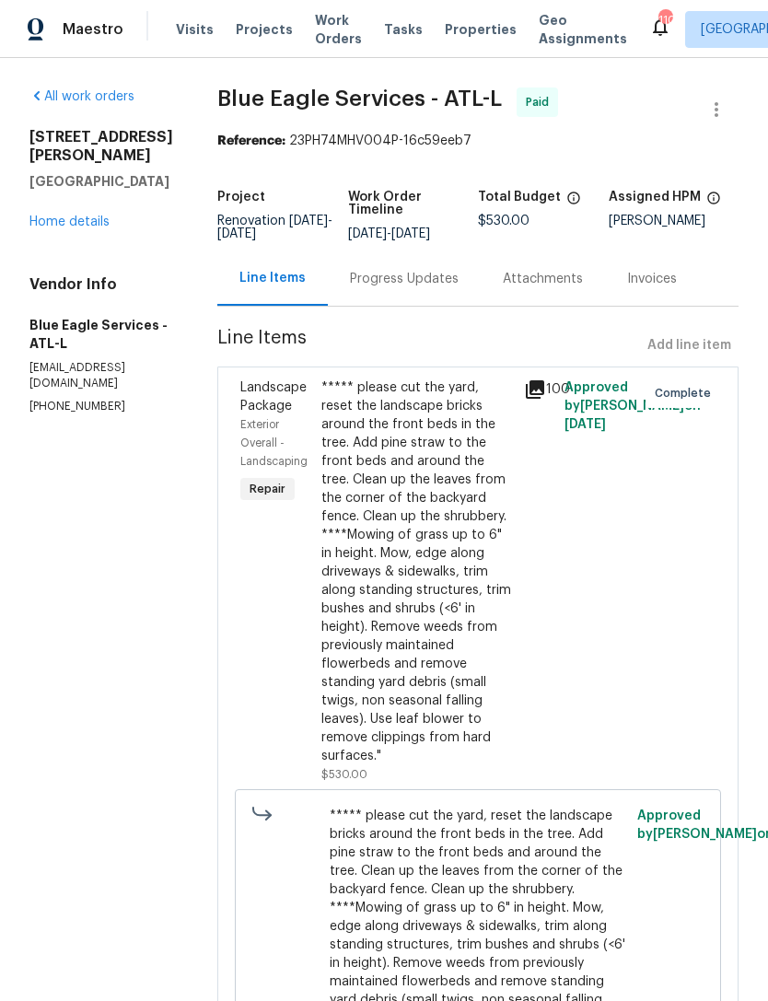
click at [66, 192] on div "[STREET_ADDRESS] Home details" at bounding box center [101, 179] width 144 height 103
click at [63, 215] on link "Home details" at bounding box center [69, 221] width 80 height 13
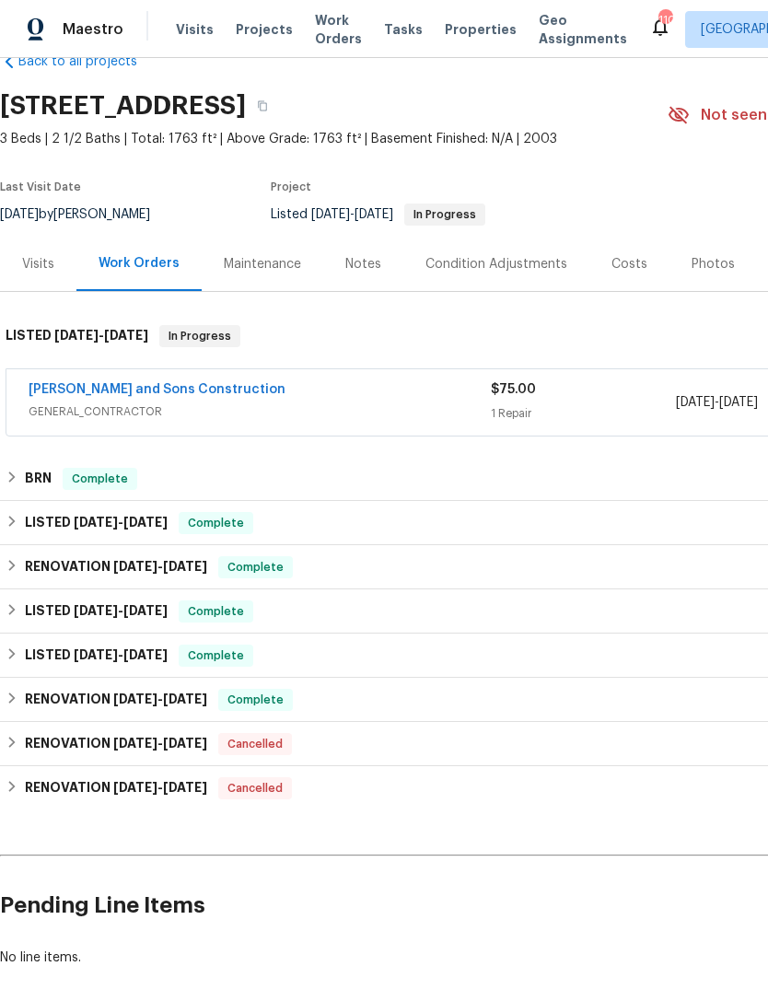
scroll to position [41, 0]
click at [122, 390] on link "[PERSON_NAME] and Sons Construction" at bounding box center [157, 390] width 257 height 13
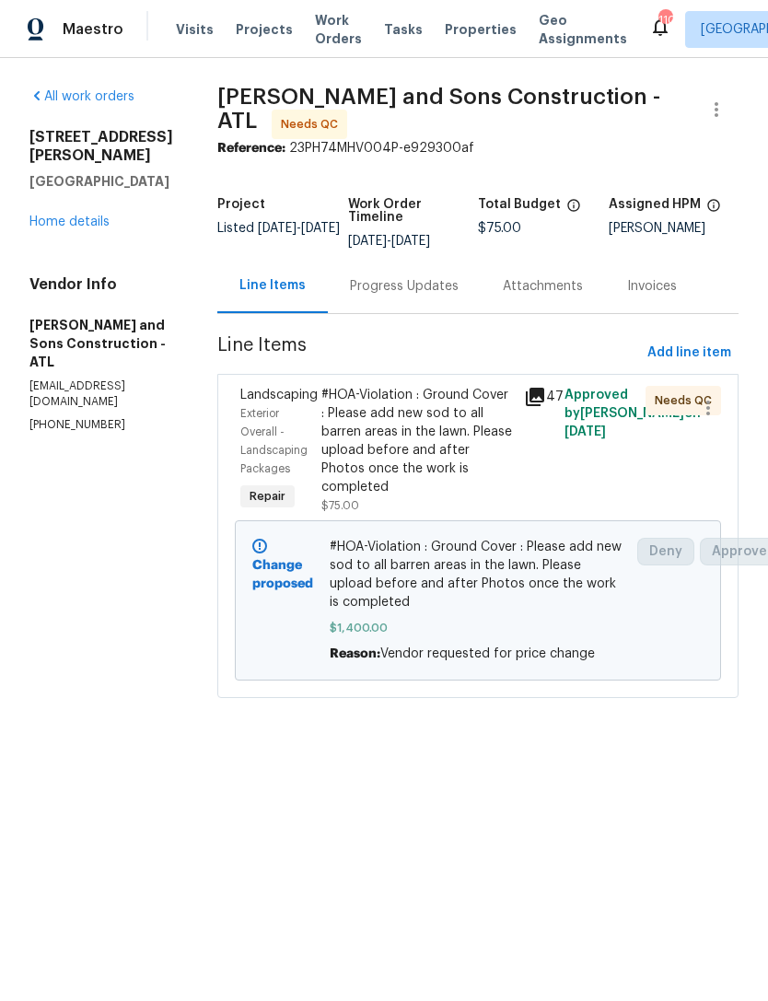
click at [350, 285] on div "Progress Updates" at bounding box center [404, 286] width 109 height 18
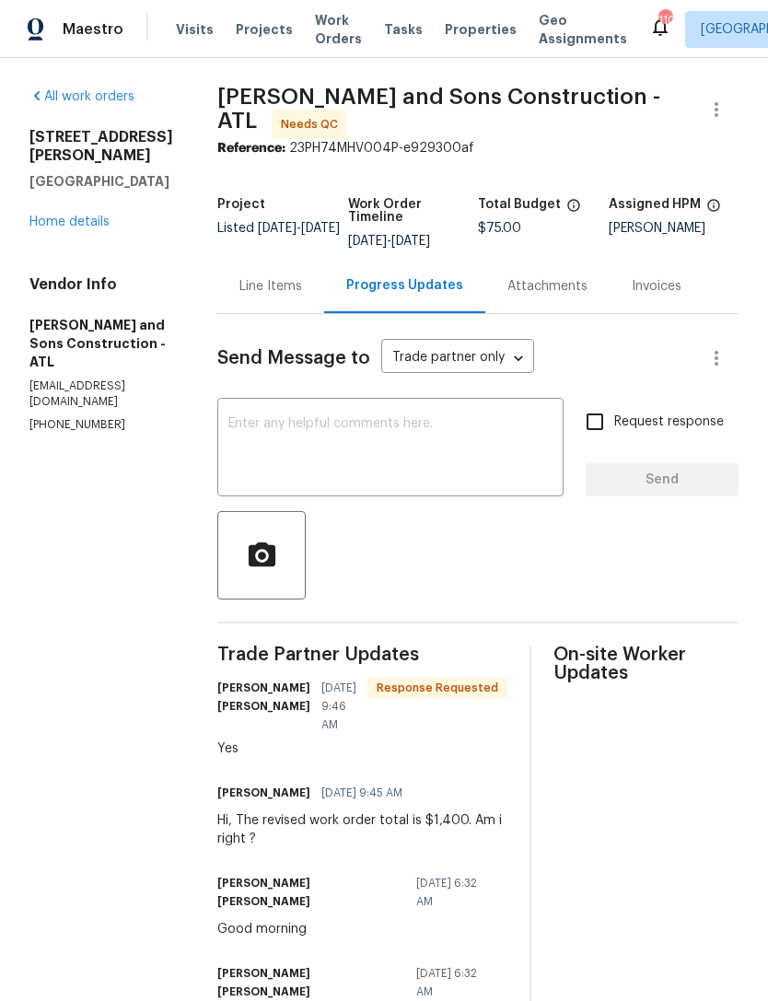
click at [58, 228] on link "Home details" at bounding box center [69, 221] width 80 height 13
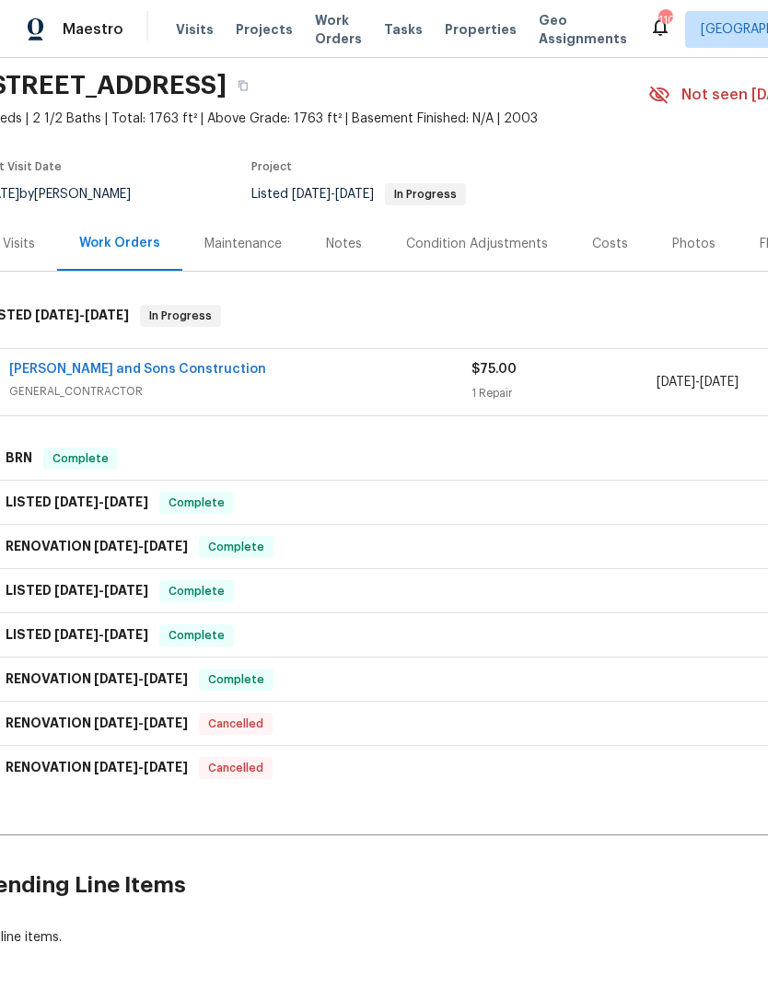
scroll to position [51, 17]
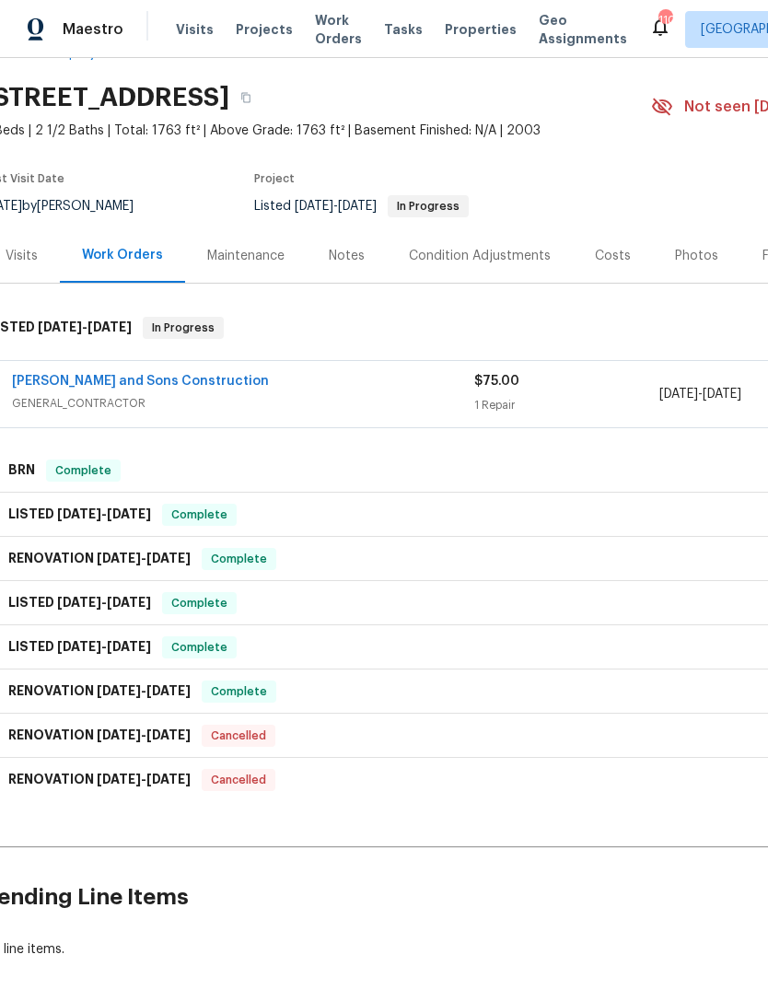
click at [92, 384] on link "[PERSON_NAME] and Sons Construction" at bounding box center [140, 381] width 257 height 13
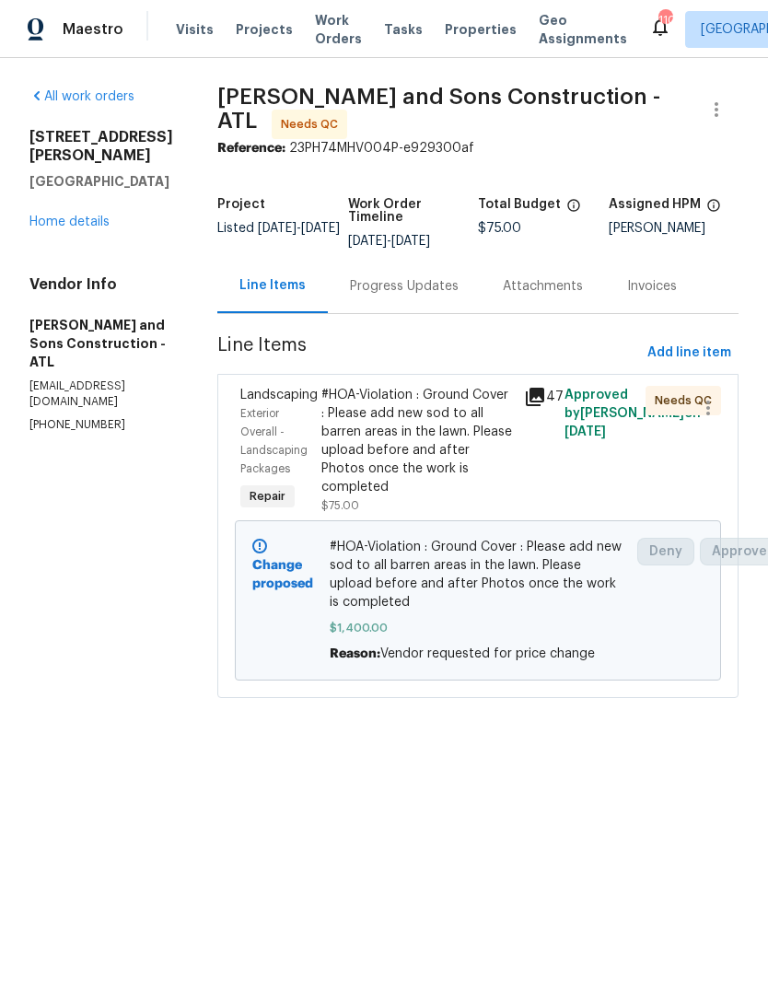
click at [321, 428] on div "#HOA-Violation : Ground Cover : Please add new sod to all barren areas in the l…" at bounding box center [416, 441] width 191 height 110
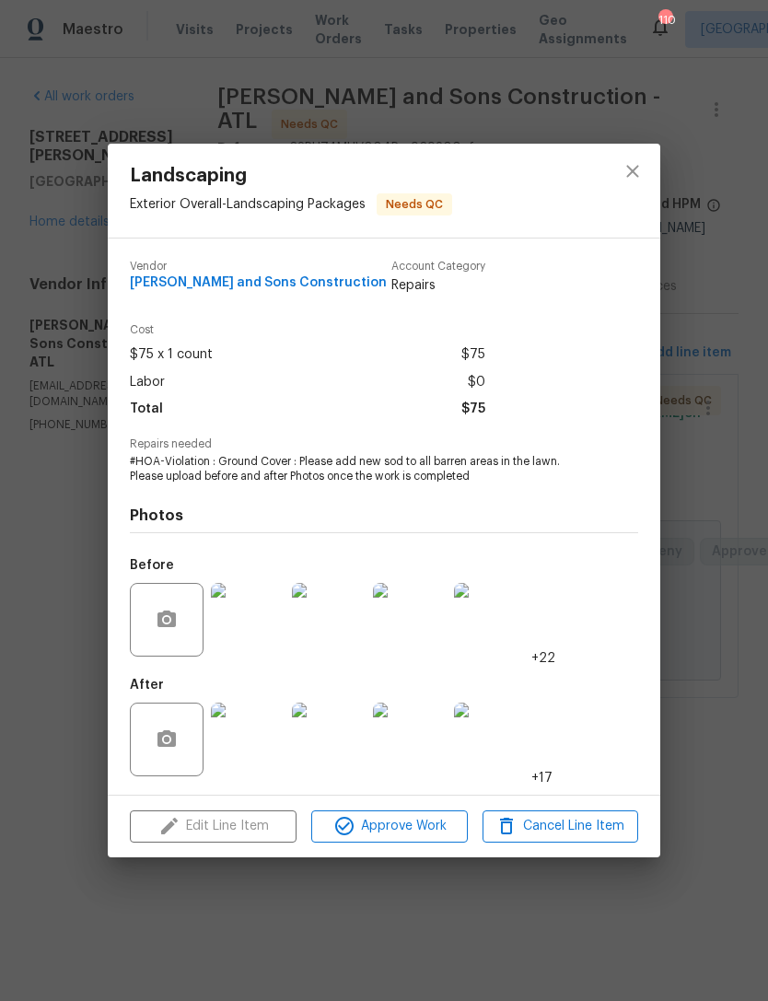
click at [237, 744] on img at bounding box center [248, 739] width 74 height 74
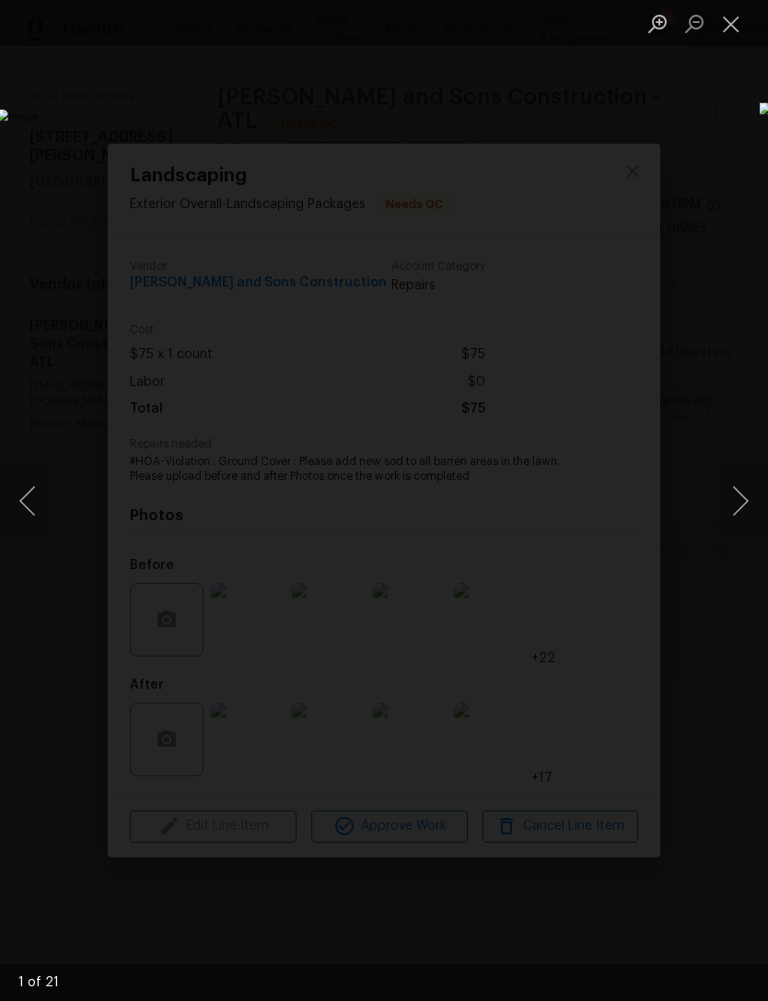
click at [736, 499] on button "Next image" at bounding box center [739, 501] width 55 height 74
click at [741, 492] on button "Next image" at bounding box center [739, 501] width 55 height 74
click at [743, 492] on button "Next image" at bounding box center [739, 501] width 55 height 74
click at [738, 492] on button "Next image" at bounding box center [739, 501] width 55 height 74
click at [736, 492] on button "Next image" at bounding box center [739, 501] width 55 height 74
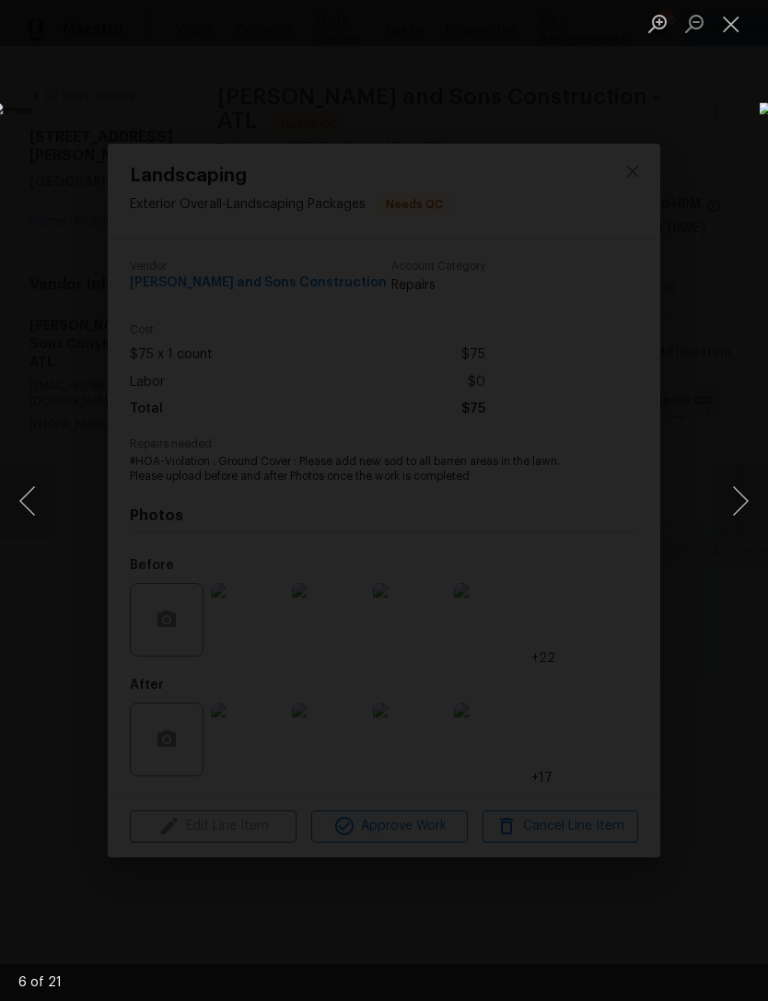
click at [740, 496] on button "Next image" at bounding box center [739, 501] width 55 height 74
click at [737, 494] on button "Next image" at bounding box center [739, 501] width 55 height 74
click at [739, 496] on button "Next image" at bounding box center [739, 501] width 55 height 74
click at [737, 496] on button "Next image" at bounding box center [739, 501] width 55 height 74
click at [740, 496] on button "Next image" at bounding box center [739, 501] width 55 height 74
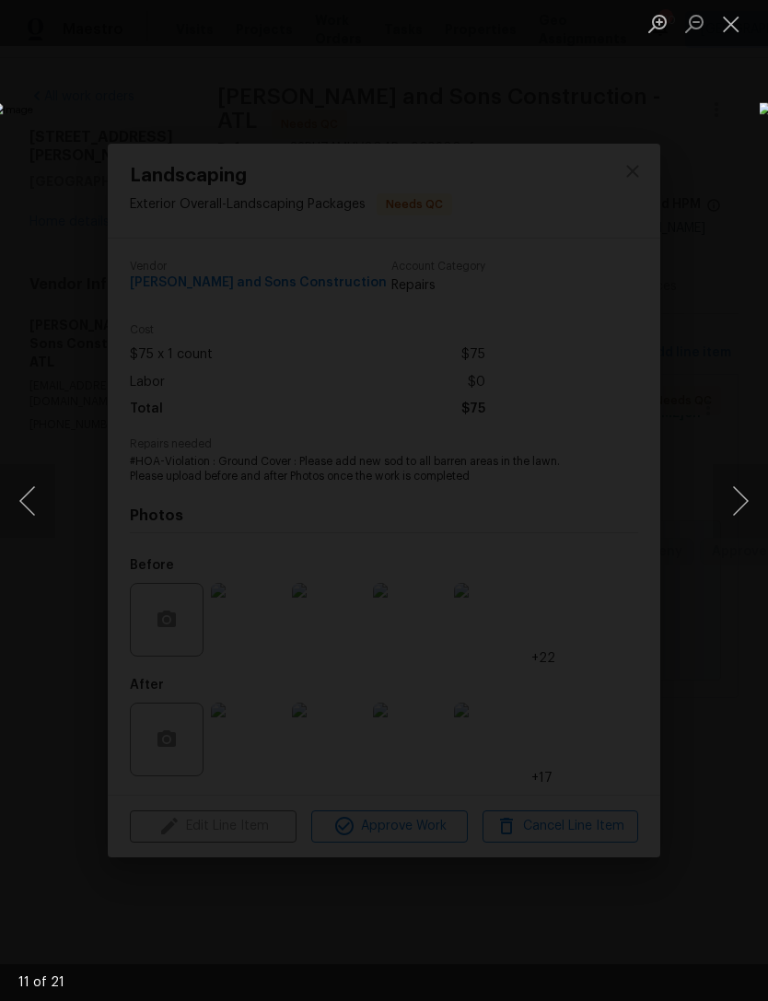
click at [739, 501] on button "Next image" at bounding box center [739, 501] width 55 height 74
click at [738, 494] on button "Next image" at bounding box center [739, 501] width 55 height 74
click at [736, 492] on button "Next image" at bounding box center [739, 501] width 55 height 74
click at [740, 492] on button "Next image" at bounding box center [739, 501] width 55 height 74
click at [739, 492] on button "Next image" at bounding box center [739, 501] width 55 height 74
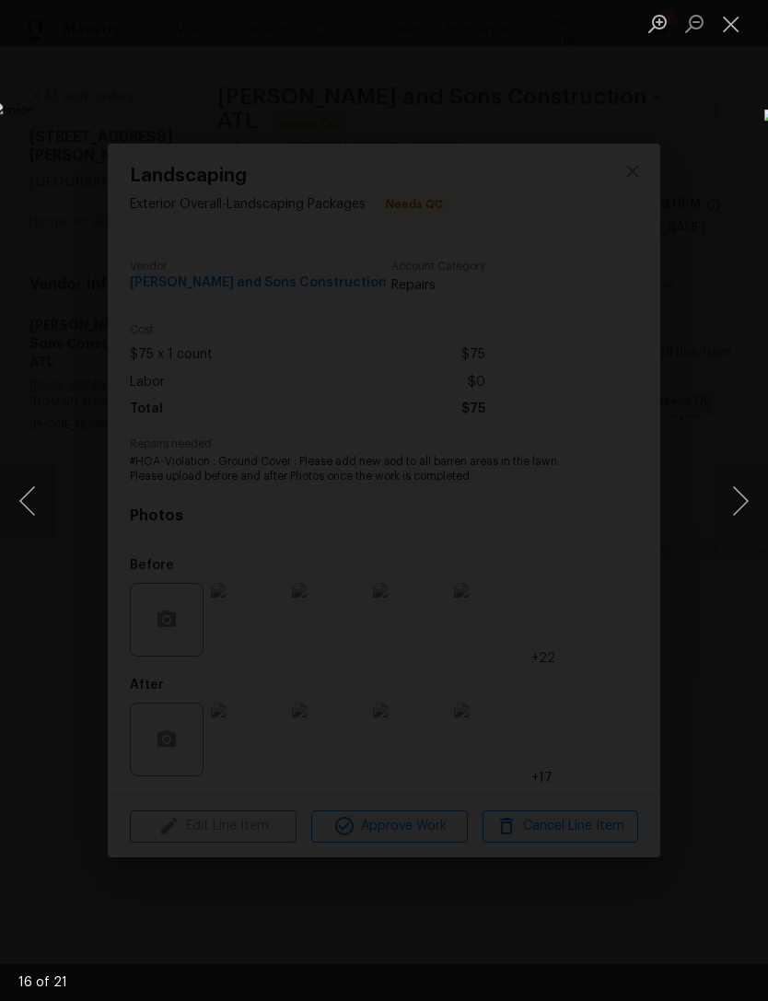
click at [739, 493] on button "Next image" at bounding box center [739, 501] width 55 height 74
click at [725, 17] on button "Close lightbox" at bounding box center [730, 23] width 37 height 32
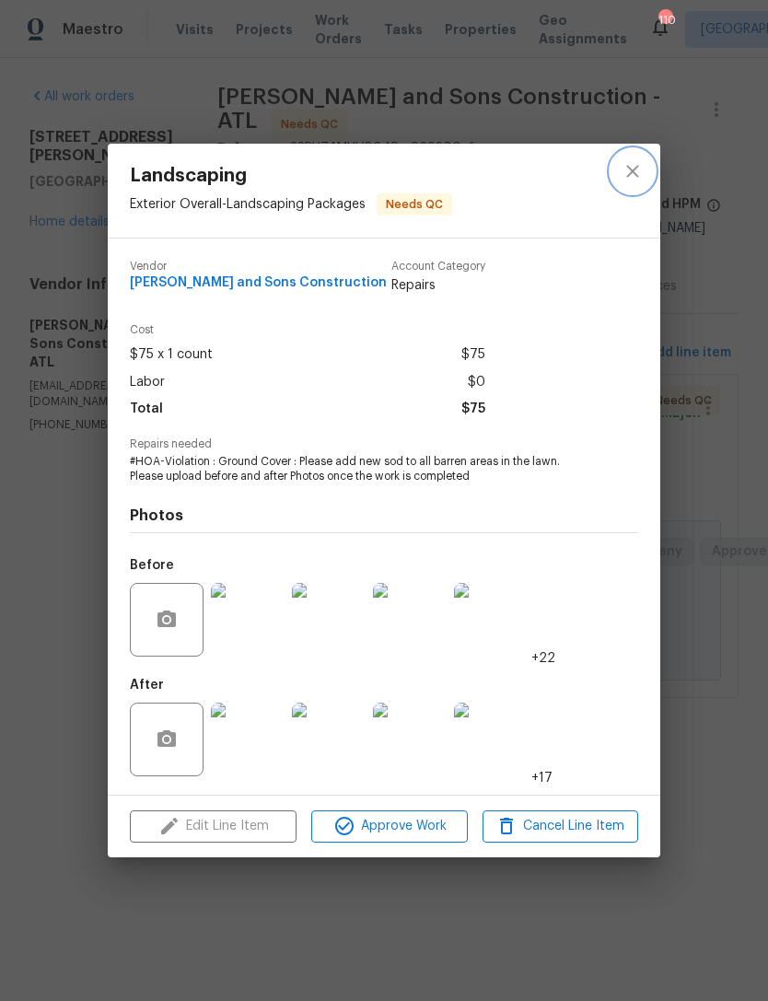
click at [637, 149] on button "close" at bounding box center [632, 171] width 44 height 44
